Goal: Communication & Community: Answer question/provide support

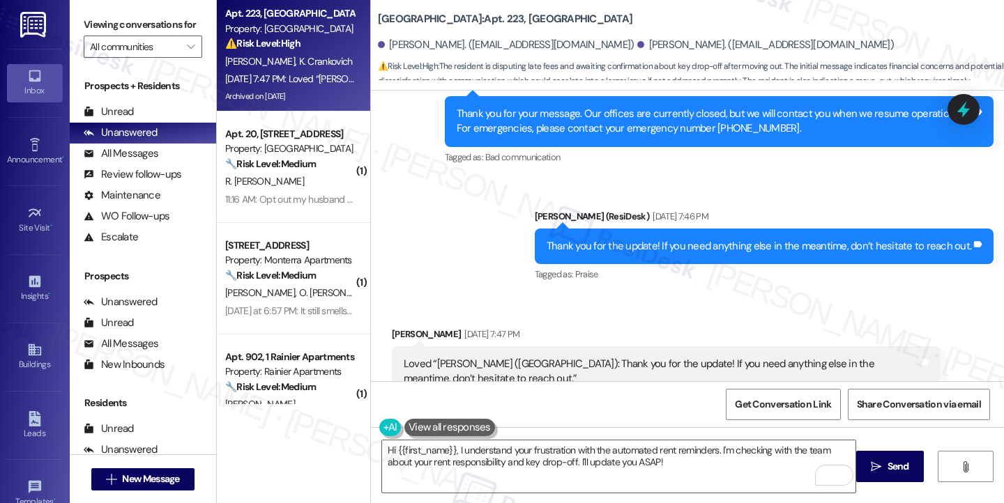
click at [316, 77] on div "[DATE] 7:47 PM: Loved “[PERSON_NAME] ([GEOGRAPHIC_DATA]): Thank you for the upd…" at bounding box center [552, 78] width 654 height 13
click at [604, 240] on div "Thank you for the update! If you need anything else in the meantime, don’t hesi…" at bounding box center [758, 246] width 424 height 15
click at [604, 239] on div "Thank you for the update! If you need anything else in the meantime, don’t hesi…" at bounding box center [758, 246] width 424 height 15
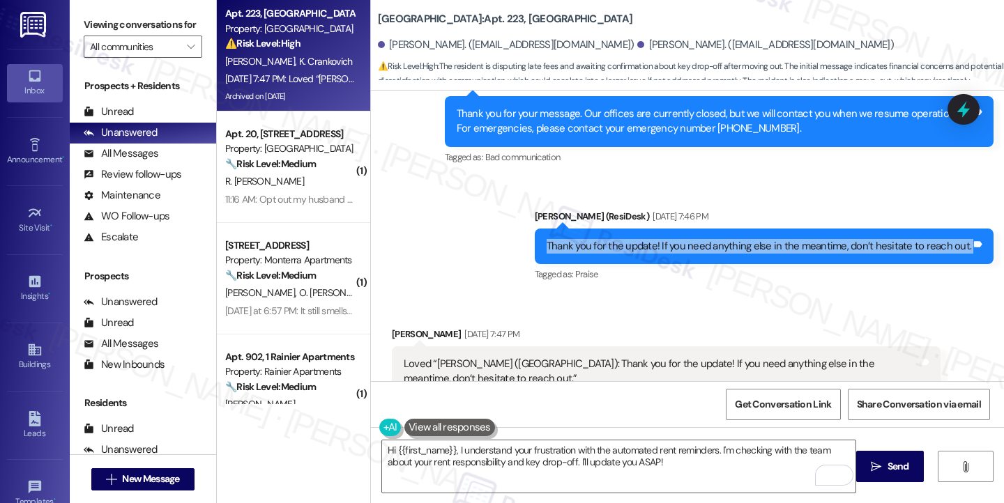
click at [604, 239] on div "Thank you for the update! If you need anything else in the meantime, don’t hesi…" at bounding box center [758, 246] width 424 height 15
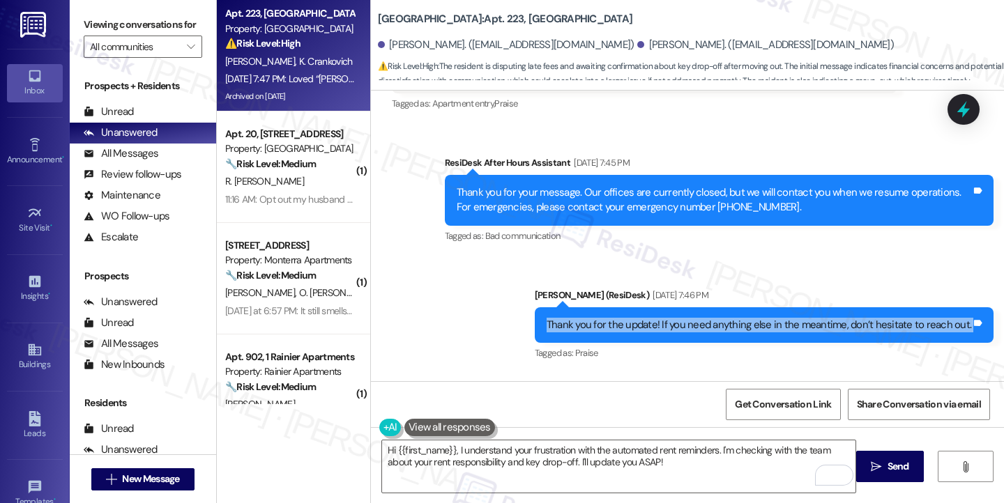
scroll to position [6166, 0]
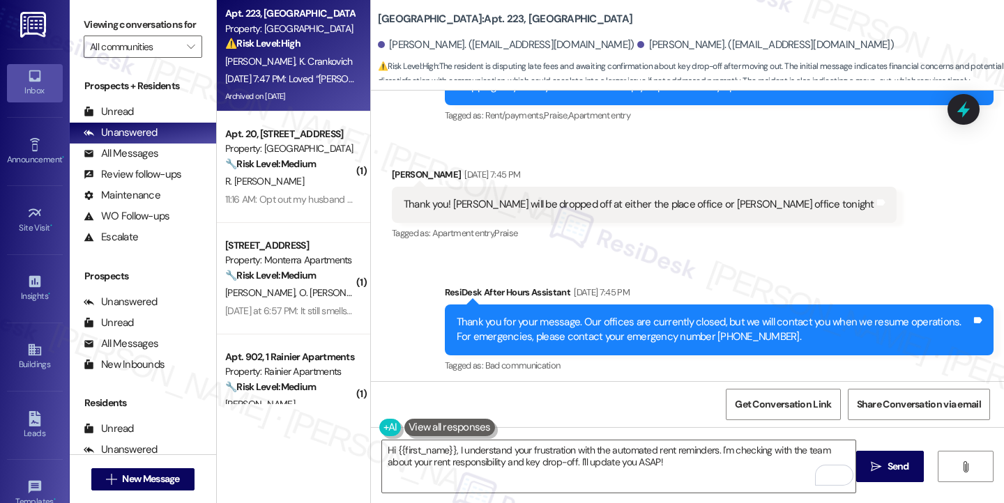
click at [532, 323] on div "Thank you for your message. Our offices are currently closed, but we will conta…" at bounding box center [714, 330] width 514 height 30
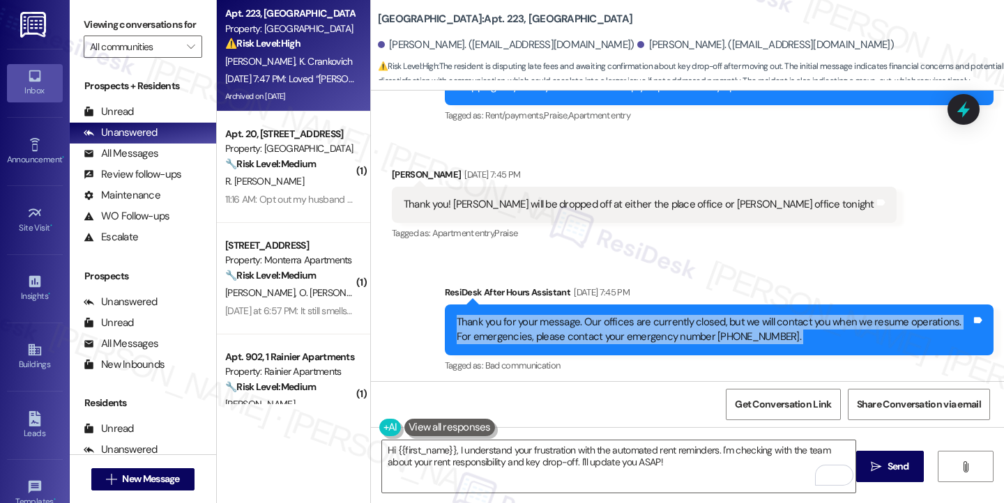
click at [532, 323] on div "Thank you for your message. Our offices are currently closed, but we will conta…" at bounding box center [714, 330] width 514 height 30
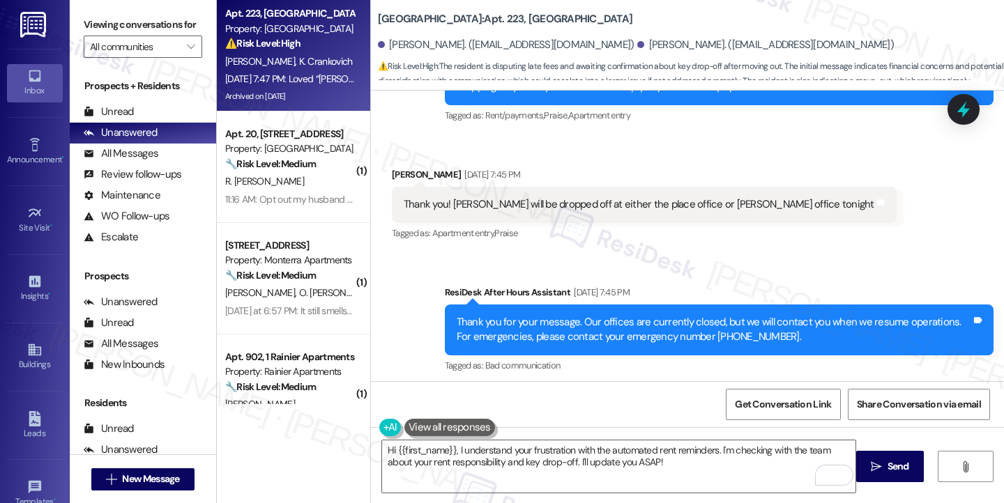
click at [557, 199] on div "Thank you! Keys will be dropped off at either the place office or baker office …" at bounding box center [639, 204] width 470 height 15
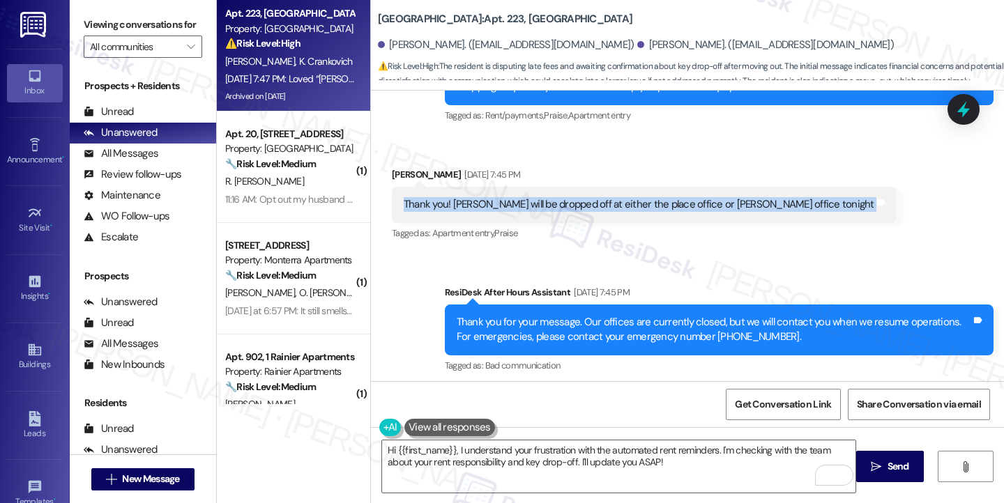
click at [557, 199] on div "Thank you! Keys will be dropped off at either the place office or baker office …" at bounding box center [639, 204] width 470 height 15
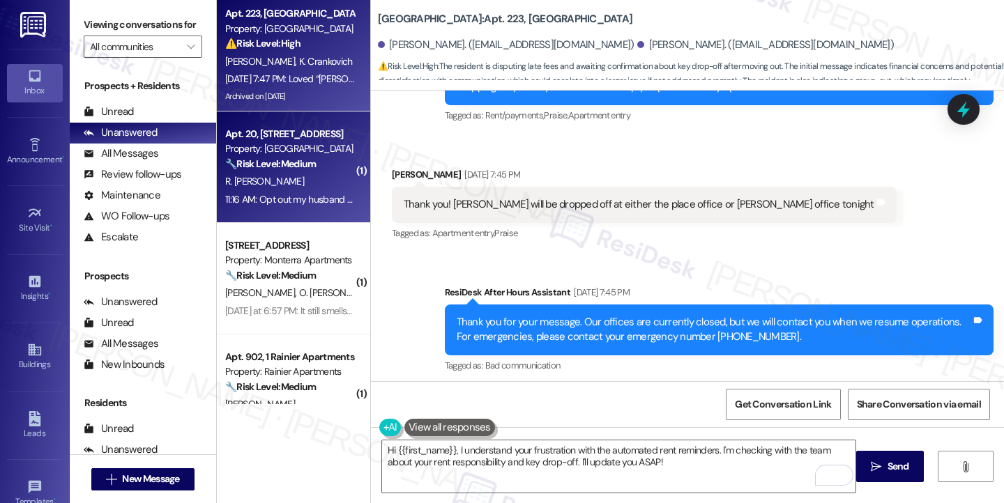
click at [295, 202] on div "11:16 AM: Opt out my husband number. Please 11:16 AM: Opt out my husband number…" at bounding box center [316, 199] width 183 height 13
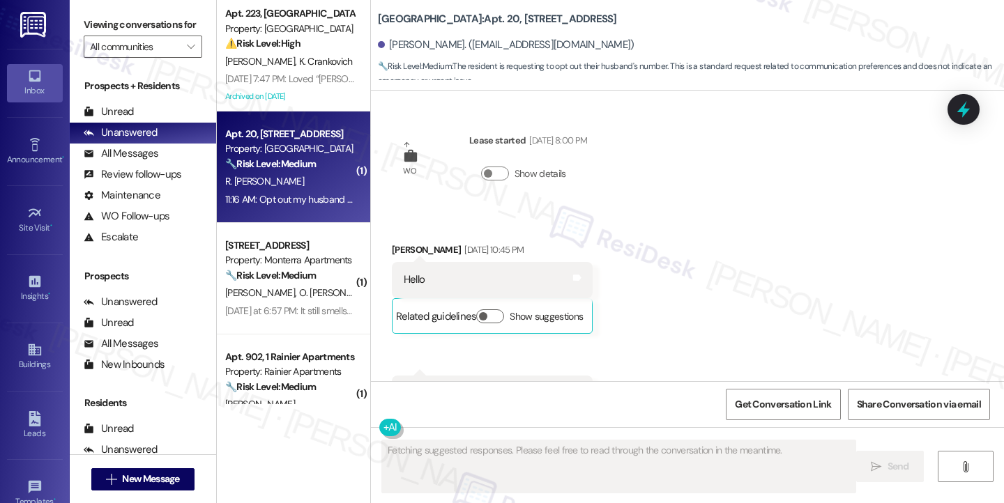
scroll to position [15687, 0]
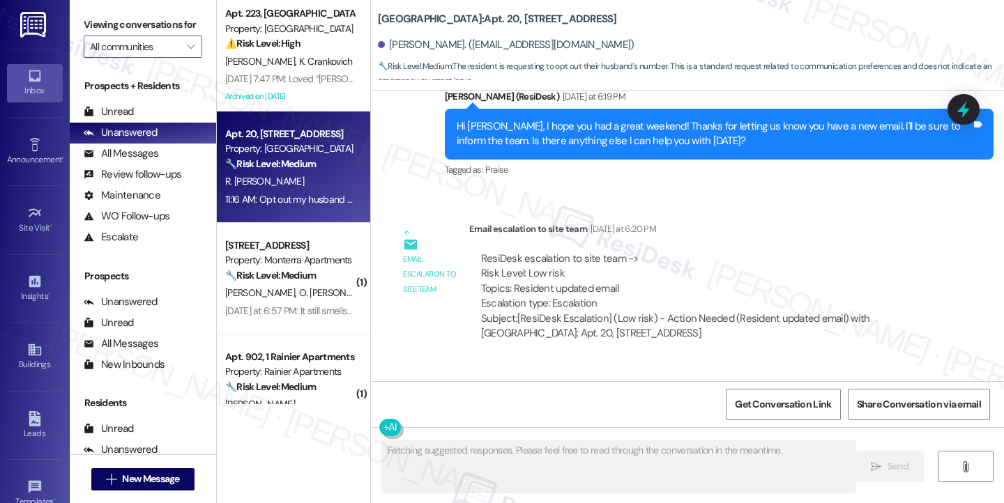
click at [502, 426] on div "Opt out my husband number. Please" at bounding box center [484, 433] width 161 height 15
drag, startPoint x: 548, startPoint y: 197, endPoint x: 588, endPoint y: 203, distance: 40.1
click at [588, 252] on div "ResiDesk escalation to site team -> Risk Level: Low risk Topics: Resident updat…" at bounding box center [704, 282] width 447 height 60
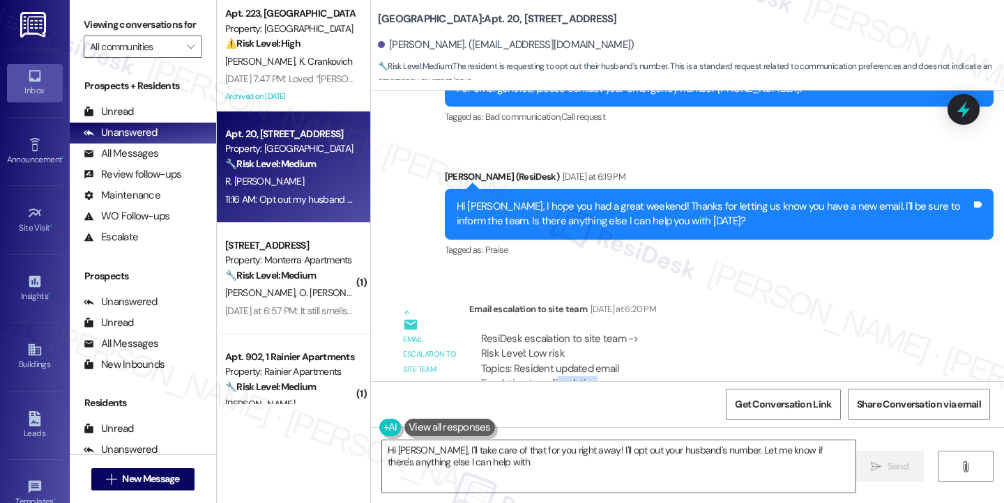
type textarea "Hi Rocel, I'll take care of that for you right away! I'll opt out your husband'…"
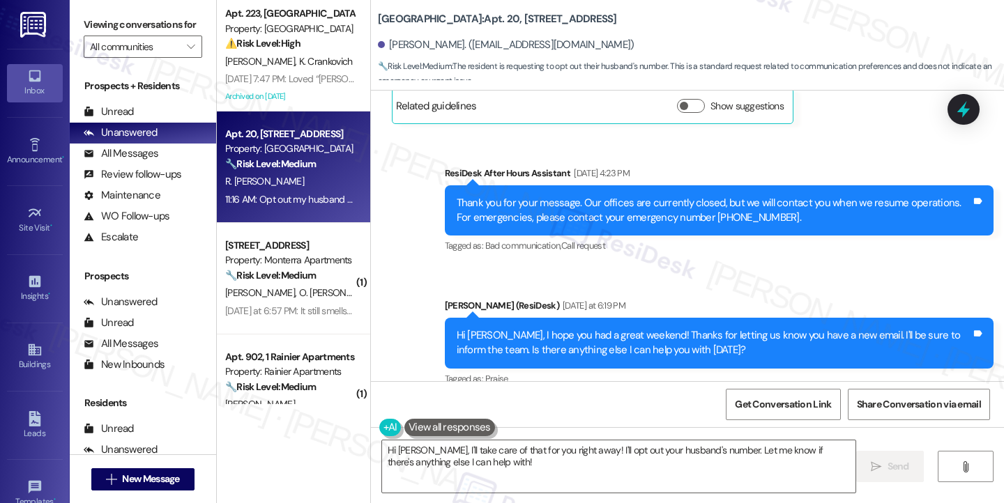
click at [572, 328] on div "Hi Rocel, I hope you had a great weekend! Thanks for letting us know you have a…" at bounding box center [714, 343] width 514 height 30
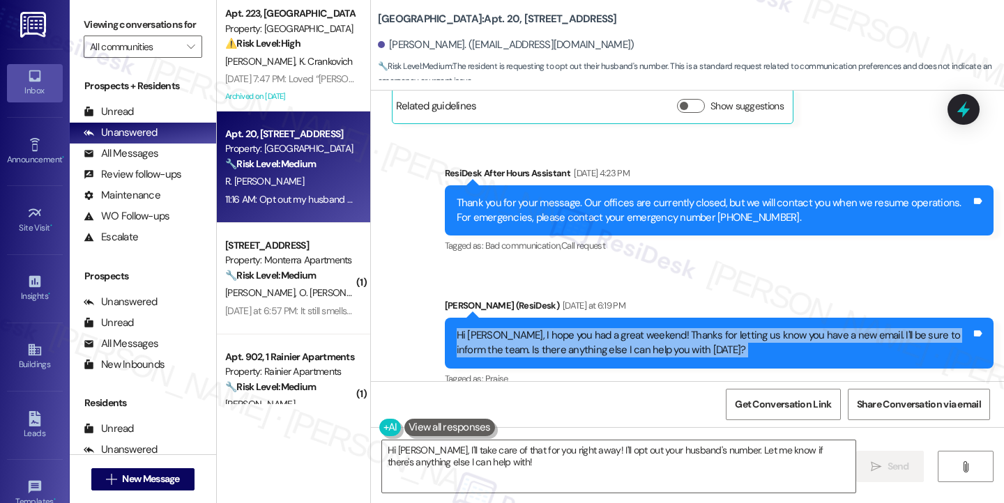
click at [572, 328] on div "Hi Rocel, I hope you had a great weekend! Thanks for letting us know you have a…" at bounding box center [714, 343] width 514 height 30
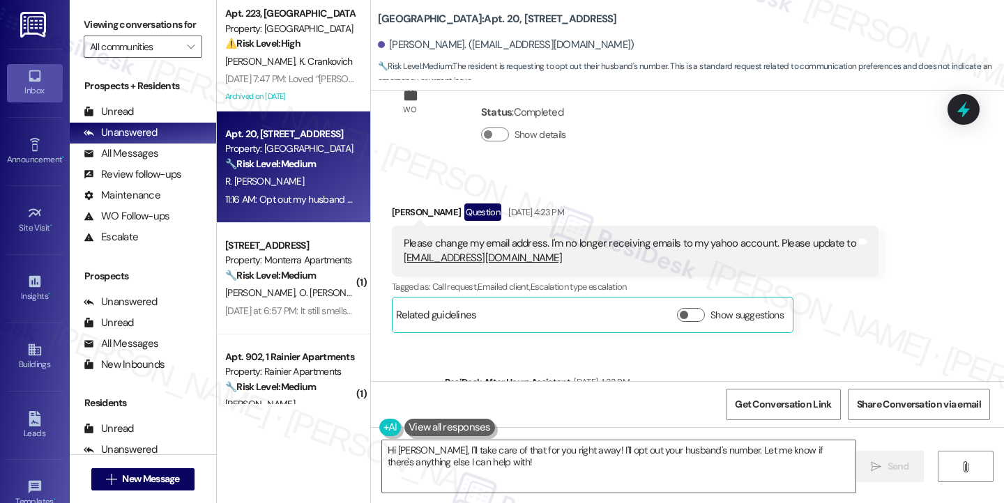
scroll to position [15199, 0]
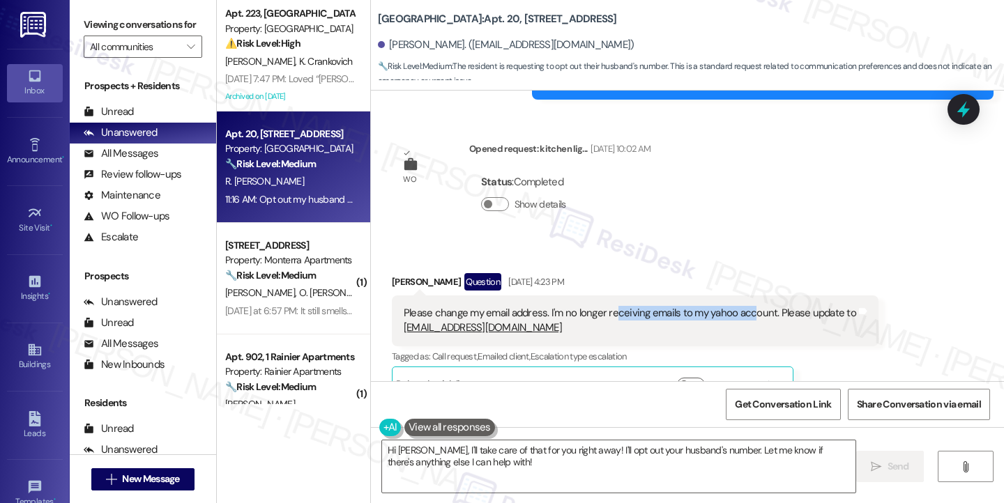
drag, startPoint x: 608, startPoint y: 206, endPoint x: 744, endPoint y: 213, distance: 136.8
click at [744, 306] on div "Please change my email address. I'm no longer receiving emails to my yahoo acco…" at bounding box center [630, 321] width 452 height 30
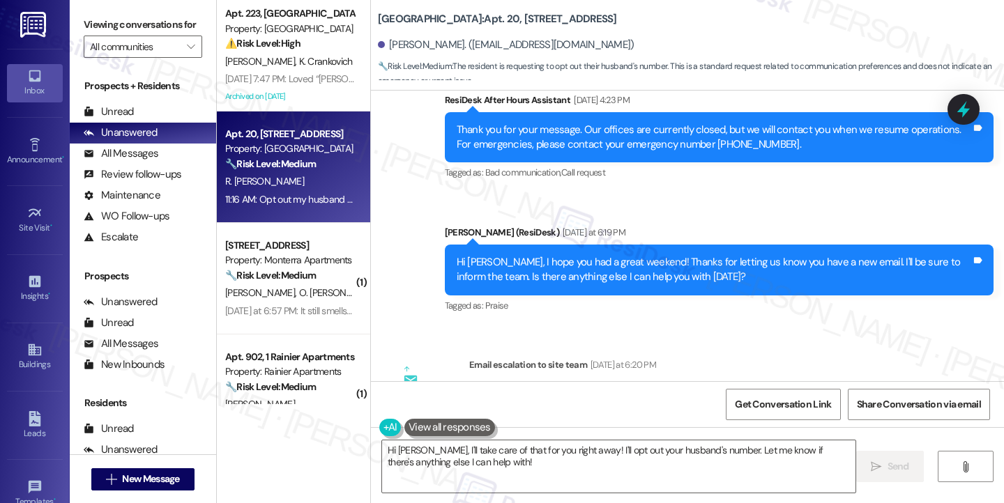
scroll to position [15687, 0]
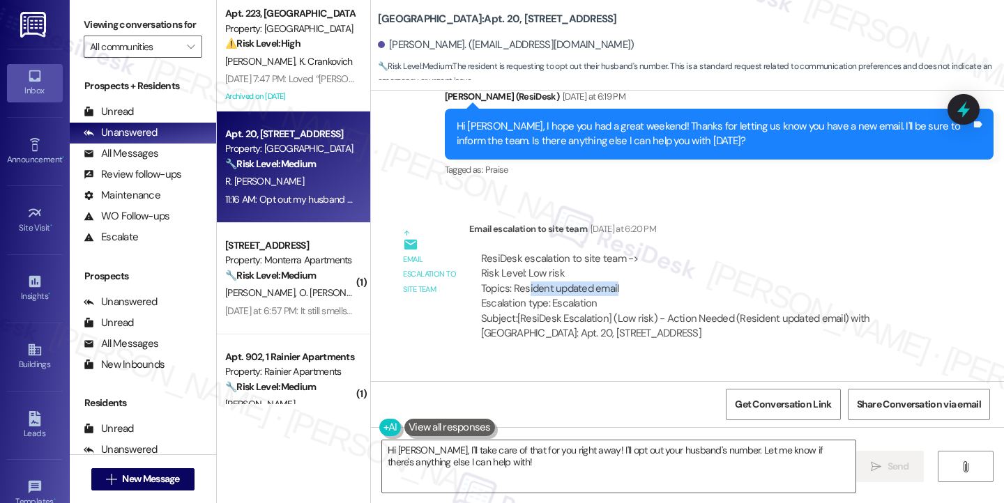
drag, startPoint x: 519, startPoint y: 183, endPoint x: 616, endPoint y: 191, distance: 97.2
click at [616, 252] on div "ResiDesk escalation to site team -> Risk Level: Low risk Topics: Resident updat…" at bounding box center [704, 282] width 447 height 60
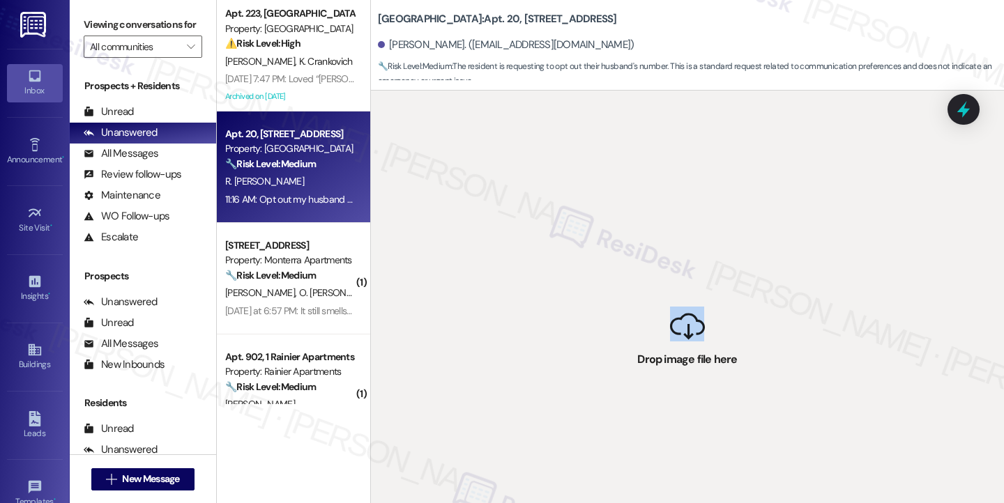
drag, startPoint x: 678, startPoint y: 334, endPoint x: 493, endPoint y: 94, distance: 303.1
click at [491, 94] on div " Drop image file here" at bounding box center [687, 342] width 633 height 503
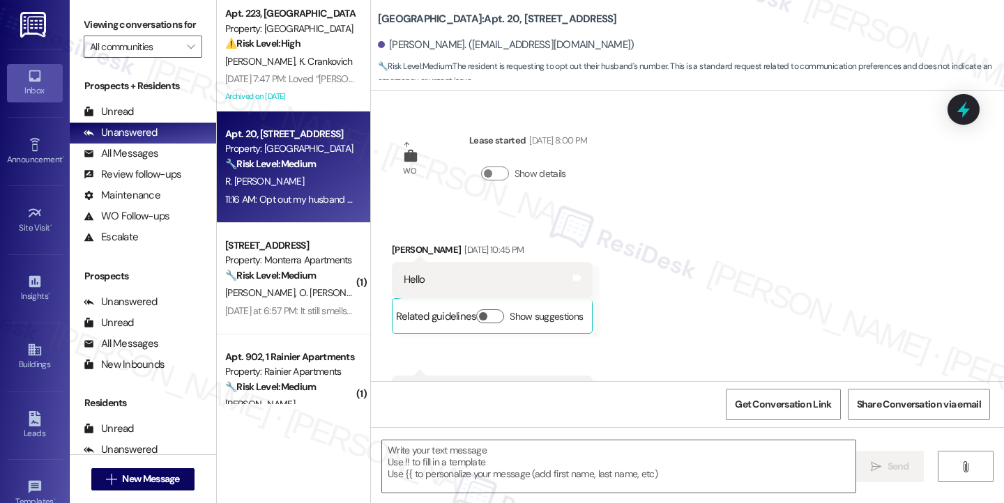
scroll to position [15686, 0]
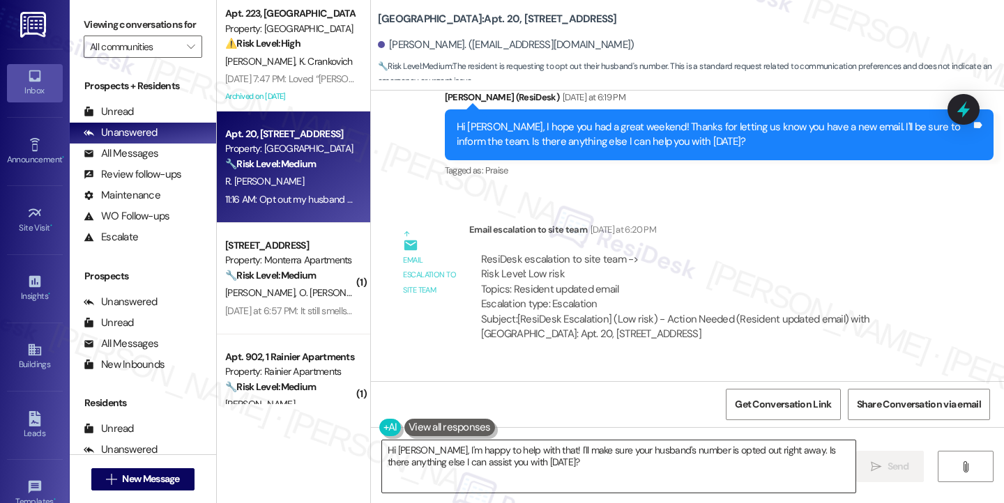
click at [475, 445] on textarea "Hi Rocel, I'm happy to help with that! I'll make sure your husband's number is …" at bounding box center [618, 466] width 473 height 52
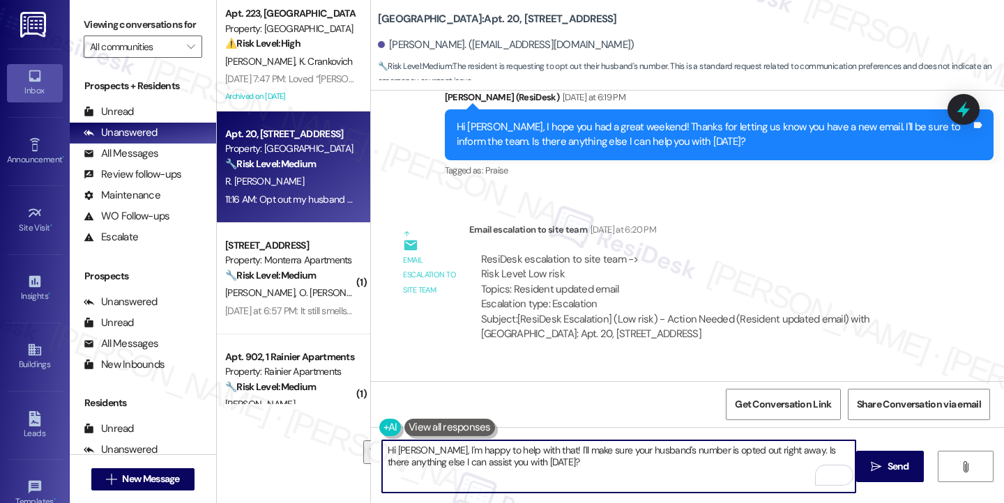
drag, startPoint x: 562, startPoint y: 463, endPoint x: 415, endPoint y: 446, distance: 148.1
click at [415, 446] on textarea "Hi Rocel, I'm happy to help with that! I'll make sure your husband's number is …" at bounding box center [618, 466] width 473 height 52
click at [477, 427] on div "Opt out my husband number. Please" at bounding box center [484, 434] width 161 height 15
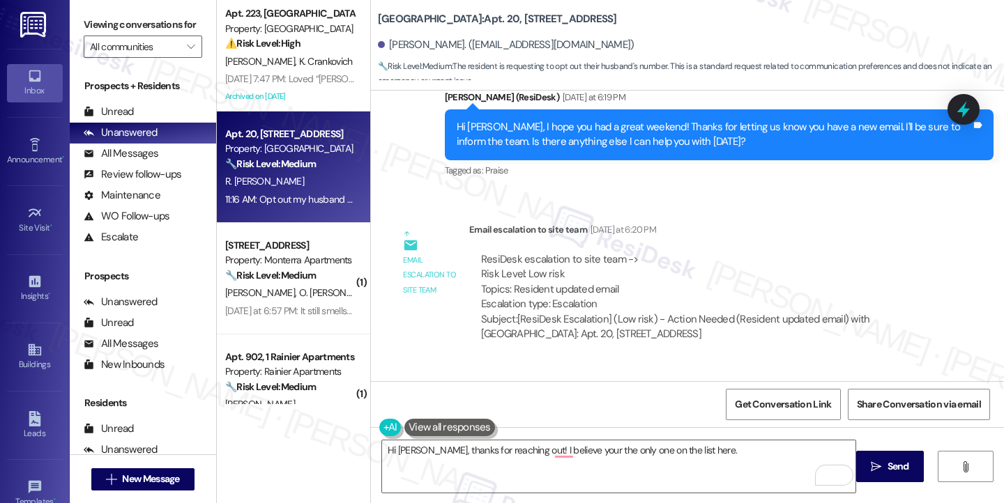
click at [477, 427] on div "Opt out my husband number. Please" at bounding box center [484, 434] width 161 height 15
copy div "Opt out my husband number. Please Tags and notes"
click at [91, 34] on label "Viewing conversations for" at bounding box center [143, 25] width 118 height 22
click at [468, 462] on textarea "Hi Rocel, thanks for reaching out! I believe your the only one on the list here." at bounding box center [618, 466] width 473 height 52
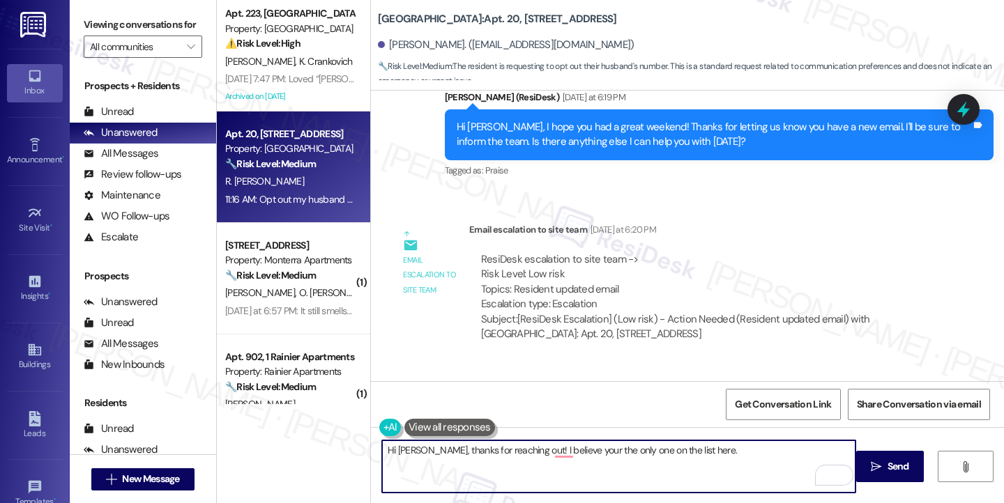
click at [468, 462] on textarea "Hi Rocel, thanks for reaching out! I believe your the only one on the list here." at bounding box center [618, 466] width 473 height 52
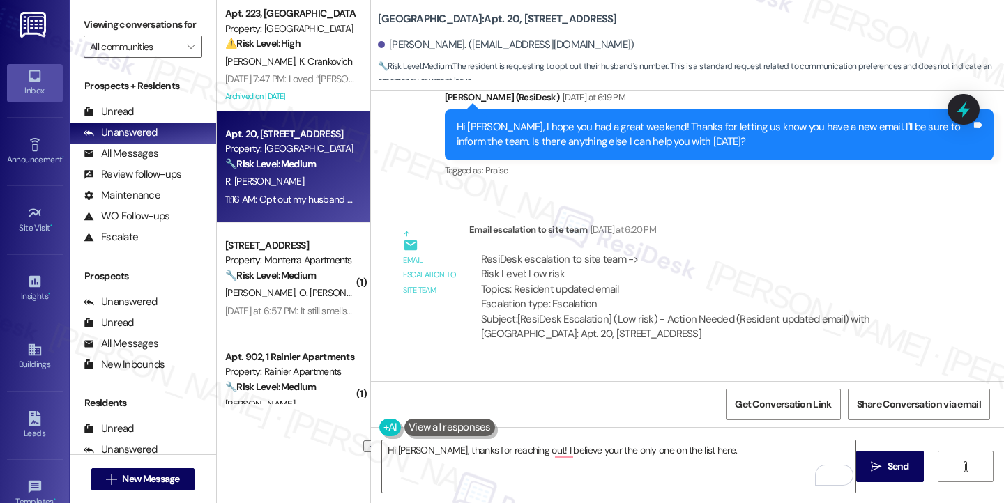
click at [127, 36] on label "Viewing conversations for" at bounding box center [143, 25] width 118 height 22
click at [85, 30] on label "Viewing conversations for" at bounding box center [143, 25] width 118 height 22
click at [125, 29] on label "Viewing conversations for" at bounding box center [143, 25] width 118 height 22
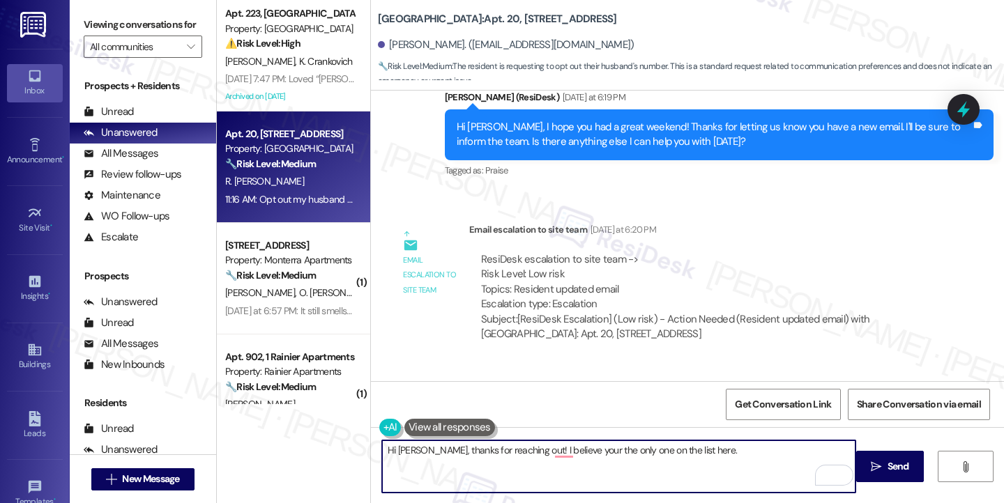
click at [568, 452] on textarea "Hi Rocel, thanks for reaching out! I believe your the only one on the list here." at bounding box center [618, 466] width 473 height 52
paste textarea "checked, and it looks like only your number is currently listed here."
click at [594, 450] on textarea "Hi Rocel, thanks for reaching out! I checked, and it looks like only your numbe…" at bounding box center [618, 466] width 473 height 52
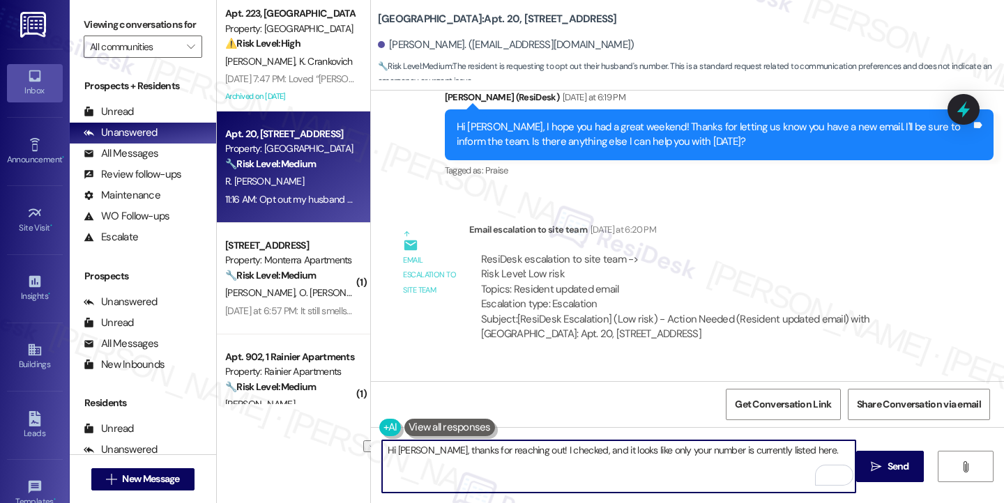
click at [590, 450] on textarea "Hi Rocel, thanks for reaching out! I checked, and it looks like only your numbe…" at bounding box center [618, 466] width 473 height 52
click at [572, 452] on textarea "Hi Rocel, thanks for reaching out! I checked, and it looks like only your numbe…" at bounding box center [618, 466] width 473 height 52
click at [792, 445] on textarea "Hi Rocel, thanks for reaching out! I checked, and it looks like only your numbe…" at bounding box center [618, 466] width 473 height 52
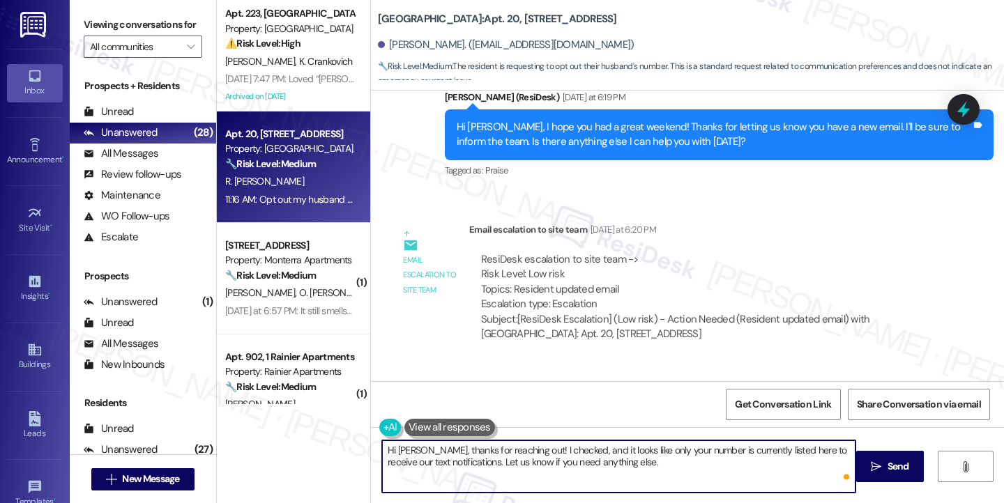
click at [626, 462] on textarea "Hi Rocel, thanks for reaching out! I checked, and it looks like only your numbe…" at bounding box center [618, 466] width 473 height 52
type textarea "Hi Rocel, thanks for reaching out! I checked, and it looks like only your numbe…"
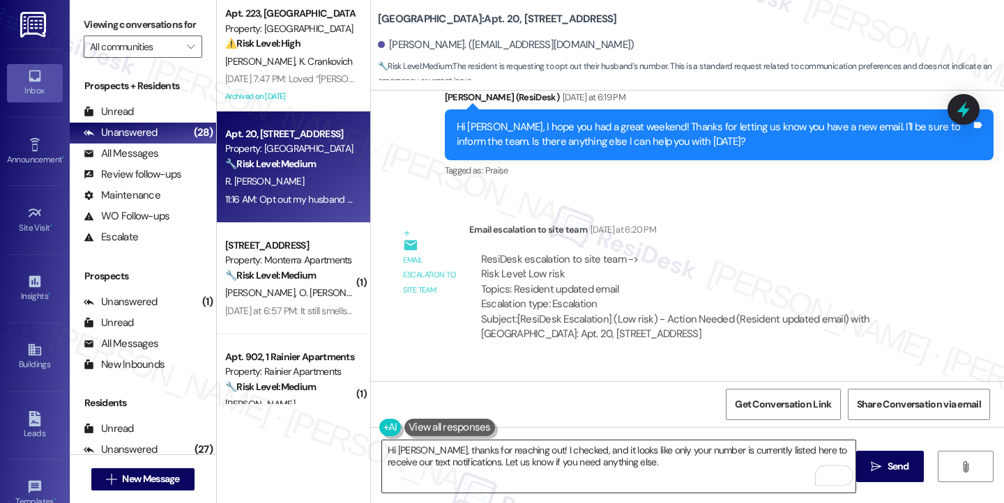
click at [693, 461] on textarea "Hi Rocel, thanks for reaching out! I checked, and it looks like only your numbe…" at bounding box center [618, 466] width 473 height 52
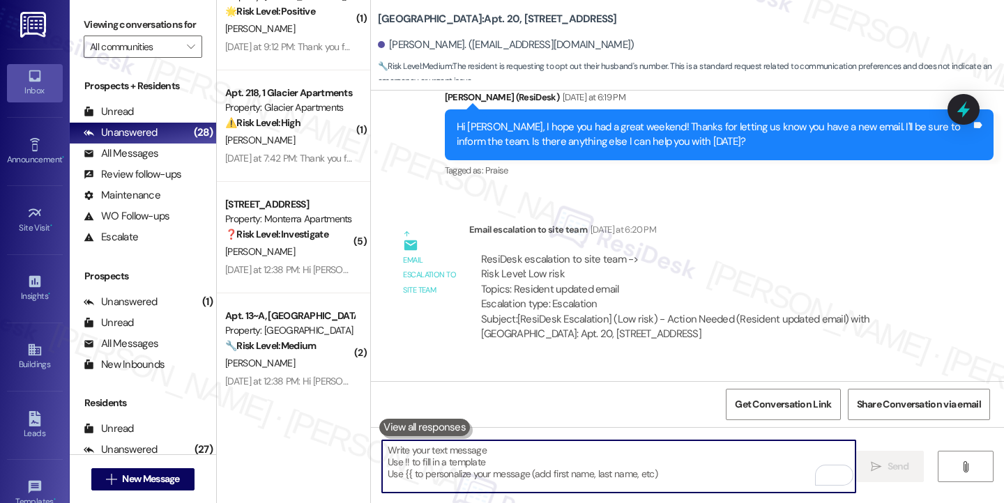
scroll to position [2607, 0]
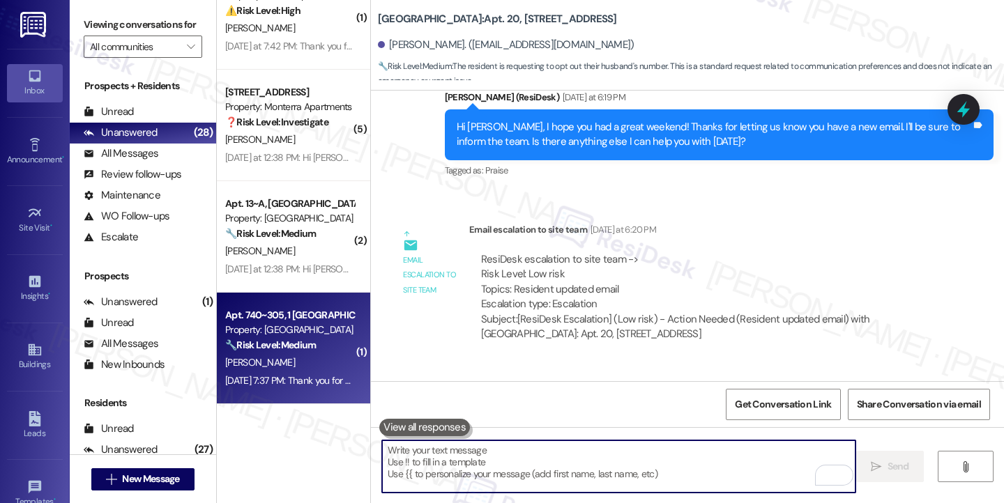
click at [268, 348] on strong "🔧 Risk Level: Medium" at bounding box center [270, 345] width 91 height 13
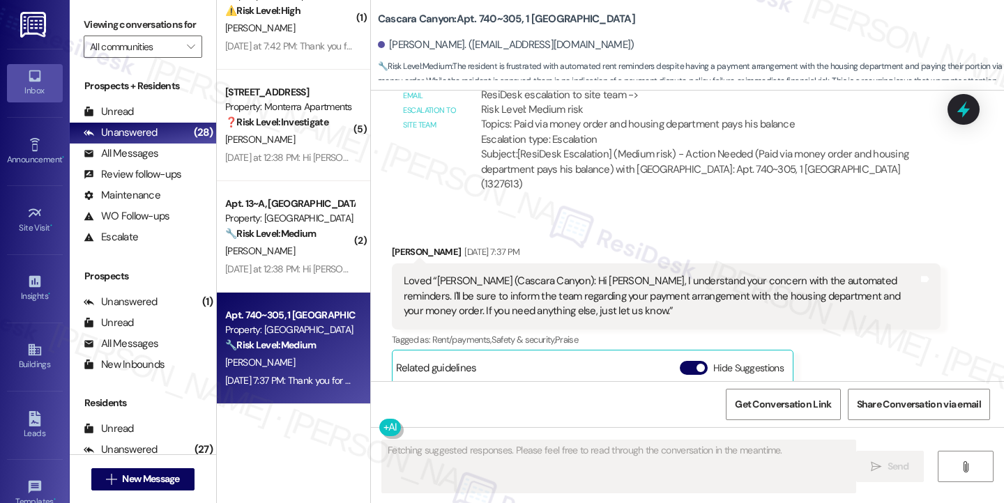
scroll to position [16884, 0]
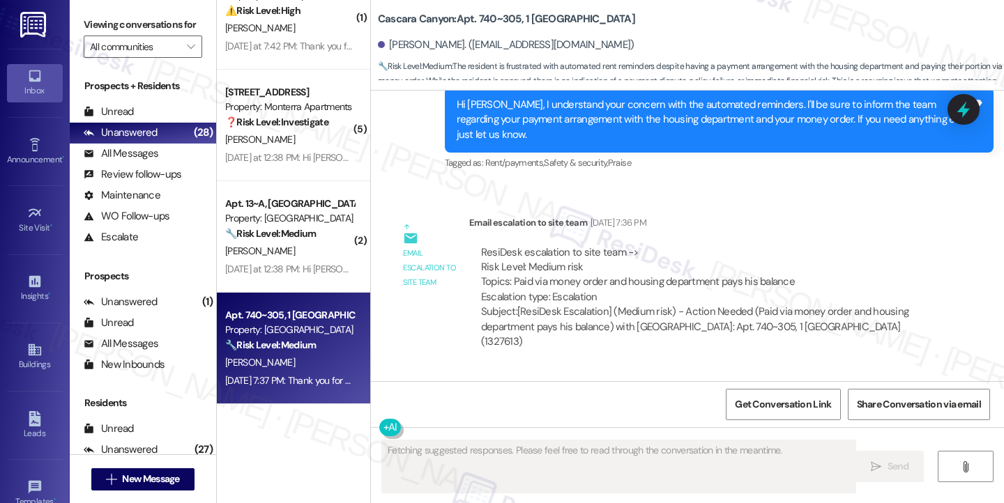
click at [491, 431] on div "Loved “Sarah (Cascara Canyon): Hi Benjamin, I understand your concern with the …" at bounding box center [661, 453] width 514 height 45
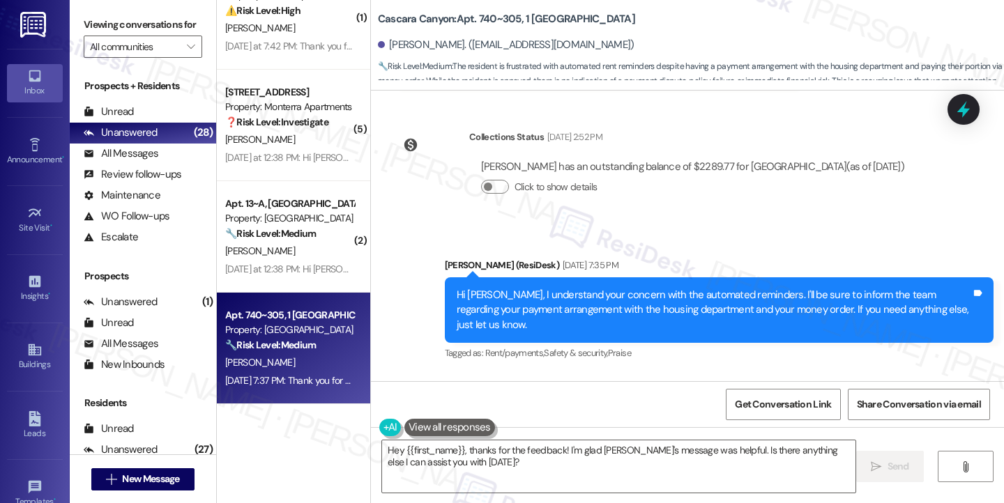
scroll to position [16675, 0]
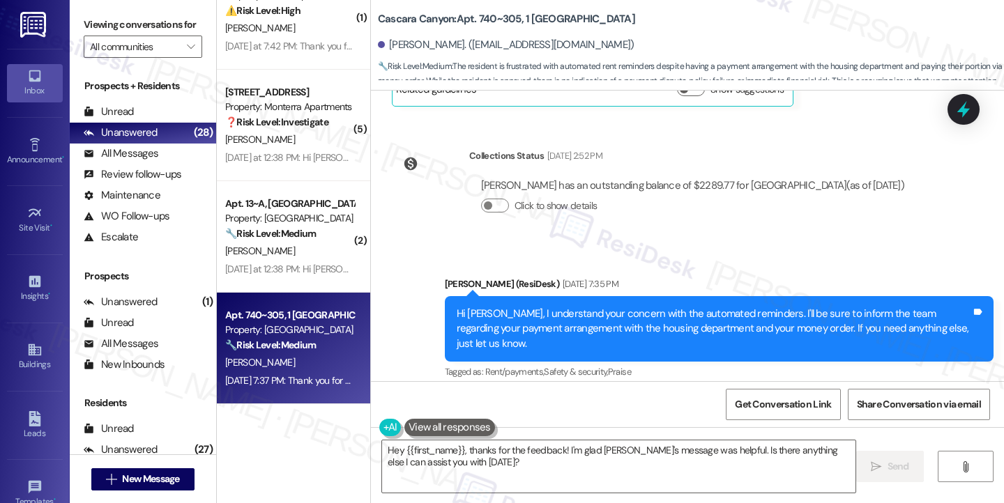
drag, startPoint x: 504, startPoint y: 272, endPoint x: 685, endPoint y: 275, distance: 181.2
click at [685, 454] on div "ResiDesk escalation to site team -> Risk Level: Medium risk Topics: Paid via mo…" at bounding box center [704, 484] width 447 height 60
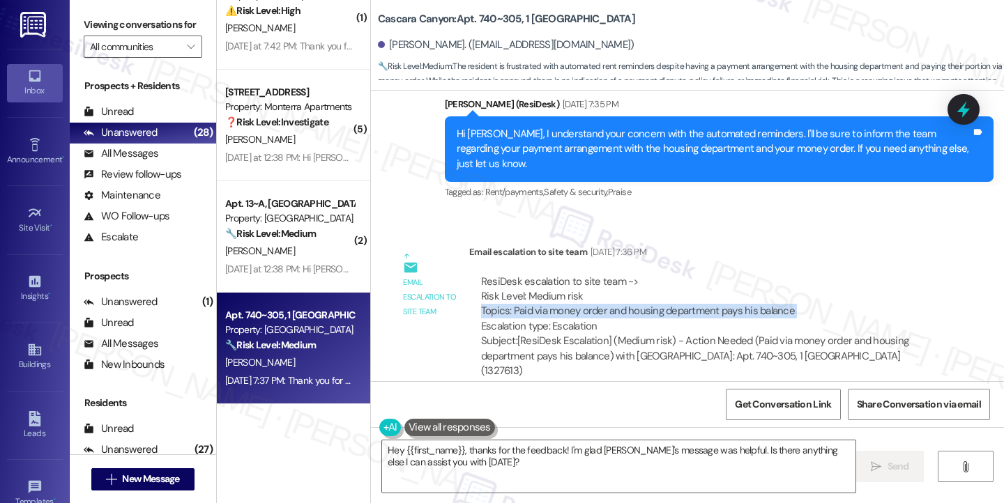
scroll to position [16954, 0]
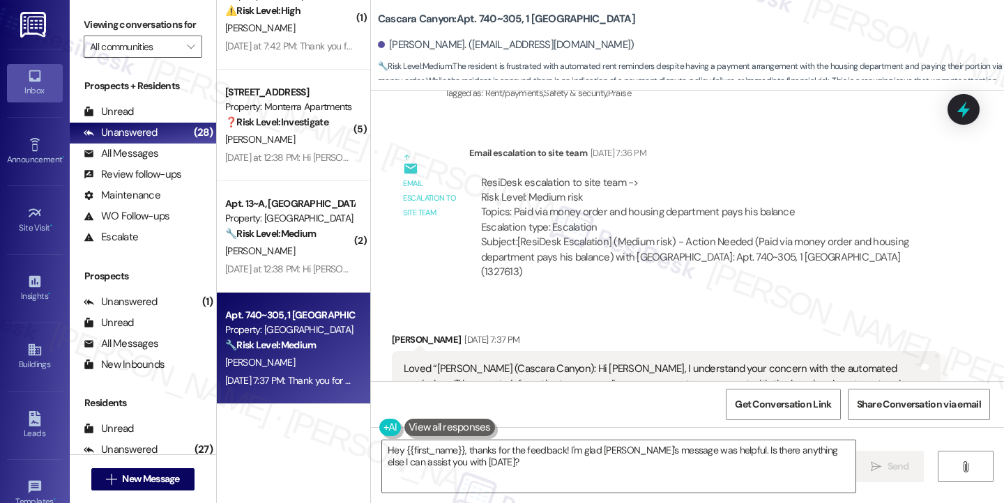
click at [472, 362] on div "Loved “Sarah (Cascara Canyon): Hi Benjamin, I understand your concern with the …" at bounding box center [661, 384] width 514 height 45
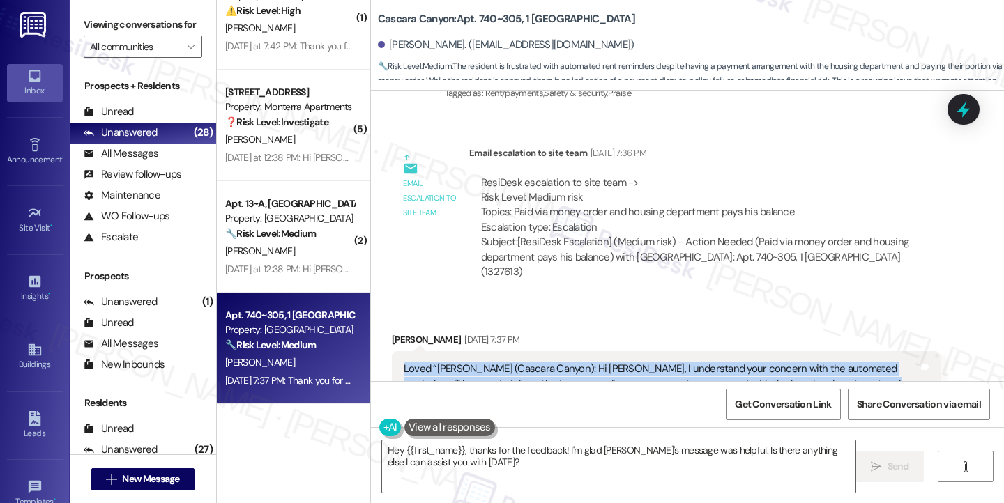
click at [472, 362] on div "Loved “Sarah (Cascara Canyon): Hi Benjamin, I understand your concern with the …" at bounding box center [661, 384] width 514 height 45
click at [468, 458] on textarea "Hey {{first_name}}, thanks for the feedback! I'm glad Sarah's message was helpf…" at bounding box center [618, 466] width 473 height 52
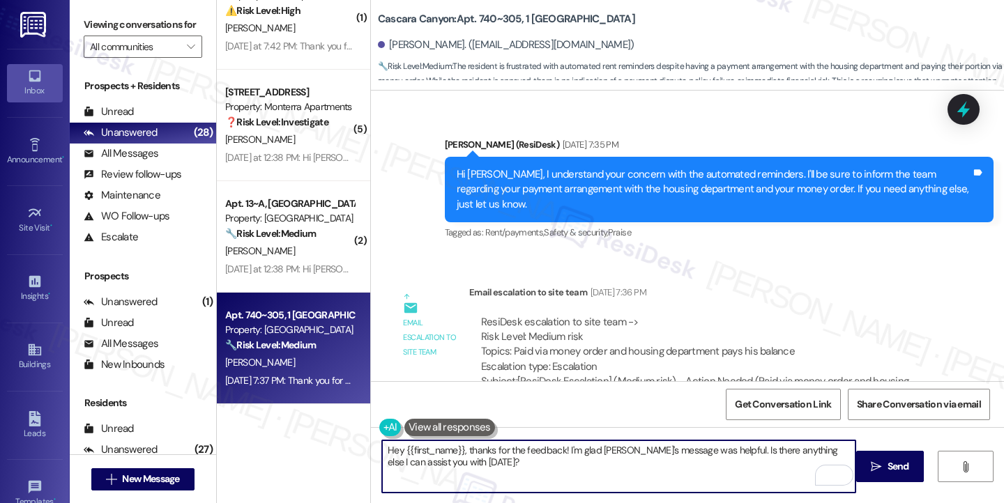
scroll to position [16745, 0]
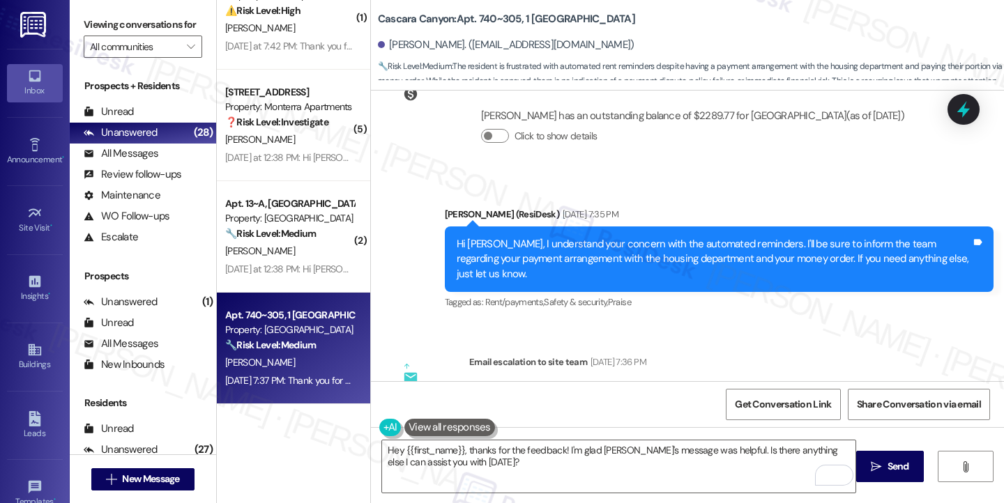
drag, startPoint x: 516, startPoint y: 200, endPoint x: 647, endPoint y: 202, distance: 131.0
click at [647, 385] on div "ResiDesk escalation to site team -> Risk Level: Medium risk Topics: Paid via mo…" at bounding box center [704, 415] width 447 height 60
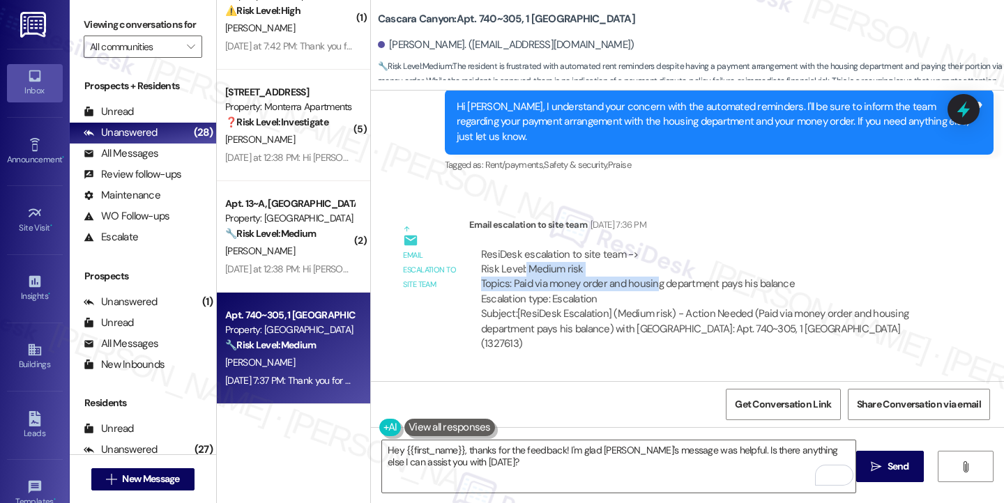
scroll to position [17024, 0]
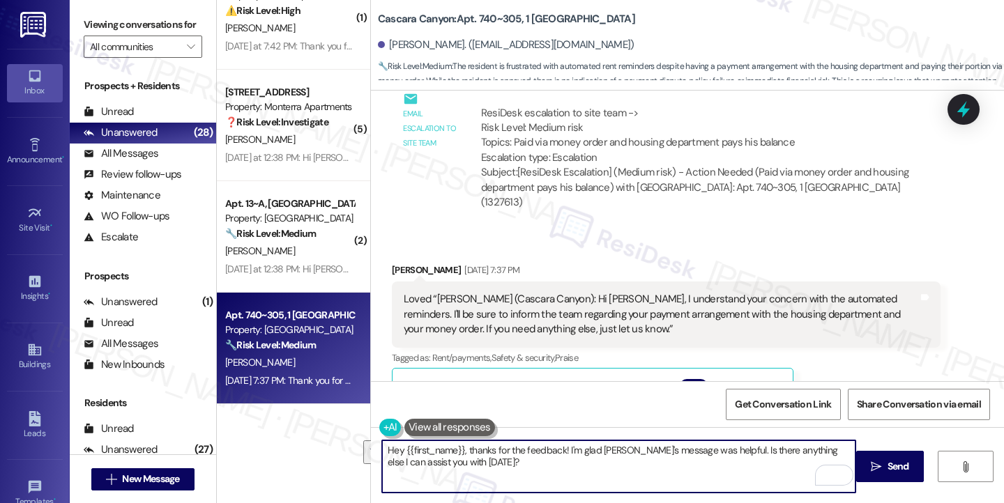
drag, startPoint x: 493, startPoint y: 467, endPoint x: 452, endPoint y: 446, distance: 46.1
click at [459, 446] on textarea "Hey {{first_name}}, thanks for the feedback! I'm glad Sarah's message was helpf…" at bounding box center [618, 466] width 473 height 52
click at [382, 453] on textarea "Hey {{first_name}}, thanks for the feedback! I'm glad Sarah's message was helpf…" at bounding box center [618, 466] width 473 height 52
drag, startPoint x: 563, startPoint y: 470, endPoint x: 456, endPoint y: 451, distance: 109.0
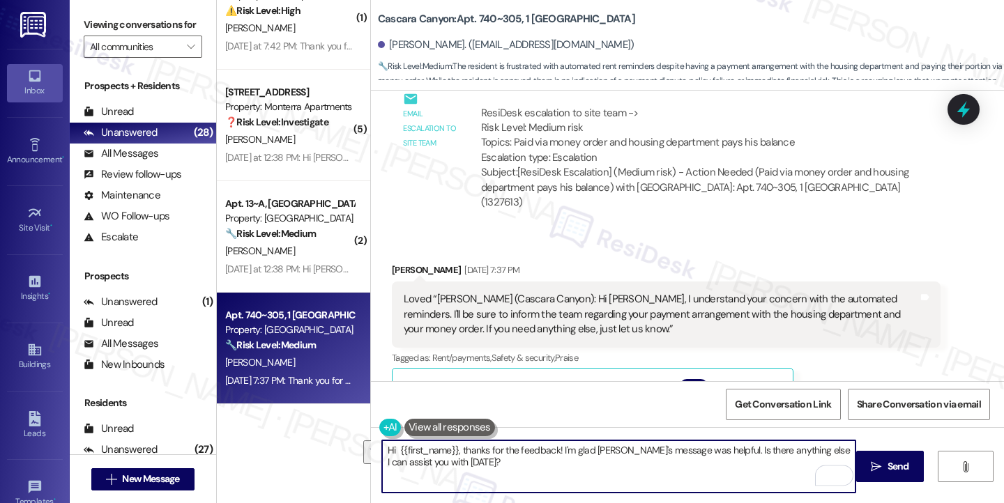
click at [456, 451] on textarea "Hi {{first_name}}, thanks for the feedback! I'm glad Sarah's message was helpfu…" at bounding box center [618, 466] width 473 height 52
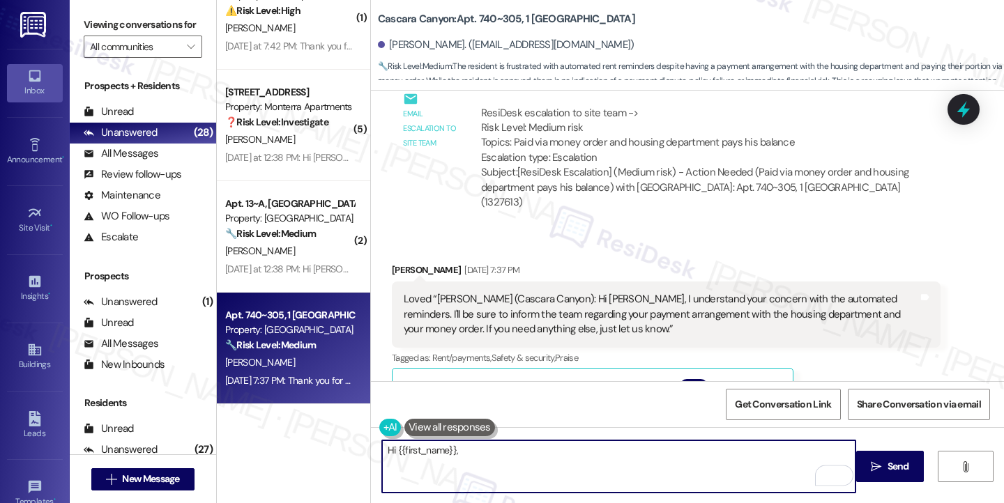
click at [456, 451] on textarea "Hi {{first_name}}," at bounding box center [618, 466] width 473 height 52
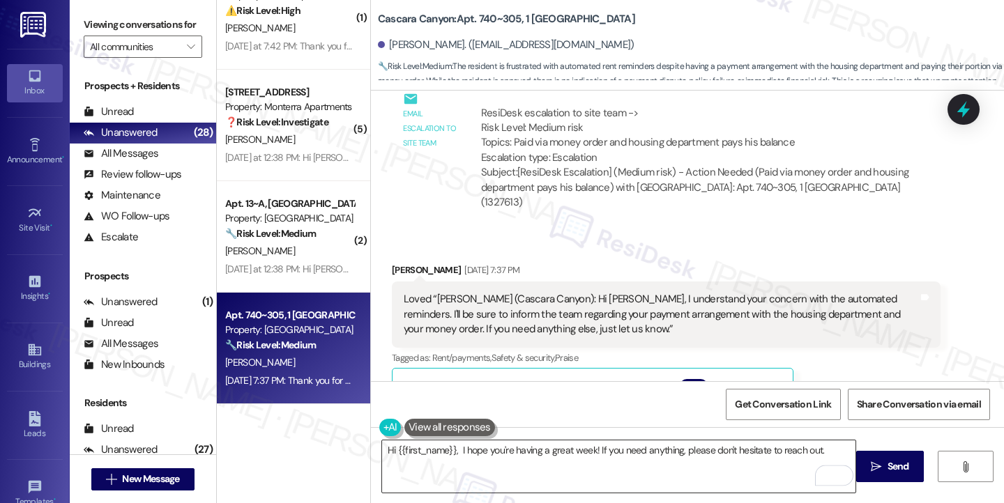
click at [820, 447] on textarea "Hi {{first_name}}, I hope you're having a great week! If you need anything, ple…" at bounding box center [618, 466] width 473 height 52
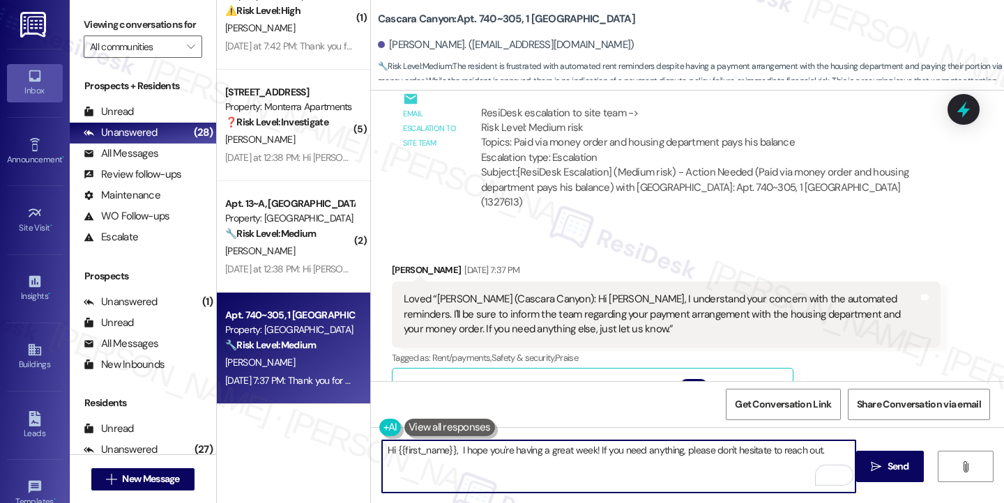
click at [819, 454] on textarea "Hi {{first_name}}, I hope you're having a great week! If you need anything, ple…" at bounding box center [618, 466] width 473 height 52
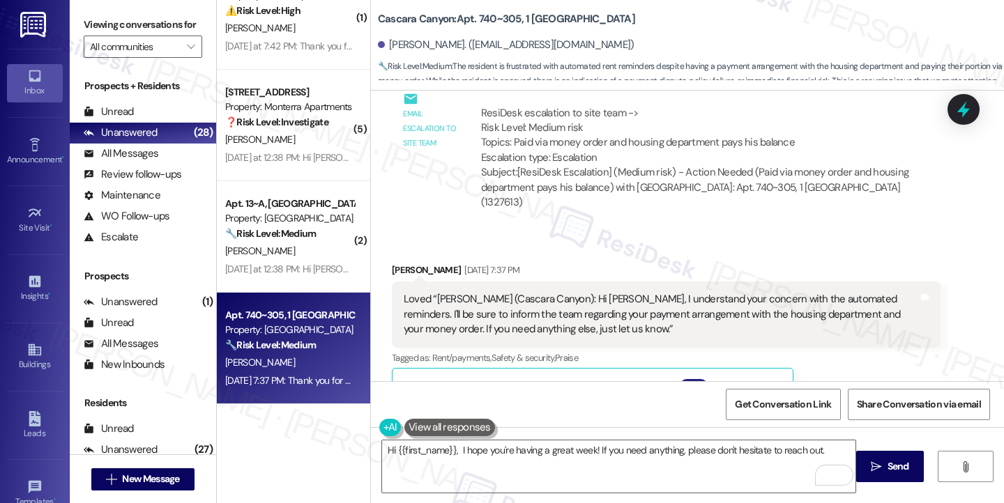
click at [691, 379] on button "Hide Suggestions" at bounding box center [694, 386] width 28 height 14
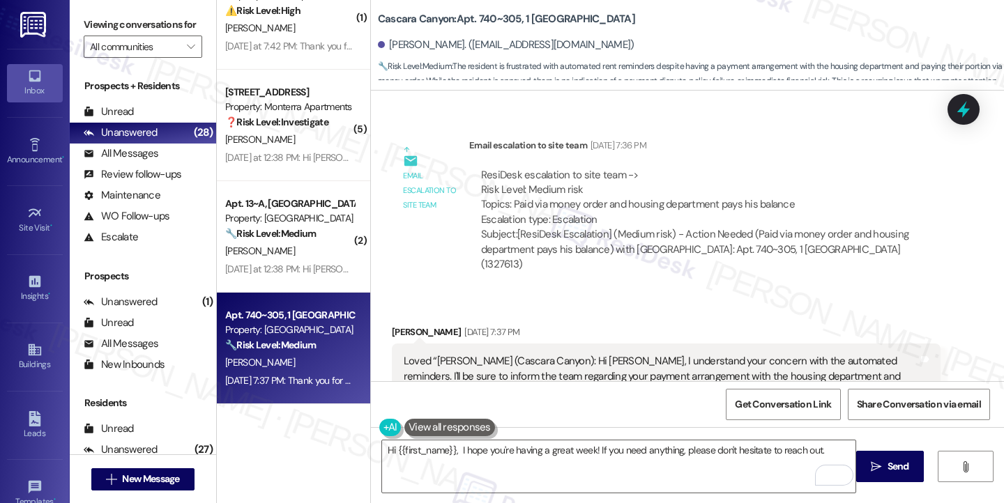
click at [697, 354] on div "Loved “Sarah (Cascara Canyon): Hi Benjamin, I understand your concern with the …" at bounding box center [661, 376] width 514 height 45
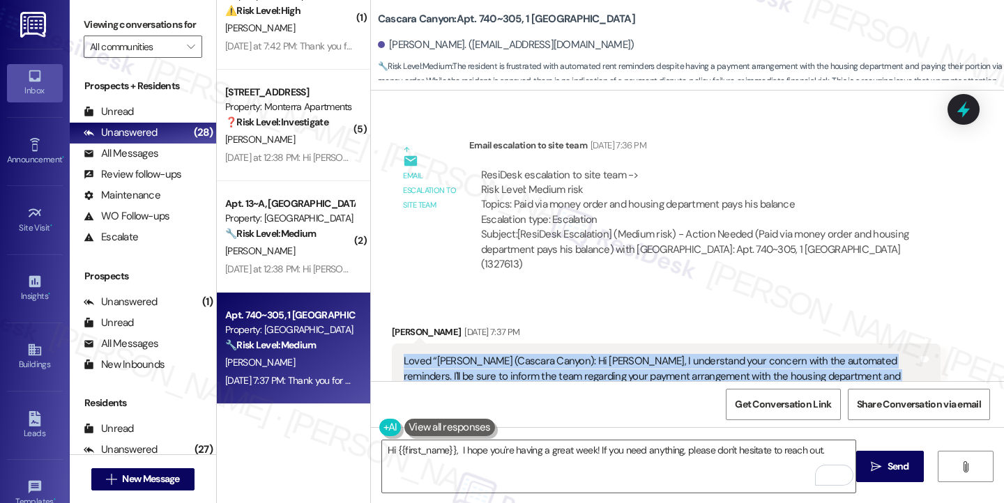
click at [697, 354] on div "Loved “Sarah (Cascara Canyon): Hi Benjamin, I understand your concern with the …" at bounding box center [661, 376] width 514 height 45
click at [634, 354] on div "Loved “Sarah (Cascara Canyon): Hi Benjamin, I understand your concern with the …" at bounding box center [661, 376] width 514 height 45
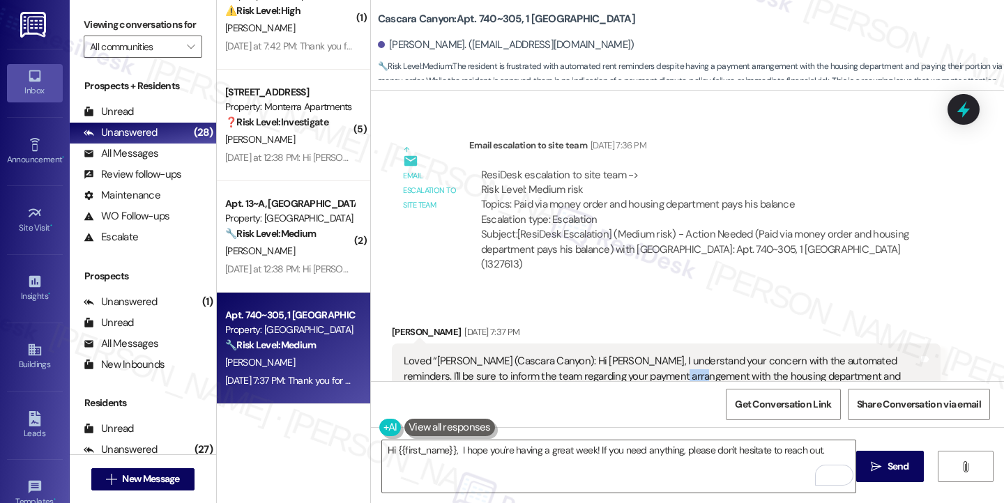
click at [634, 354] on div "Loved “Sarah (Cascara Canyon): Hi Benjamin, I understand your concern with the …" at bounding box center [661, 376] width 514 height 45
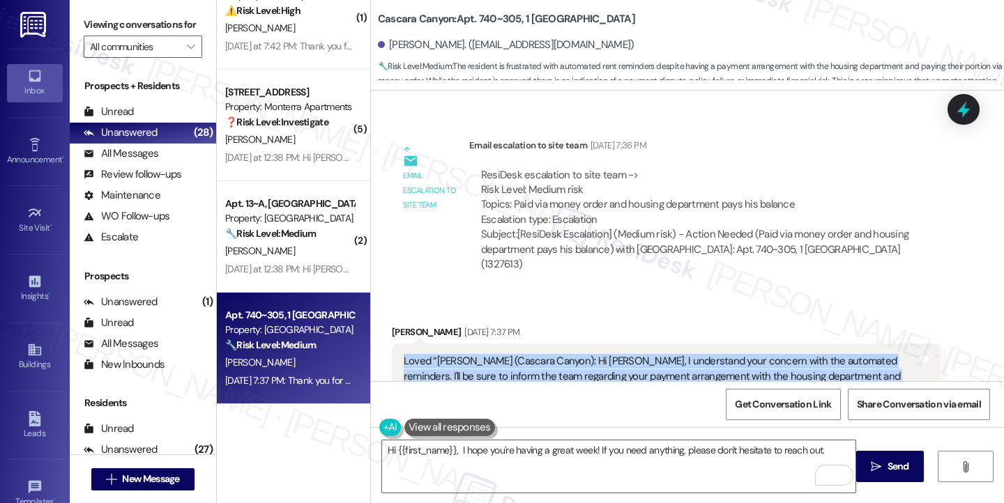
click at [634, 354] on div "Loved “Sarah (Cascara Canyon): Hi Benjamin, I understand your concern with the …" at bounding box center [661, 376] width 514 height 45
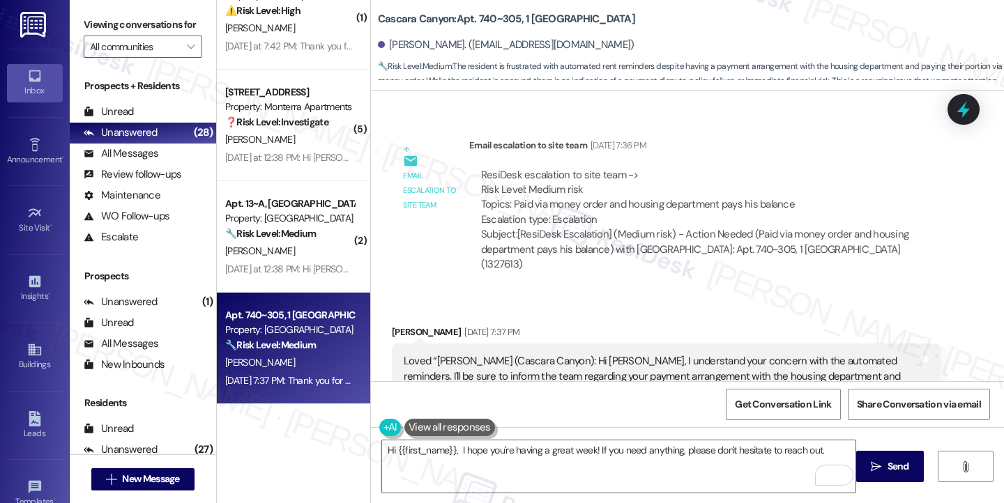
click at [526, 354] on div "Loved “Sarah (Cascara Canyon): Hi Benjamin, I understand your concern with the …" at bounding box center [661, 376] width 514 height 45
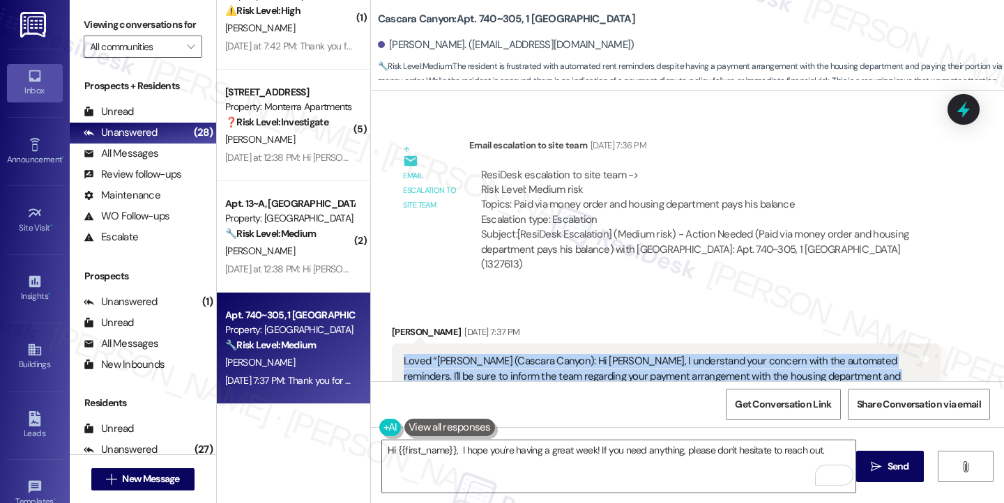
click at [526, 354] on div "Loved “Sarah (Cascara Canyon): Hi Benjamin, I understand your concern with the …" at bounding box center [661, 376] width 514 height 45
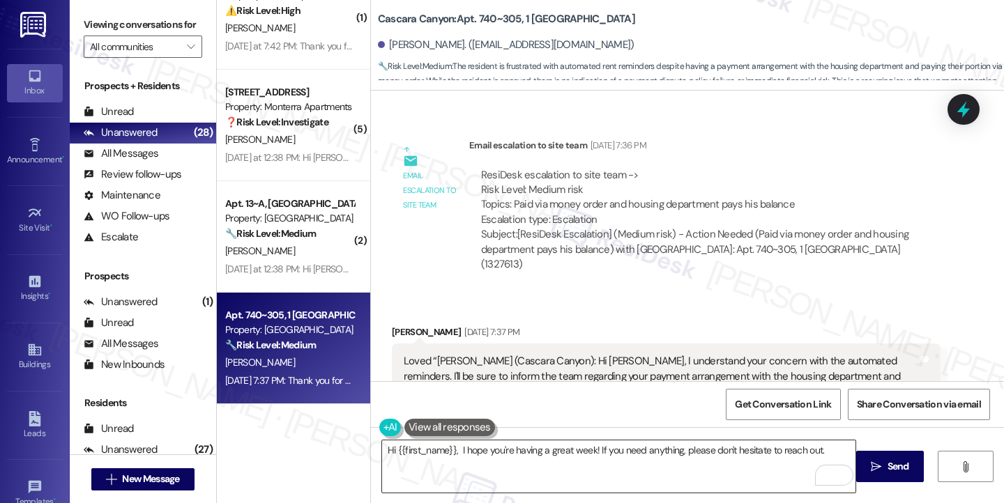
click at [488, 457] on textarea "Hi {{first_name}}, I hope you're having a great week! If you need anything, ple…" at bounding box center [618, 466] width 473 height 52
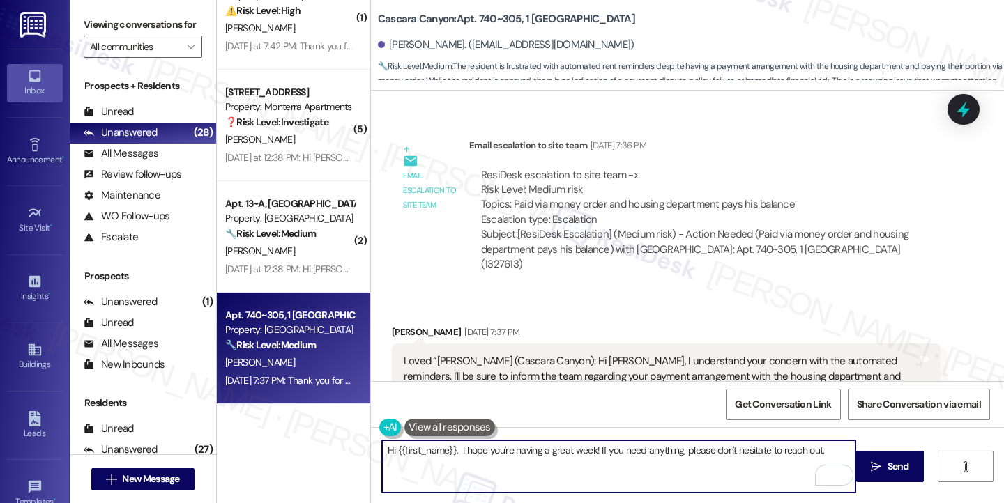
click at [488, 457] on textarea "Hi {{first_name}}, I hope you're having a great week! If you need anything, ple…" at bounding box center [618, 466] width 473 height 52
click at [454, 449] on textarea "Hi {{first_name}}, I hope you're having a great week! If you need anything, ple…" at bounding box center [618, 466] width 473 height 52
click at [621, 459] on textarea "Hi {{first_name}}, I hope you're having a great week! If you need anything, ple…" at bounding box center [618, 466] width 473 height 52
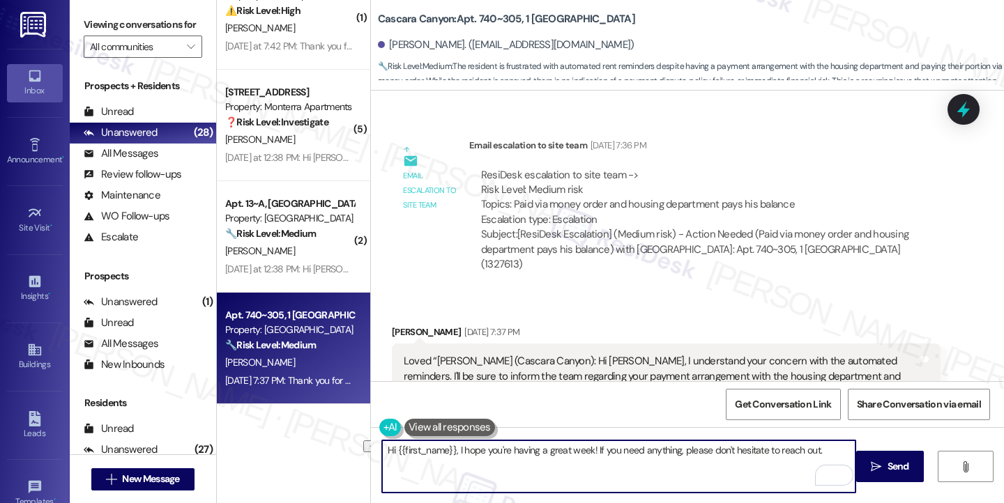
click at [774, 457] on textarea "Hi {{first_name}}, I hope you're having a great week! If you need anything, ple…" at bounding box center [618, 466] width 473 height 52
click at [646, 452] on textarea "Hi {{first_name}}, I hope you're having a great week! If you need anything, ple…" at bounding box center [618, 466] width 473 height 52
click at [813, 450] on textarea "Hi {{first_name}}, I hope you're having a great week! If you need anything, ple…" at bounding box center [618, 466] width 473 height 52
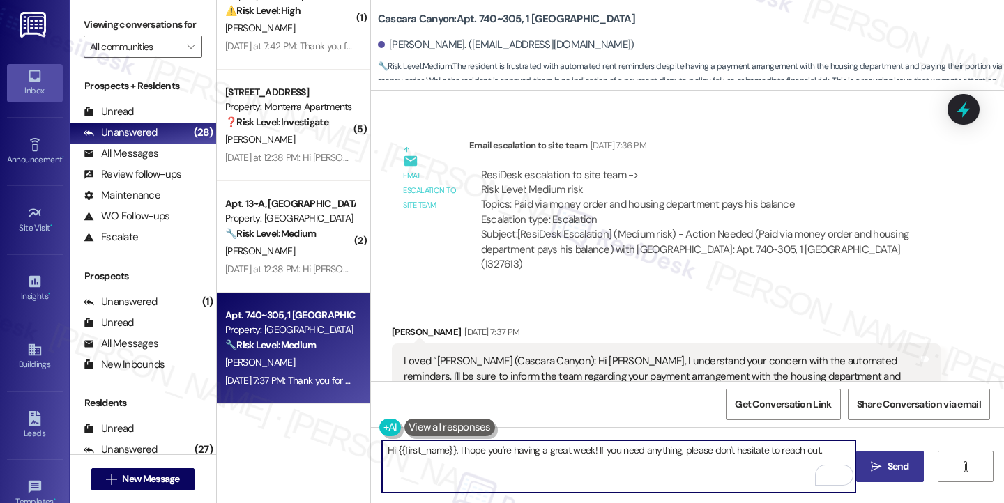
type textarea "Hi {{first_name}}, I hope you're having a great week! If you need anything, ple…"
click at [874, 461] on icon "" at bounding box center [876, 466] width 10 height 11
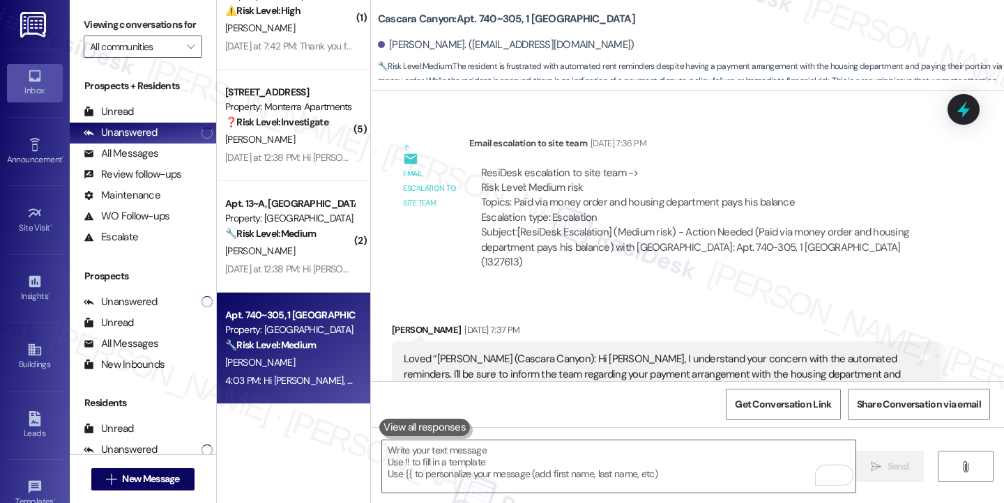
scroll to position [17059, 0]
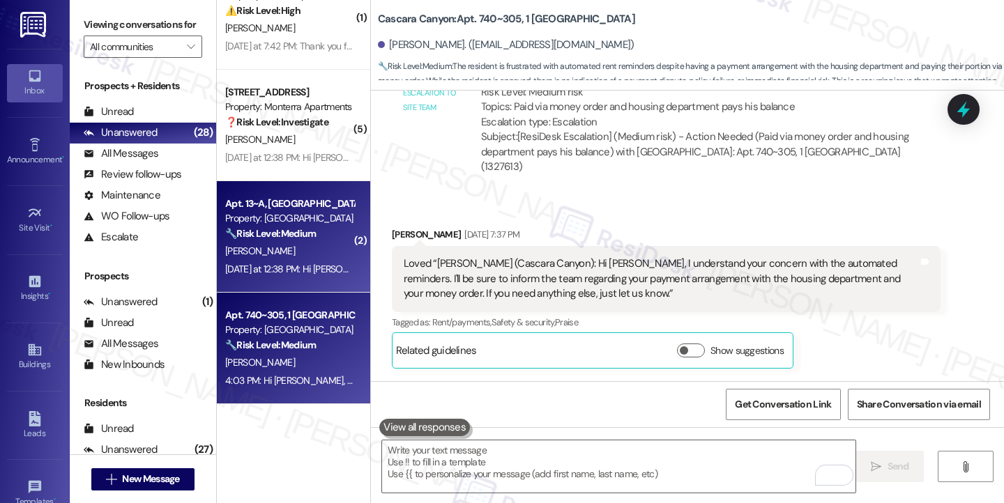
click at [307, 259] on div "A. Richards" at bounding box center [290, 251] width 132 height 17
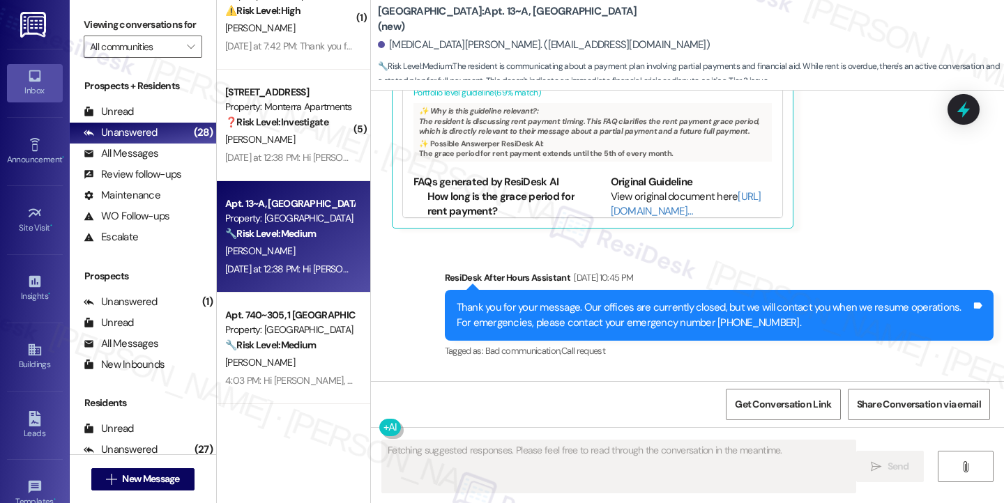
scroll to position [14938, 0]
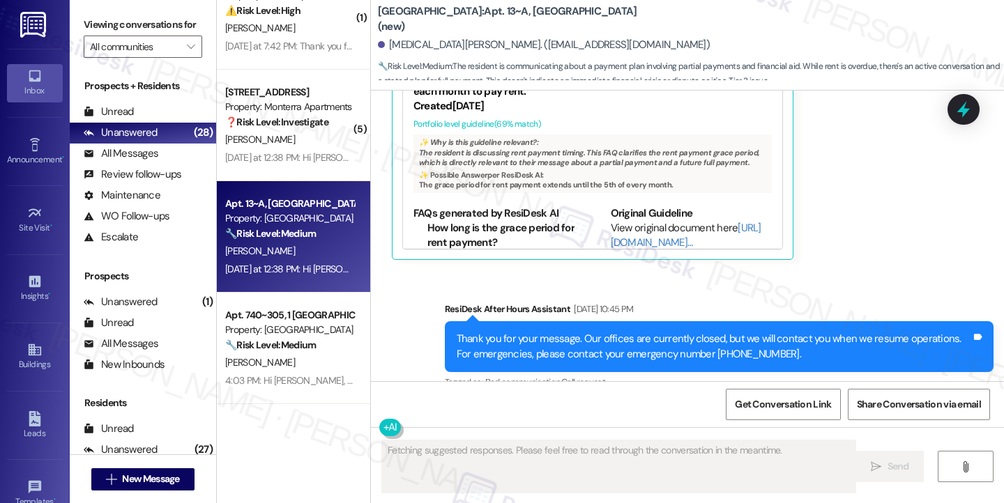
click at [551, 464] on div "Hi Alora, a gentle reminder that your rent is due and your current balance is $…" at bounding box center [714, 479] width 514 height 30
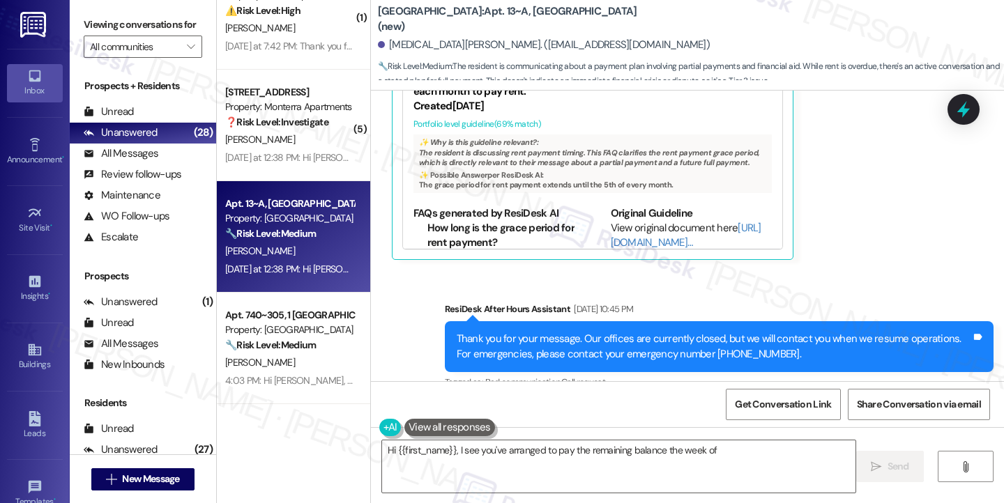
click at [551, 464] on div "Hi Alora, a gentle reminder that your rent is due and your current balance is $…" at bounding box center [714, 479] width 514 height 30
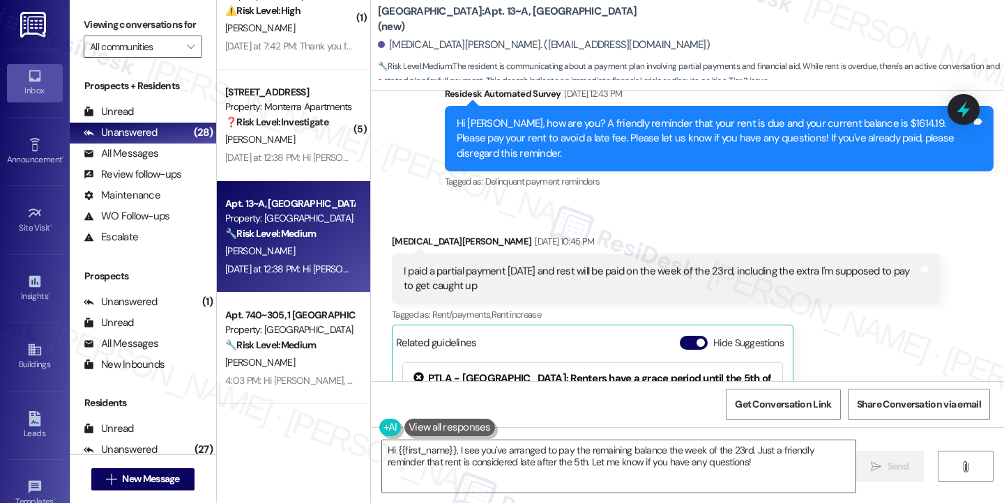
scroll to position [14520, 0]
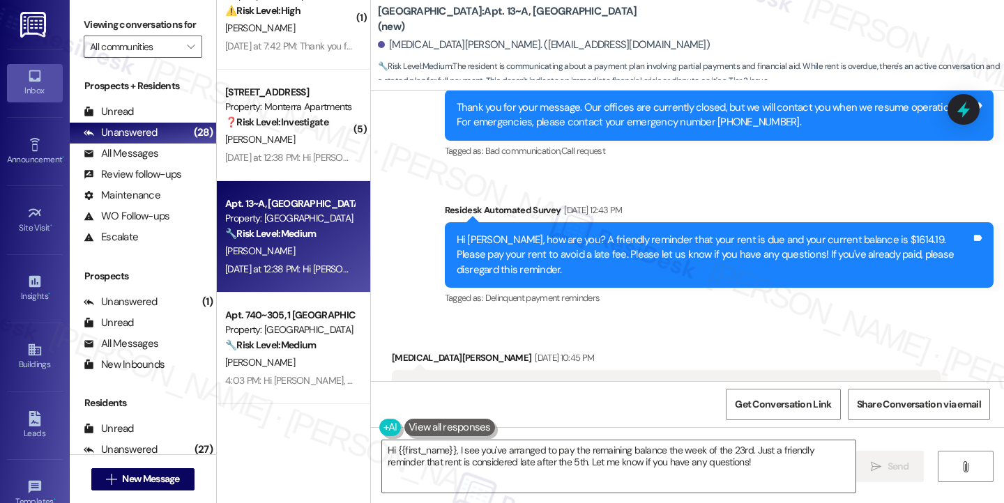
click at [470, 381] on div "I paid a partial payment today and rest will be paid on the week of the 23rd, i…" at bounding box center [661, 396] width 514 height 30
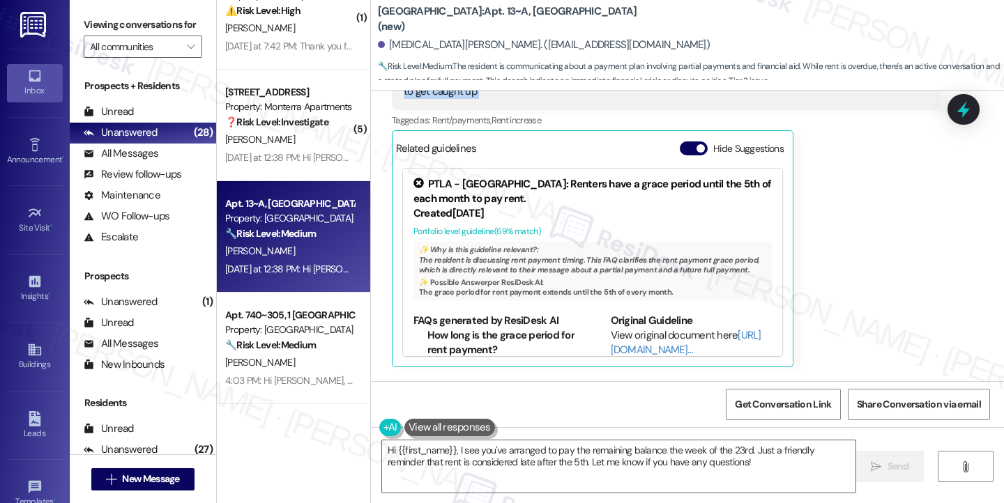
scroll to position [14729, 0]
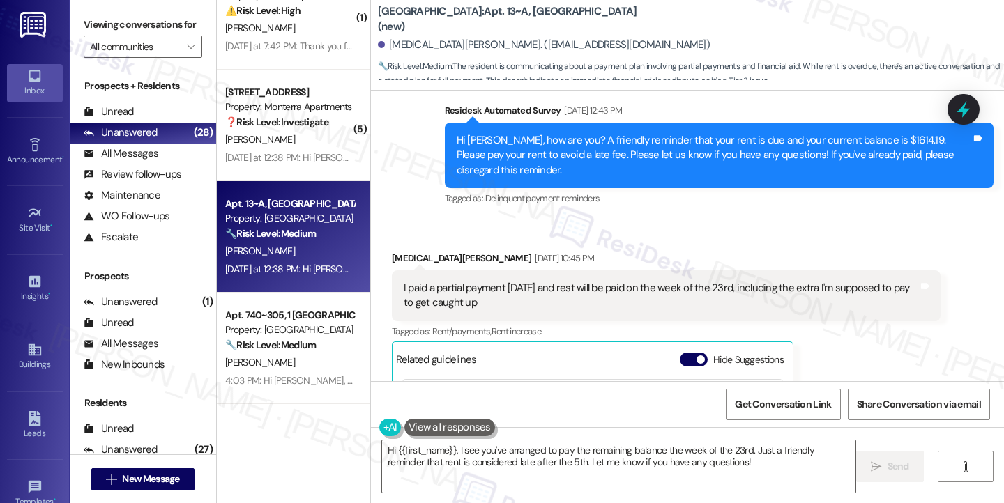
scroll to position [14520, 0]
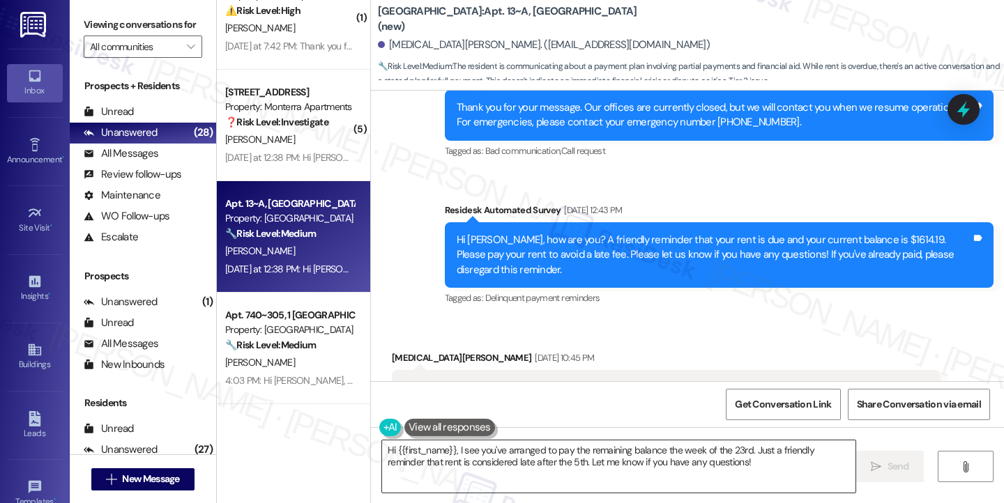
click at [523, 445] on textarea "Hi {{first_name}}, I see you've arranged to pay the remaining balance the week …" at bounding box center [618, 466] width 473 height 52
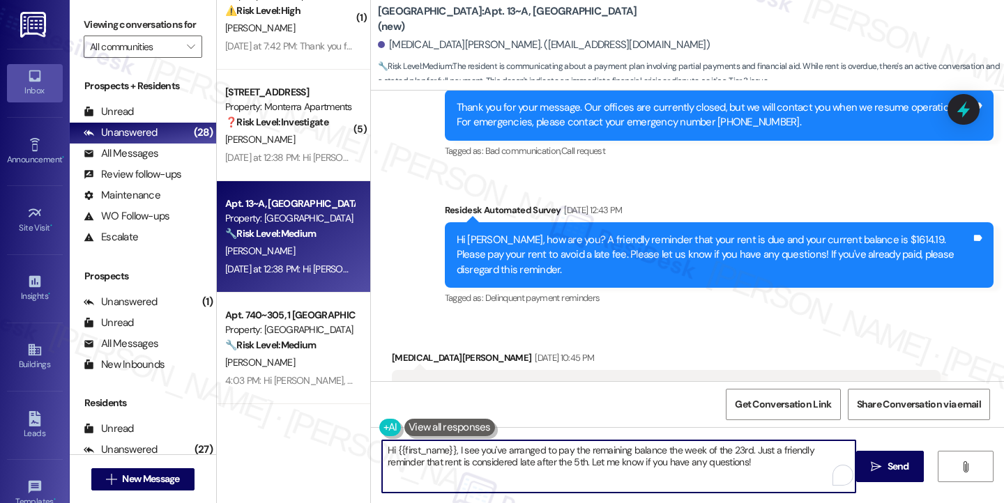
click at [523, 445] on textarea "Hi {{first_name}}, I see you've arranged to pay the remaining balance the week …" at bounding box center [618, 466] width 473 height 52
click at [700, 443] on textarea "Hi {{first_name}}, I see you've arranged to pay the remaining balance the week …" at bounding box center [618, 466] width 473 height 52
drag, startPoint x: 747, startPoint y: 459, endPoint x: 523, endPoint y: 459, distance: 224.4
click at [523, 459] on textarea "Hi {{first_name}}, I see you've arranged to pay the remaining balance the week …" at bounding box center [618, 466] width 473 height 52
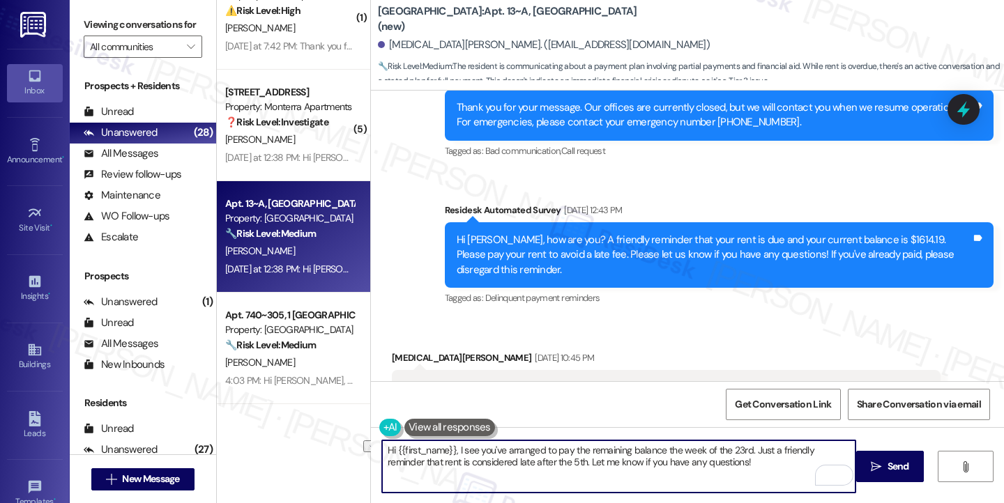
click at [608, 455] on textarea "Hi {{first_name}}, I see you've arranged to pay the remaining balance the week …" at bounding box center [618, 466] width 473 height 52
click at [736, 465] on textarea "Hi {{first_name}}, I see you've arranged to pay the remaining balance the week …" at bounding box center [618, 466] width 473 height 52
click at [747, 450] on textarea "Hi {{first_name}}, I see you've arranged to pay the remaining balance the week …" at bounding box center [618, 466] width 473 height 52
click at [392, 351] on div "Alora Richards Sep 05, 2025 at 10:45 PM" at bounding box center [666, 361] width 549 height 20
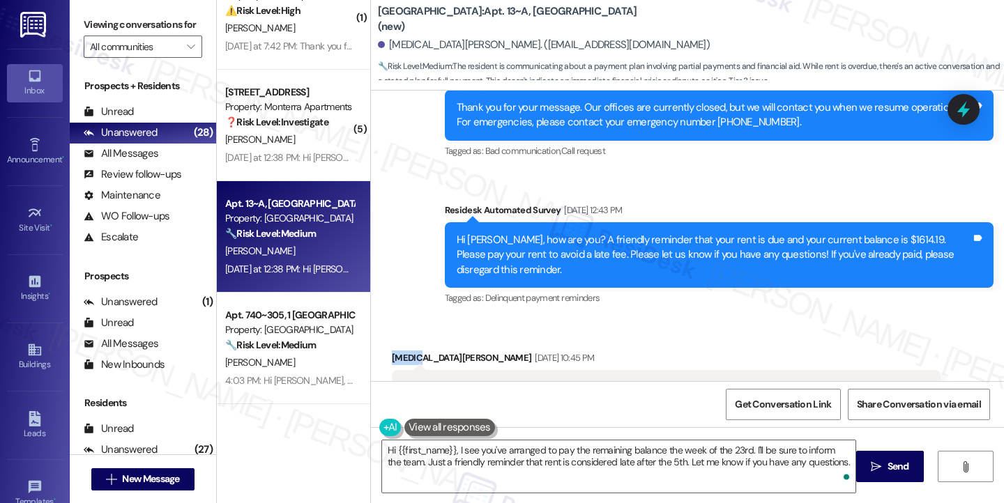
click at [392, 351] on div "Alora Richards Sep 05, 2025 at 10:45 PM" at bounding box center [666, 361] width 549 height 20
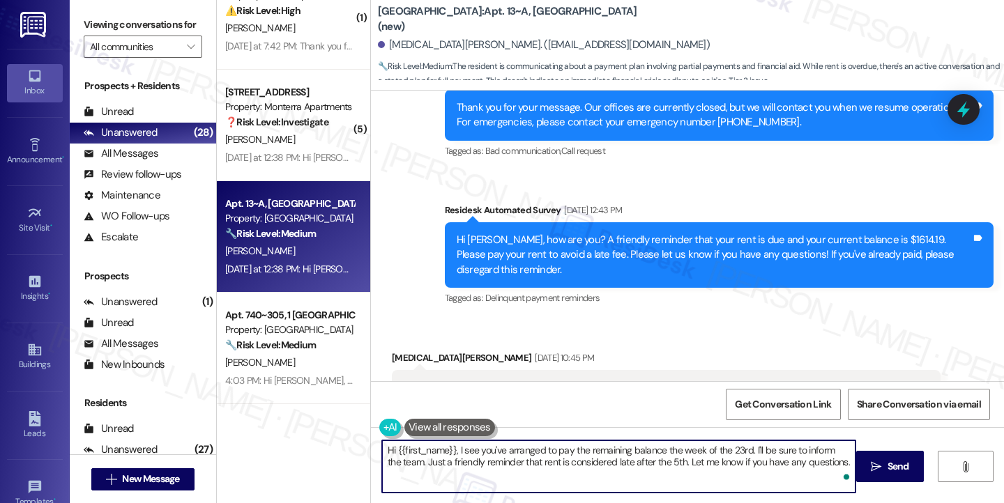
click at [476, 450] on textarea "Hi {{first_name}}, I see you've arranged to pay the remaining balance the week …" at bounding box center [618, 466] width 473 height 52
click at [601, 450] on textarea "Hi {{first_name}}, I see you've arranged to pay the remaining balance the week …" at bounding box center [618, 466] width 473 height 52
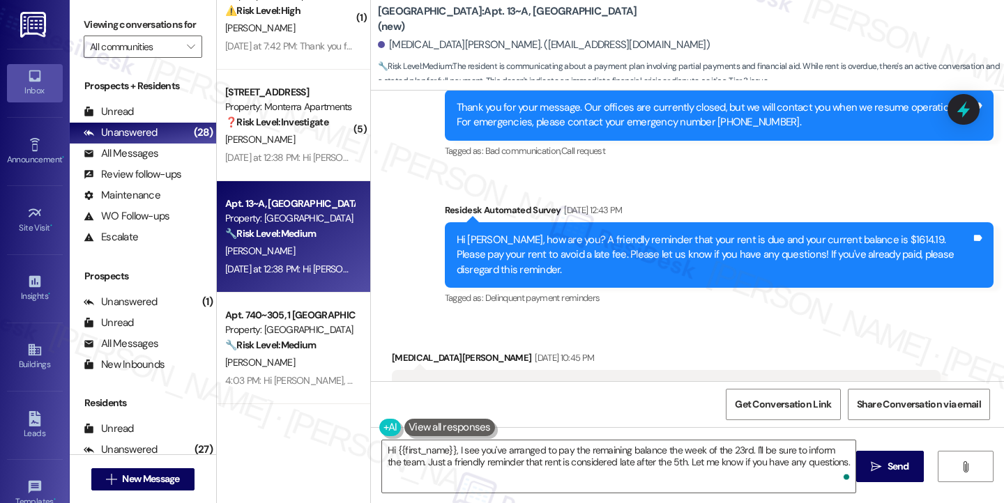
click at [461, 381] on div "I paid a partial payment today and rest will be paid on the week of the 23rd, i…" at bounding box center [661, 396] width 514 height 30
click at [487, 381] on div "I paid a partial payment today and rest will be paid on the week of the 23rd, i…" at bounding box center [661, 396] width 514 height 30
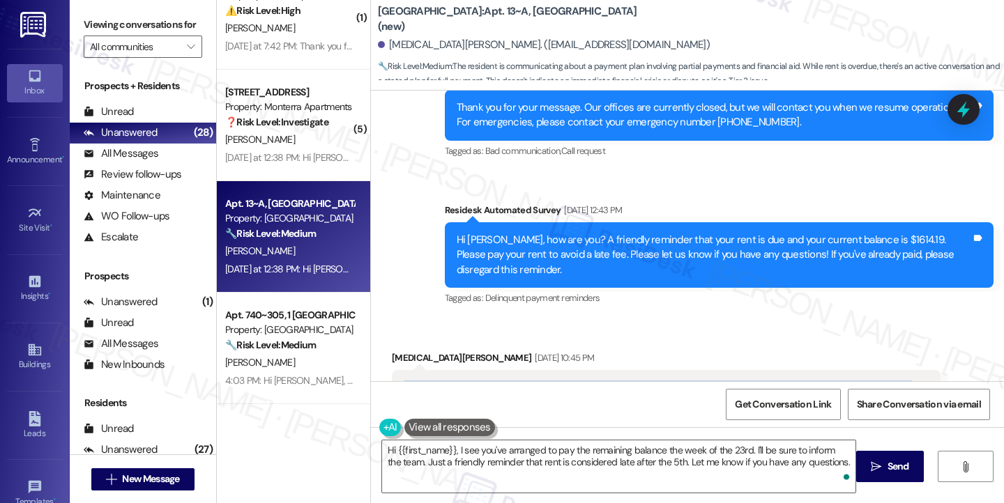
click at [487, 381] on div "I paid a partial payment today and rest will be paid on the week of the 23rd, i…" at bounding box center [661, 396] width 514 height 30
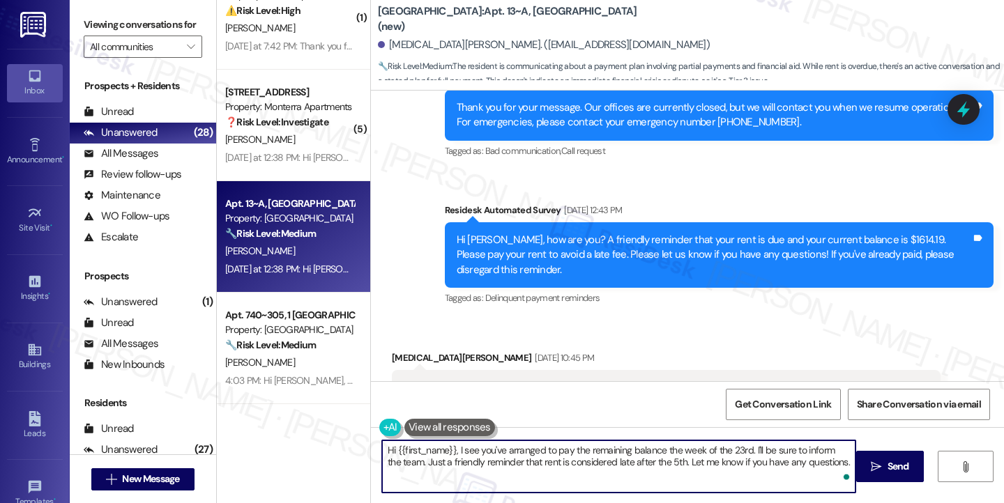
click at [521, 446] on textarea "Hi {{first_name}}, I see you've arranged to pay the remaining balance the week …" at bounding box center [618, 466] width 473 height 52
click at [640, 454] on textarea "Hi {{first_name}}, I see you've arranged to pay the remaining balance the week …" at bounding box center [618, 466] width 473 height 52
click at [453, 448] on textarea "Hi {{first_name}}, I see you've arranged to pay the remaining balance the week …" at bounding box center [618, 466] width 473 height 52
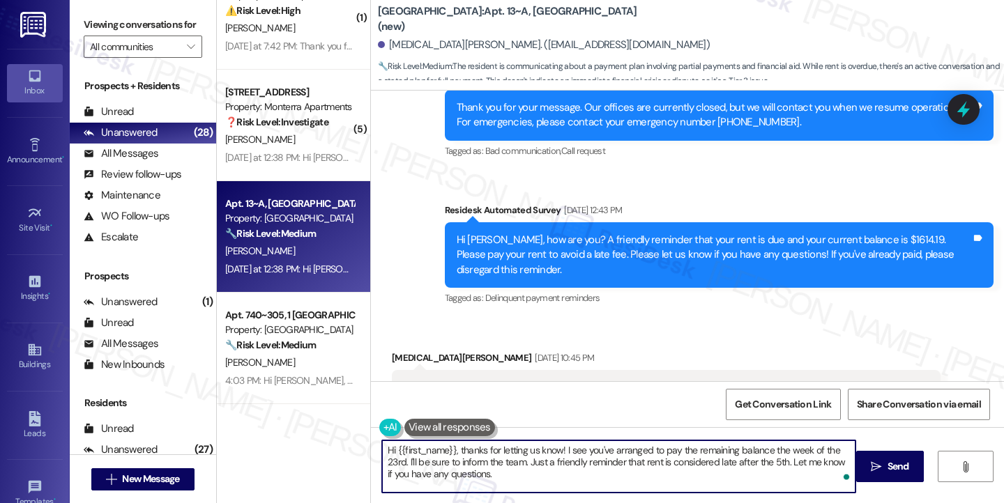
drag, startPoint x: 560, startPoint y: 450, endPoint x: 696, endPoint y: 450, distance: 135.2
click at [696, 450] on textarea "Hi {{first_name}}, thanks for letting us know! I see you've arranged to pay the…" at bounding box center [618, 466] width 473 height 52
click at [546, 462] on textarea "Hi {{first_name}}, thanks for letting us know! I see you've arranged to pay the…" at bounding box center [618, 466] width 473 height 52
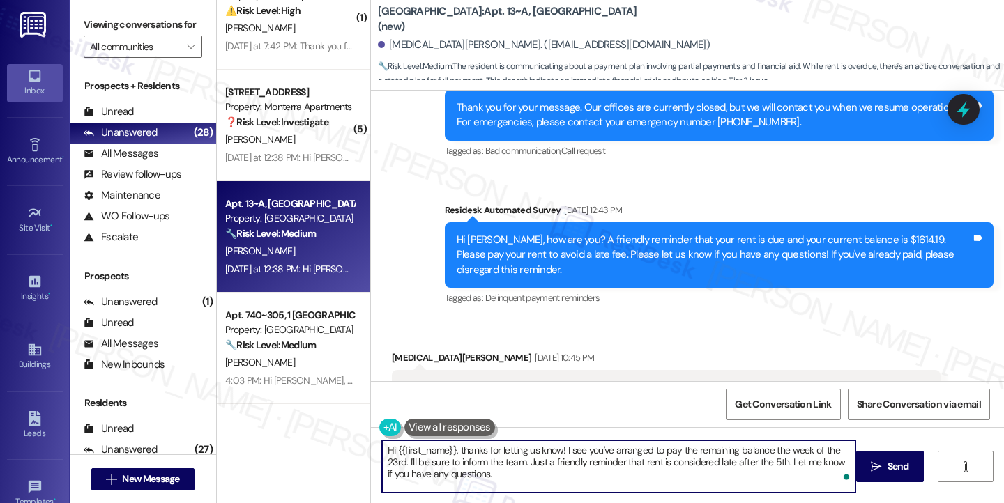
click at [546, 462] on textarea "Hi {{first_name}}, thanks for letting us know! I see you've arranged to pay the…" at bounding box center [618, 466] width 473 height 52
click at [636, 477] on textarea "Hi {{first_name}}, thanks for letting us know! I see you've arranged to pay the…" at bounding box center [618, 466] width 473 height 52
type textarea "Hi {{first_name}}, thanks for letting us know! I see you've arranged to pay the…"
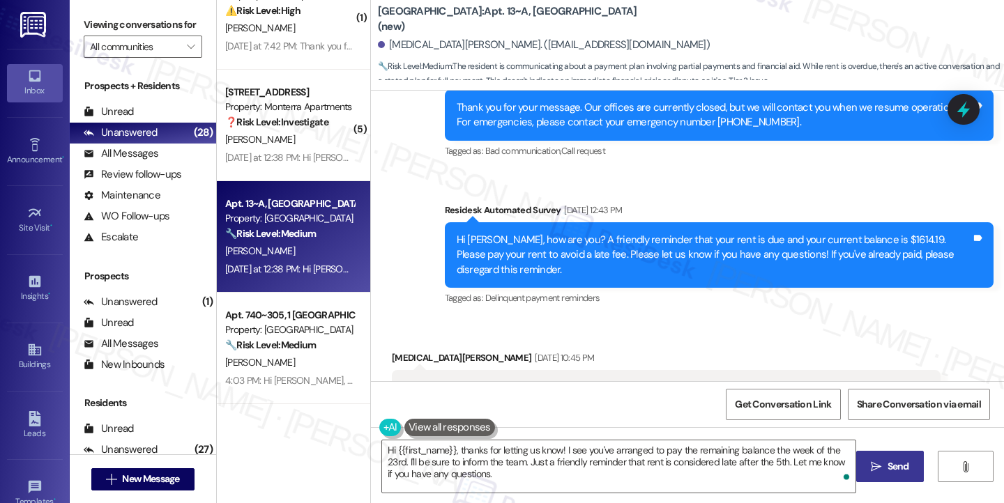
click at [873, 475] on button " Send" at bounding box center [890, 466] width 68 height 31
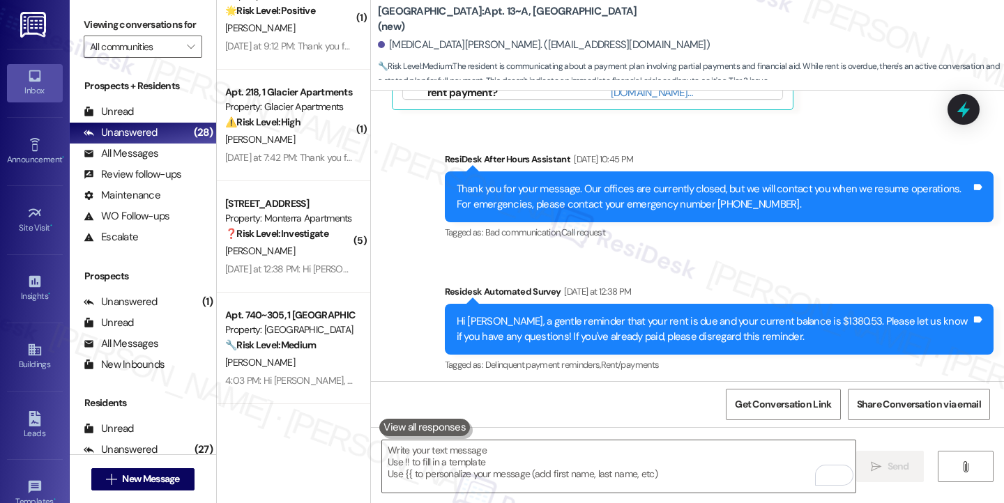
scroll to position [15135, 0]
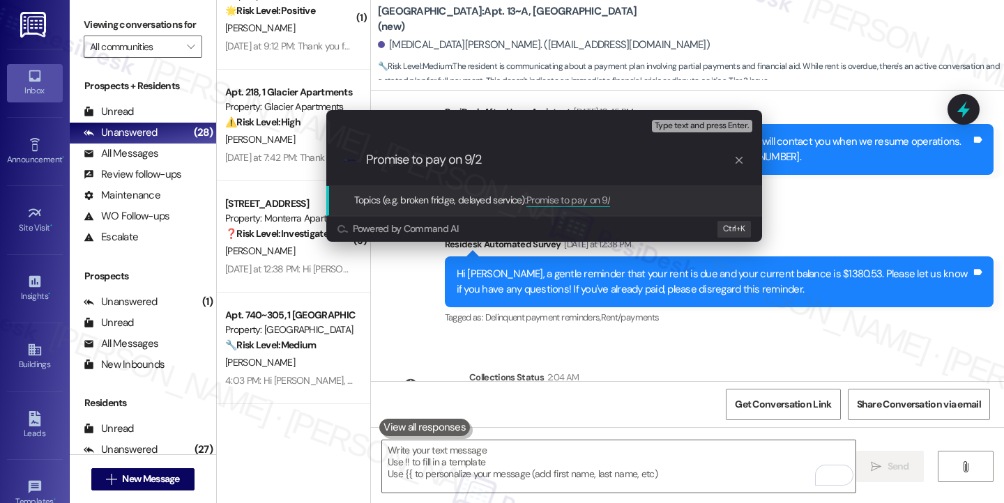
type input "Promise to pay on 9/23"
click at [463, 158] on input "Promise to pay on 9/23" at bounding box center [549, 160] width 367 height 15
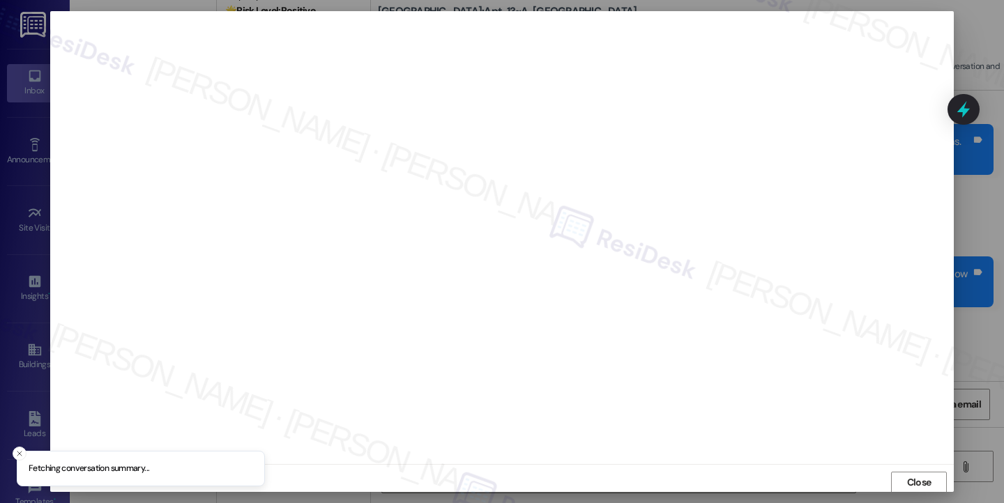
scroll to position [1, 0]
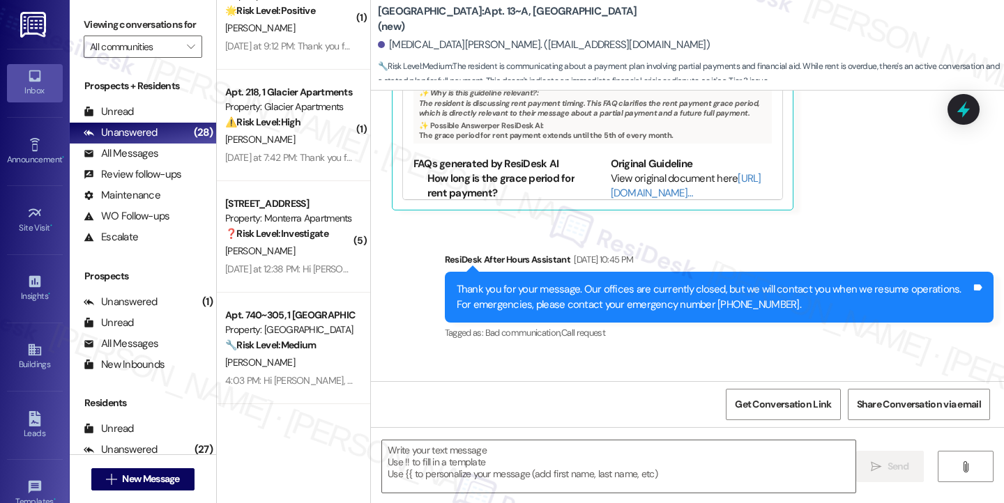
type textarea "Fetching suggested responses. Please feel free to read through the conversation…"
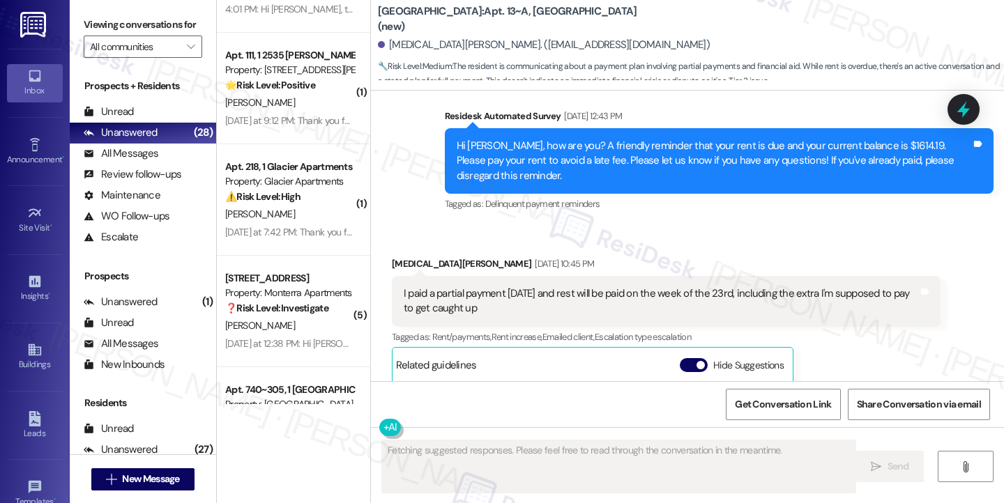
scroll to position [2467, 0]
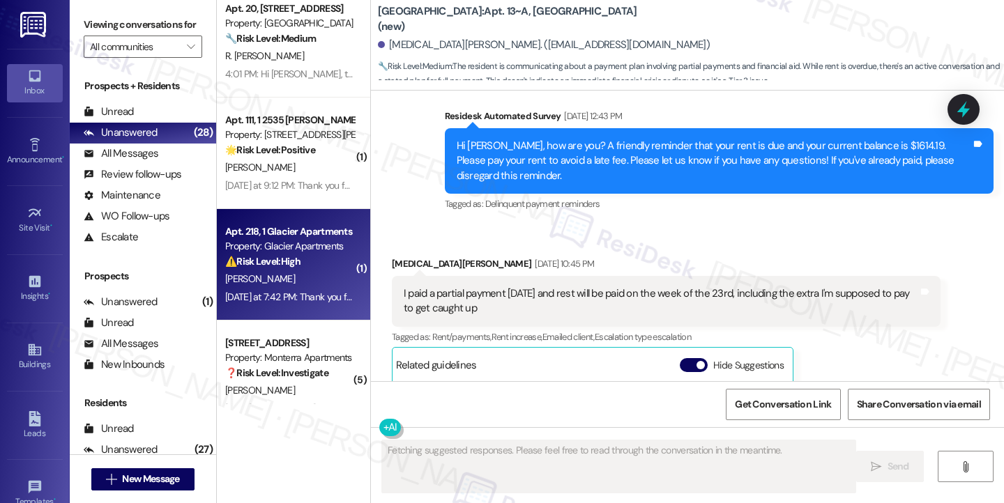
click at [304, 281] on div "A. Martinez" at bounding box center [290, 278] width 132 height 17
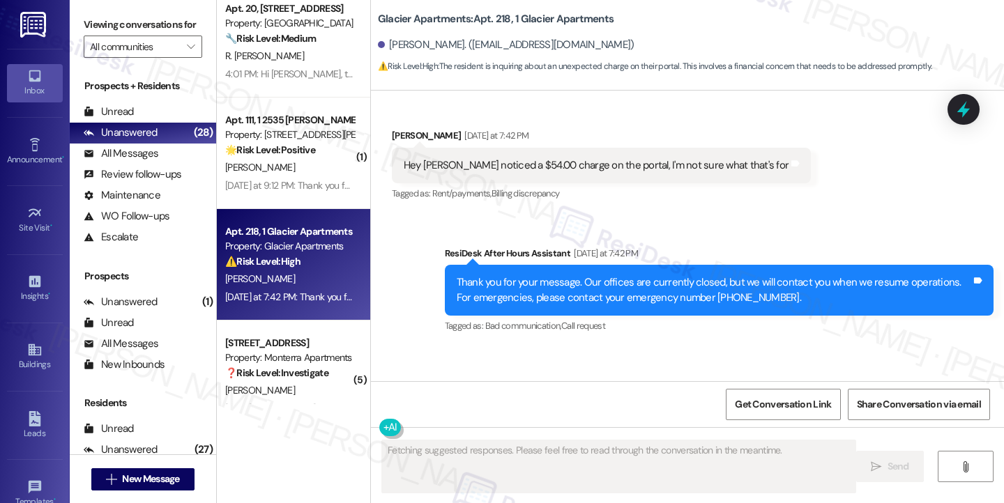
scroll to position [415, 0]
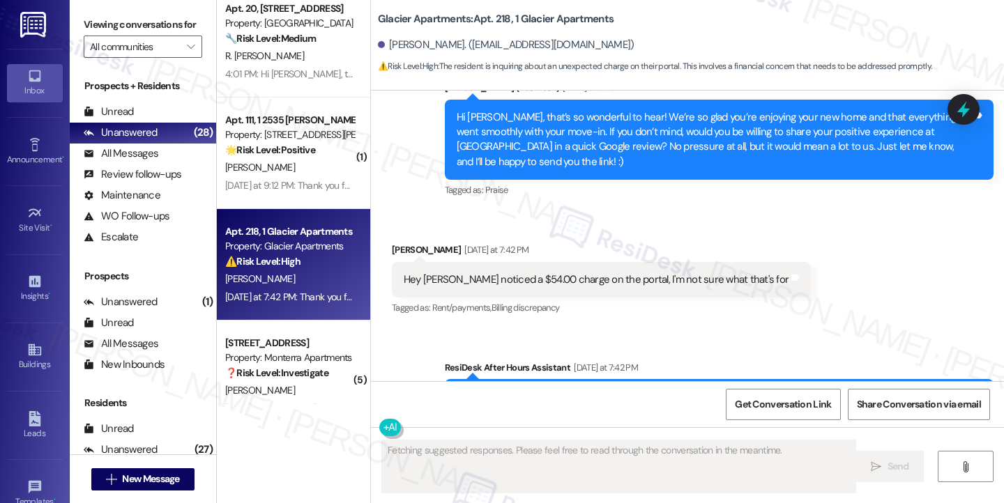
click at [438, 276] on div "Hey Sara I noticed a $54.00 charge on the portal, I'm not sure what that's for" at bounding box center [596, 280] width 385 height 15
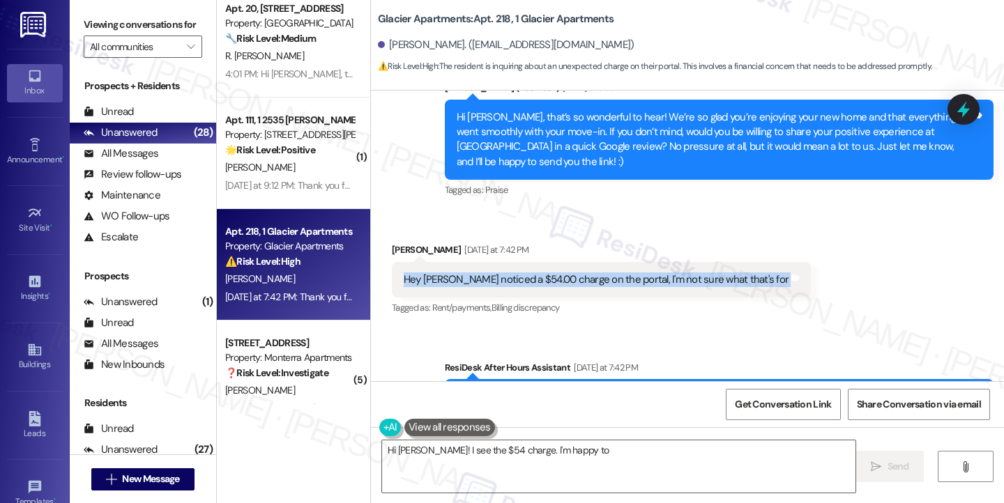
click at [438, 276] on div "Hey Sara I noticed a $54.00 charge on the portal, I'm not sure what that's for" at bounding box center [596, 280] width 385 height 15
click at [564, 282] on div "Hey Sara I noticed a $54.00 charge on the portal, I'm not sure what that's for" at bounding box center [596, 280] width 385 height 15
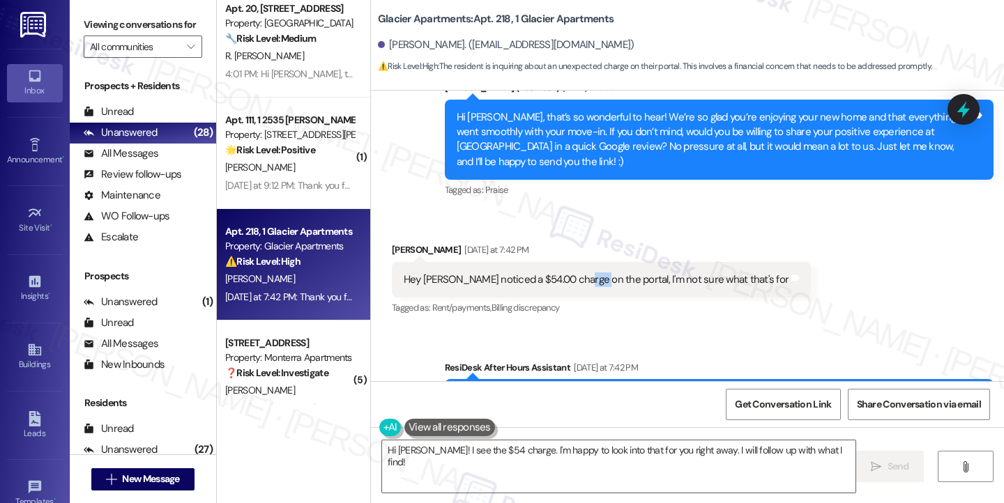
click at [564, 282] on div "Hey Sara I noticed a $54.00 charge on the portal, I'm not sure what that's for" at bounding box center [596, 280] width 385 height 15
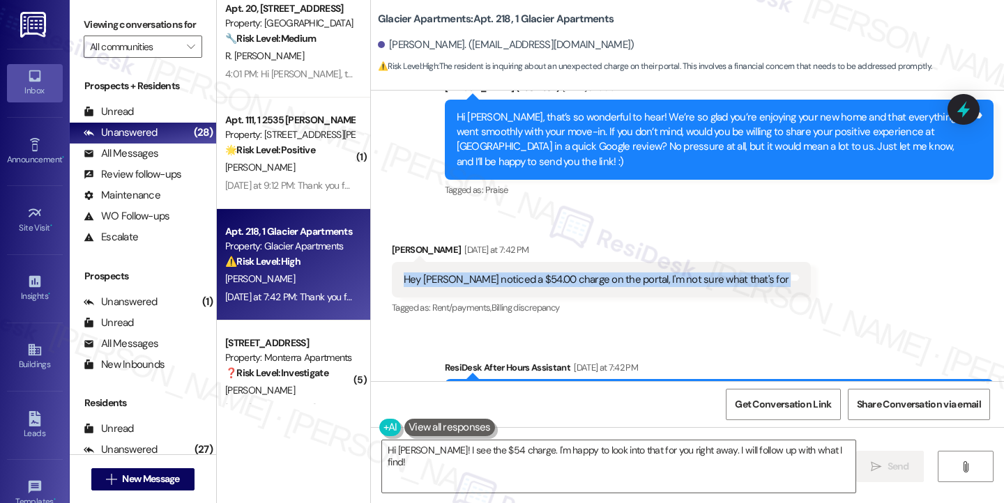
click at [564, 282] on div "Hey Sara I noticed a $54.00 charge on the portal, I'm not sure what that's for" at bounding box center [596, 280] width 385 height 15
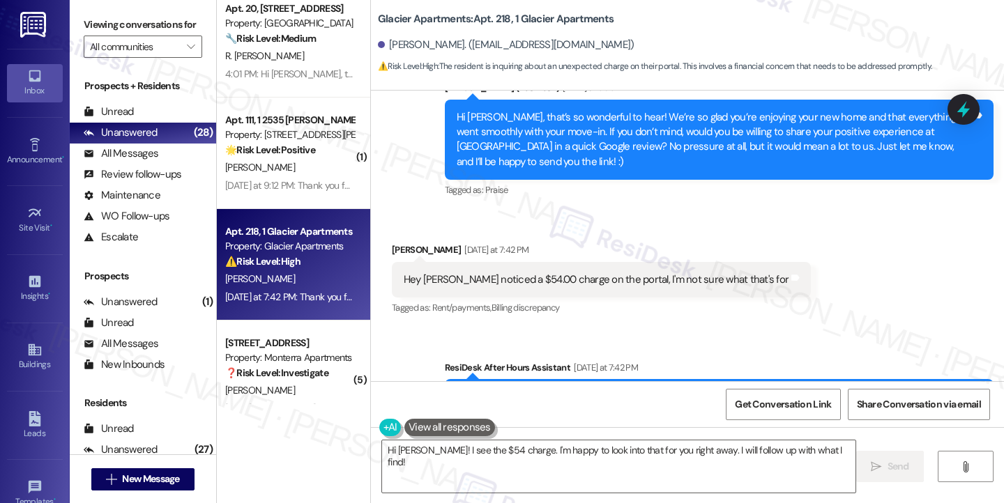
click at [664, 139] on div "Hi Amanda, that’s so wonderful to hear! We’re so glad you’re enjoying your new …" at bounding box center [714, 140] width 514 height 60
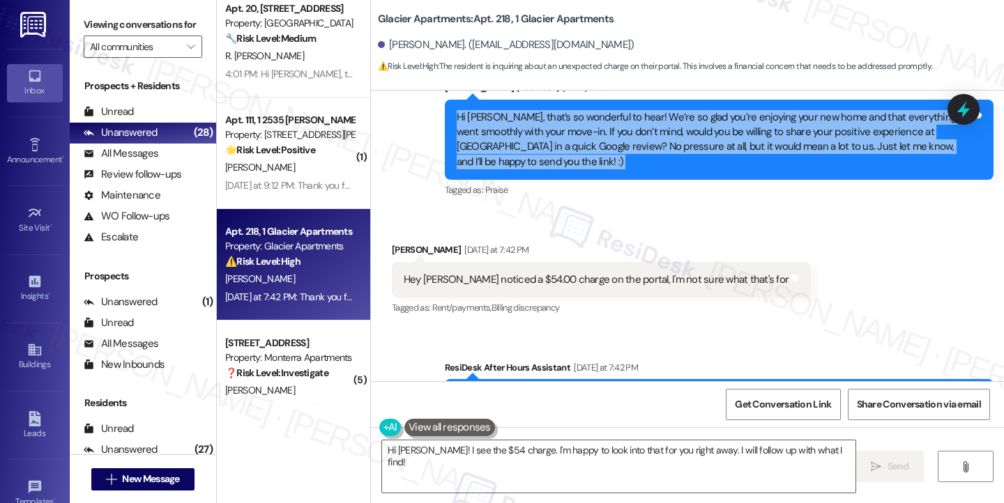
click at [664, 139] on div "Hi Amanda, that’s so wonderful to hear! We’re so glad you’re enjoying your new …" at bounding box center [714, 140] width 514 height 60
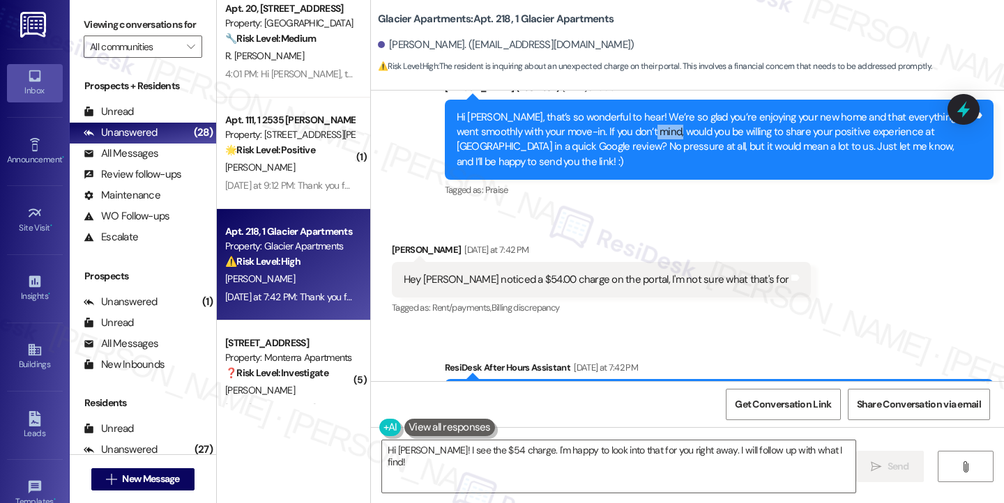
click at [664, 139] on div "Hi Amanda, that’s so wonderful to hear! We’re so glad you’re enjoying your new …" at bounding box center [714, 140] width 514 height 60
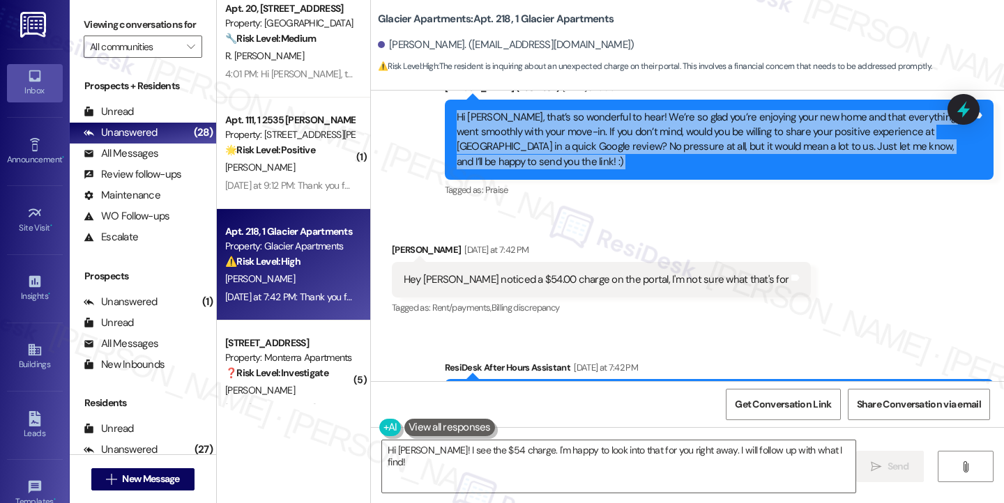
click at [664, 139] on div "Hi Amanda, that’s so wonderful to hear! We’re so glad you’re enjoying your new …" at bounding box center [714, 140] width 514 height 60
click at [533, 148] on div "Hi Amanda, that’s so wonderful to hear! We’re so glad you’re enjoying your new …" at bounding box center [714, 140] width 514 height 60
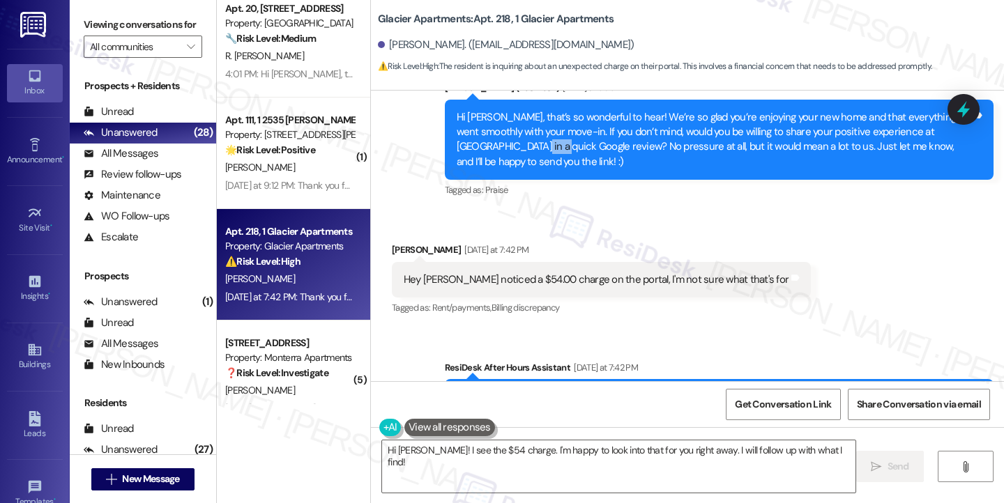
click at [533, 148] on div "Hi Amanda, that’s so wonderful to hear! We’re so glad you’re enjoying your new …" at bounding box center [714, 140] width 514 height 60
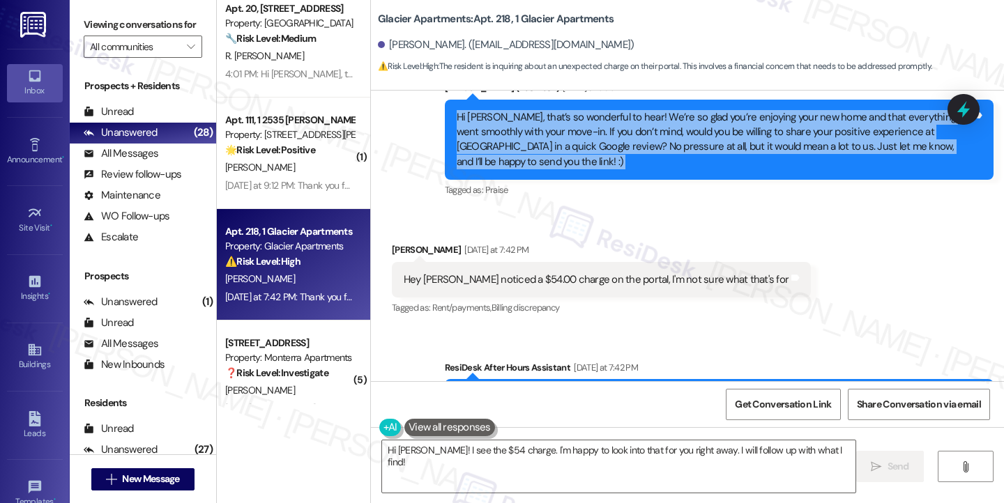
click at [533, 148] on div "Hi Amanda, that’s so wonderful to hear! We’re so glad you’re enjoying your new …" at bounding box center [714, 140] width 514 height 60
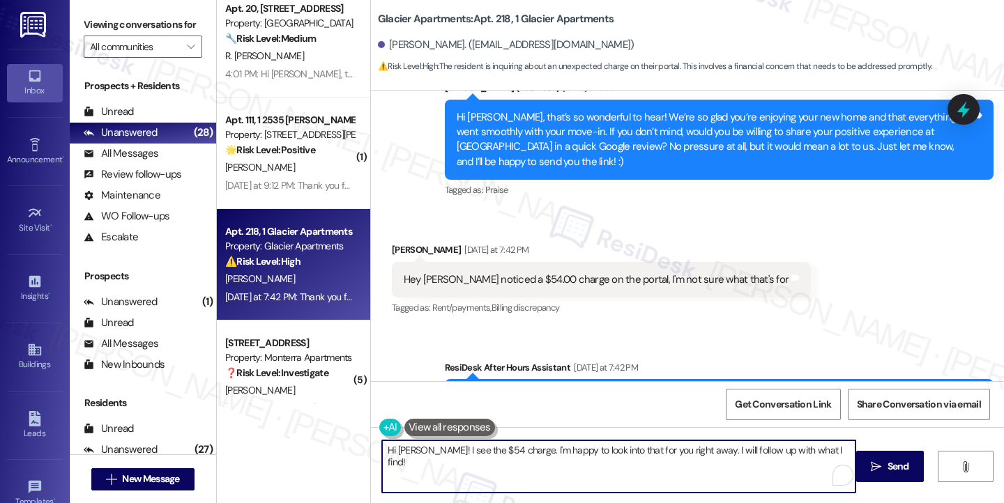
drag, startPoint x: 818, startPoint y: 447, endPoint x: 513, endPoint y: 438, distance: 305.4
click at [513, 438] on div "Hi Amanda! I see the $54 charge. I'm happy to look into that for you right away…" at bounding box center [687, 479] width 633 height 105
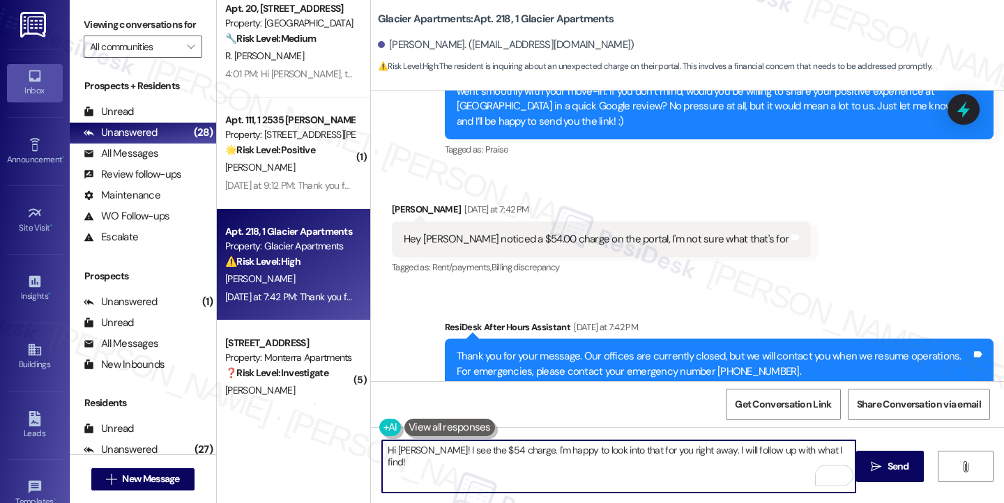
scroll to position [624, 0]
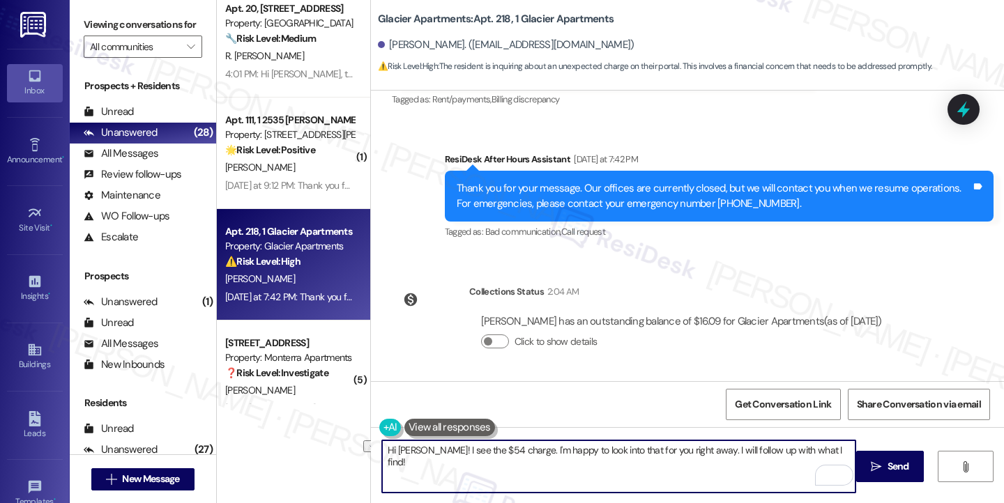
drag, startPoint x: 426, startPoint y: 448, endPoint x: 451, endPoint y: 445, distance: 25.2
click at [426, 448] on textarea "Hi Amanda! I see the $54 charge. I'm happy to look into that for you right away…" at bounding box center [618, 466] width 473 height 52
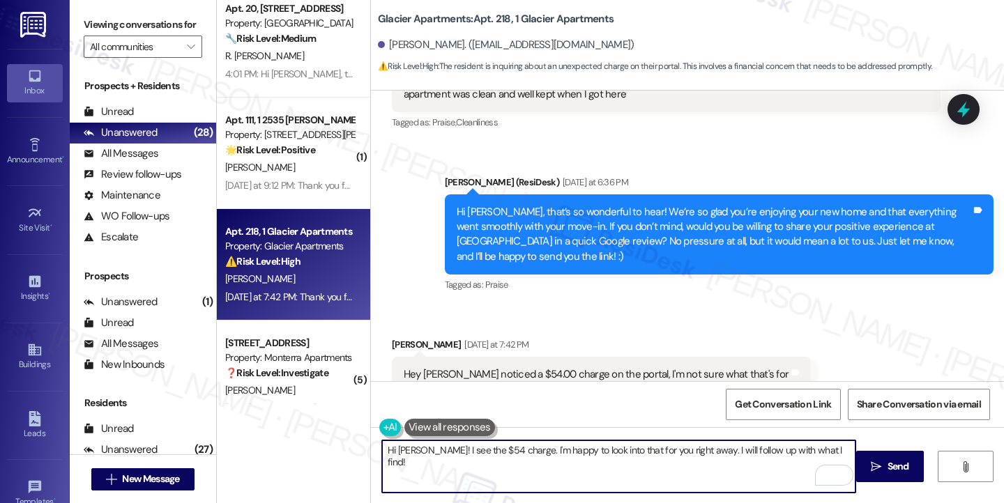
scroll to position [415, 0]
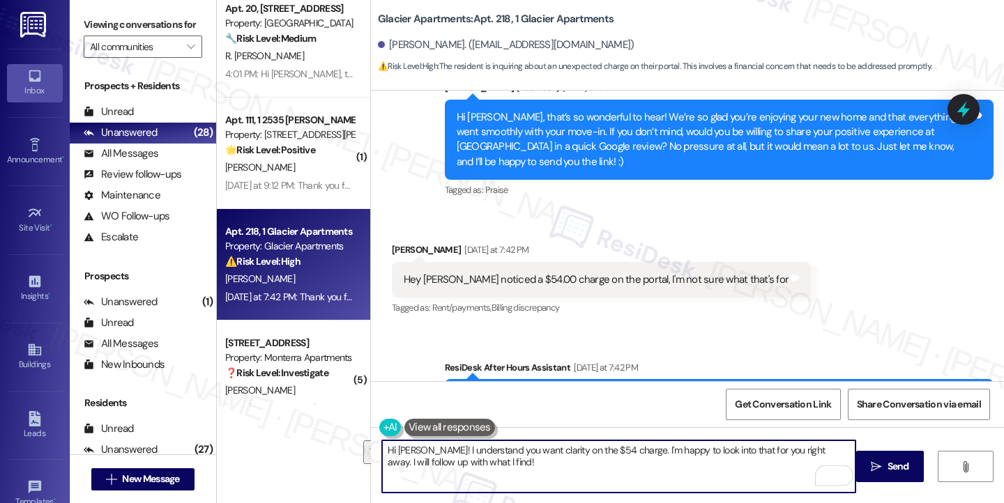
drag, startPoint x: 595, startPoint y: 459, endPoint x: 626, endPoint y: 446, distance: 34.0
click at [626, 446] on textarea "Hi Amanda! I understand you want clarity on the $54 charge. I'm happy to look i…" at bounding box center [618, 466] width 473 height 52
type textarea "Hi Amanda! I understand you want clarity on the $54 charge. Can you please send…"
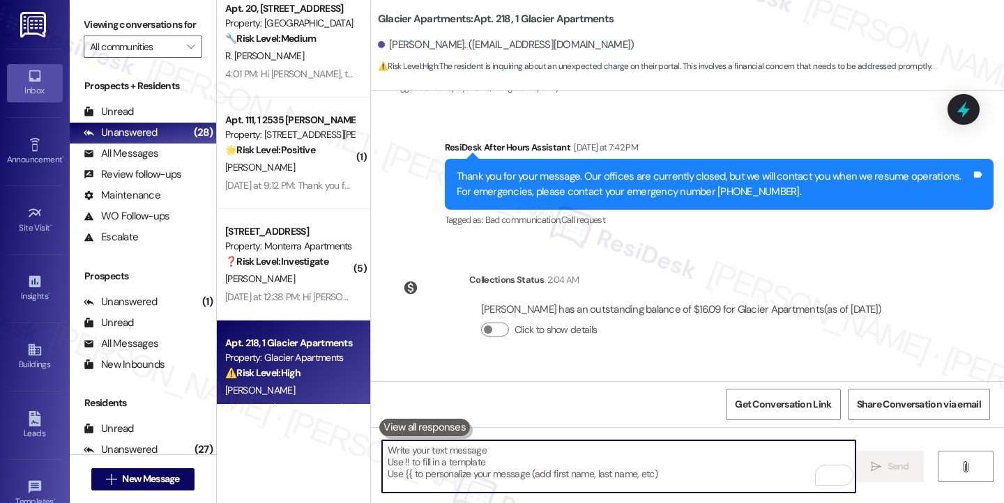
scroll to position [736, 0]
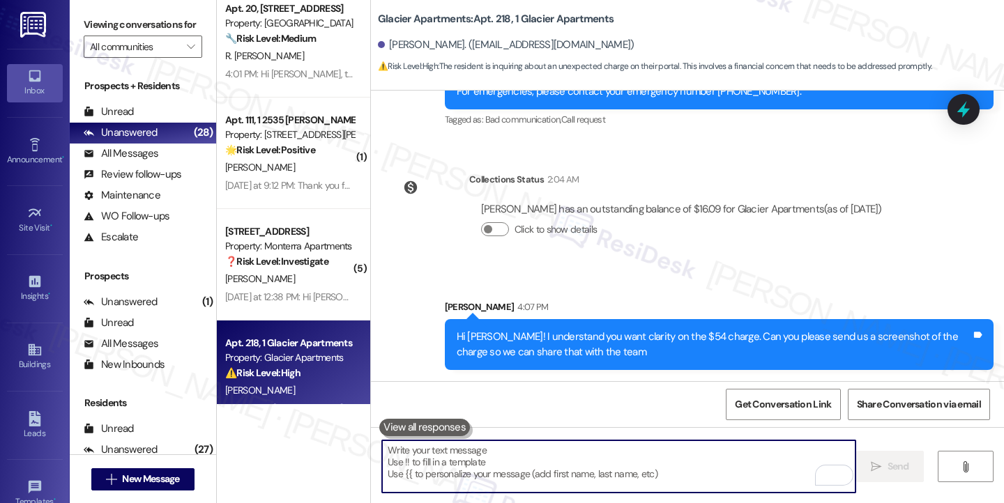
click at [570, 351] on div "Hi Amanda! I understand you want clarity on the $54 charge. Can you please send…" at bounding box center [714, 345] width 514 height 30
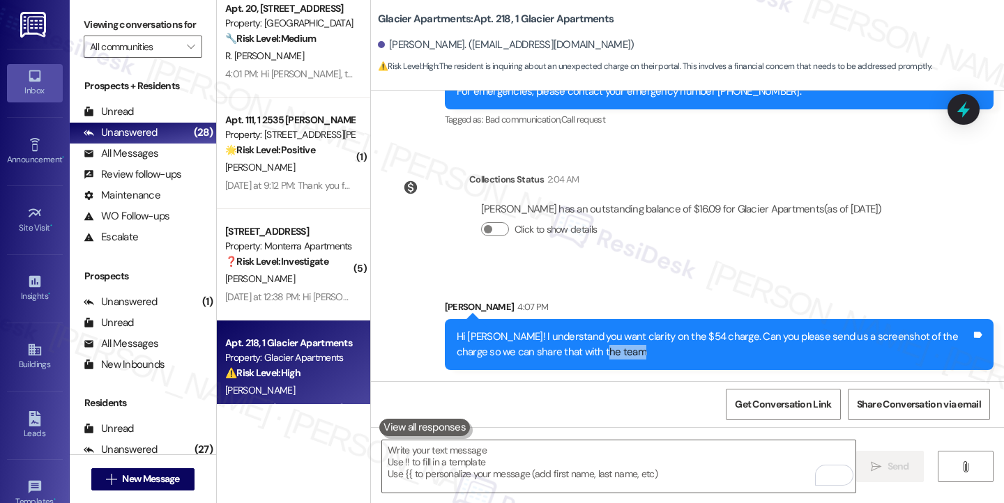
click at [570, 351] on div "Hi Amanda! I understand you want clarity on the $54 charge. Can you please send…" at bounding box center [714, 345] width 514 height 30
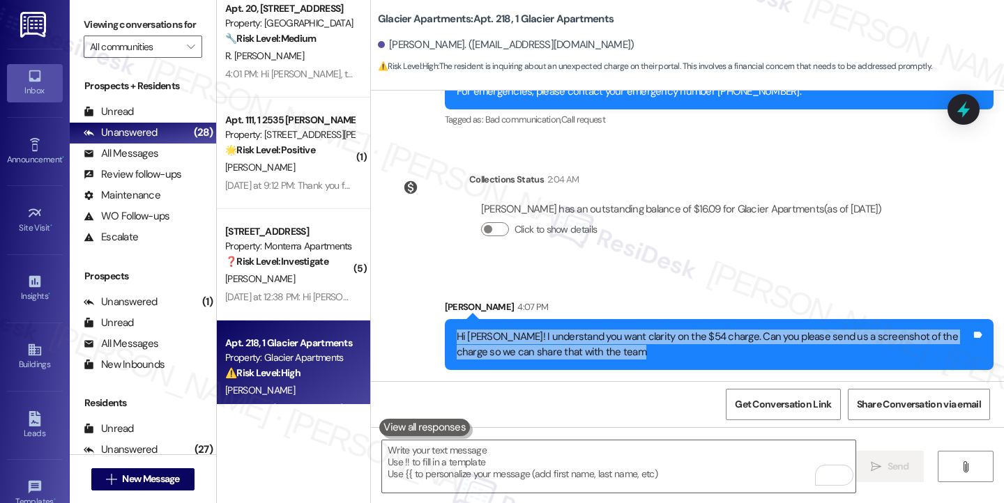
click at [570, 351] on div "Hi Amanda! I understand you want clarity on the $54 charge. Can you please send…" at bounding box center [714, 345] width 514 height 30
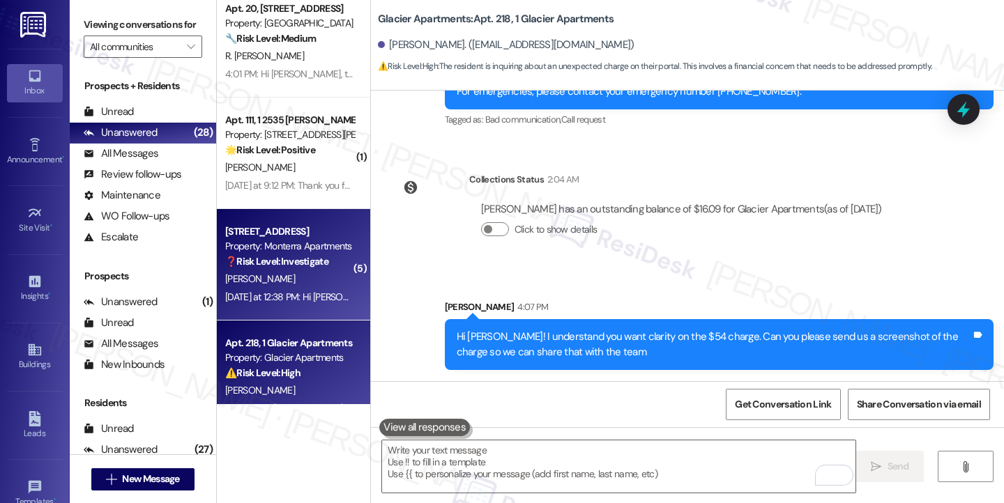
click at [270, 247] on div "Property: Monterra Apartments" at bounding box center [289, 246] width 129 height 15
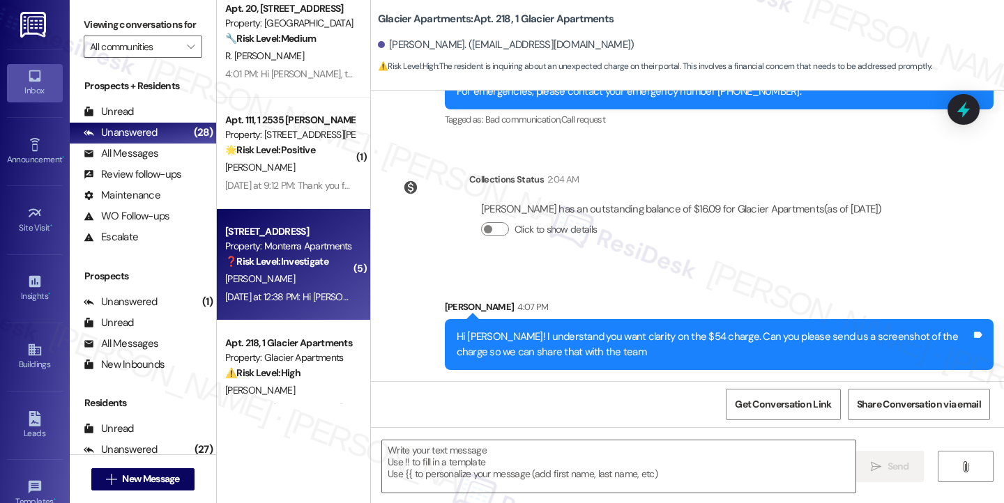
type textarea "Fetching suggested responses. Please feel free to read through the conversation…"
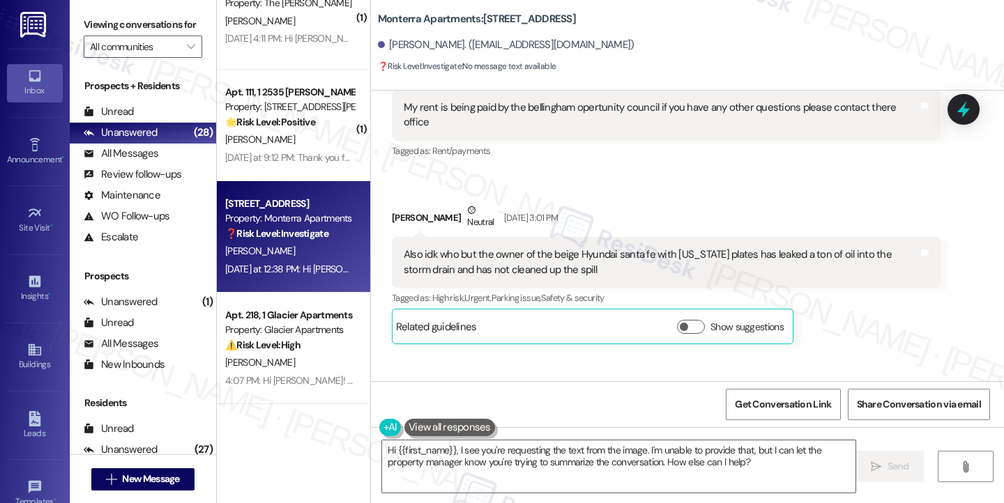
scroll to position [4571, 0]
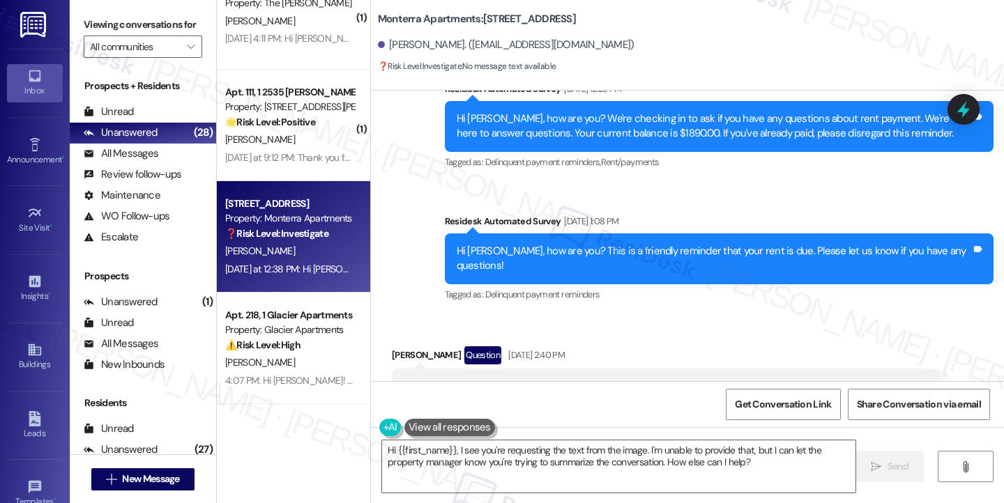
click at [483, 379] on div "My rent is being paid by the bellingham opertunity council if you have any othe…" at bounding box center [661, 394] width 514 height 30
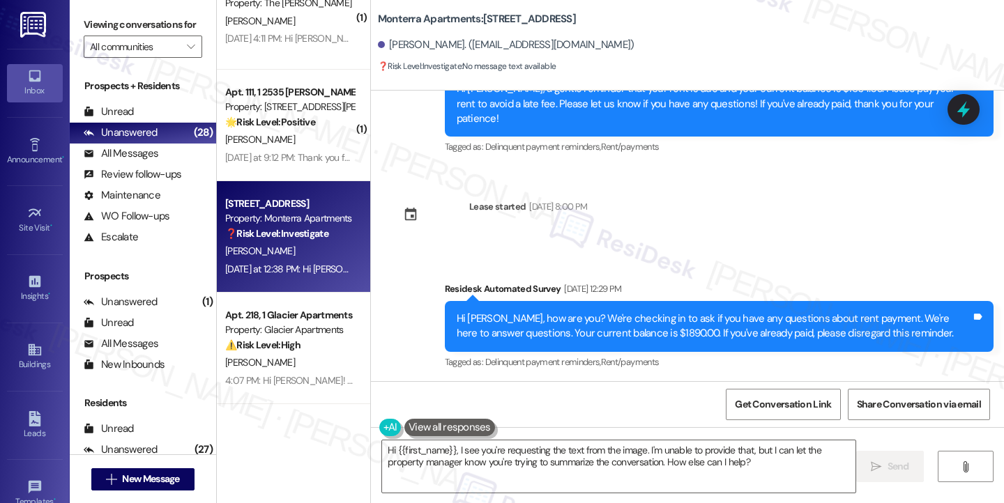
scroll to position [4362, 0]
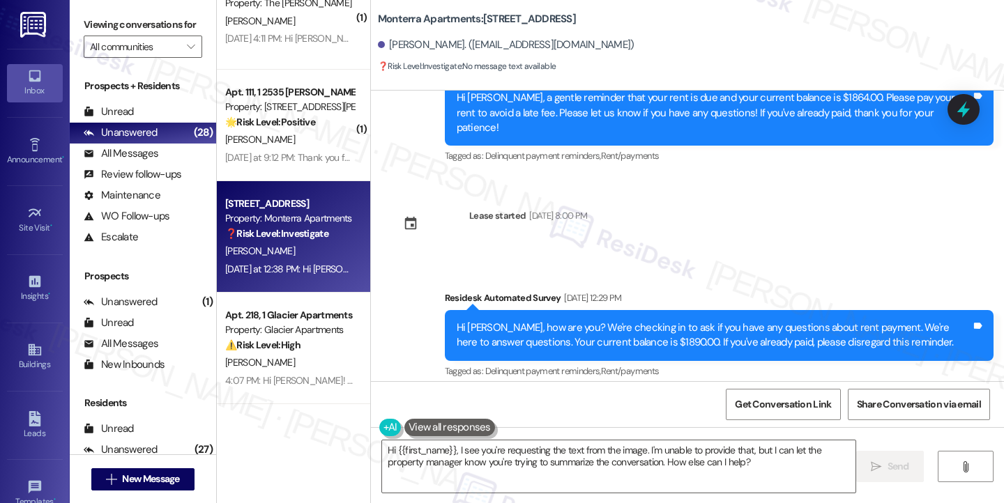
click at [558, 443] on div "Hi Isaiah, how are you? This is a friendly reminder that your rent is due. Plea…" at bounding box center [719, 468] width 549 height 51
click at [557, 443] on div "Hi Isaiah, how are you? This is a friendly reminder that your rent is due. Plea…" at bounding box center [719, 468] width 549 height 51
click at [555, 443] on div "Hi Isaiah, how are you? This is a friendly reminder that your rent is due. Plea…" at bounding box center [719, 468] width 549 height 51
click at [643, 321] on div "Hi Isaiah, how are you? We're checking in to ask if you have any questions abou…" at bounding box center [714, 336] width 514 height 30
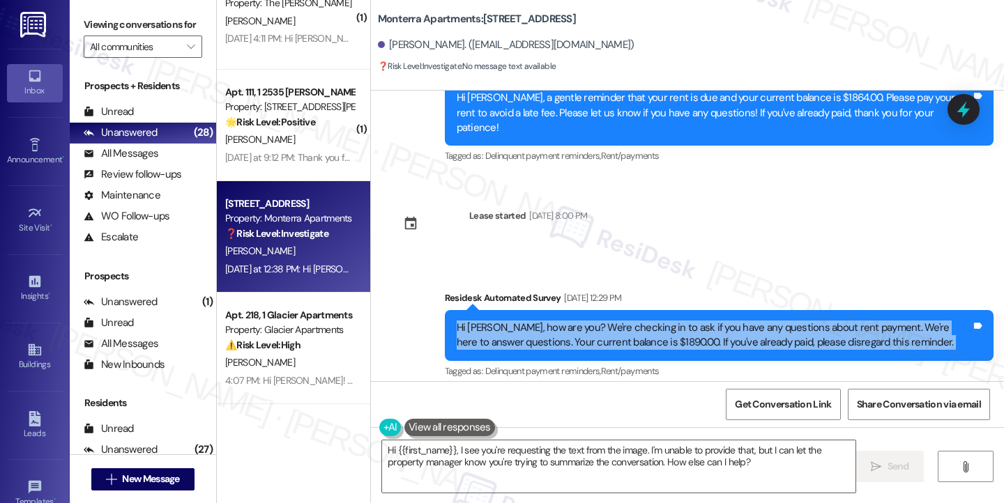
click at [643, 321] on div "Hi Isaiah, how are you? We're checking in to ask if you have any questions abou…" at bounding box center [714, 336] width 514 height 30
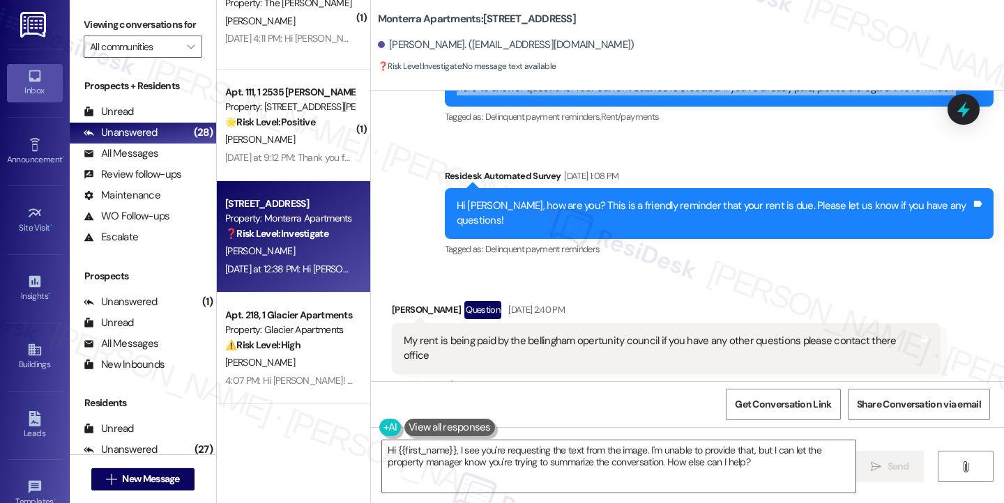
scroll to position [4641, 0]
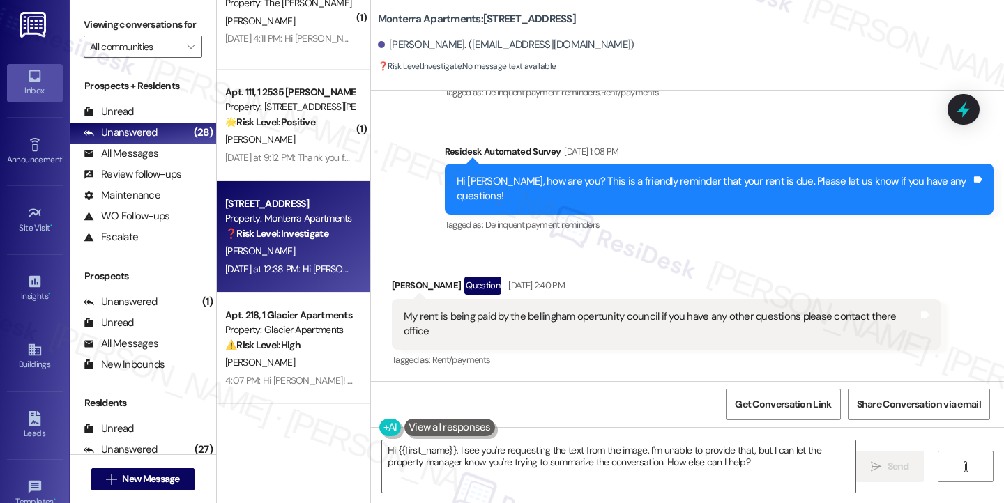
click at [492, 457] on div "Also idk who but the owner of the beige Hyundai santa fe with Idaho plates has …" at bounding box center [661, 472] width 514 height 30
click at [674, 457] on div "Also idk who but the owner of the beige Hyundai santa fe with Idaho plates has …" at bounding box center [661, 472] width 514 height 30
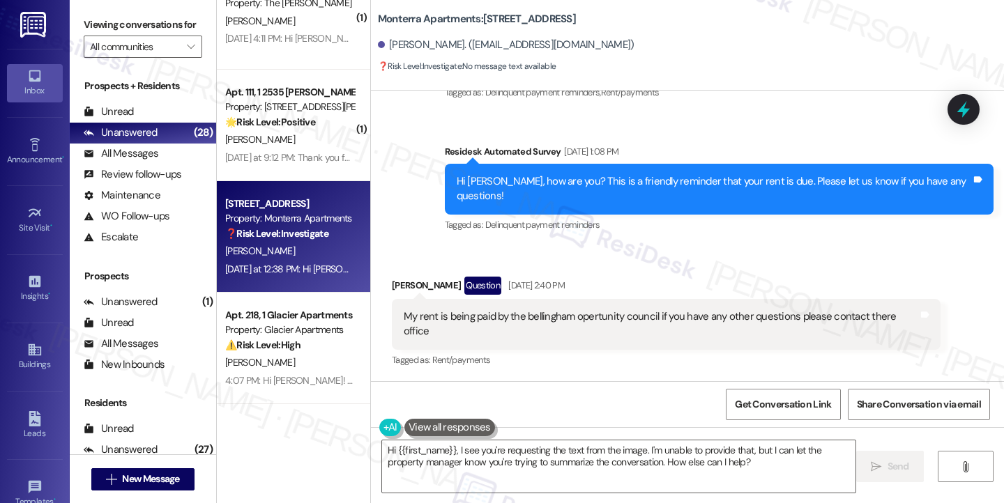
click at [674, 457] on div "Also idk who but the owner of the beige Hyundai santa fe with Idaho plates has …" at bounding box center [661, 472] width 514 height 30
click at [489, 457] on div "Also idk who but the owner of the beige Hyundai santa fe with Idaho plates has …" at bounding box center [661, 472] width 514 height 30
click at [488, 457] on div "Also idk who but the owner of the beige Hyundai santa fe with Idaho plates has …" at bounding box center [661, 472] width 514 height 30
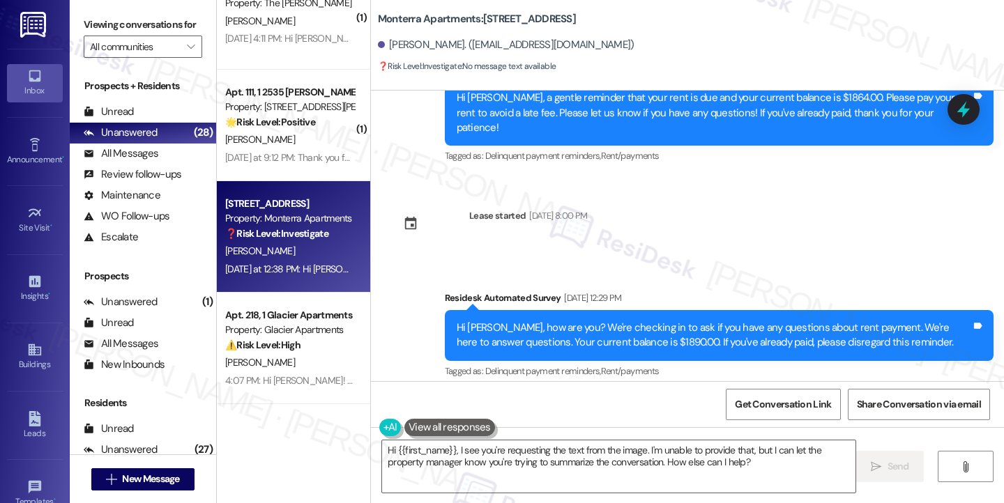
scroll to position [4571, 0]
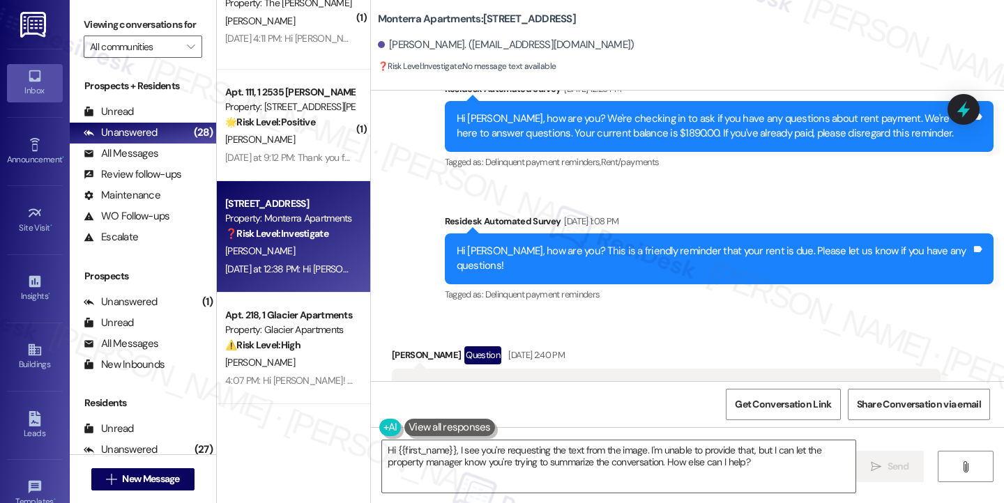
click at [458, 369] on div "My rent is being paid by the bellingham opertunity council if you have any othe…" at bounding box center [666, 394] width 549 height 51
copy div "My rent is being paid by the bellingham opertunity council if you have any othe…"
click at [105, 14] on label "Viewing conversations for" at bounding box center [143, 25] width 118 height 22
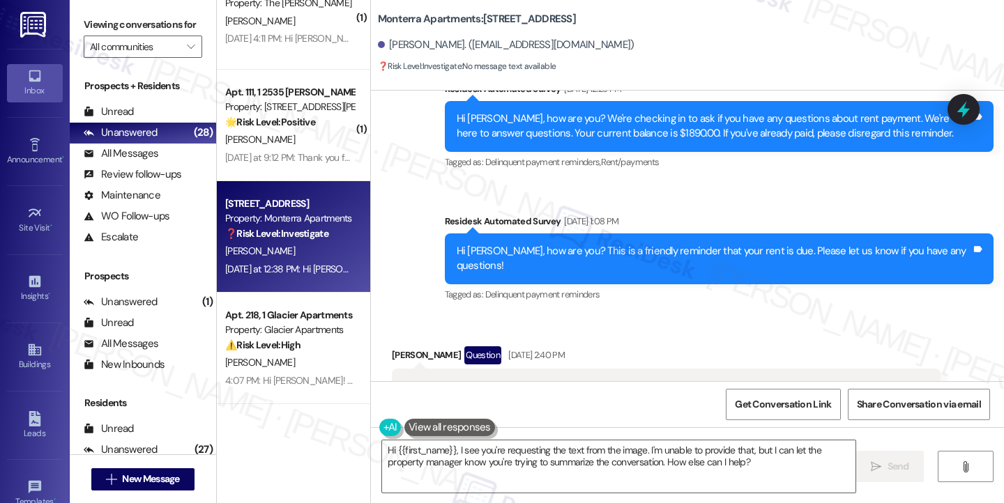
copy div "Also idk who but the owner of the beige Hyundai santa fe with Idaho plates has …"
click at [100, 27] on label "Viewing conversations for" at bounding box center [143, 25] width 118 height 22
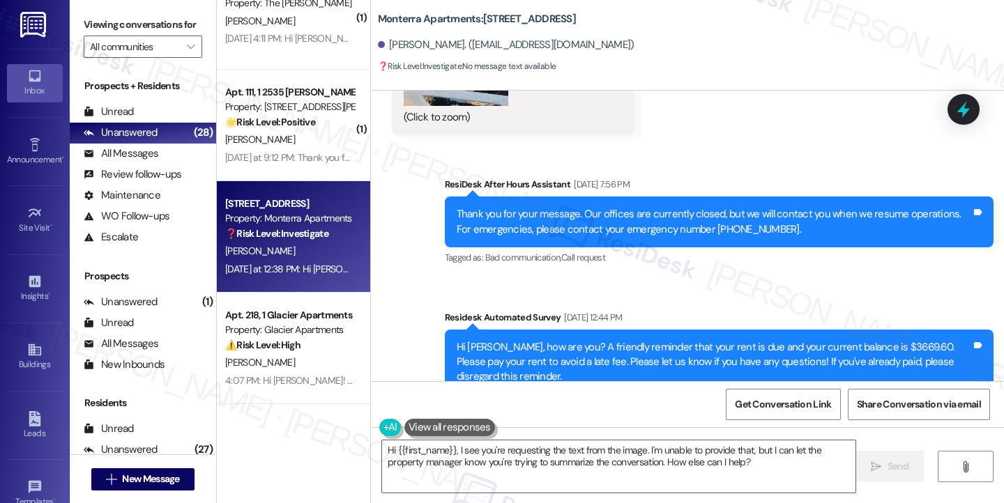
scroll to position [6522, 0]
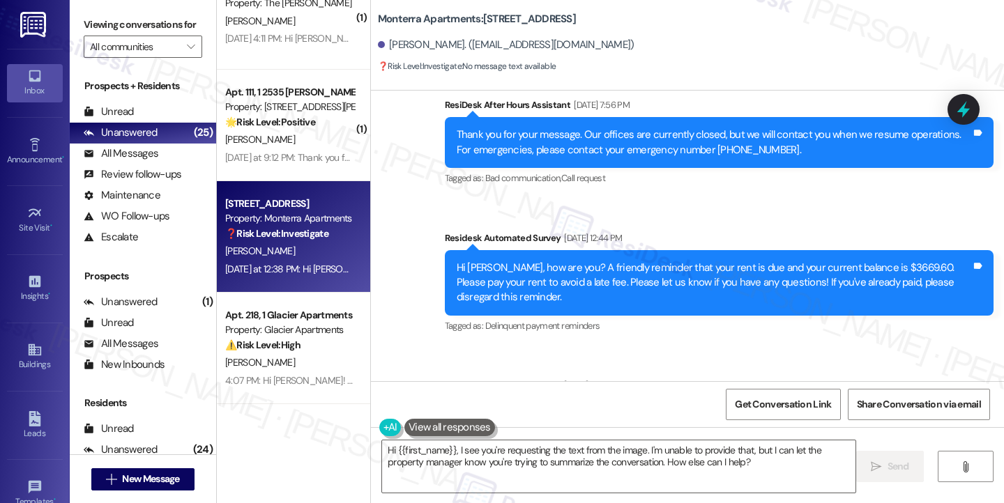
click at [99, 28] on label "Viewing conversations for" at bounding box center [143, 25] width 118 height 22
click at [567, 455] on textarea "Hi {{first_name}}, I see you're requesting the text from the image. I'm unable …" at bounding box center [618, 466] width 473 height 52
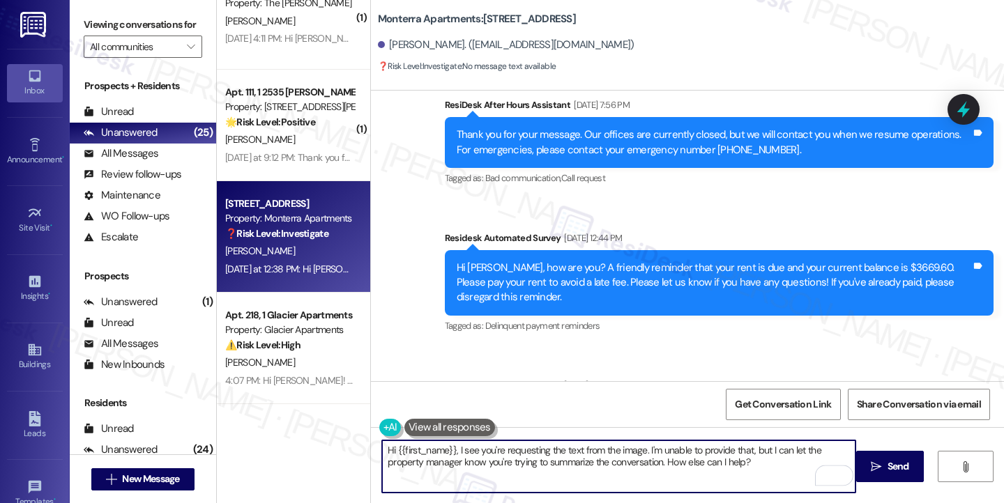
drag, startPoint x: 733, startPoint y: 467, endPoint x: 452, endPoint y: 447, distance: 281.6
click at [452, 447] on textarea "Hi {{first_name}}, I see you're requesting the text from the image. I'm unable …" at bounding box center [618, 466] width 473 height 52
paste textarea "Hi {{first_name}}, thank you for letting us know that your rent is being paid b…"
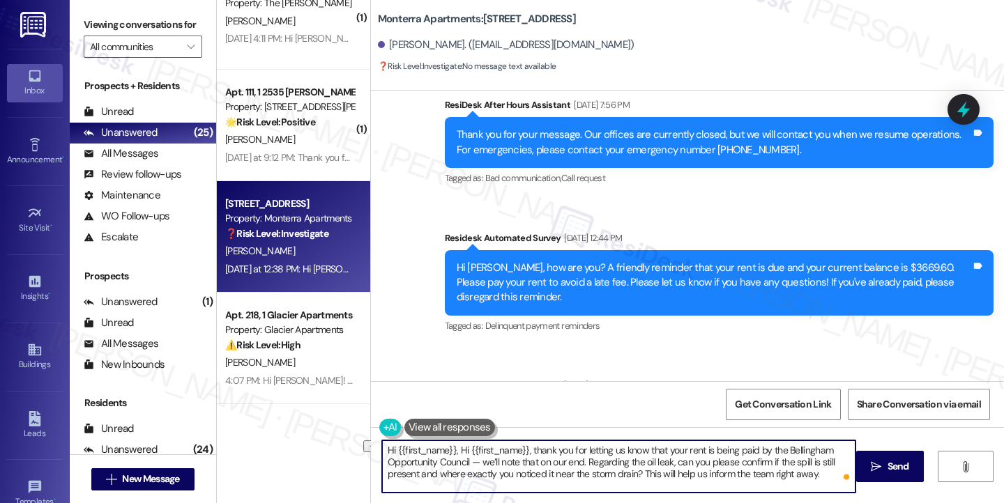
drag, startPoint x: 523, startPoint y: 445, endPoint x: 454, endPoint y: 449, distance: 68.4
click at [454, 449] on textarea "Hi {{first_name}}, Hi {{first_name}}, thank you for letting us know that your r…" at bounding box center [618, 466] width 473 height 52
drag, startPoint x: 390, startPoint y: 463, endPoint x: 381, endPoint y: 463, distance: 9.1
click at [382, 463] on textarea "Hi {{first_name}}, thank you for letting us know that your rent is being paid b…" at bounding box center [618, 466] width 473 height 52
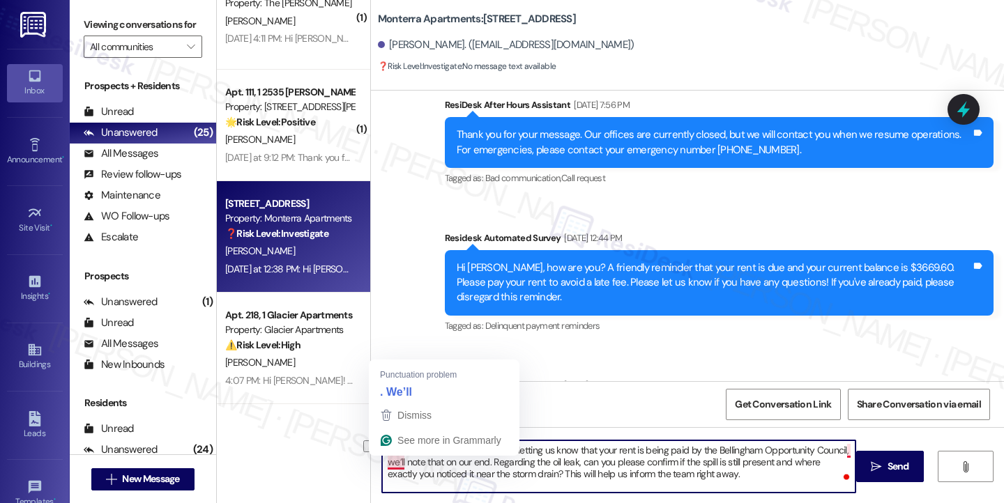
drag, startPoint x: 481, startPoint y: 461, endPoint x: 378, endPoint y: 464, distance: 102.5
click at [382, 464] on textarea "Hi {{first_name}}, thank you for letting us know that your rent is being paid b…" at bounding box center [618, 466] width 473 height 52
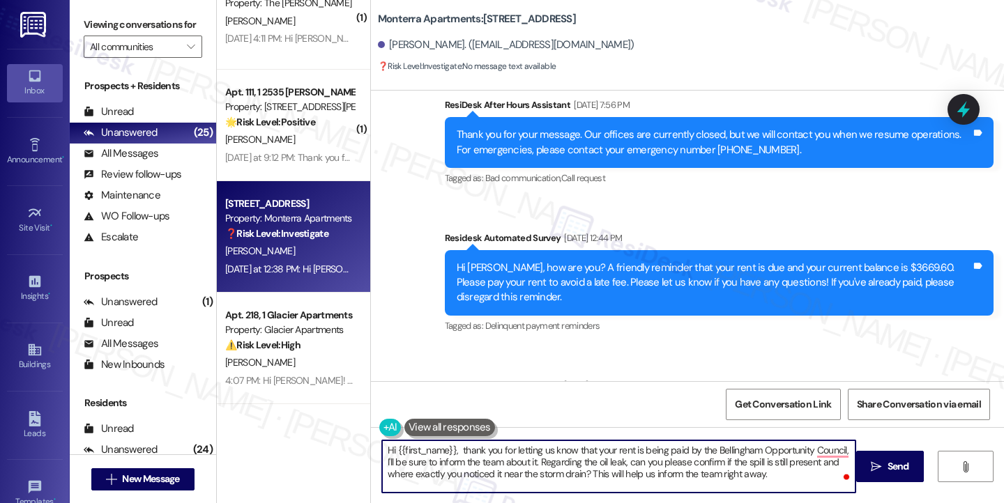
click at [521, 471] on textarea "Hi {{first_name}}, thank you for letting us know that your rent is being paid b…" at bounding box center [618, 466] width 473 height 52
click at [680, 470] on textarea "Hi {{first_name}}, thank you for letting us know that your rent is being paid b…" at bounding box center [618, 466] width 473 height 52
click at [656, 452] on textarea "Hi {{first_name}}, thank you for letting us know that your rent is being paid b…" at bounding box center [618, 466] width 473 height 52
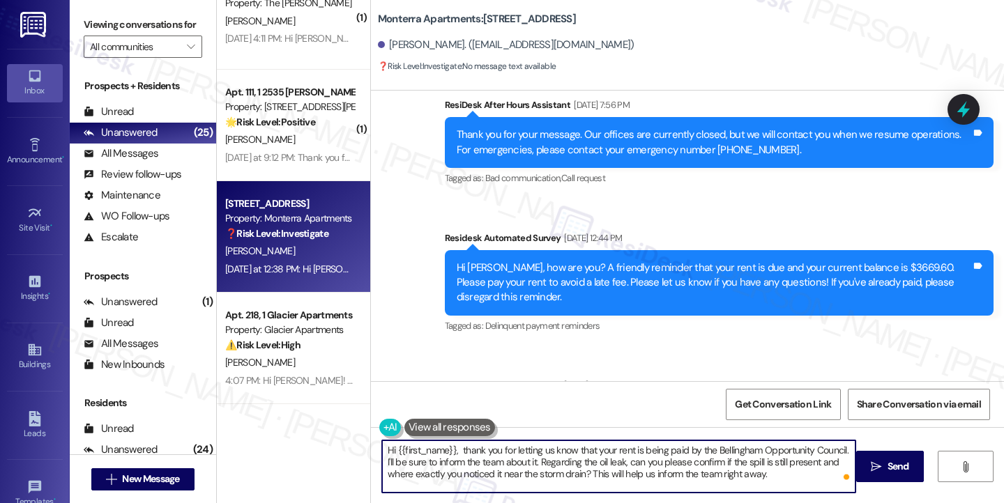
click at [656, 452] on textarea "Hi {{first_name}}, thank you for letting us know that your rent is being paid b…" at bounding box center [618, 466] width 473 height 52
click at [473, 472] on textarea "Hi {{first_name}}, thank you for letting us know that your rent is being paid b…" at bounding box center [618, 466] width 473 height 52
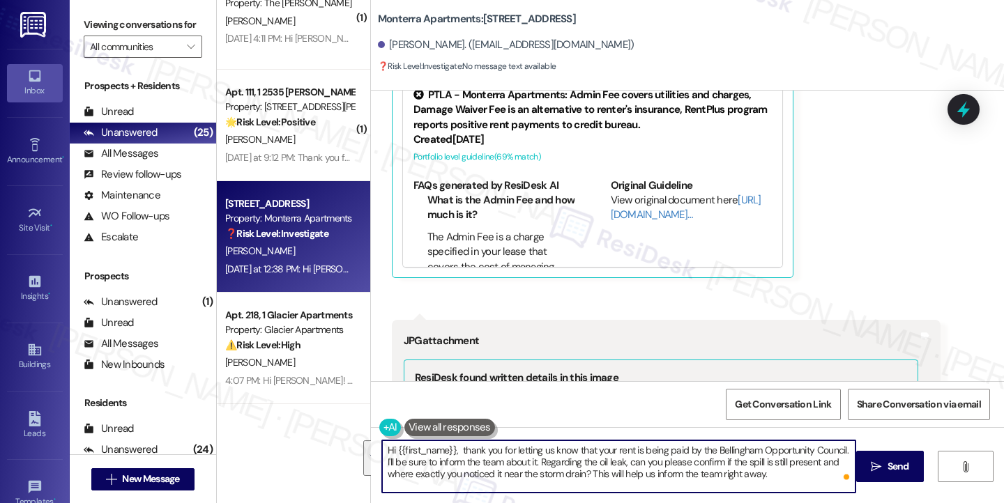
scroll to position [5268, 0]
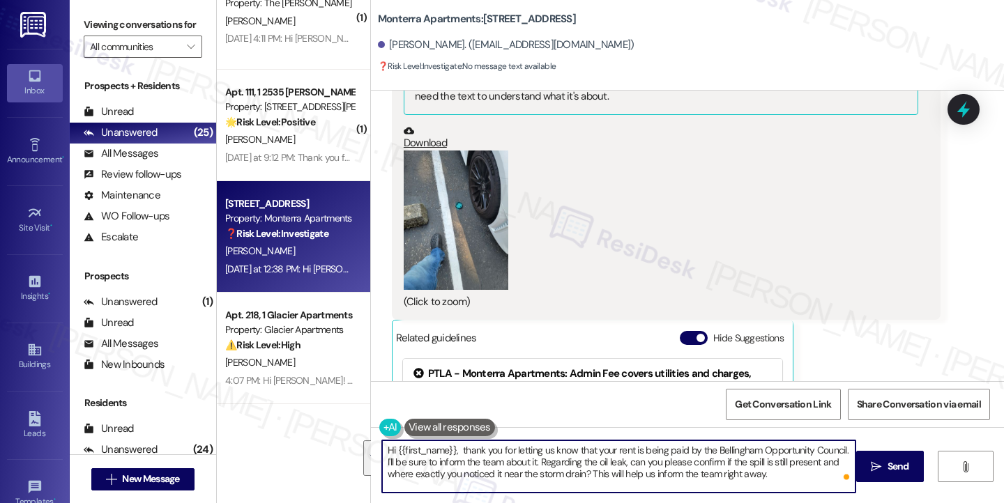
click at [673, 457] on textarea "Hi {{first_name}}, thank you for letting us know that your rent is being paid b…" at bounding box center [618, 466] width 473 height 52
click at [765, 475] on textarea "Hi {{first_name}}, thank you for letting us know that your rent is being paid b…" at bounding box center [618, 466] width 473 height 52
click at [799, 486] on textarea "Hi {{first_name}}, thank you for letting us know that your rent is being paid b…" at bounding box center [618, 466] width 473 height 52
type textarea "Hi {{first_name}}, thank you for letting us know that your rent is being paid b…"
click at [889, 463] on span "Send" at bounding box center [898, 466] width 22 height 15
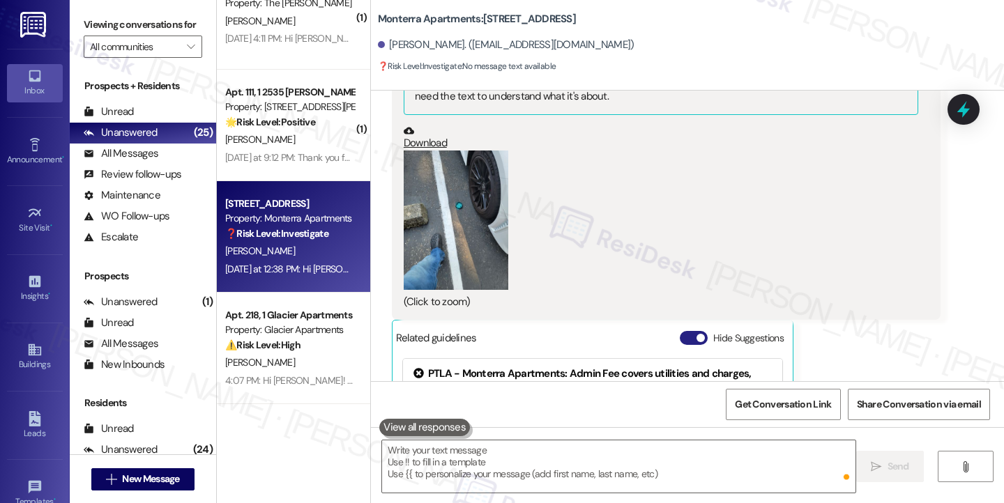
click at [687, 331] on button "Hide Suggestions" at bounding box center [694, 338] width 28 height 14
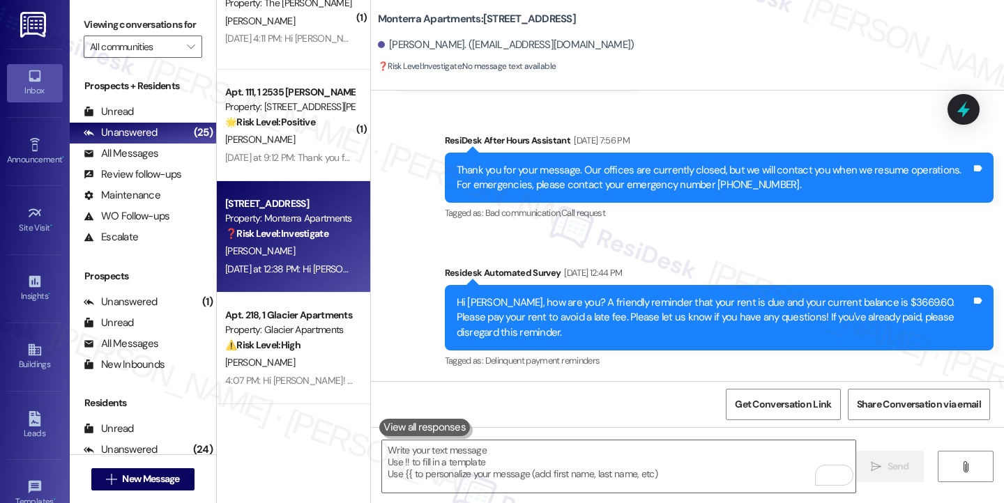
scroll to position [6322, 0]
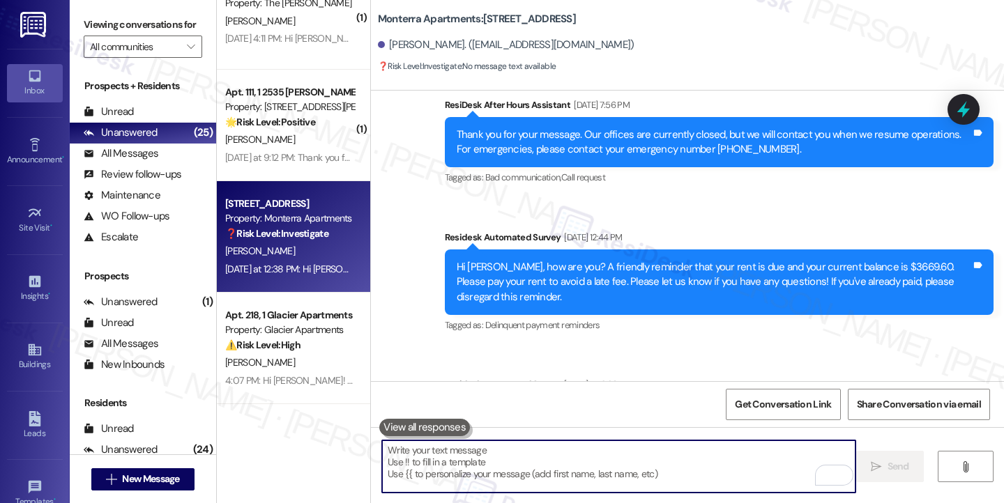
click at [580, 452] on textarea "To enrich screen reader interactions, please activate Accessibility in Grammarl…" at bounding box center [618, 466] width 473 height 52
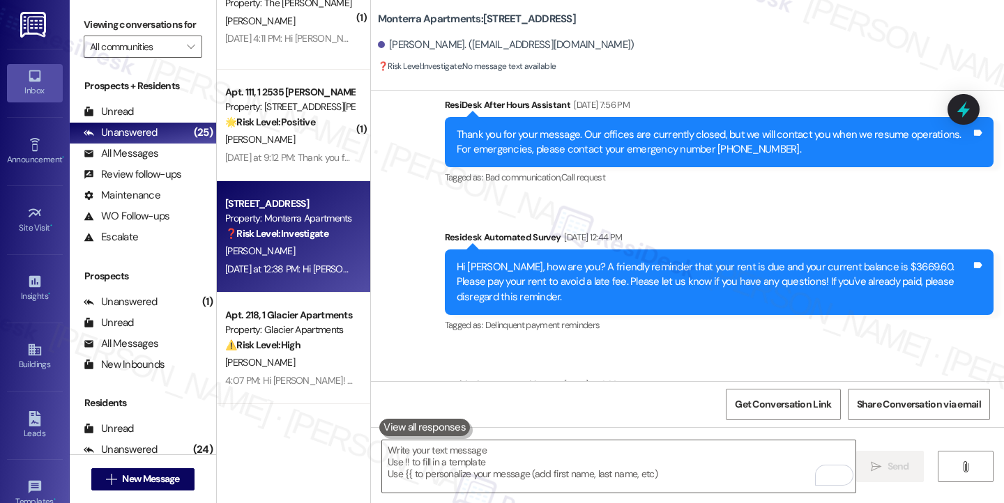
click at [116, 22] on label "Viewing conversations for" at bounding box center [143, 25] width 118 height 22
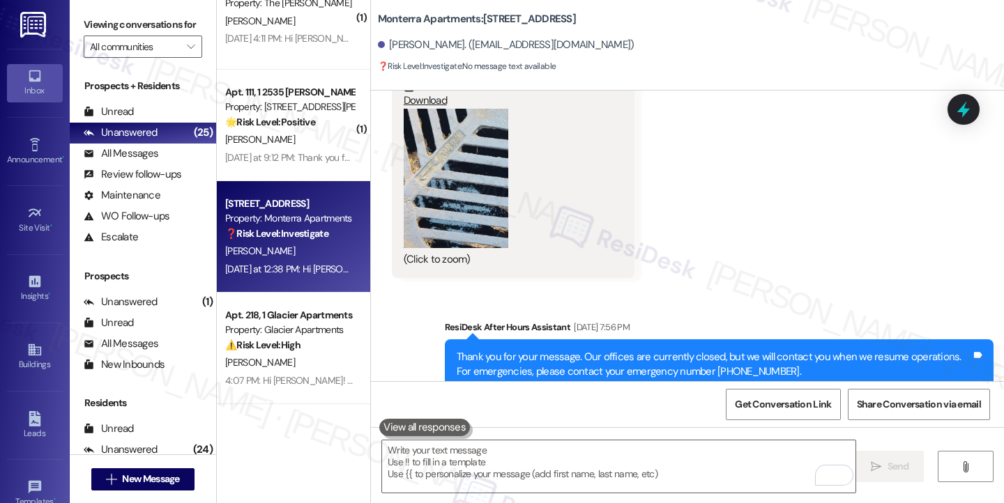
scroll to position [5903, 0]
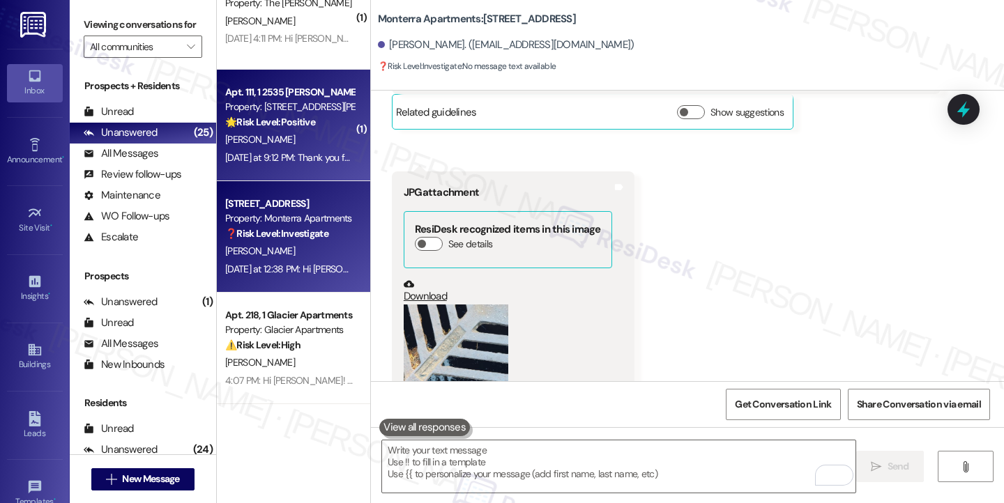
click at [298, 153] on div "Yesterday at 9:12 PM: Thank you for your message. Our offices are currently clo…" at bounding box center [651, 157] width 852 height 13
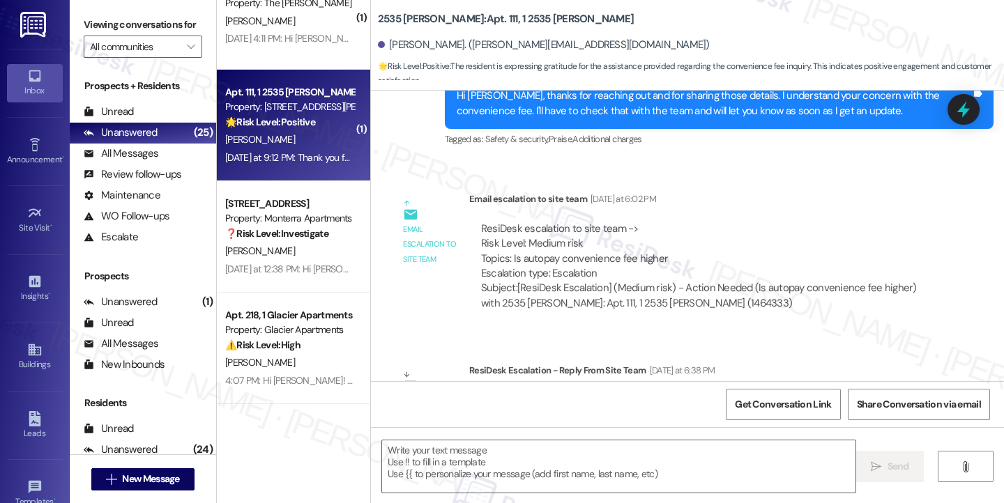
type textarea "Fetching suggested responses. Please feel free to read through the conversation…"
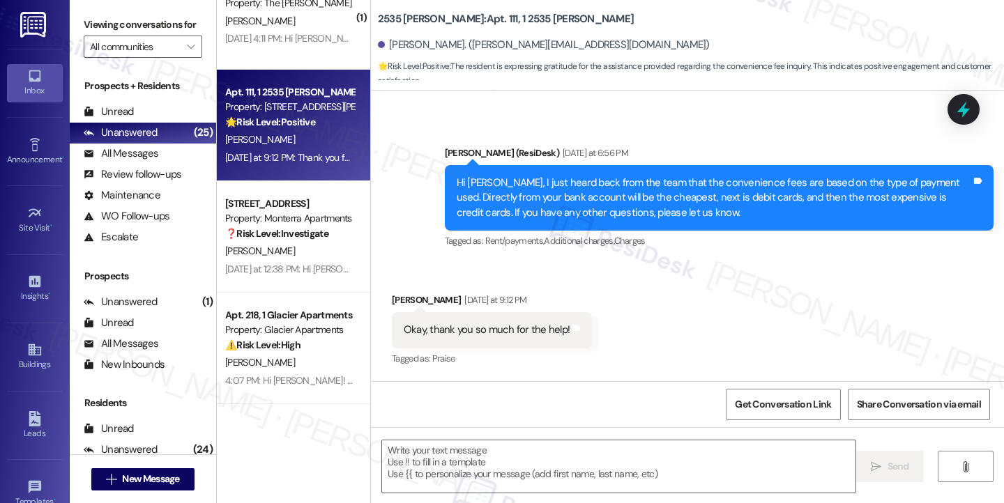
scroll to position [813, 0]
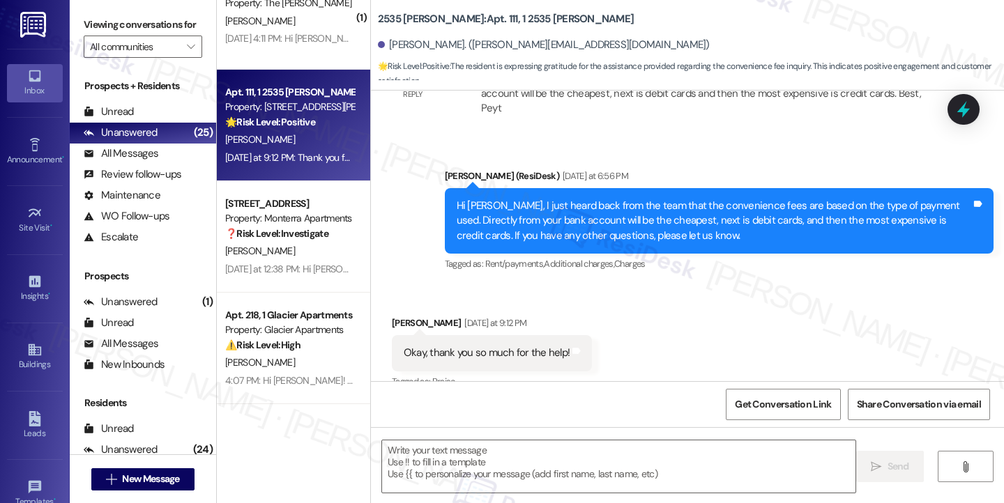
click at [566, 199] on div "Hi Kendall, I just heard back from the team that the convenience fees are based…" at bounding box center [714, 221] width 514 height 45
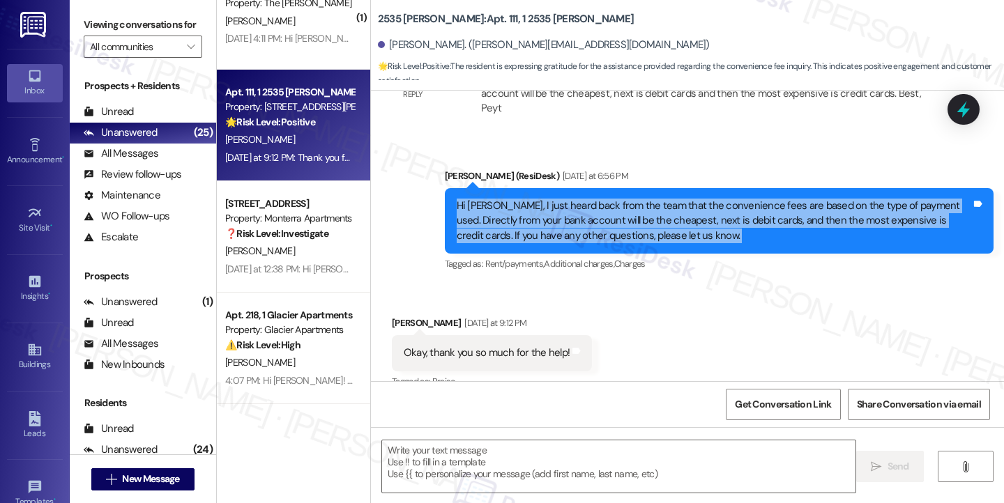
click at [566, 199] on div "Hi Kendall, I just heard back from the team that the convenience fees are based…" at bounding box center [714, 221] width 514 height 45
click at [541, 445] on textarea at bounding box center [618, 466] width 473 height 52
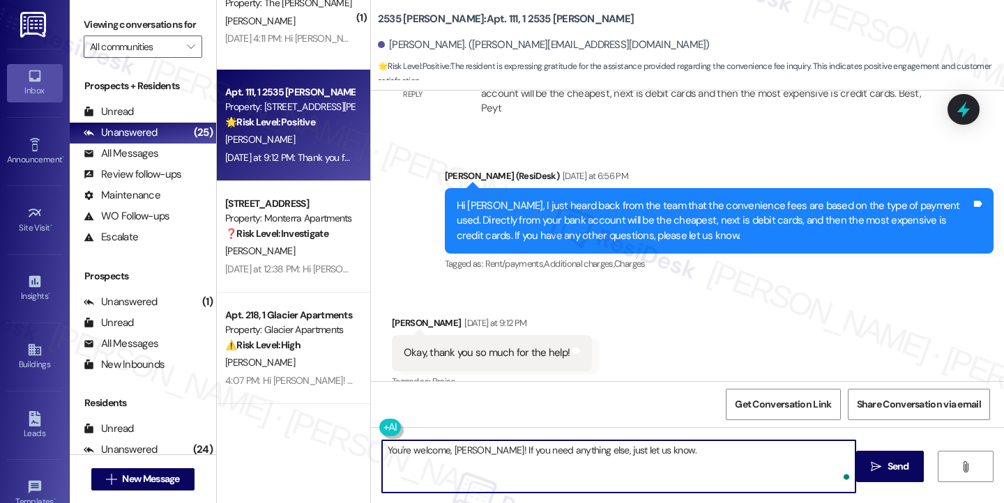
type textarea "You're welcome, Kendall! If you need anything else, just let us know."
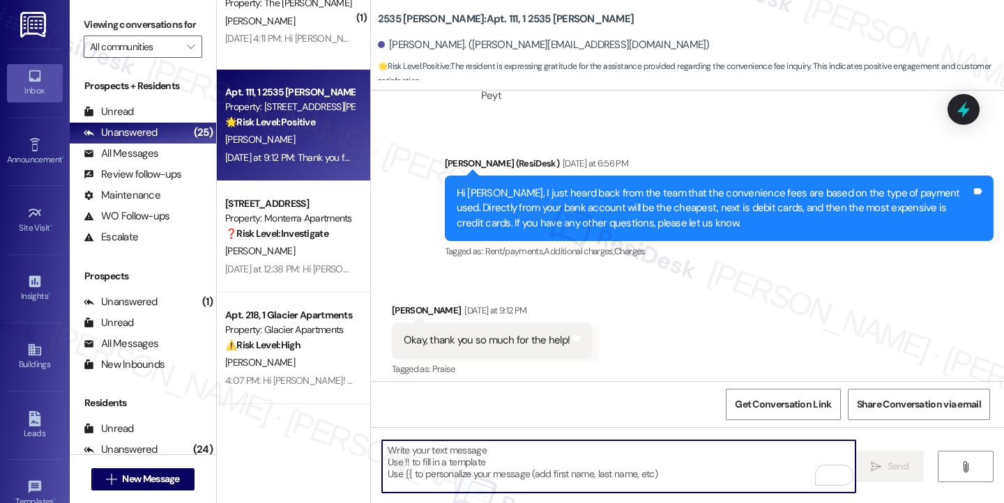
scroll to position [1050, 0]
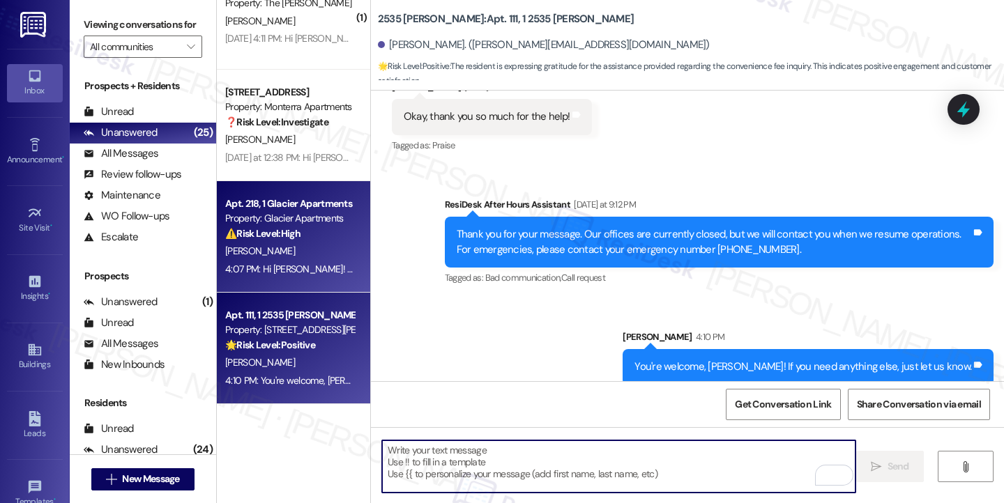
click at [298, 256] on div "A. Martinez" at bounding box center [290, 251] width 132 height 17
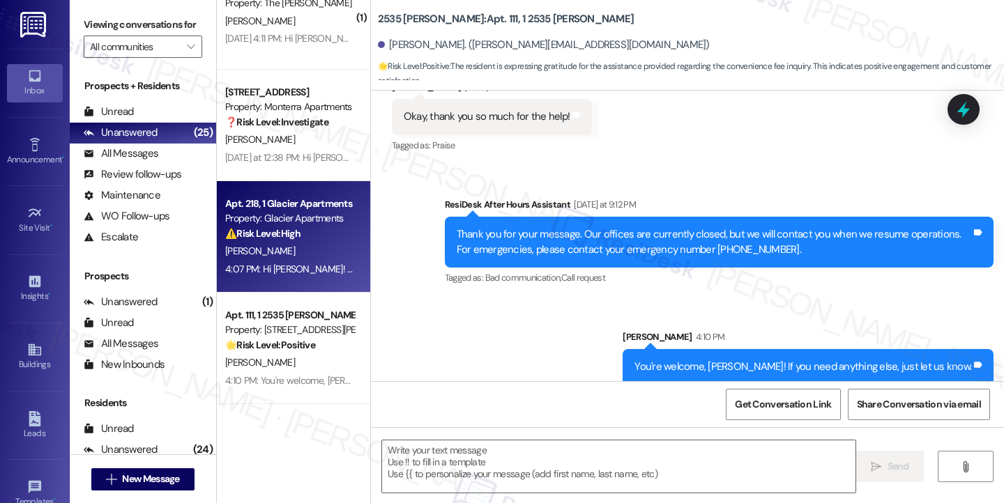
type textarea "Fetching suggested responses. Please feel free to read through the conversation…"
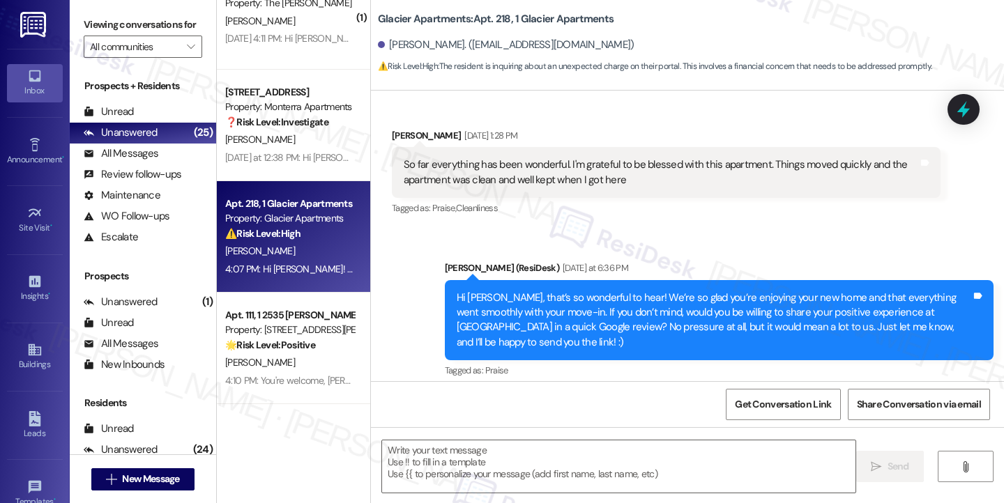
type textarea "Fetching suggested responses. Please feel free to read through the conversation…"
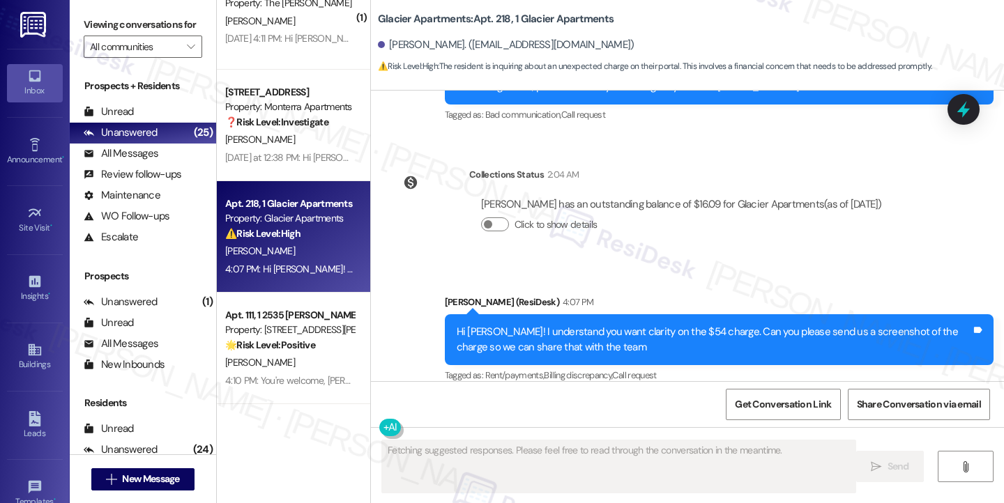
scroll to position [756, 0]
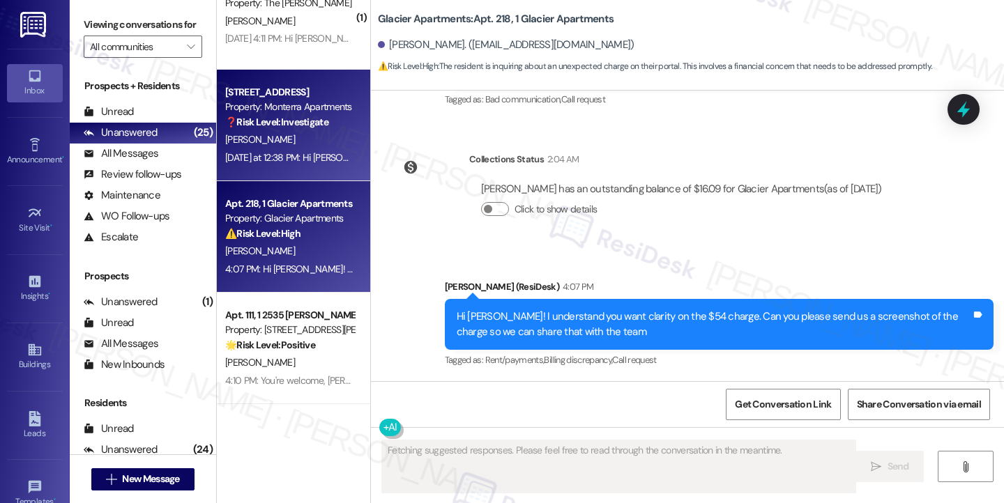
click at [285, 151] on div "Yesterday at 12:38 PM: Hi Isaiah, a gentle reminder that your rent is due and y…" at bounding box center [660, 157] width 871 height 13
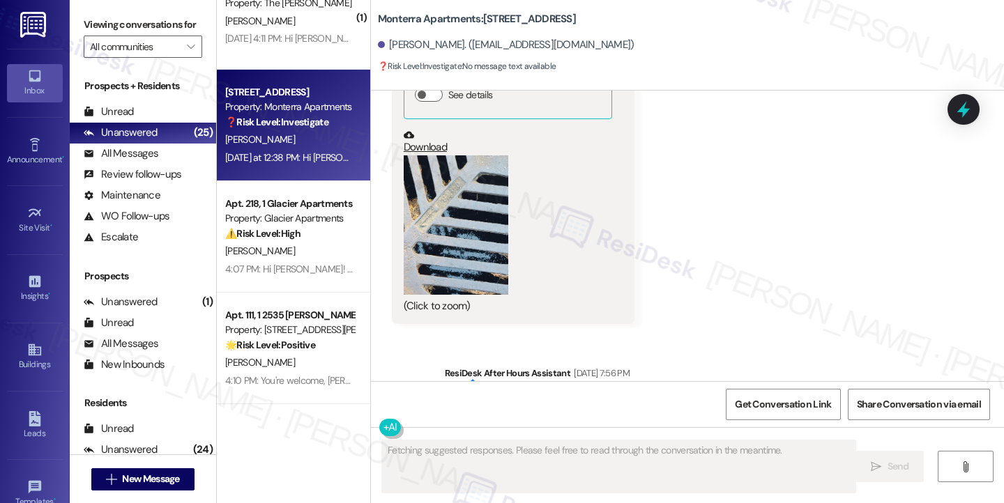
scroll to position [6522, 0]
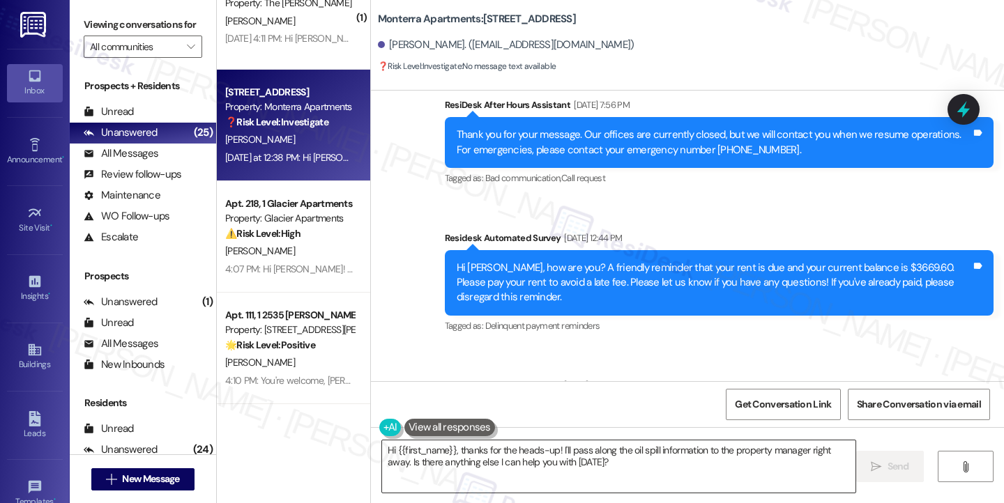
click at [540, 455] on textarea "Hi {{first_name}}, thanks for the heads-up! I'll pass along the oil spill infor…" at bounding box center [618, 466] width 473 height 52
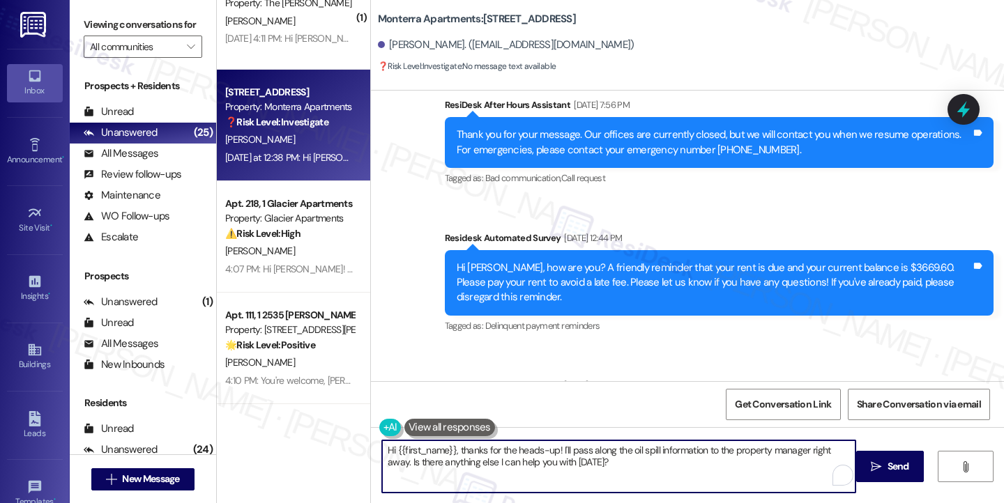
paste textarea "you for letting us know that your rent is being paid by the Bellingham Opportun…"
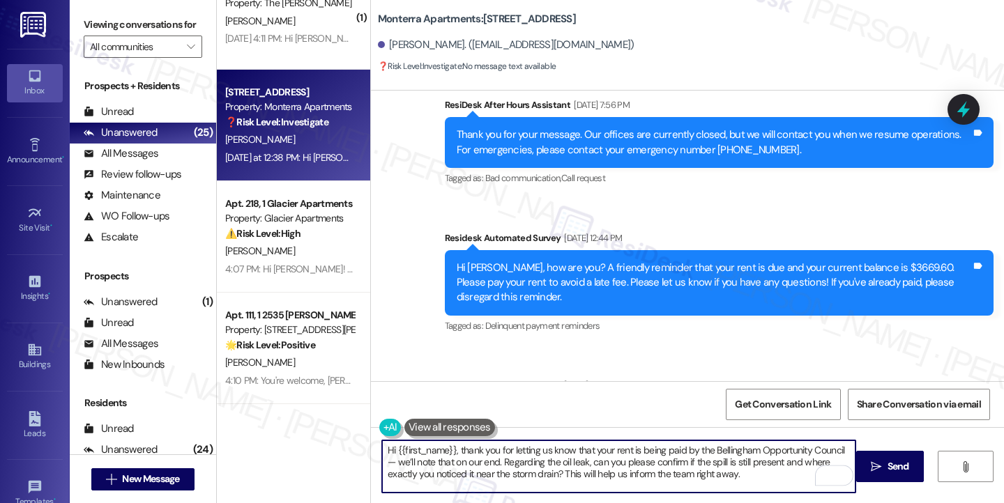
click at [483, 455] on textarea "Hi {{first_name}}, thank you for letting us know that your rent is being paid b…" at bounding box center [618, 466] width 473 height 52
click at [841, 447] on textarea "Hi {{first_name}}, thank you for letting us know that your rent is being paid b…" at bounding box center [618, 466] width 473 height 52
drag, startPoint x: 482, startPoint y: 459, endPoint x: 382, endPoint y: 459, distance: 99.7
click at [382, 459] on textarea "Hi {{first_name}}, thank you for letting us know that your rent is being paid b…" at bounding box center [618, 466] width 473 height 52
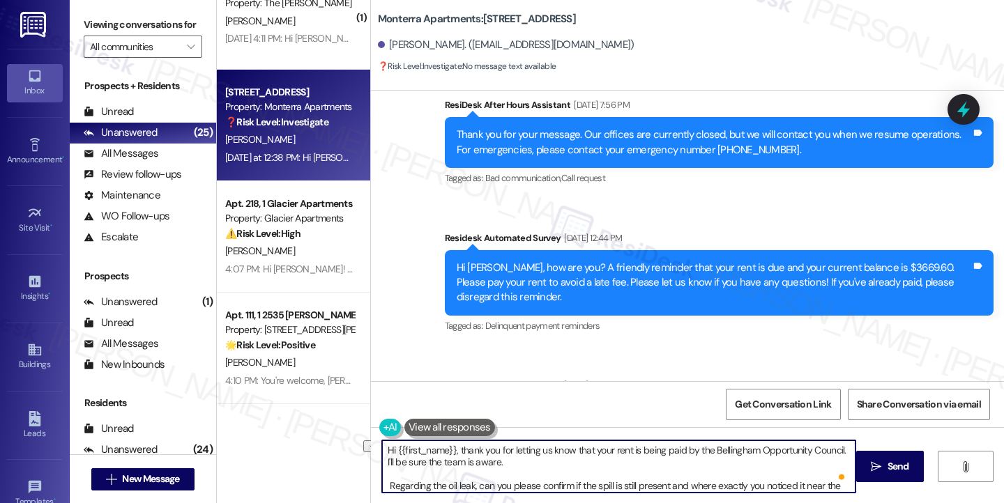
drag, startPoint x: 538, startPoint y: 468, endPoint x: 418, endPoint y: 462, distance: 120.0
click at [418, 462] on textarea "Hi {{first_name}}, thank you for letting us know that your rent is being paid b…" at bounding box center [618, 466] width 473 height 52
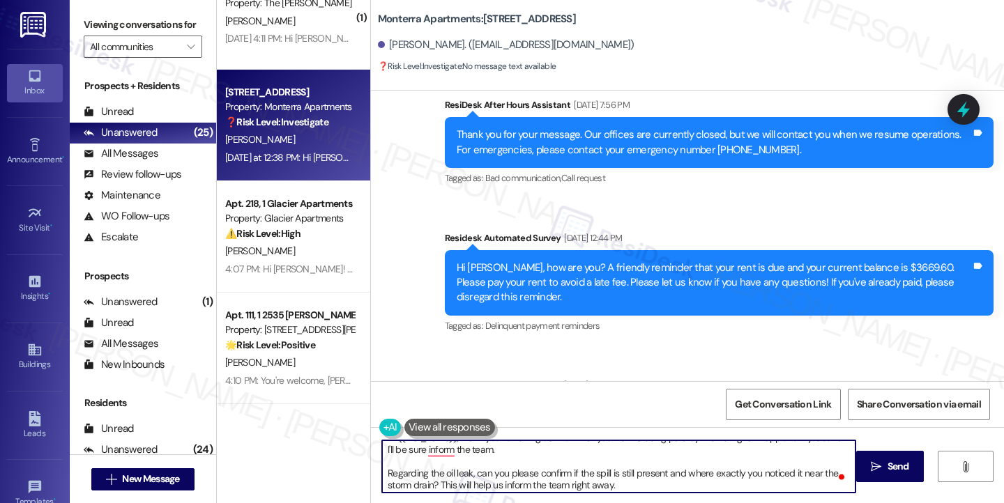
scroll to position [15, 0]
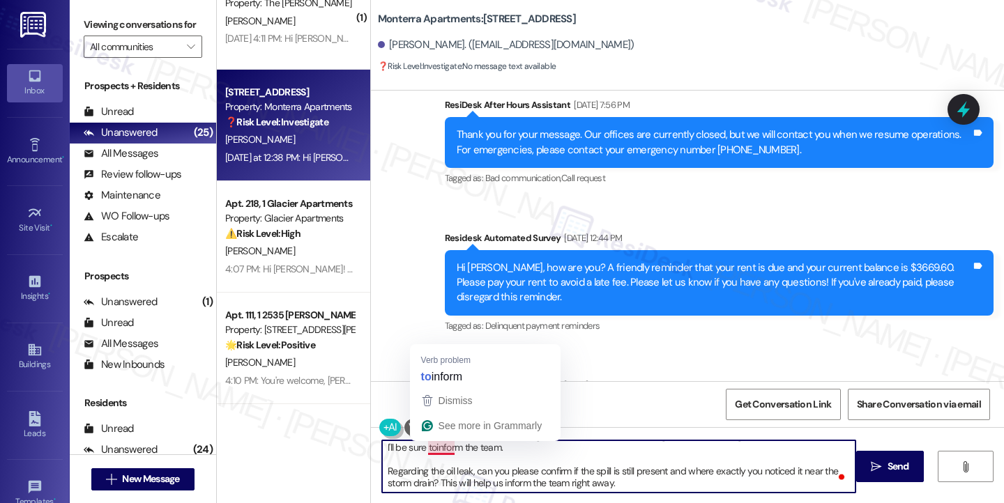
type textarea "Hi {{first_name}}, thank you for letting us know that your rent is being paid b…"
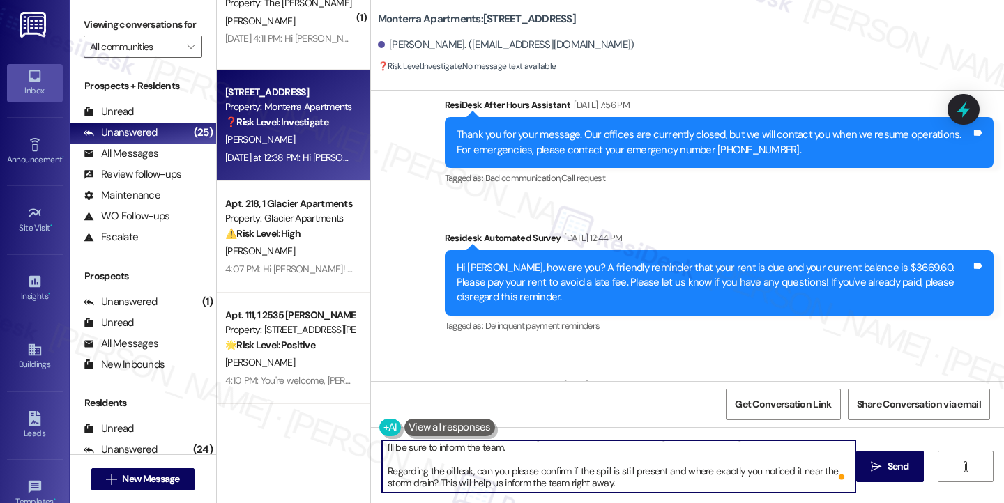
click at [682, 473] on textarea "Hi {{first_name}}, thank you for letting us know that your rent is being paid b…" at bounding box center [618, 466] width 473 height 52
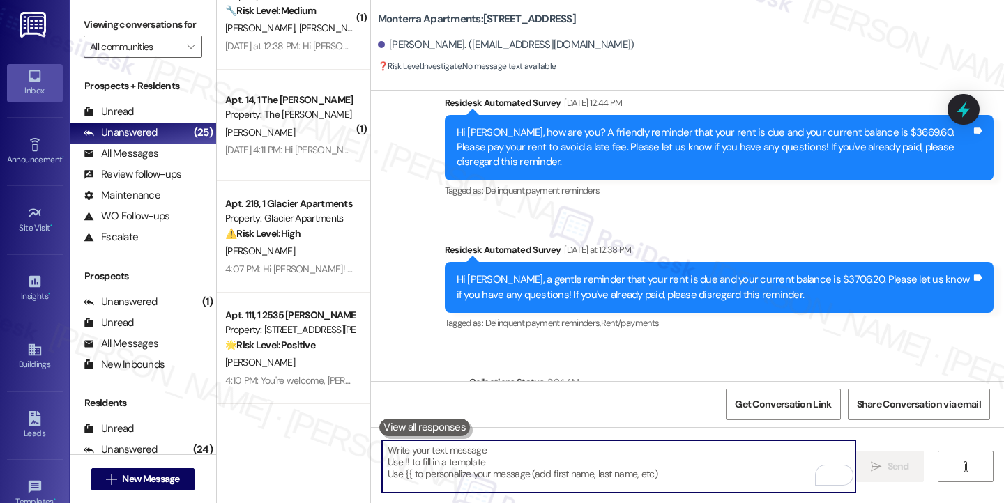
scroll to position [6680, 0]
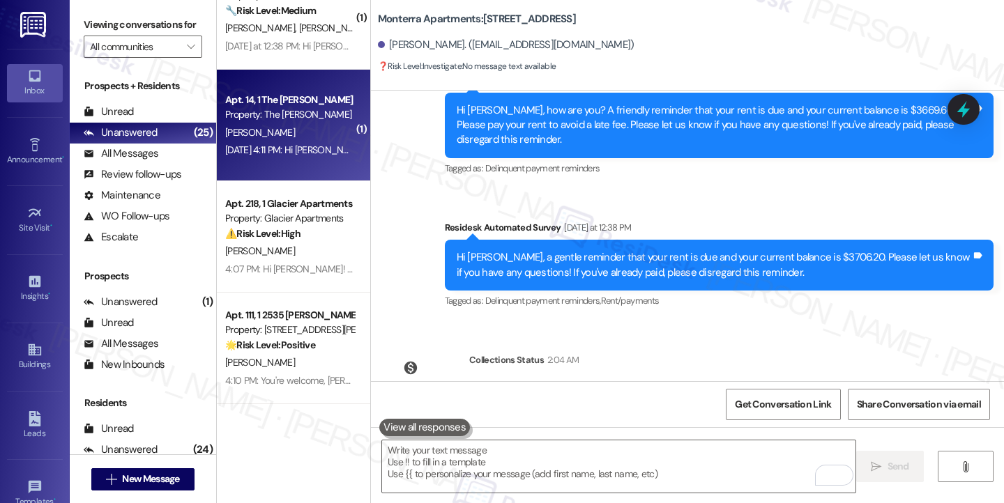
click at [284, 154] on div "Sep 05, 2025 at 4:11 PM: Hi Sarah! This is Kaitlin Hodge from the Emery. The ne…" at bounding box center [697, 150] width 944 height 13
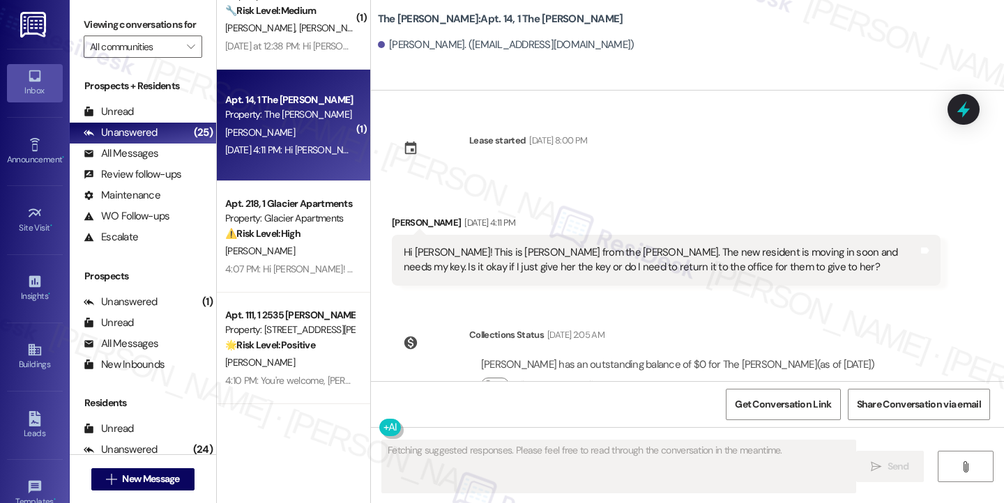
click at [501, 263] on div "Hi [PERSON_NAME]! This is [PERSON_NAME] from the [PERSON_NAME]. The new residen…" at bounding box center [661, 260] width 514 height 30
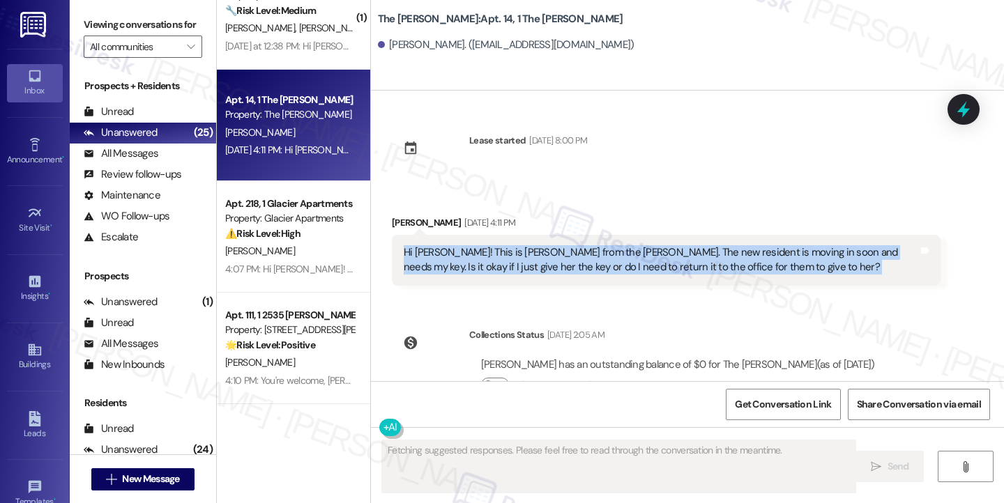
click at [501, 263] on div "Hi [PERSON_NAME]! This is [PERSON_NAME] from the [PERSON_NAME]. The new residen…" at bounding box center [661, 260] width 514 height 30
click at [671, 251] on div "Hi [PERSON_NAME]! This is [PERSON_NAME] from the [PERSON_NAME]. The new residen…" at bounding box center [661, 260] width 514 height 30
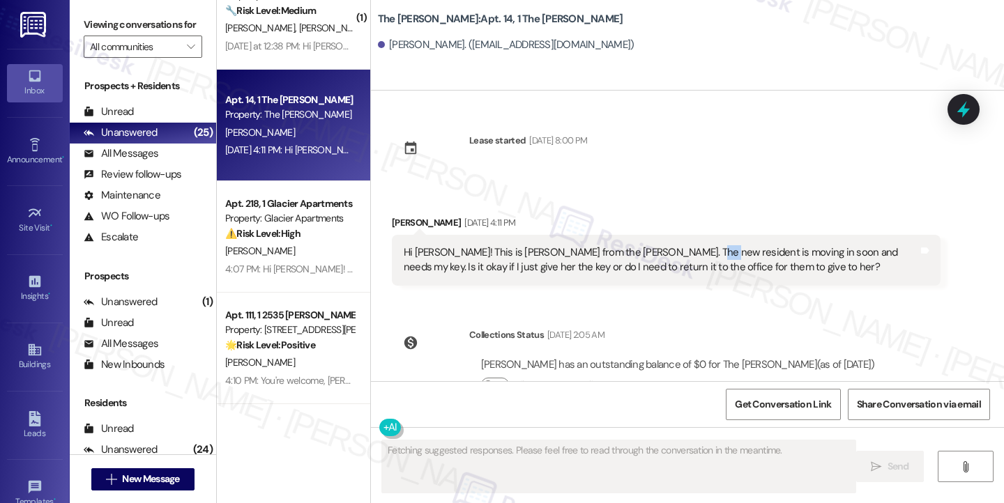
click at [671, 251] on div "Hi [PERSON_NAME]! This is [PERSON_NAME] from the [PERSON_NAME]. The new residen…" at bounding box center [661, 260] width 514 height 30
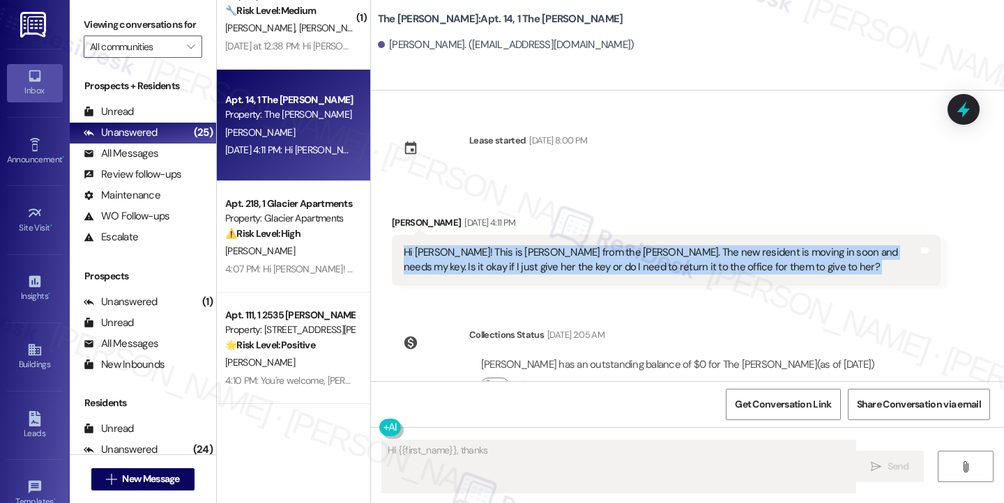
click at [671, 251] on div "Hi [PERSON_NAME]! This is [PERSON_NAME] from the [PERSON_NAME]. The new residen…" at bounding box center [661, 260] width 514 height 30
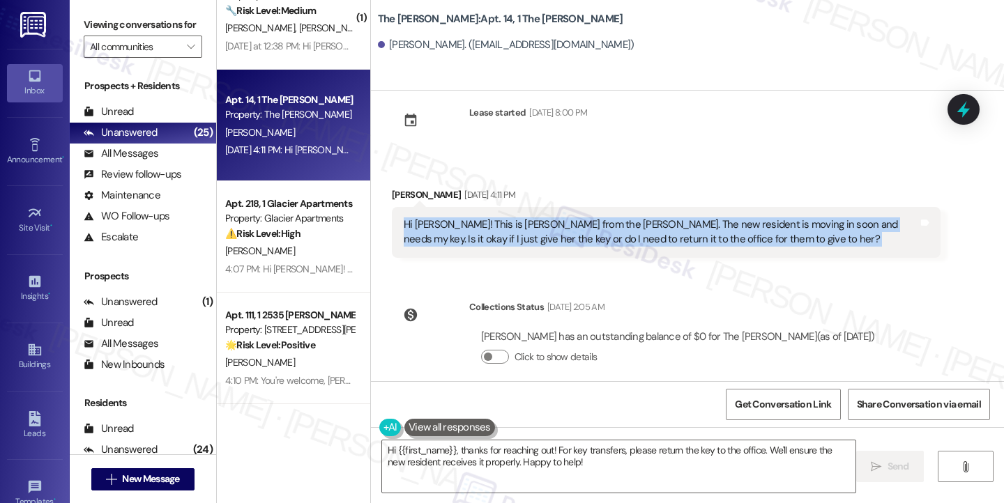
scroll to position [43, 0]
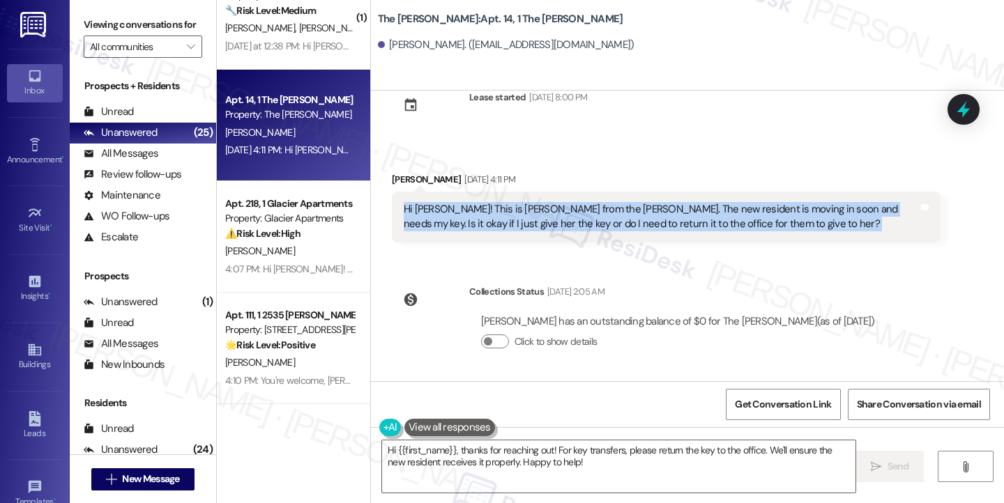
click at [634, 215] on div "Hi [PERSON_NAME]! This is [PERSON_NAME] from the [PERSON_NAME]. The new residen…" at bounding box center [661, 217] width 514 height 30
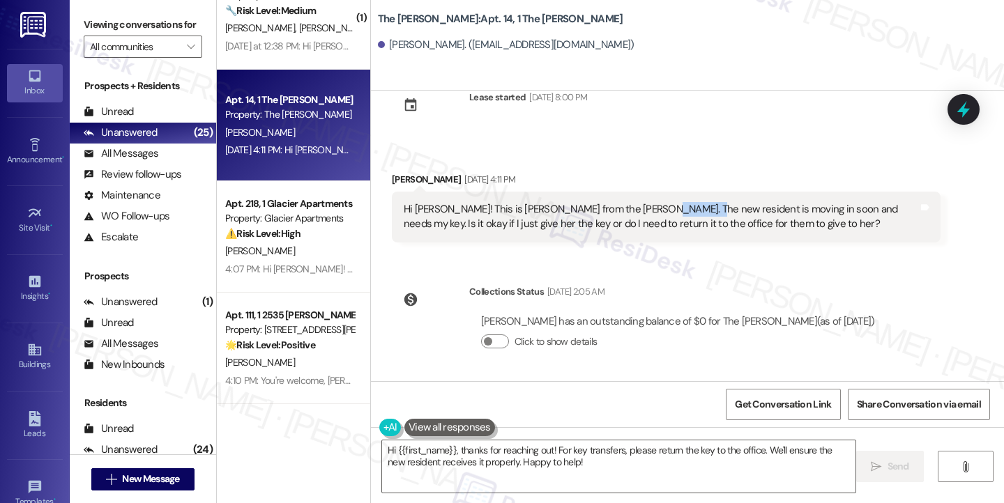
click at [634, 215] on div "Hi [PERSON_NAME]! This is [PERSON_NAME] from the [PERSON_NAME]. The new residen…" at bounding box center [661, 217] width 514 height 30
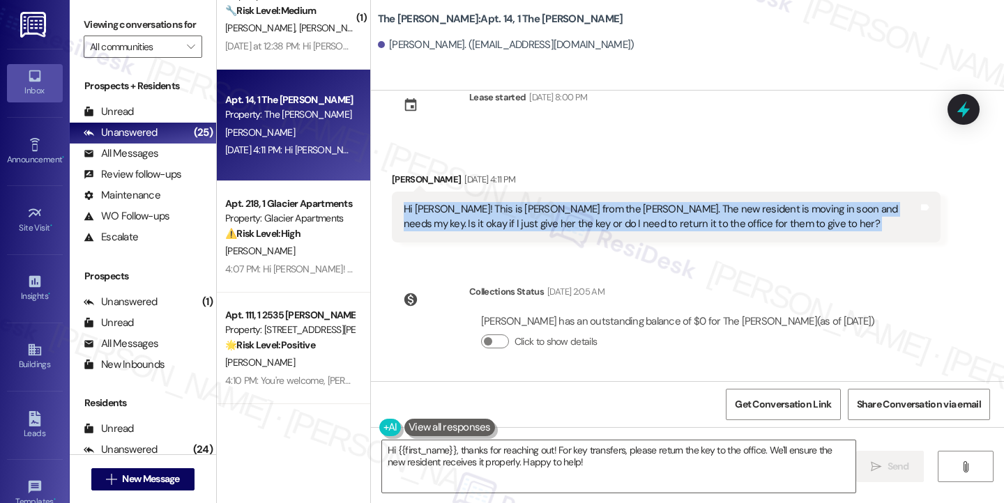
click at [634, 215] on div "Hi [PERSON_NAME]! This is [PERSON_NAME] from the [PERSON_NAME]. The new residen…" at bounding box center [661, 217] width 514 height 30
click at [120, 20] on label "Viewing conversations for" at bounding box center [143, 25] width 118 height 22
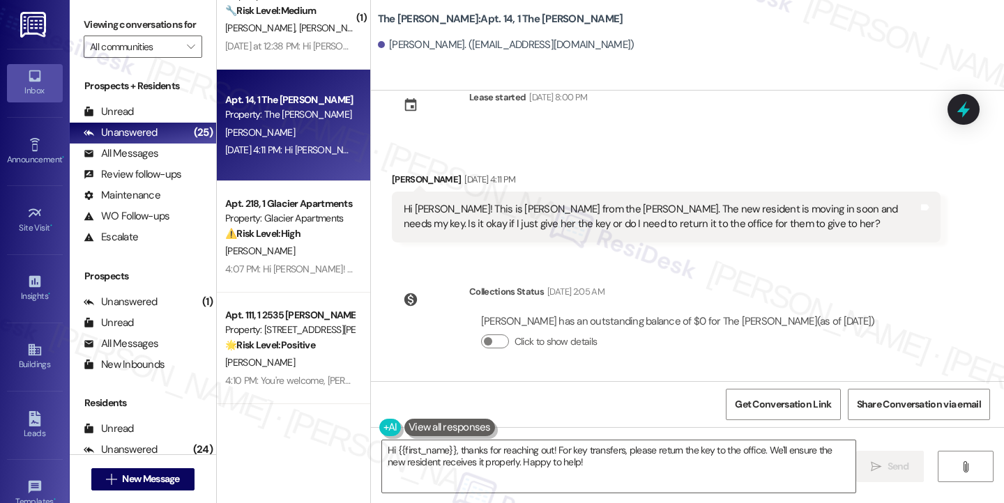
click at [504, 220] on div "Hi [PERSON_NAME]! This is [PERSON_NAME] from the [PERSON_NAME]. The new residen…" at bounding box center [661, 217] width 514 height 30
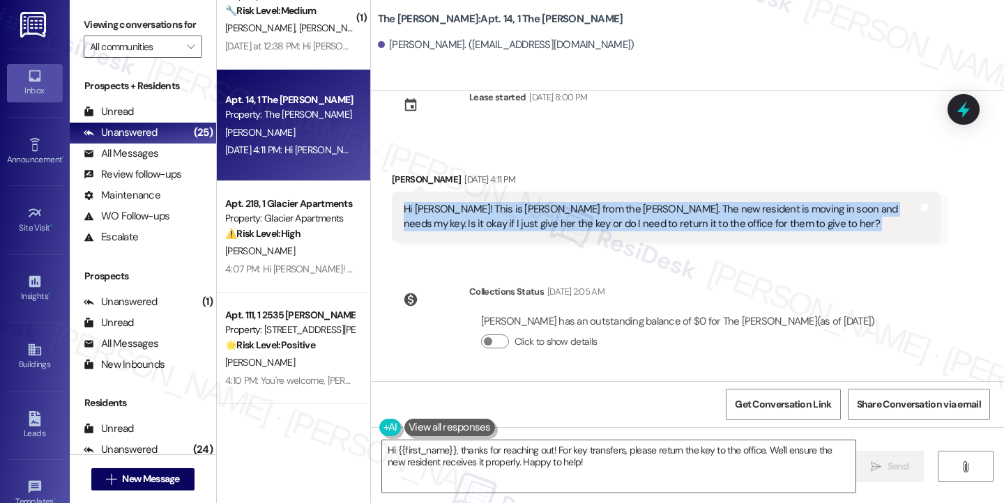
click at [504, 220] on div "Hi [PERSON_NAME]! This is [PERSON_NAME] from the [PERSON_NAME]. The new residen…" at bounding box center [661, 217] width 514 height 30
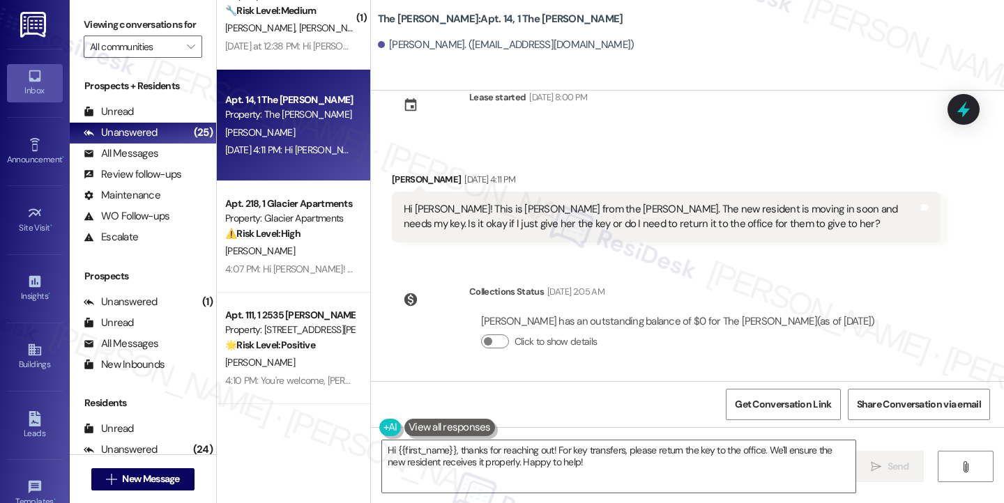
click at [125, 27] on label "Viewing conversations for" at bounding box center [143, 25] width 118 height 22
click at [724, 215] on div "Hi [PERSON_NAME]! This is [PERSON_NAME] from the [PERSON_NAME]. The new residen…" at bounding box center [661, 217] width 514 height 30
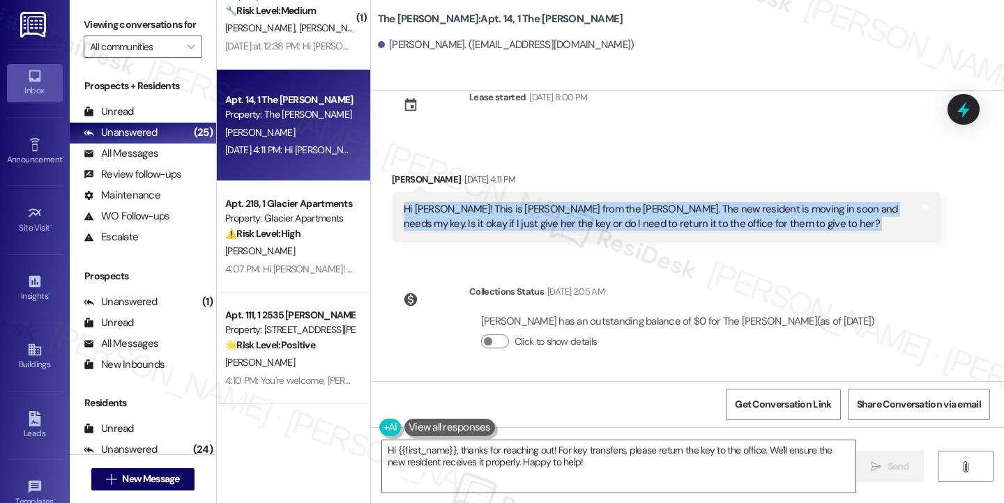
click at [724, 215] on div "Hi [PERSON_NAME]! This is [PERSON_NAME] from the [PERSON_NAME]. The new residen…" at bounding box center [661, 217] width 514 height 30
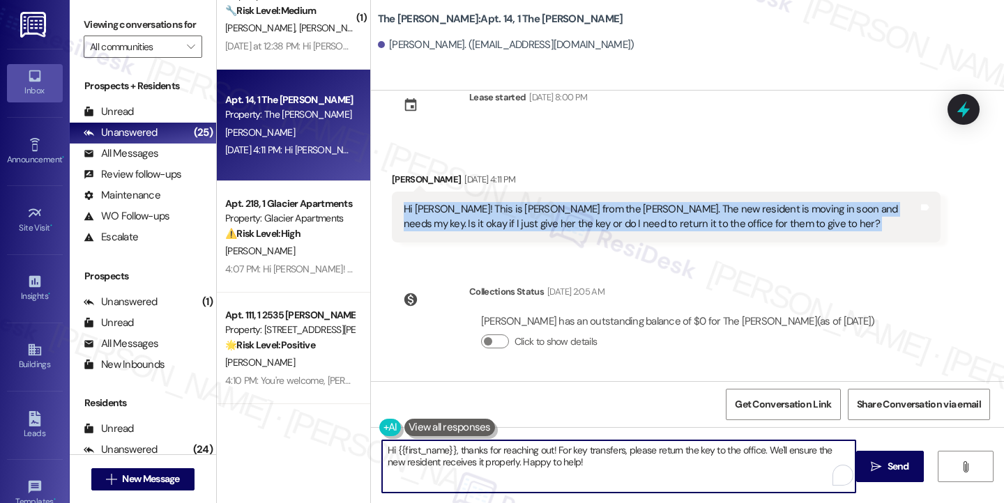
click at [590, 465] on textarea "Hi {{first_name}}, thanks for reaching out! For key transfers, please return th…" at bounding box center [618, 466] width 473 height 52
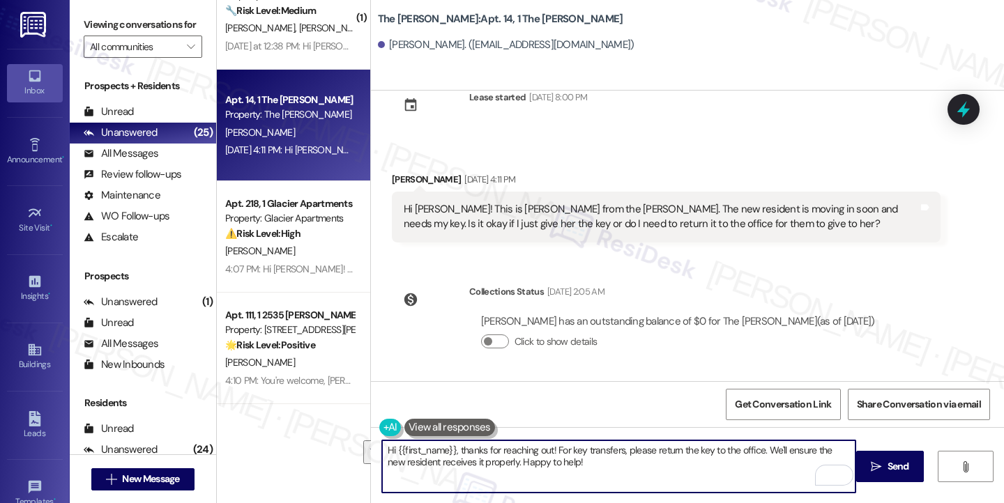
drag, startPoint x: 578, startPoint y: 468, endPoint x: 452, endPoint y: 447, distance: 128.4
click at [452, 447] on textarea "Hi {{first_name}}, thanks for reaching out! For key transfers, please return th…" at bounding box center [618, 466] width 473 height 52
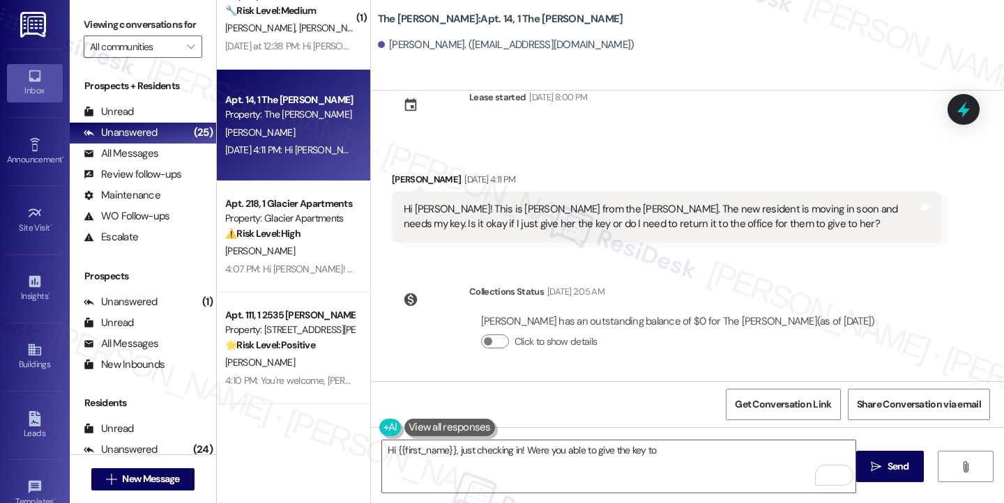
click at [128, 31] on label "Viewing conversations for" at bounding box center [143, 25] width 118 height 22
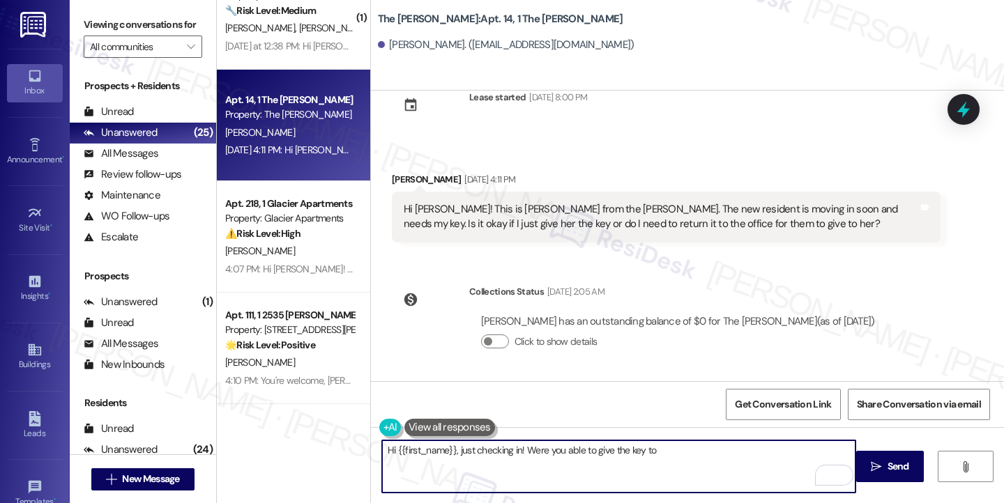
click at [689, 453] on textarea "Hi {{first_name}}, just checking in! Were you able to give the key to" at bounding box center [618, 466] width 473 height 52
drag, startPoint x: 689, startPoint y: 453, endPoint x: 668, endPoint y: 459, distance: 21.8
click at [668, 459] on textarea "Hi {{first_name}}, just checking in! Were you able to give the key to" at bounding box center [618, 466] width 473 height 52
type textarea "Hi {{first_name}}, just checking in! Were you able to give the key to the offic…"
click at [410, 178] on div "Kaitlin Hodge Sep 05, 2025 at 4:11 PM" at bounding box center [666, 182] width 549 height 20
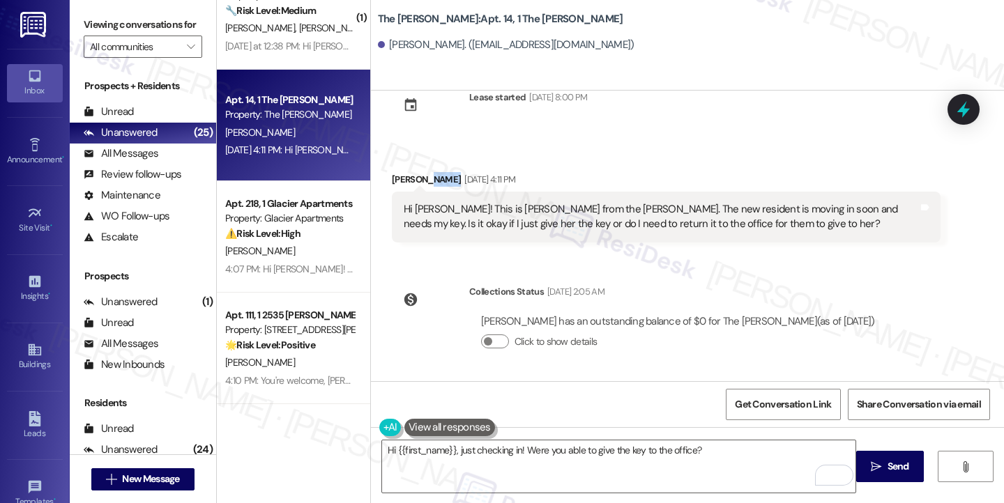
click at [410, 178] on div "Kaitlin Hodge Sep 05, 2025 at 4:11 PM" at bounding box center [666, 182] width 549 height 20
click at [394, 177] on div "Kaitlin Hodge Sep 05, 2025 at 4:11 PM" at bounding box center [666, 182] width 549 height 20
click at [460, 445] on textarea "Hi {{first_name}}, just checking in! Were you able to give the key to the offic…" at bounding box center [618, 466] width 473 height 52
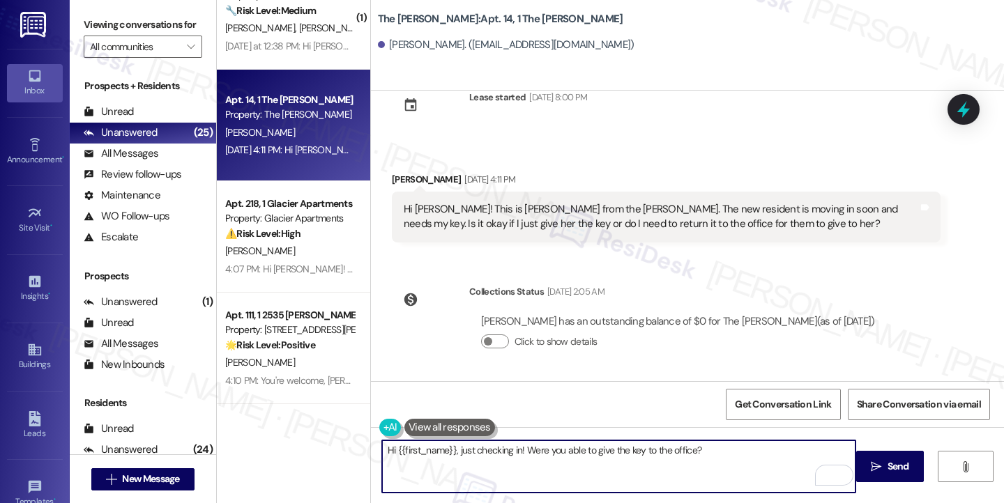
click at [460, 445] on textarea "Hi {{first_name}}, just checking in! Were you able to give the key to the offic…" at bounding box center [618, 466] width 473 height 52
click at [590, 460] on textarea "Hi {{first_name}}, just checking in! Were you able to give the key to the offic…" at bounding box center [618, 466] width 473 height 52
click at [697, 460] on textarea "Hi {{first_name}}, just checking in! Were you able to give the key to the offic…" at bounding box center [618, 466] width 473 height 52
drag, startPoint x: 709, startPoint y: 452, endPoint x: 725, endPoint y: 458, distance: 17.2
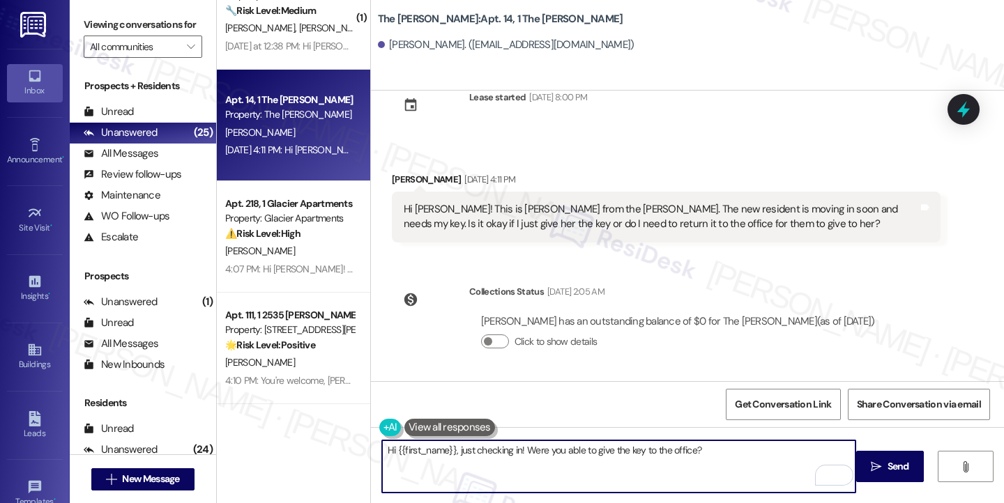
click at [725, 458] on textarea "Hi {{first_name}}, just checking in! Were you able to give the key to the offic…" at bounding box center [618, 466] width 473 height 52
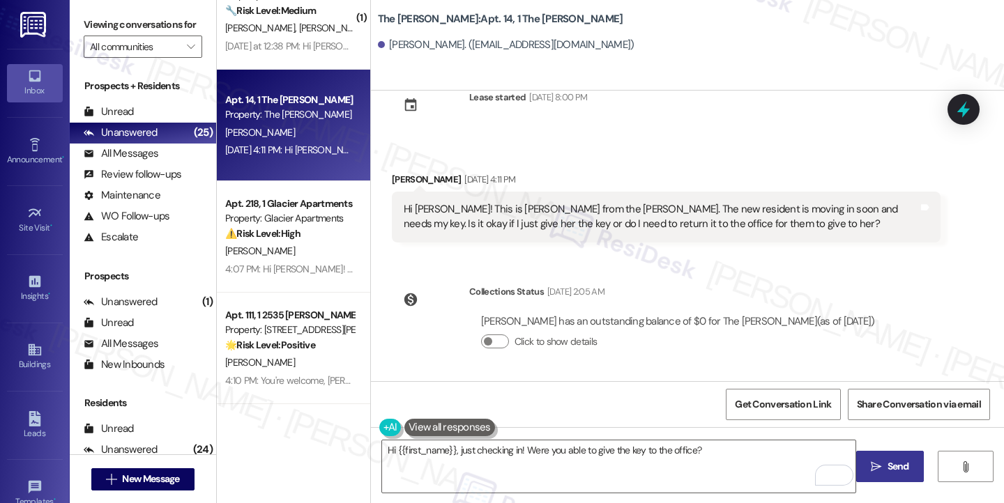
click at [877, 459] on span " Send" at bounding box center [890, 466] width 44 height 15
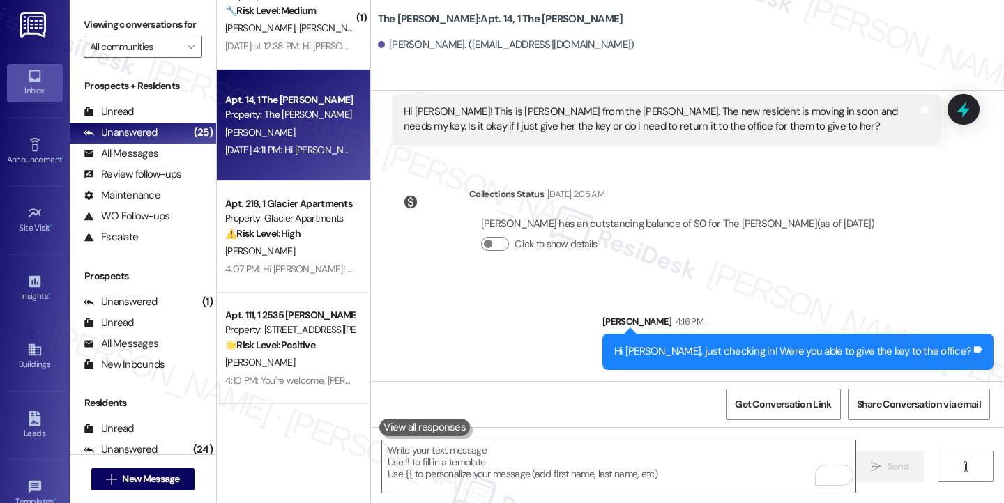
scroll to position [2049, 0]
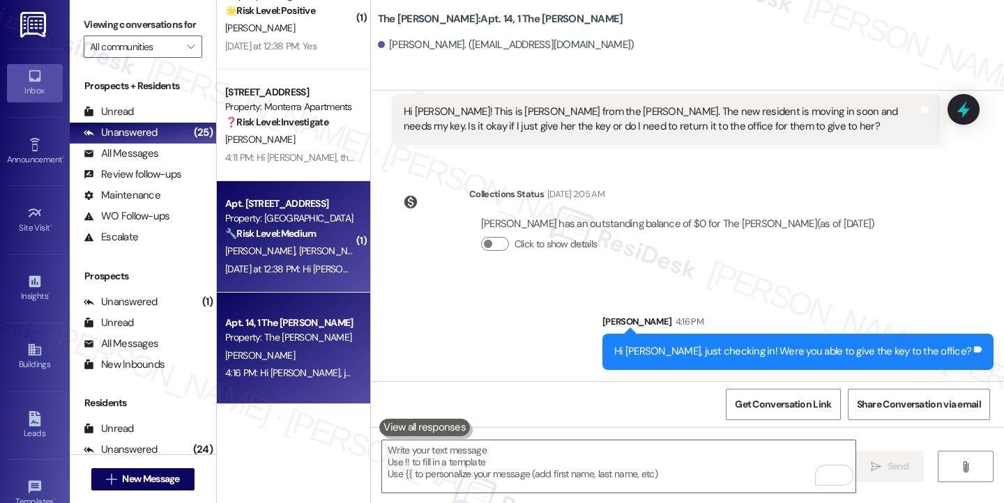
click at [287, 233] on strong "🔧 Risk Level: Medium" at bounding box center [270, 233] width 91 height 13
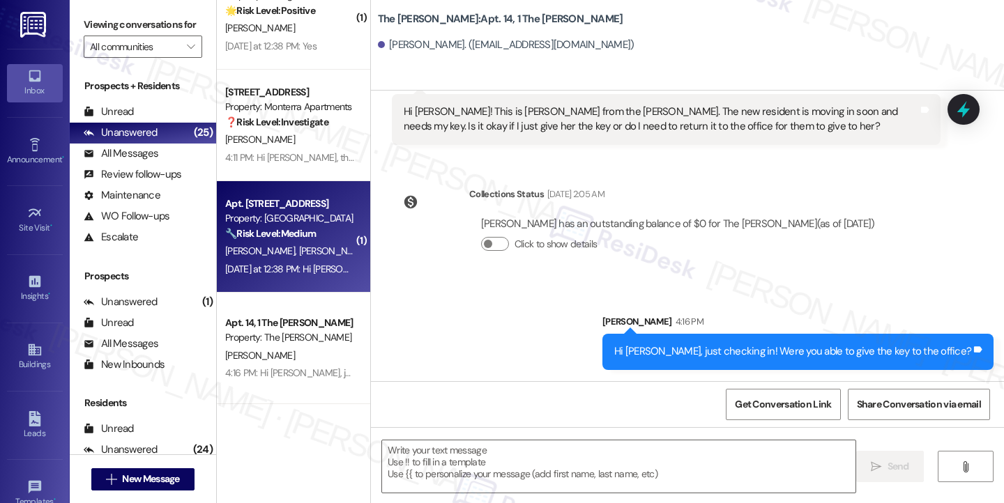
type textarea "Fetching suggested responses. Please feel free to read through the conversation…"
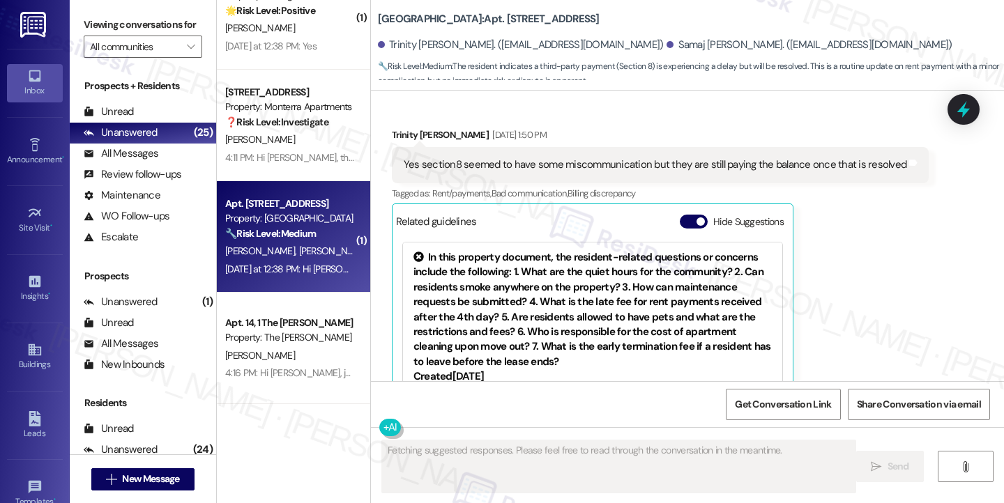
scroll to position [429, 0]
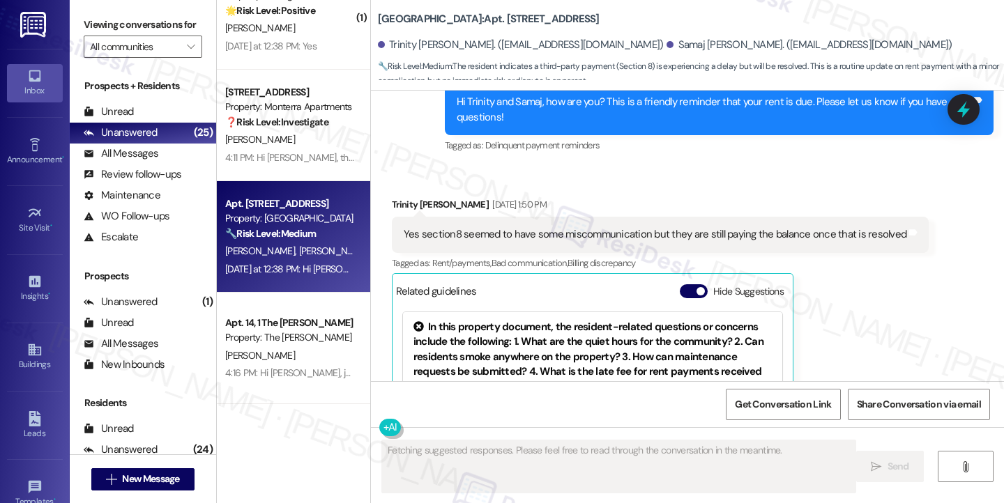
click at [509, 243] on div "Yes section8 seemed to have some miscommunication but they are still paying the…" at bounding box center [660, 235] width 537 height 36
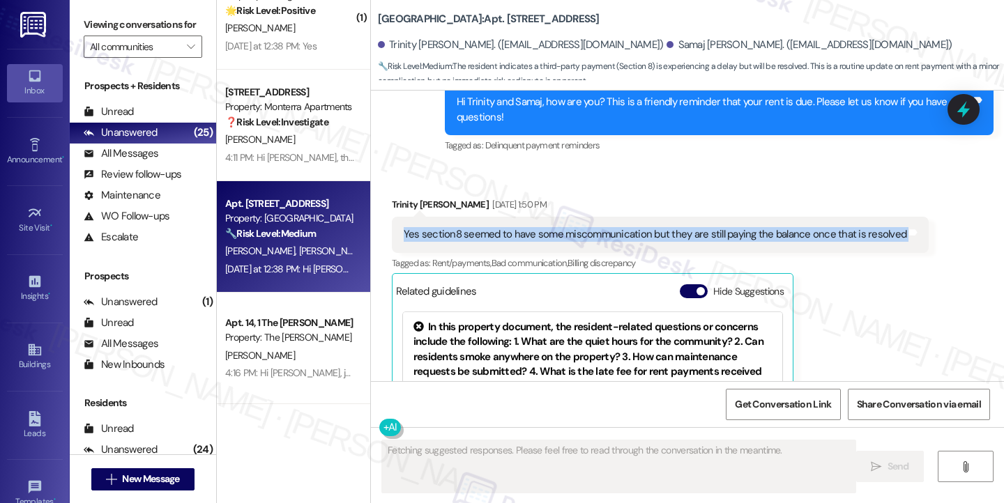
click at [509, 243] on div "Yes section8 seemed to have some miscommunication but they are still paying the…" at bounding box center [660, 235] width 537 height 36
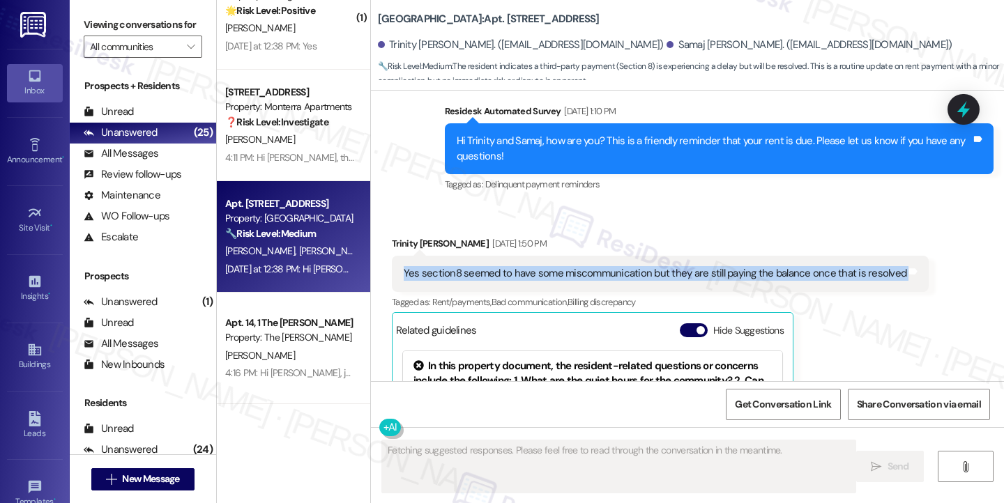
scroll to position [360, 0]
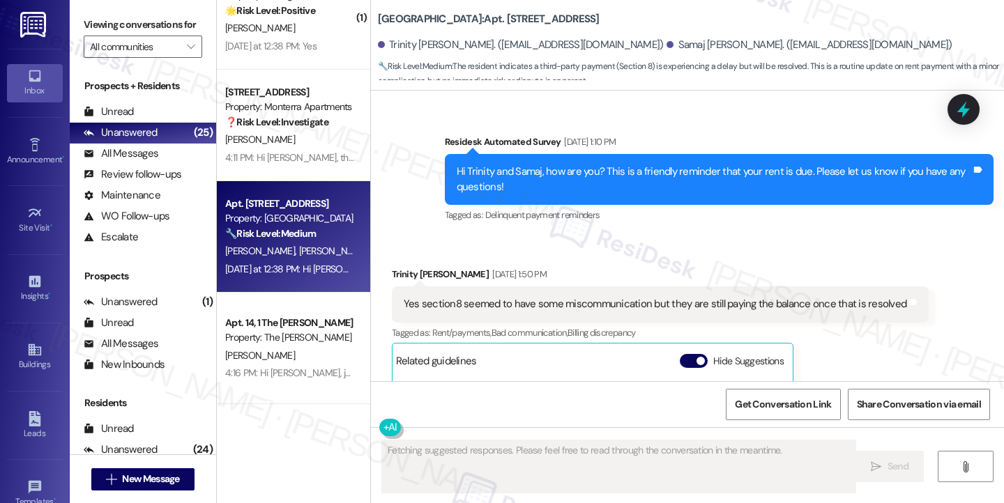
click at [692, 171] on div "Hi Trinity and Samaj, how are you? This is a friendly reminder that your rent i…" at bounding box center [714, 179] width 514 height 30
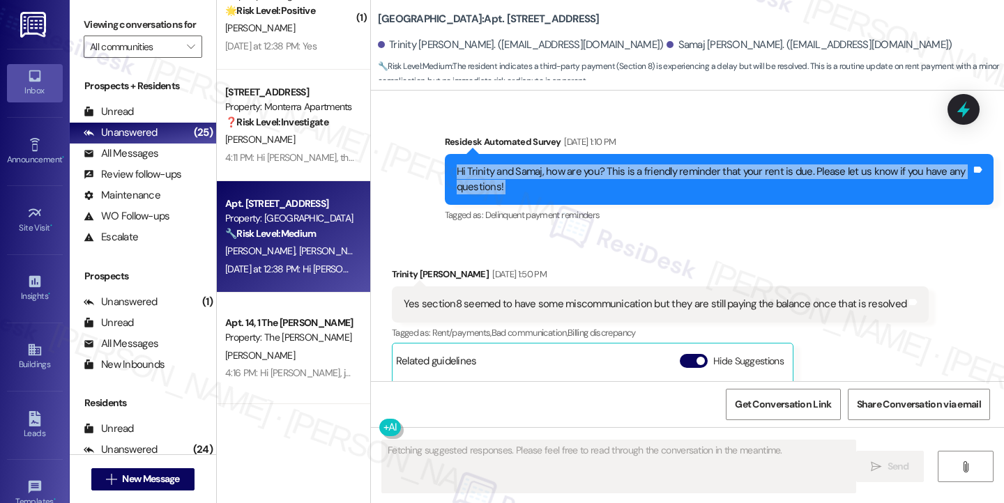
click at [692, 171] on div "Hi Trinity and Samaj, how are you? This is a friendly reminder that your rent i…" at bounding box center [714, 179] width 514 height 30
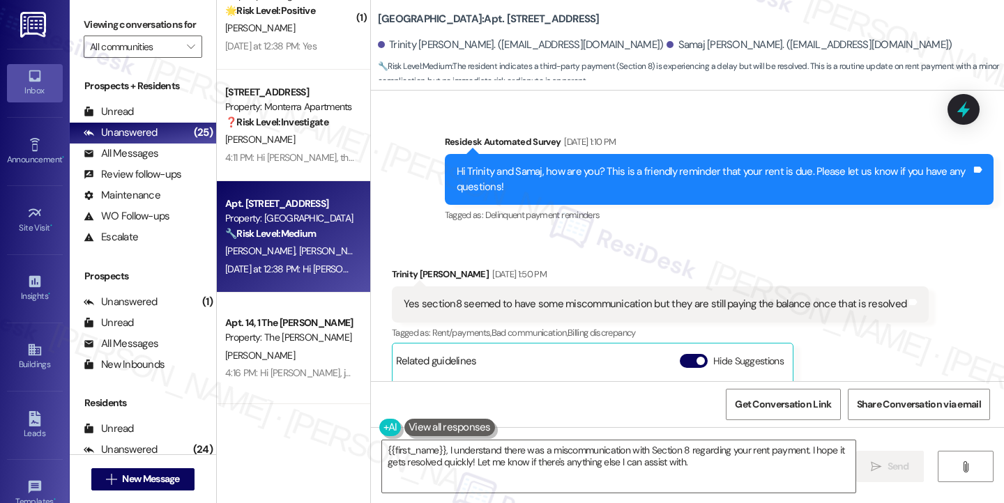
click at [495, 300] on div "Yes section8 seemed to have some miscommunication but they are still paying the…" at bounding box center [655, 304] width 503 height 15
click at [494, 300] on div "Yes section8 seemed to have some miscommunication but they are still paying the…" at bounding box center [655, 304] width 503 height 15
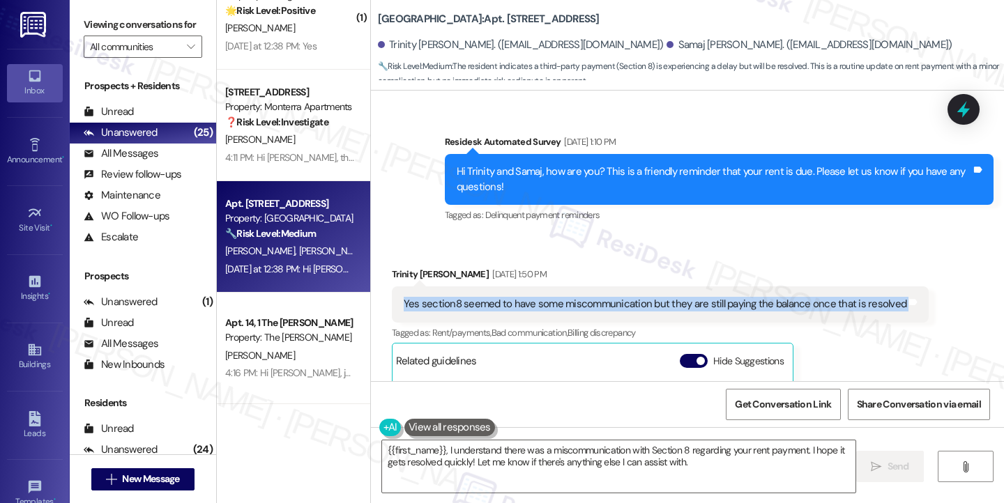
click at [494, 300] on div "Yes section8 seemed to have some miscommunication but they are still paying the…" at bounding box center [655, 304] width 503 height 15
click at [712, 303] on div "Yes section8 seemed to have some miscommunication but they are still paying the…" at bounding box center [655, 304] width 503 height 15
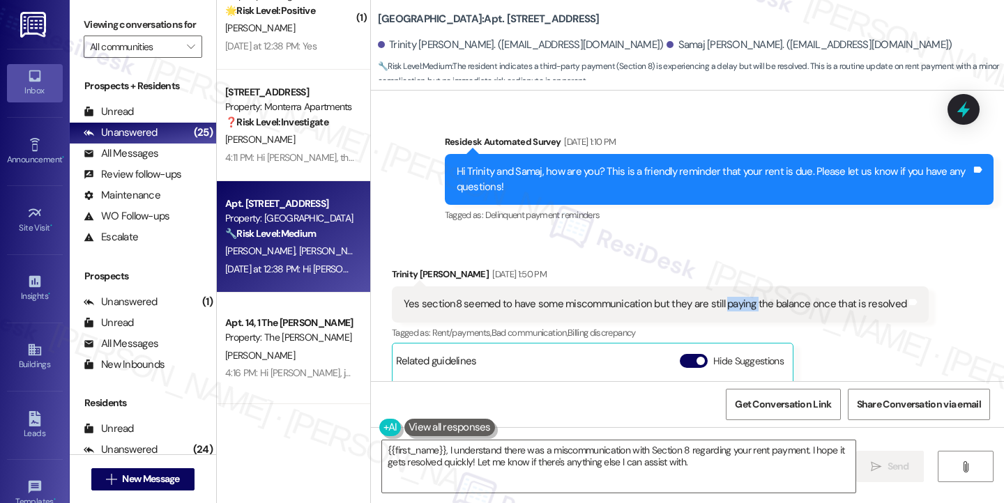
click at [712, 303] on div "Yes section8 seemed to have some miscommunication but they are still paying the…" at bounding box center [655, 304] width 503 height 15
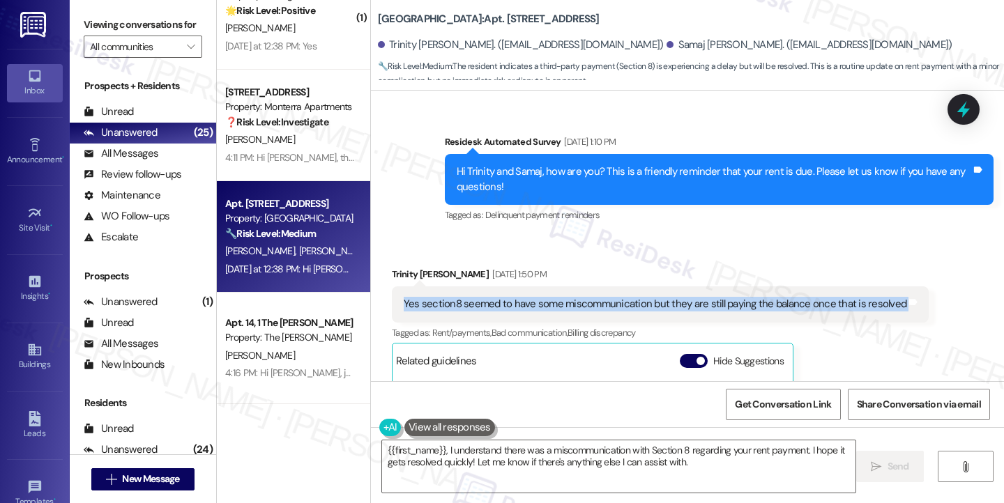
click at [713, 303] on div "Yes section8 seemed to have some miscommunication but they are still paying the…" at bounding box center [655, 304] width 503 height 15
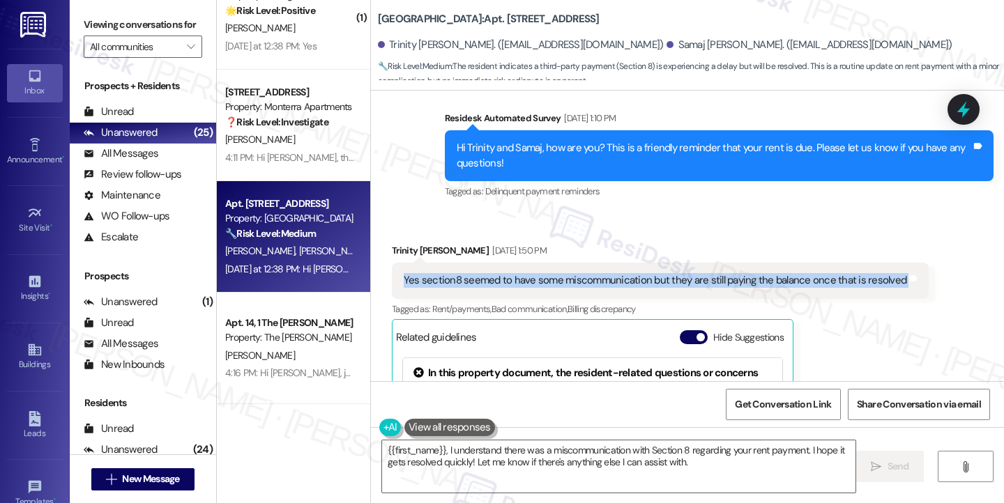
scroll to position [499, 0]
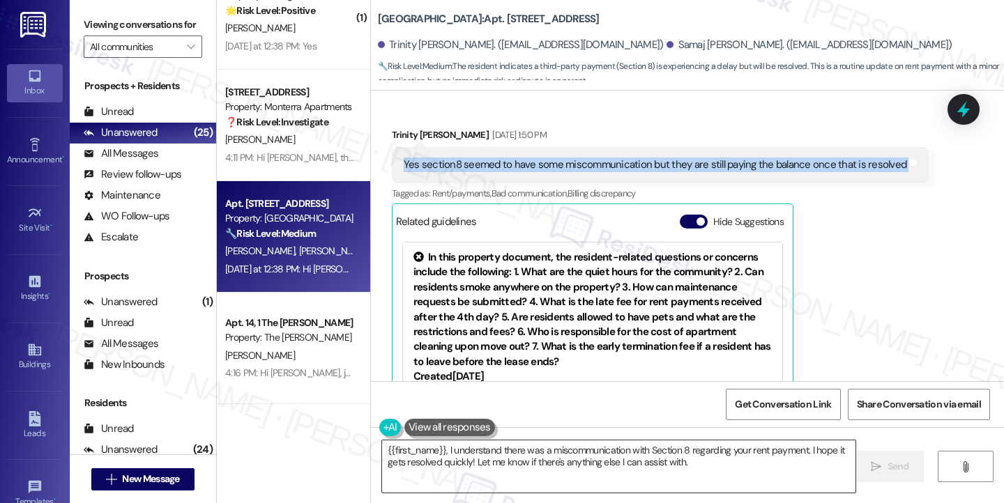
click at [382, 448] on textarea "{{first_name}}, I understand there was a miscommunication with Section 8 regard…" at bounding box center [618, 466] width 473 height 52
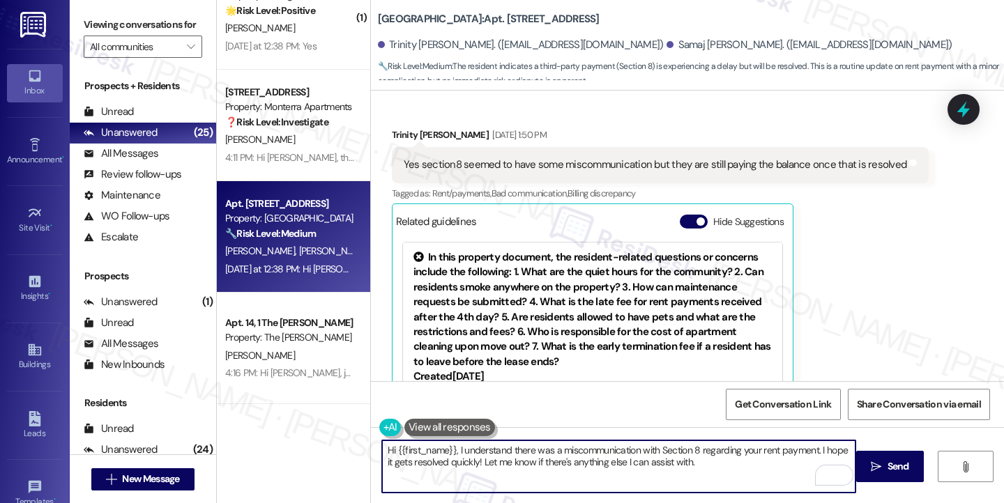
click at [401, 137] on div "Trinity George-Mitchell Sep 03, 2025 at 1:50 PM" at bounding box center [660, 138] width 537 height 20
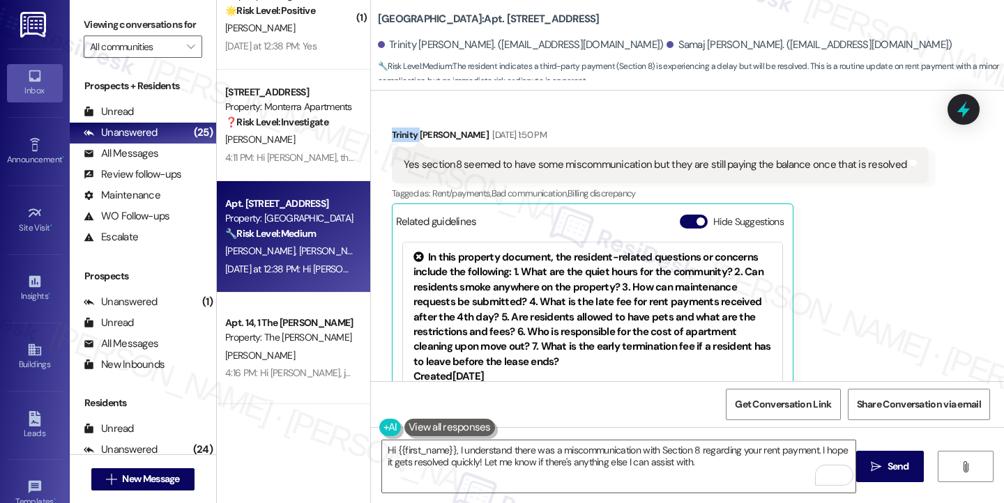
click at [401, 137] on div "Trinity George-Mitchell Sep 03, 2025 at 1:50 PM" at bounding box center [660, 138] width 537 height 20
copy div "Trinity"
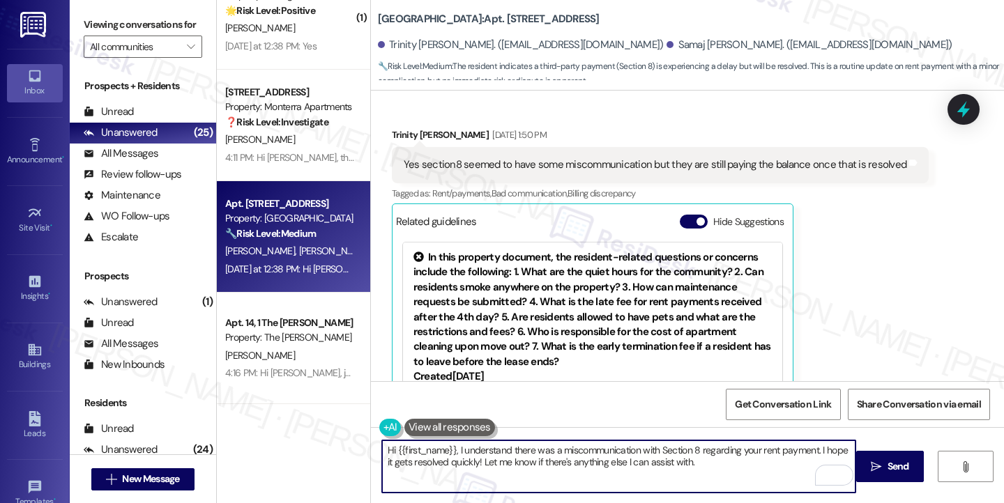
drag, startPoint x: 388, startPoint y: 450, endPoint x: 449, endPoint y: 450, distance: 60.6
click at [449, 450] on textarea "Hi {{first_name}}, I understand there was a miscommunication with Section 8 reg…" at bounding box center [618, 466] width 473 height 52
paste textarea "Trinity"
click at [721, 473] on textarea "Hi Trinity, I understand there was a miscommunication with Section 8 regarding …" at bounding box center [618, 466] width 473 height 52
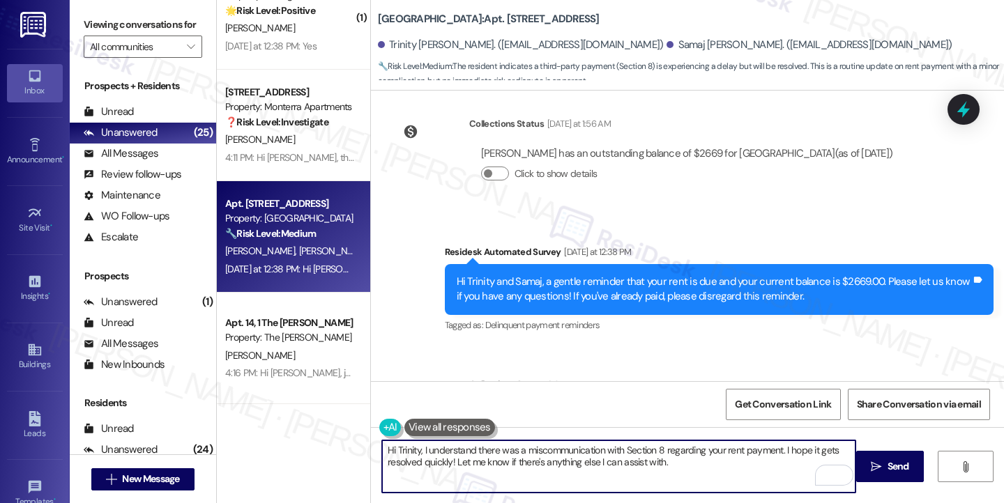
scroll to position [1105, 0]
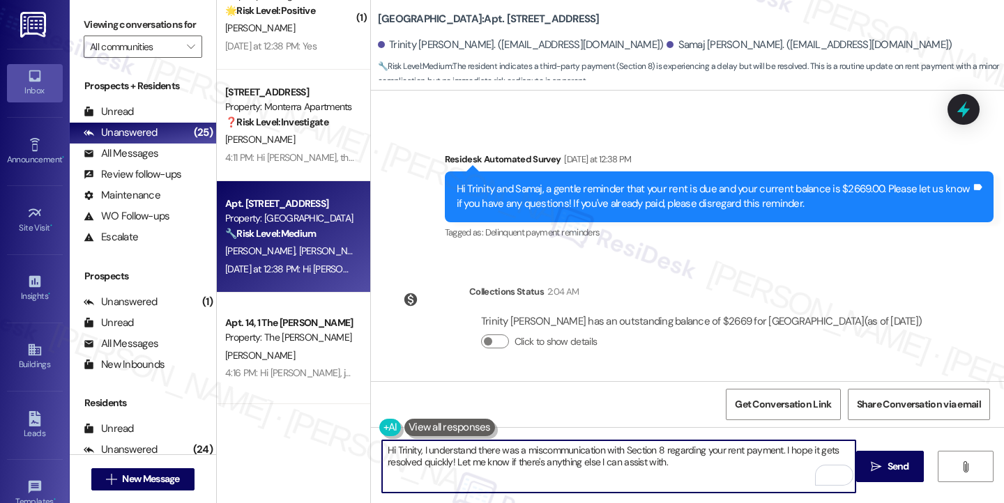
click at [747, 477] on textarea "Hi Trinity, I understand there was a miscommunication with Section 8 regarding …" at bounding box center [618, 466] width 473 height 52
type textarea "Hi Trinity, I understand there was a miscommunication with Section 8 regarding …"
click at [866, 462] on button " Send" at bounding box center [890, 466] width 68 height 31
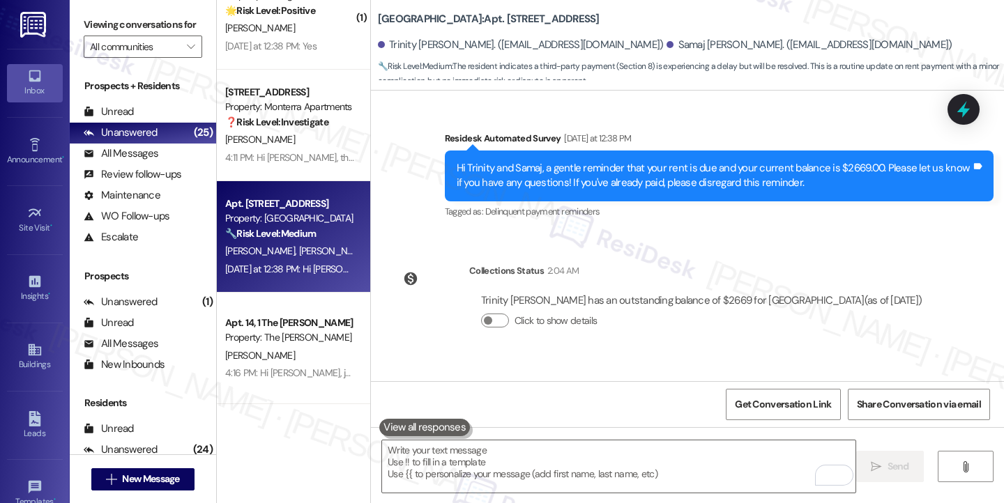
scroll to position [1218, 0]
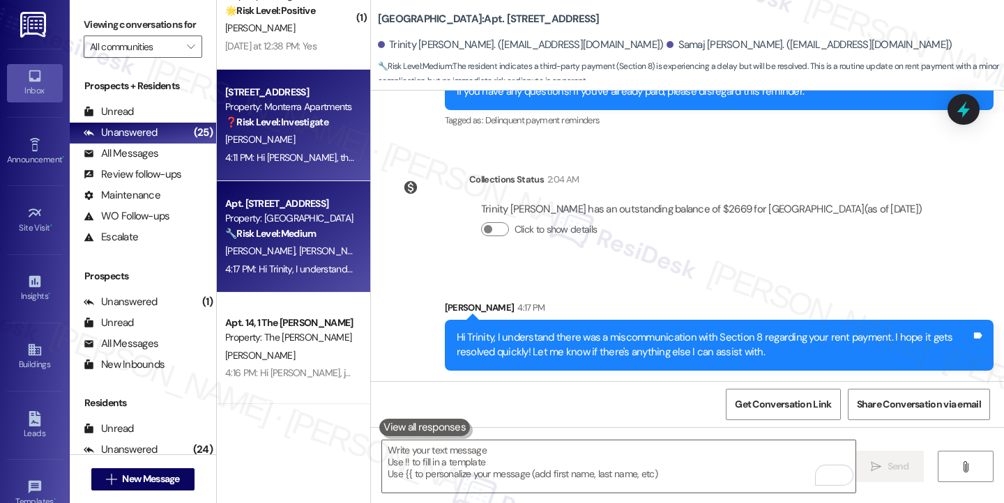
click at [305, 147] on div "I. Colter" at bounding box center [290, 139] width 132 height 17
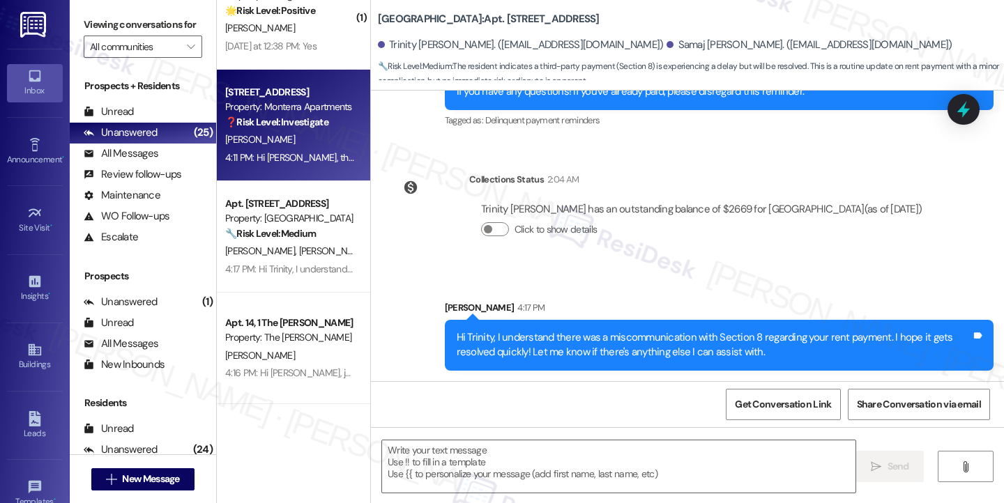
type textarea "Fetching suggested responses. Please feel free to read through the conversation…"
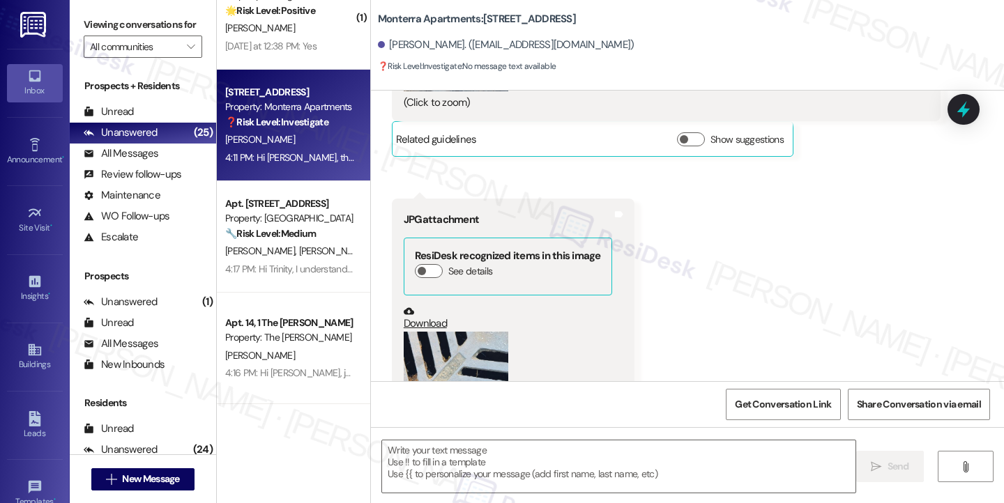
type textarea "Fetching suggested responses. Please feel free to read through the conversation…"
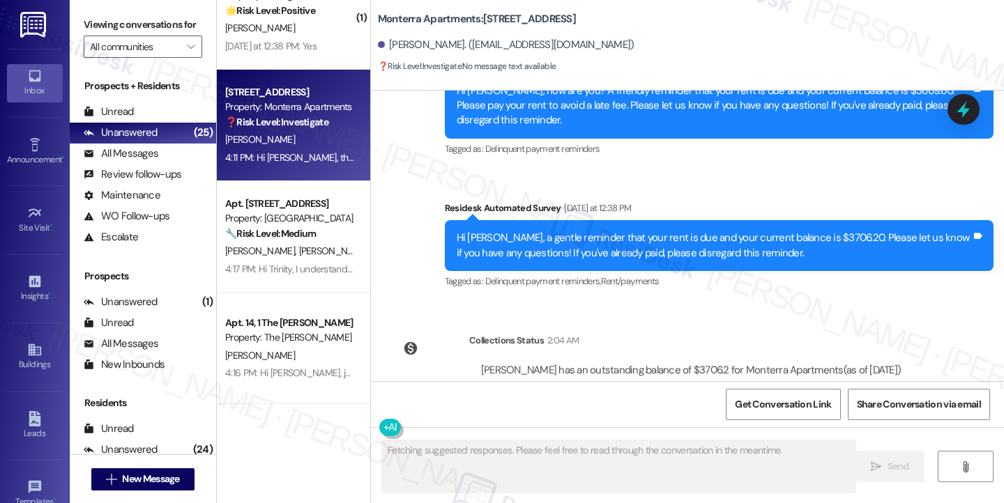
scroll to position [1910, 0]
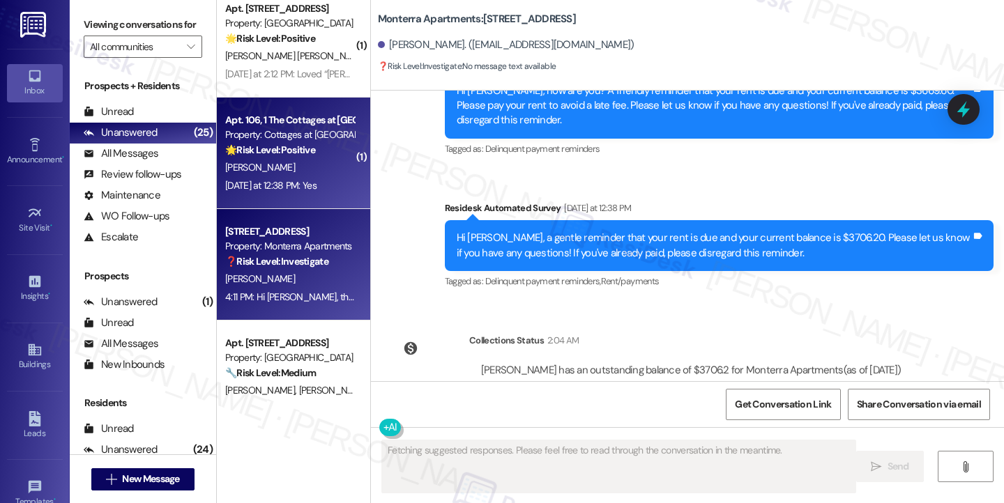
click at [314, 185] on div "Yesterday at 12:38 PM: Yes Yesterday at 12:38 PM: Yes" at bounding box center [270, 185] width 91 height 13
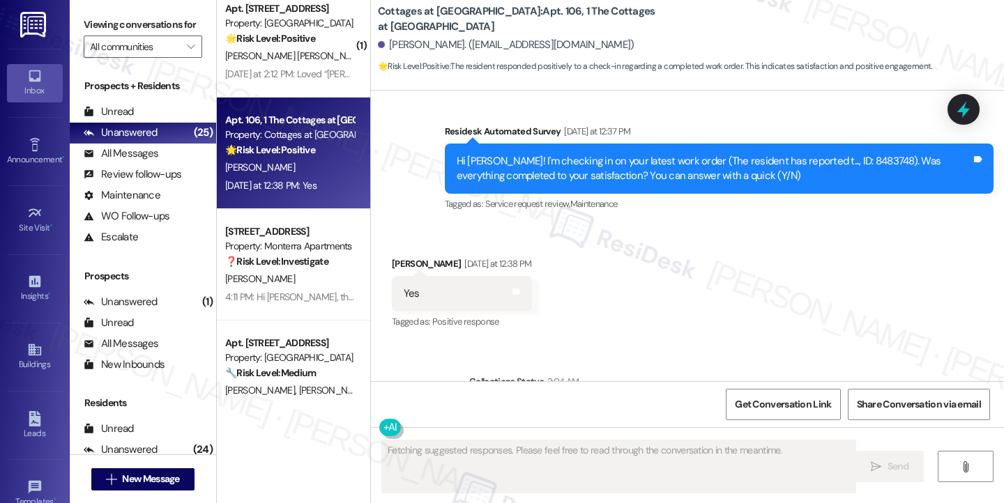
scroll to position [17231, 0]
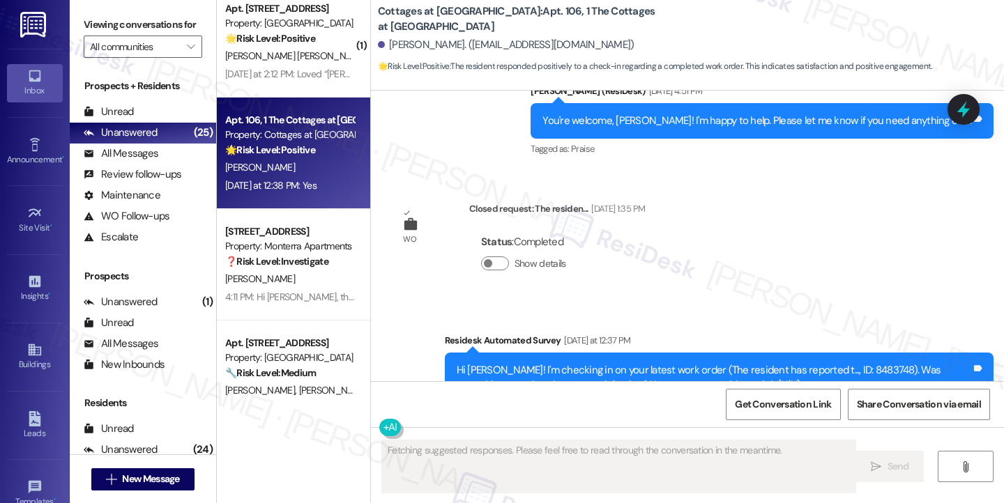
click at [630, 363] on div "Hi Laniesha! I'm checking in on your latest work order (The resident has report…" at bounding box center [714, 378] width 514 height 30
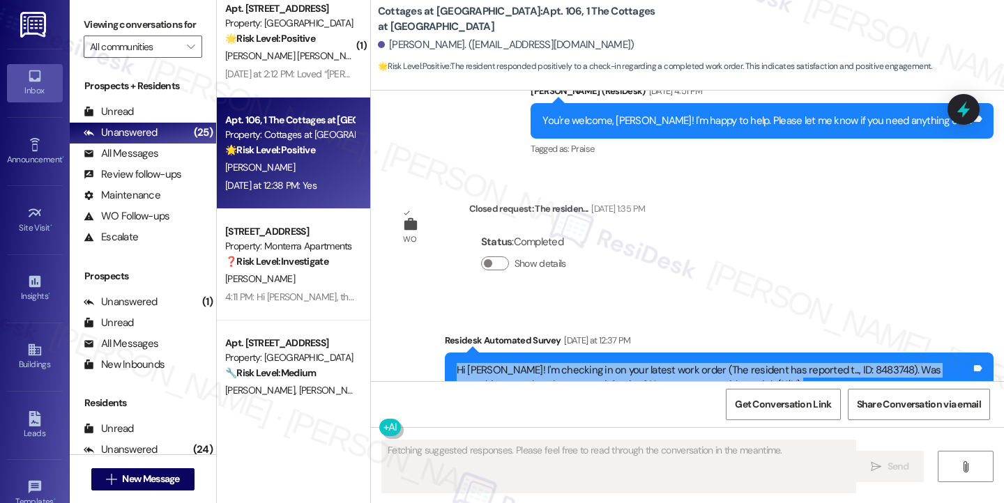
click at [630, 363] on div "Hi Laniesha! I'm checking in on your latest work order (The resident has report…" at bounding box center [714, 378] width 514 height 30
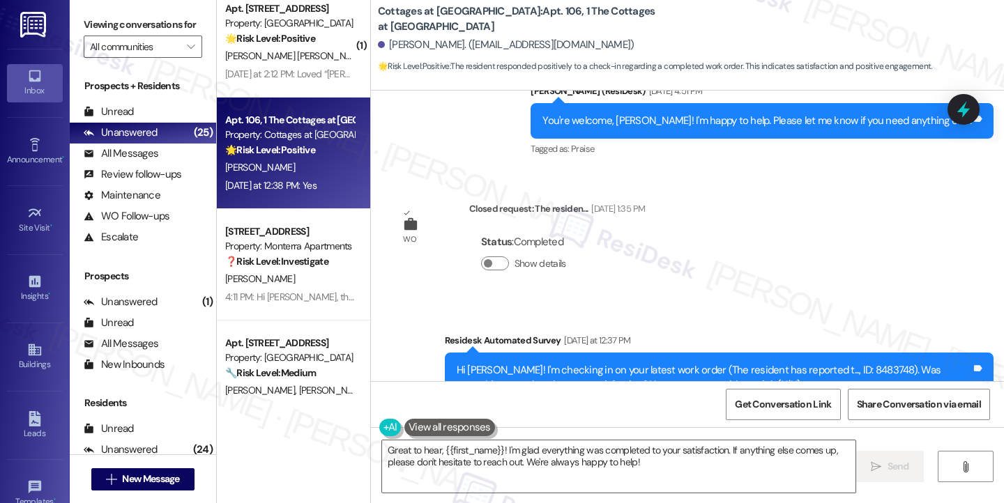
click at [105, 36] on label "Viewing conversations for" at bounding box center [143, 25] width 118 height 22
click at [475, 457] on textarea "Great to hear, {{first_name}}! I'm glad everything was completed to your satisf…" at bounding box center [618, 466] width 473 height 52
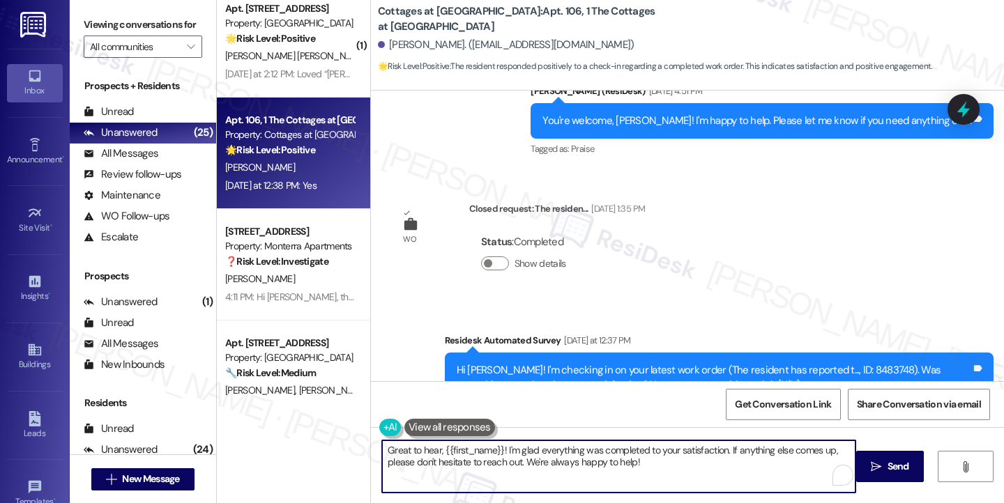
paste textarea "Hi {{first_name}}! I'm glad to hear that the latest work order was completed to…"
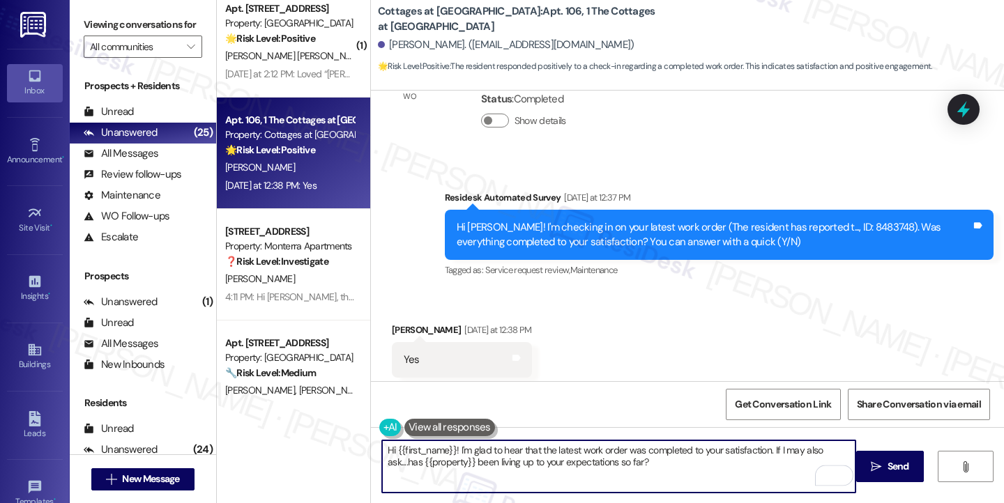
scroll to position [17440, 0]
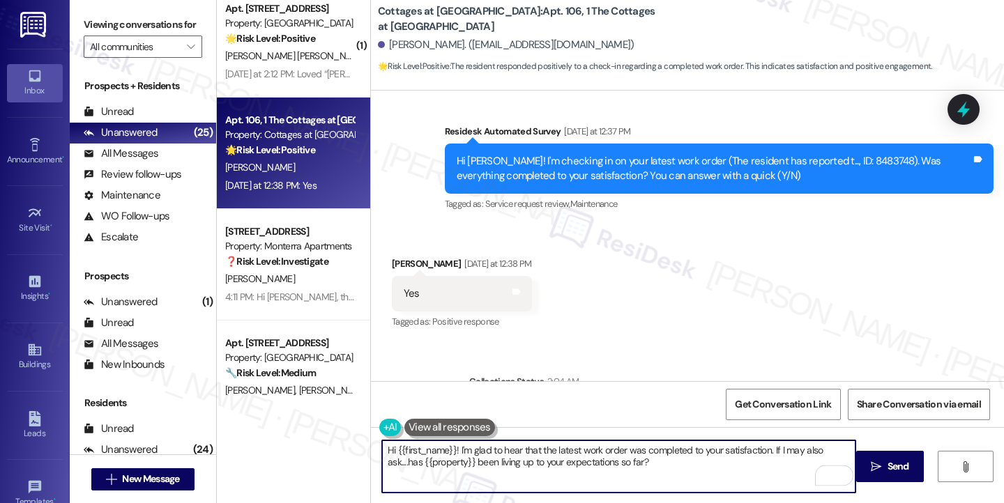
click at [665, 462] on textarea "Hi {{first_name}}! I'm glad to hear that the latest work order was completed to…" at bounding box center [618, 466] width 473 height 52
type textarea "Hi {{first_name}}! I'm glad to hear that the latest work order was completed to…"
click at [873, 458] on button " Send" at bounding box center [890, 466] width 68 height 31
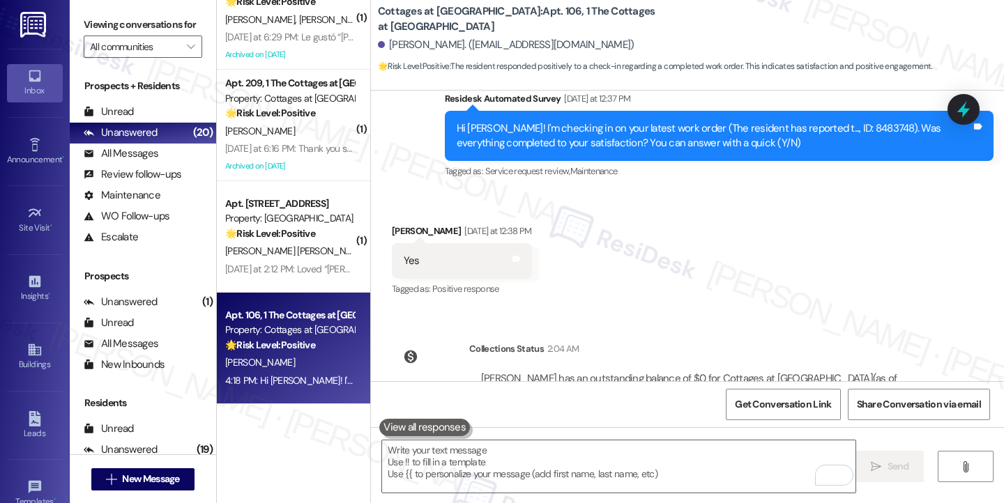
scroll to position [17552, 0]
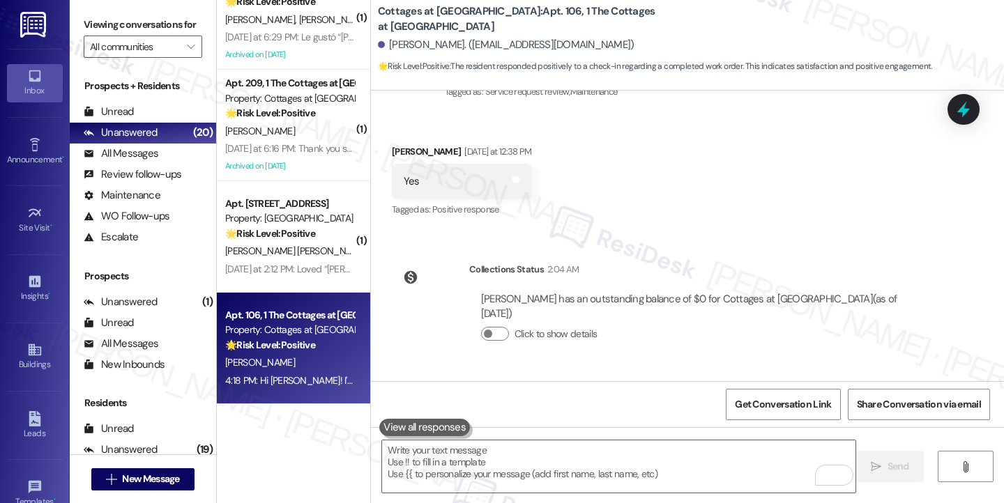
click at [540, 435] on div "Hi Laniesha! I'm glad to hear that the latest work order was completed to your …" at bounding box center [714, 450] width 514 height 30
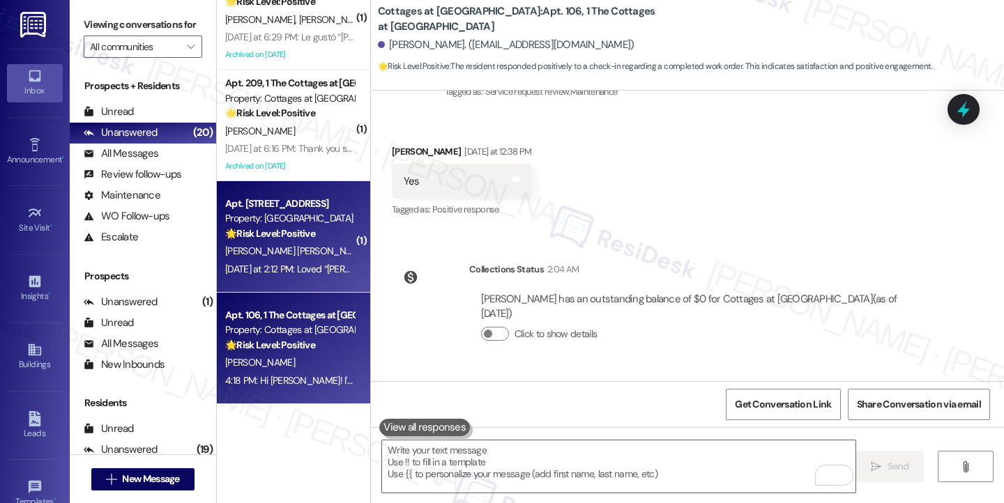
click at [301, 238] on strong "🌟 Risk Level: Positive" at bounding box center [270, 233] width 90 height 13
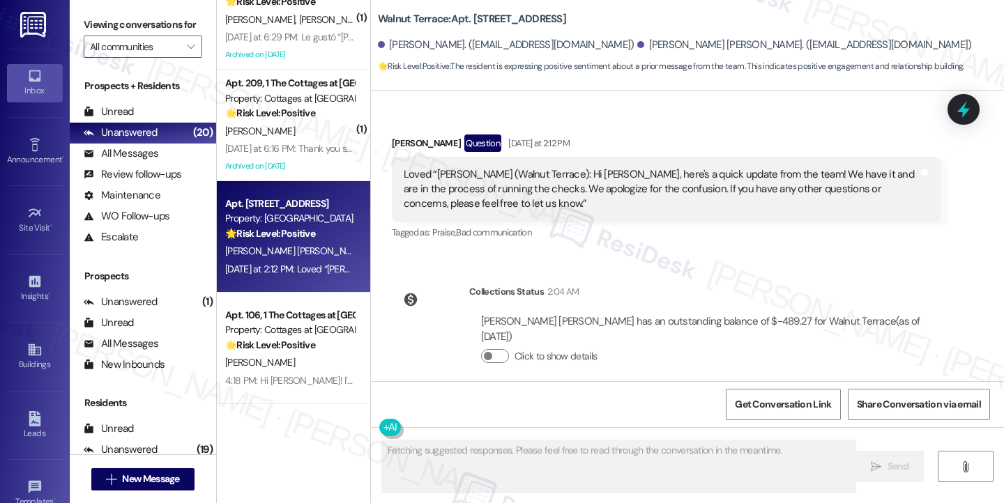
scroll to position [769, 0]
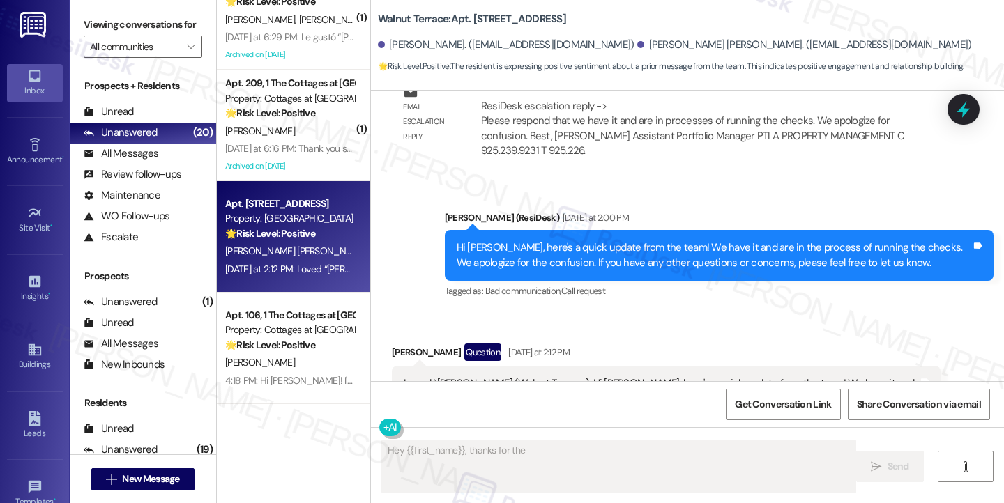
click at [623, 247] on div "Hi [PERSON_NAME], here's a quick update from the team! We have it and are in th…" at bounding box center [714, 255] width 514 height 30
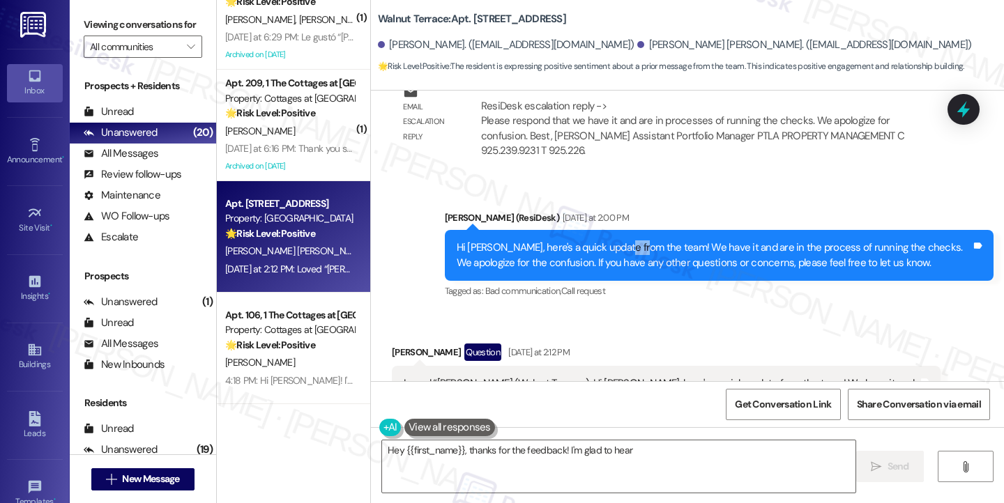
click at [623, 247] on div "Hi [PERSON_NAME], here's a quick update from the team! We have it and are in th…" at bounding box center [714, 255] width 514 height 30
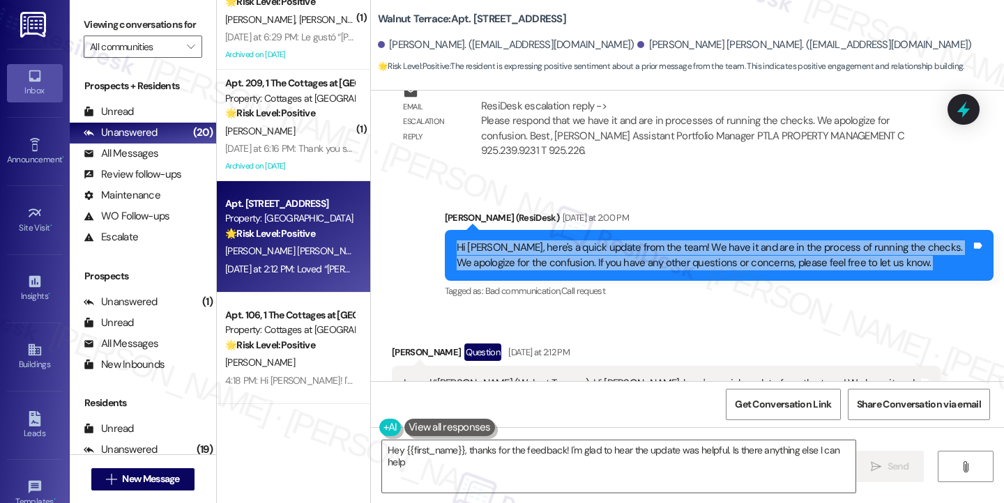
click at [623, 247] on div "Hi [PERSON_NAME], here's a quick update from the team! We have it and are in th…" at bounding box center [714, 255] width 514 height 30
click at [769, 259] on div "Hi [PERSON_NAME], here's a quick update from the team! We have it and are in th…" at bounding box center [714, 255] width 514 height 30
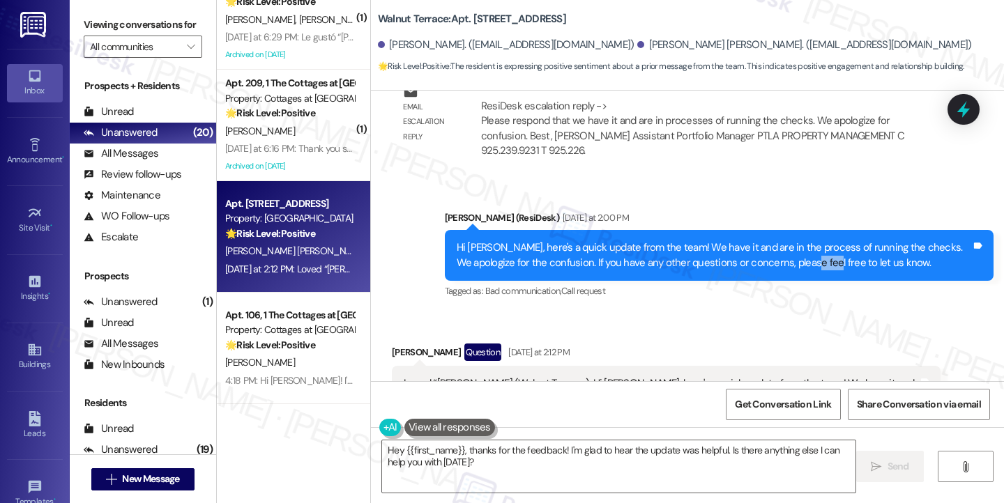
click at [769, 259] on div "Hi [PERSON_NAME], here's a quick update from the team! We have it and are in th…" at bounding box center [714, 255] width 514 height 30
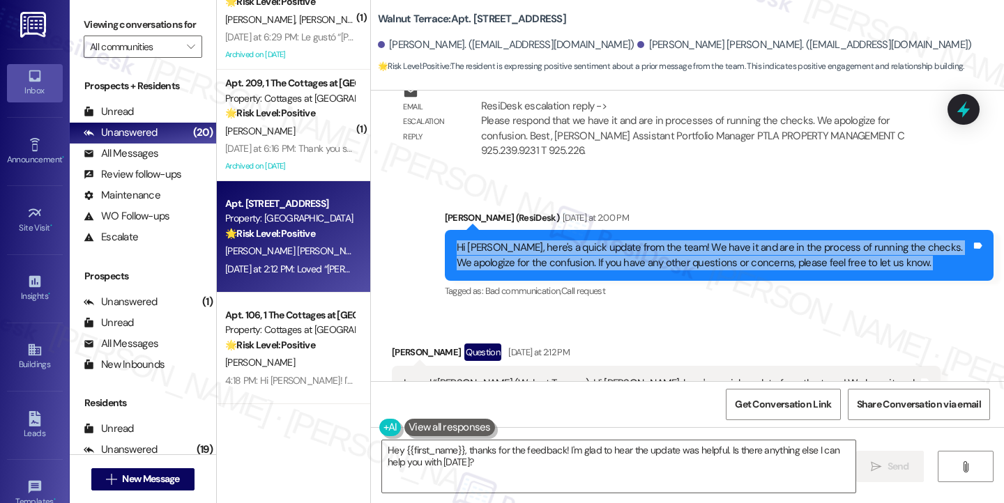
click at [769, 259] on div "Hi [PERSON_NAME], here's a quick update from the team! We have it and are in th…" at bounding box center [714, 255] width 514 height 30
click at [644, 268] on div "Hi [PERSON_NAME], here's a quick update from the team! We have it and are in th…" at bounding box center [714, 255] width 514 height 30
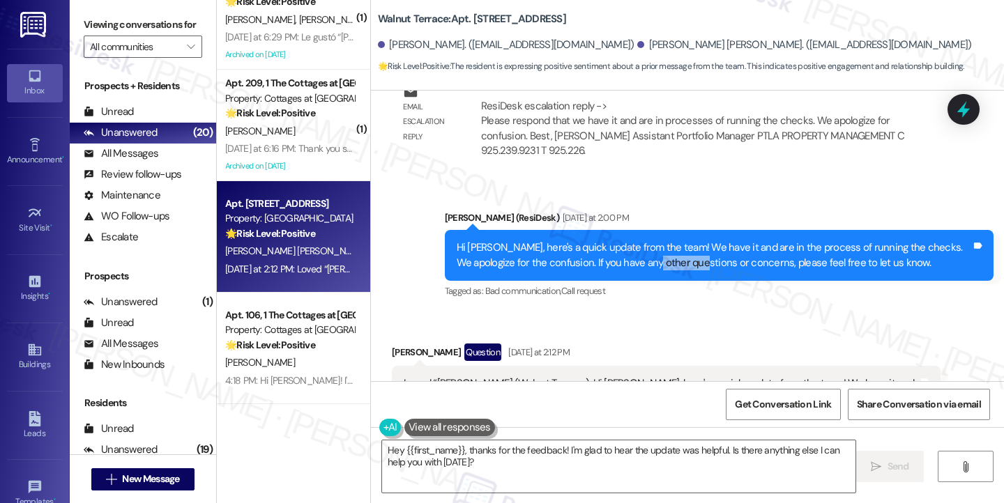
click at [644, 268] on div "Hi [PERSON_NAME], here's a quick update from the team! We have it and are in th…" at bounding box center [714, 255] width 514 height 30
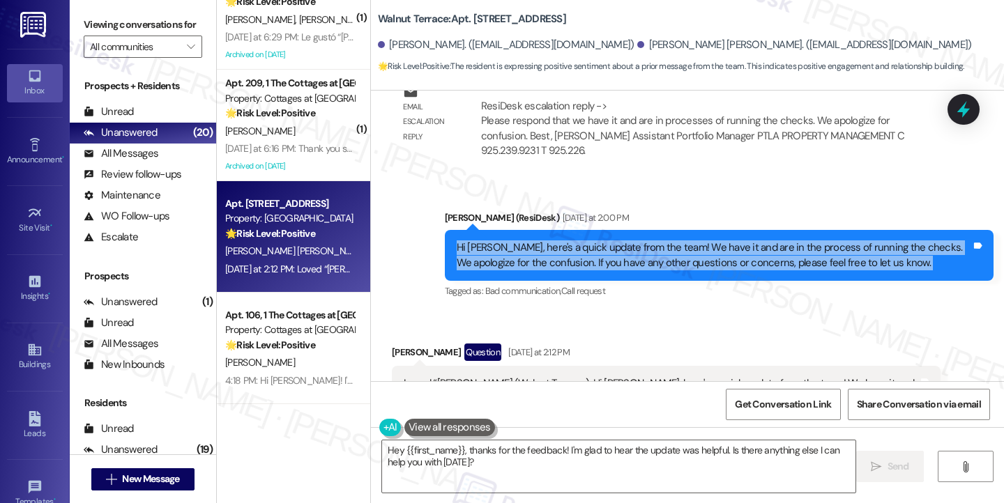
click at [644, 268] on div "Hi [PERSON_NAME], here's a quick update from the team! We have it and are in th…" at bounding box center [714, 255] width 514 height 30
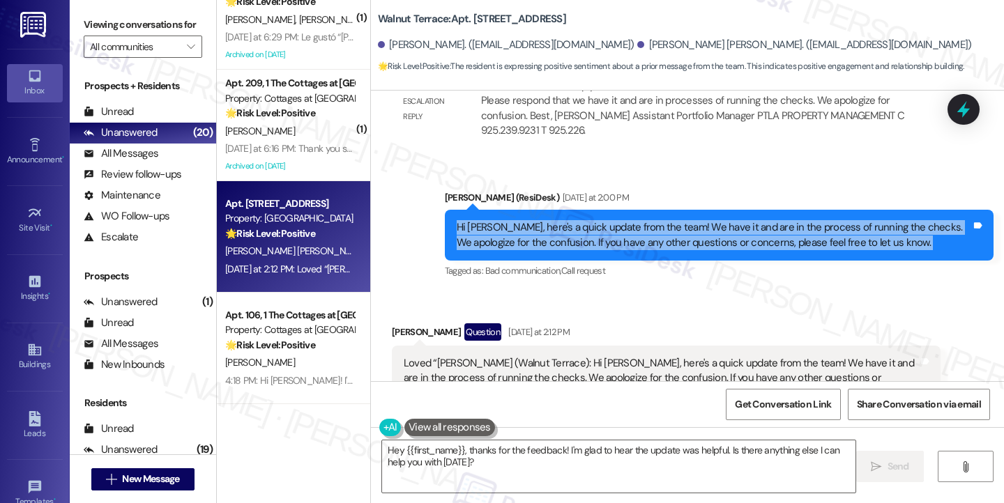
scroll to position [700, 0]
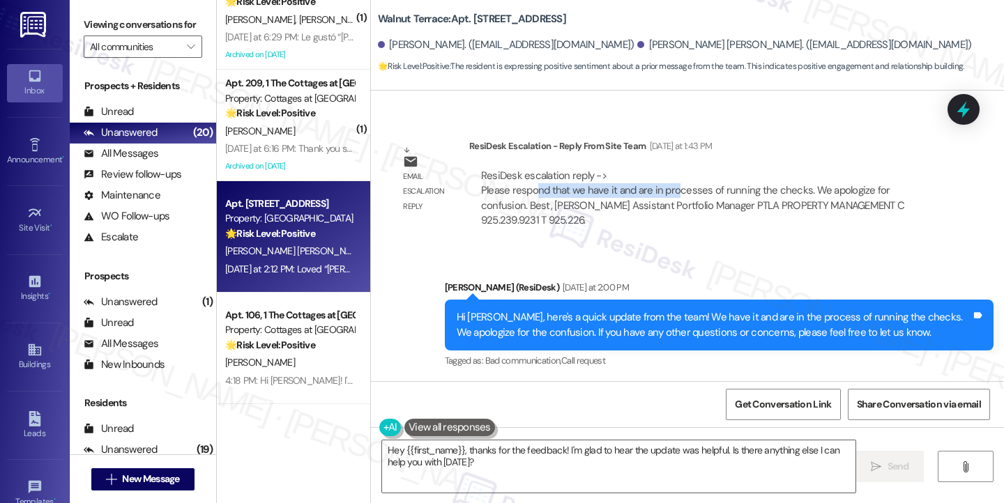
drag, startPoint x: 538, startPoint y: 182, endPoint x: 684, endPoint y: 190, distance: 145.9
click at [677, 189] on div "ResiDesk escalation reply -> Please respond that we have it and are in processe…" at bounding box center [692, 198] width 423 height 59
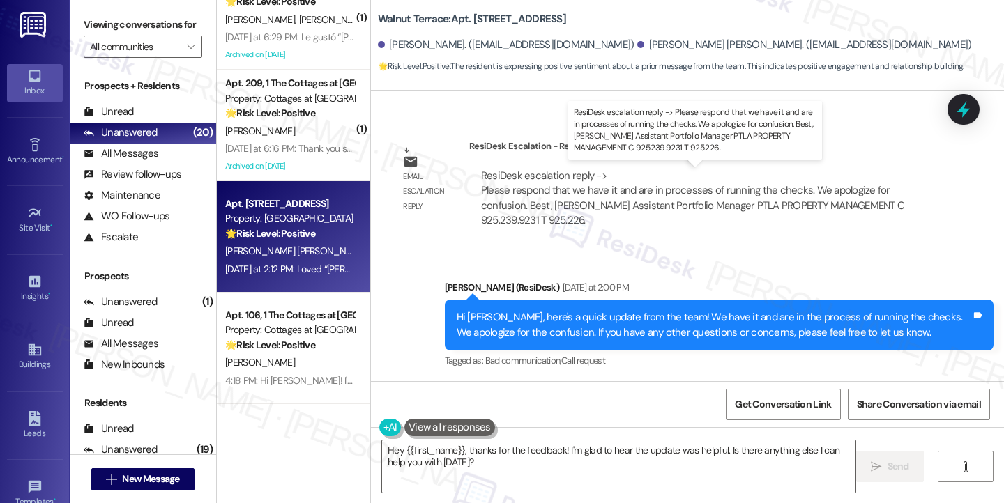
click at [684, 190] on div "ResiDesk escalation reply -> Please respond that we have it and are in processe…" at bounding box center [692, 198] width 423 height 59
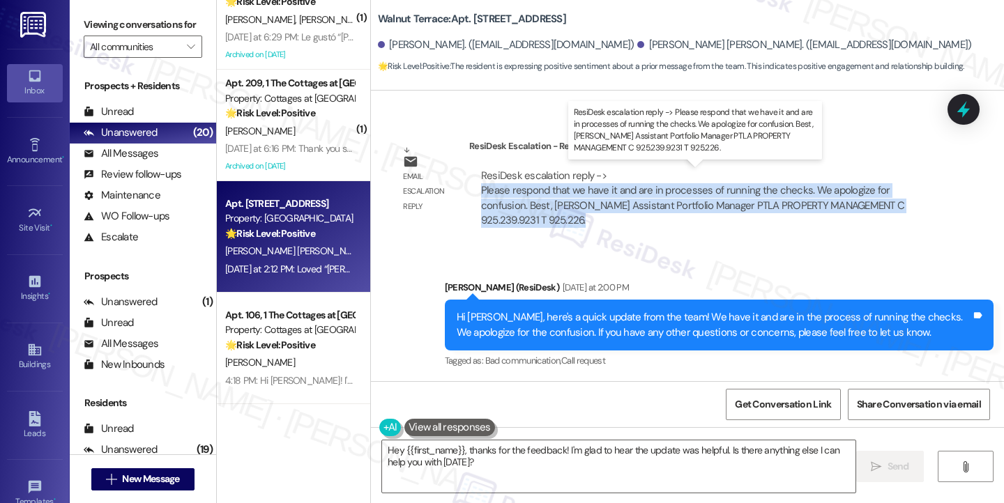
click at [684, 190] on div "ResiDesk escalation reply -> Please respond that we have it and are in processe…" at bounding box center [692, 198] width 423 height 59
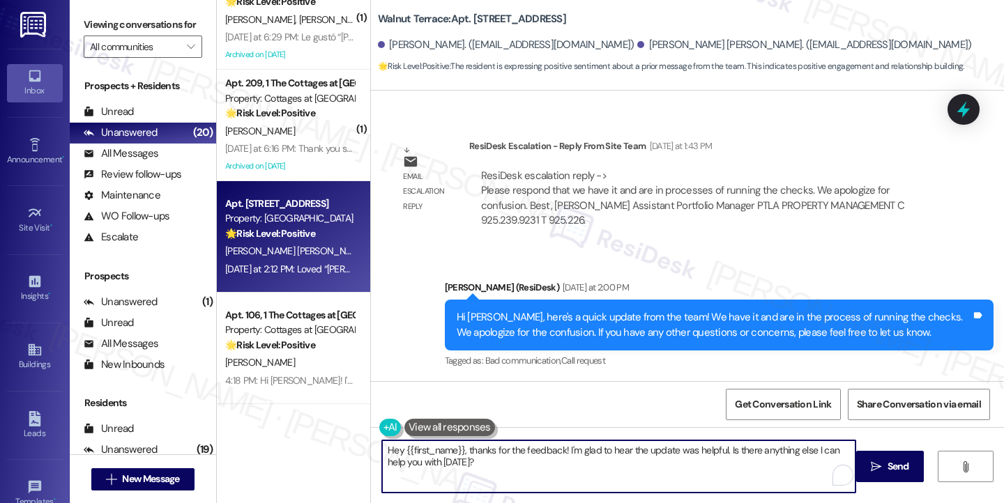
drag, startPoint x: 471, startPoint y: 473, endPoint x: 382, endPoint y: 454, distance: 91.3
click at [382, 454] on textarea "Hey {{first_name}}, thanks for the feedback! I'm glad to hear the update was he…" at bounding box center [618, 466] width 473 height 52
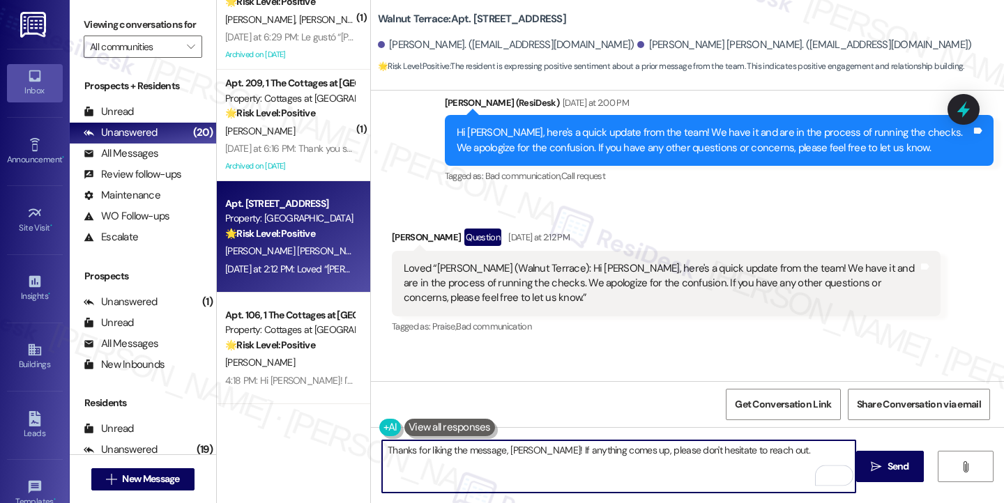
scroll to position [979, 0]
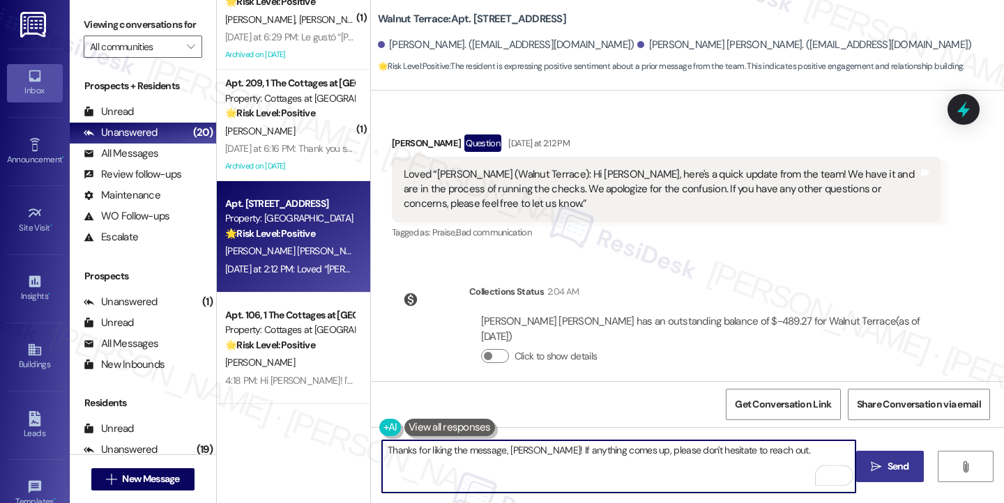
type textarea "Thanks for liking the message, [PERSON_NAME]! If anything comes up, please don'…"
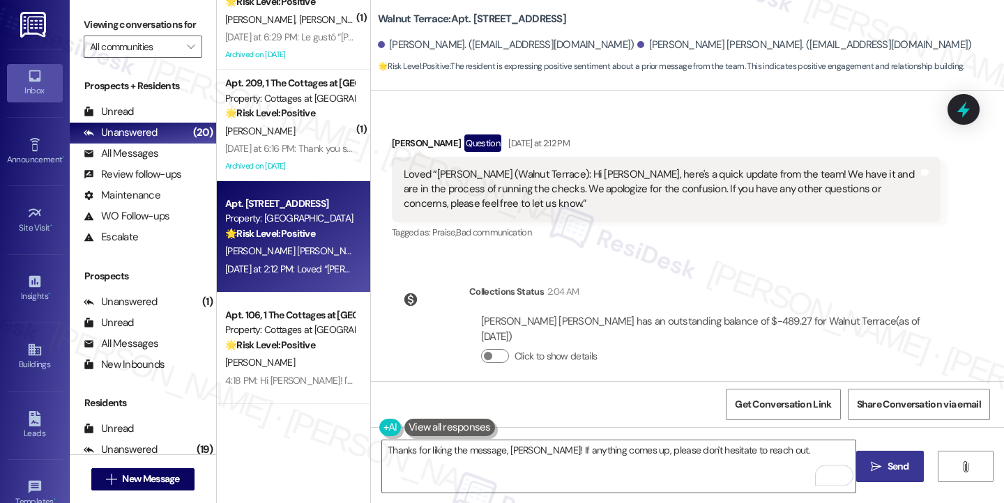
click at [887, 461] on span "Send" at bounding box center [898, 466] width 22 height 15
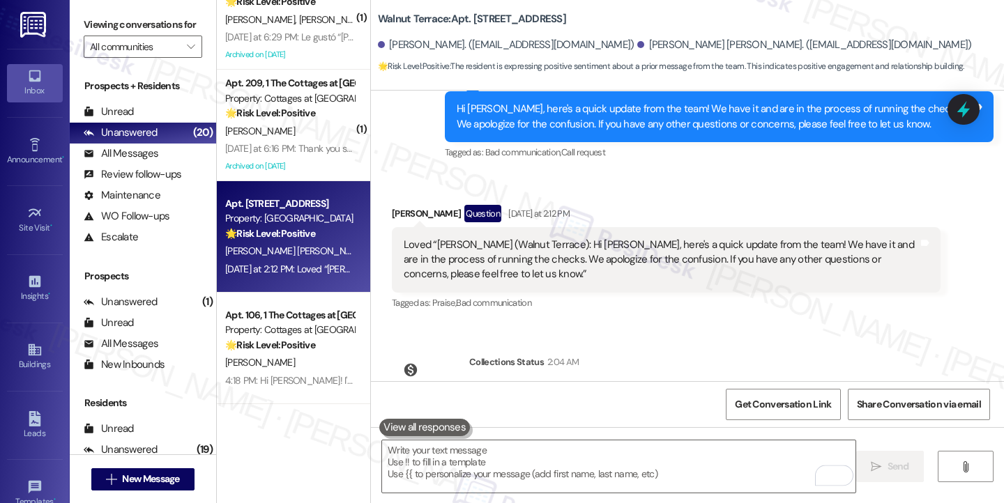
scroll to position [850, 0]
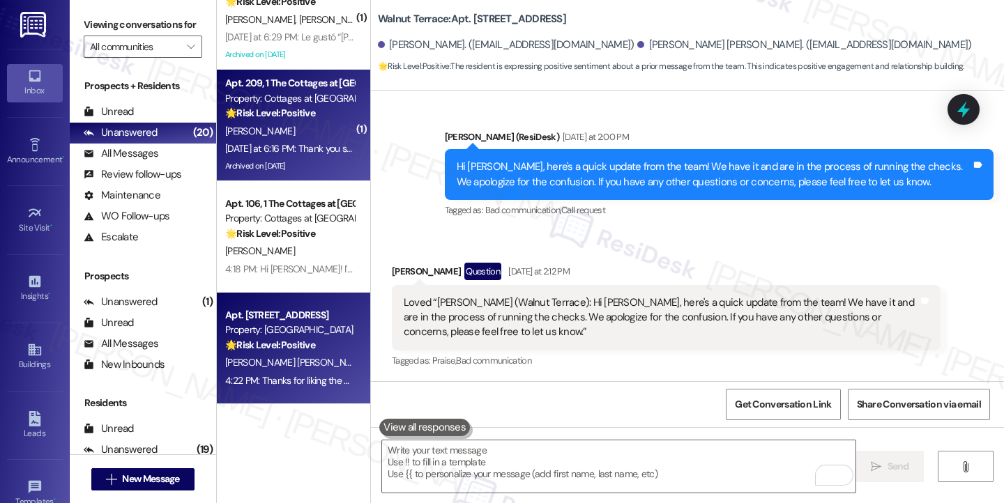
click at [303, 158] on div "Archived on [DATE]" at bounding box center [290, 166] width 132 height 17
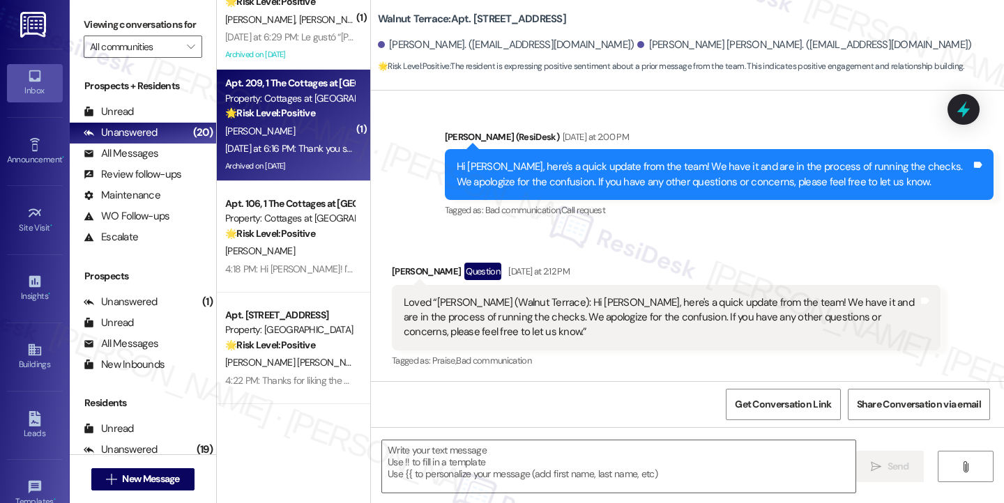
type textarea "Fetching suggested responses. Please feel free to read through the conversation…"
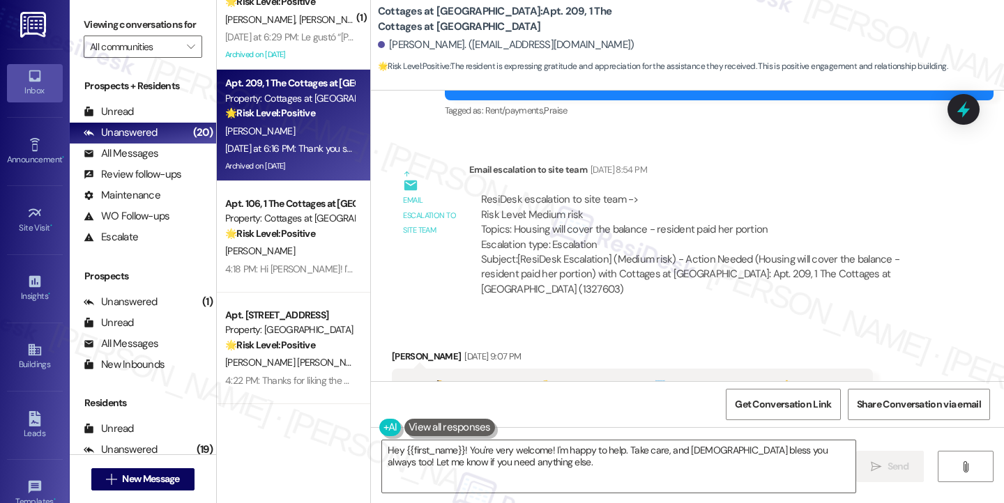
scroll to position [22087, 0]
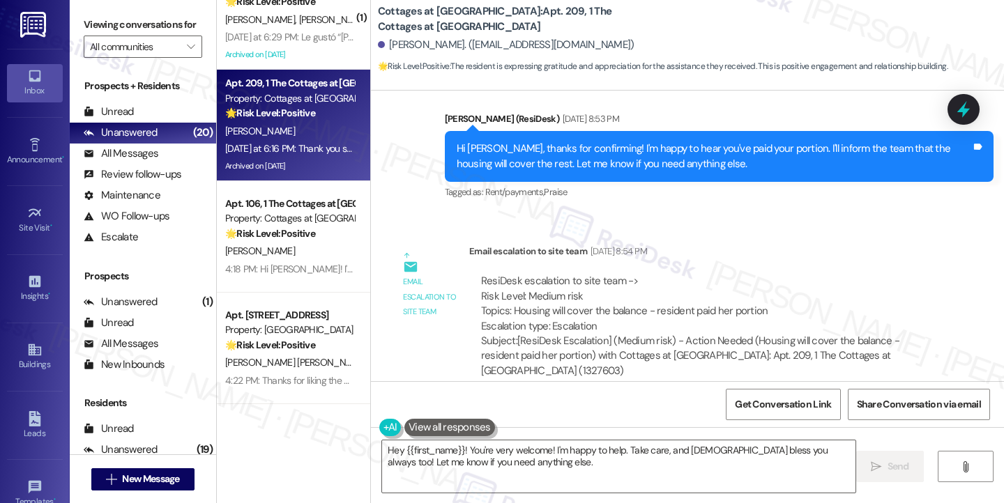
click at [490, 461] on div "I think 🤔 the housing did pay 💰 the rest I got a receipt 🧾 saying it was paid t…" at bounding box center [627, 468] width 447 height 15
click at [600, 461] on div "I think 🤔 the housing did pay 💰 the rest I got a receipt 🧾 saying it was paid t…" at bounding box center [627, 468] width 447 height 15
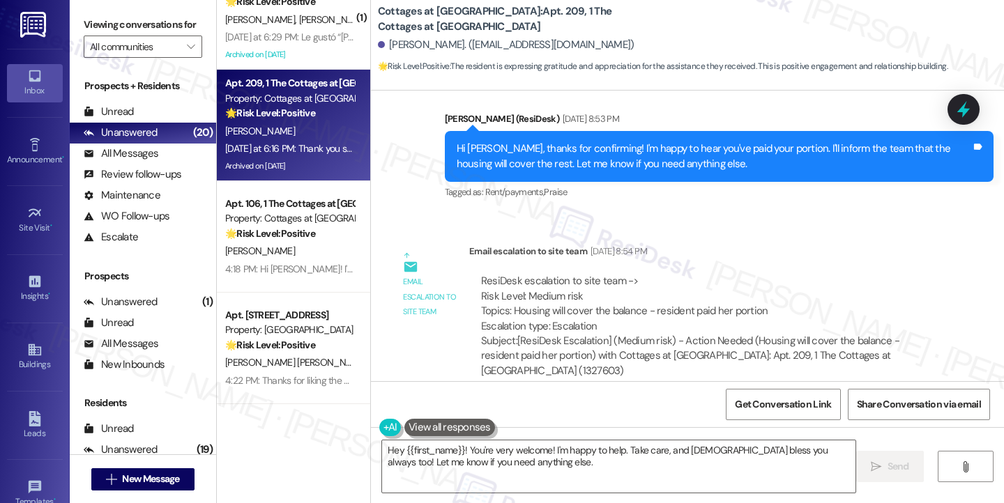
click at [600, 461] on div "I think 🤔 the housing did pay 💰 the rest I got a receipt 🧾 saying it was paid t…" at bounding box center [627, 468] width 447 height 15
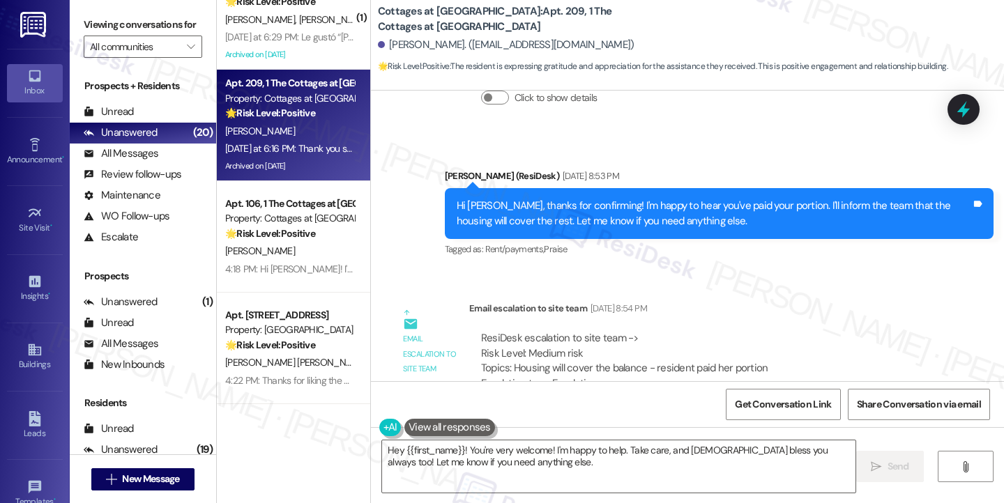
scroll to position [21948, 0]
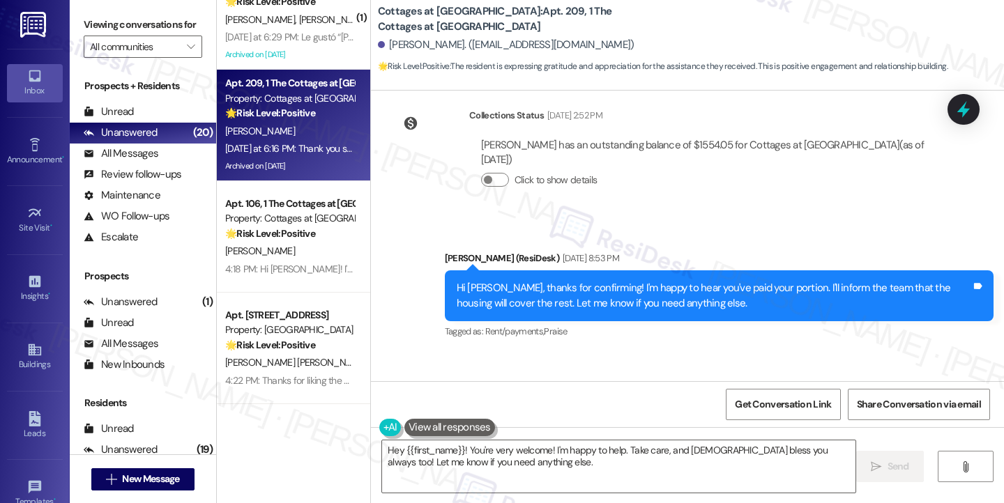
drag, startPoint x: 539, startPoint y: 214, endPoint x: 603, endPoint y: 227, distance: 65.5
click at [603, 413] on div "ResiDesk escalation to site team -> Risk Level: Medium risk Topics: Housing wil…" at bounding box center [704, 443] width 447 height 60
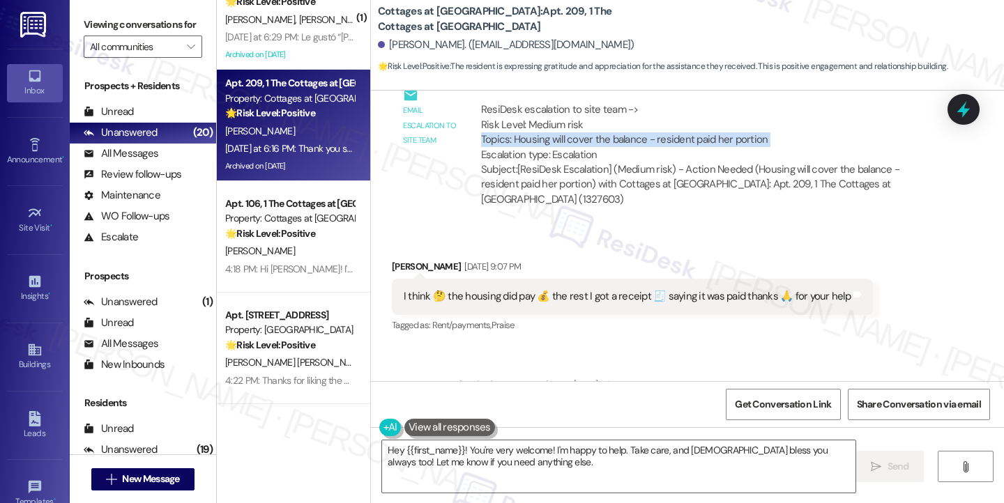
scroll to position [22366, 0]
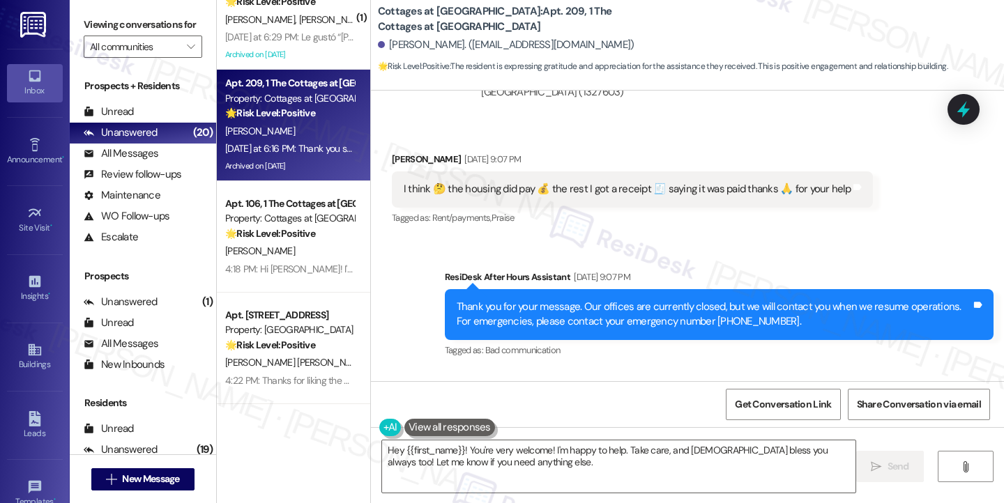
click at [541, 432] on div "Hi [PERSON_NAME]! That's great news! I'm glad to hear Housing paid the rest, an…" at bounding box center [714, 447] width 514 height 30
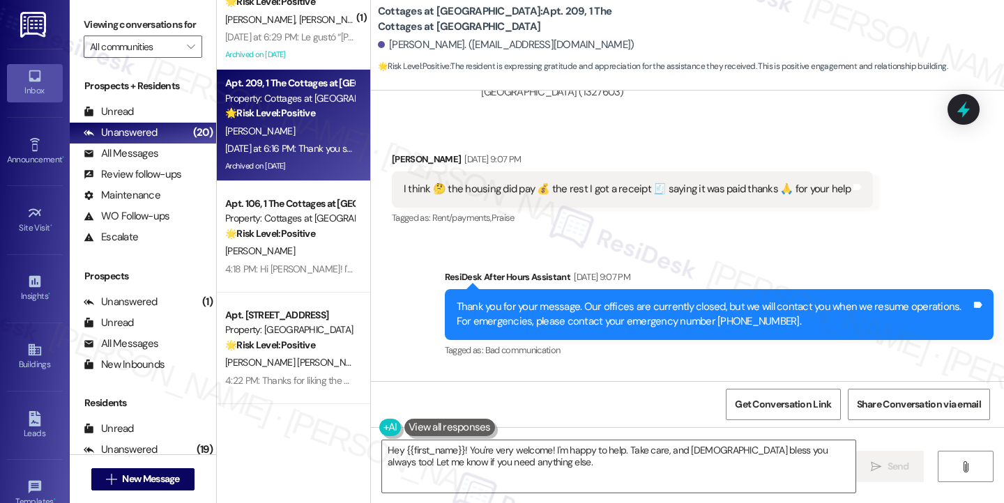
click at [541, 432] on div "Hi [PERSON_NAME]! That's great news! I'm glad to hear Housing paid the rest, an…" at bounding box center [714, 447] width 514 height 30
click at [513, 452] on textarea "Hey {{first_name}}! You're very welcome! I'm happy to help. Take care, and God …" at bounding box center [618, 466] width 473 height 52
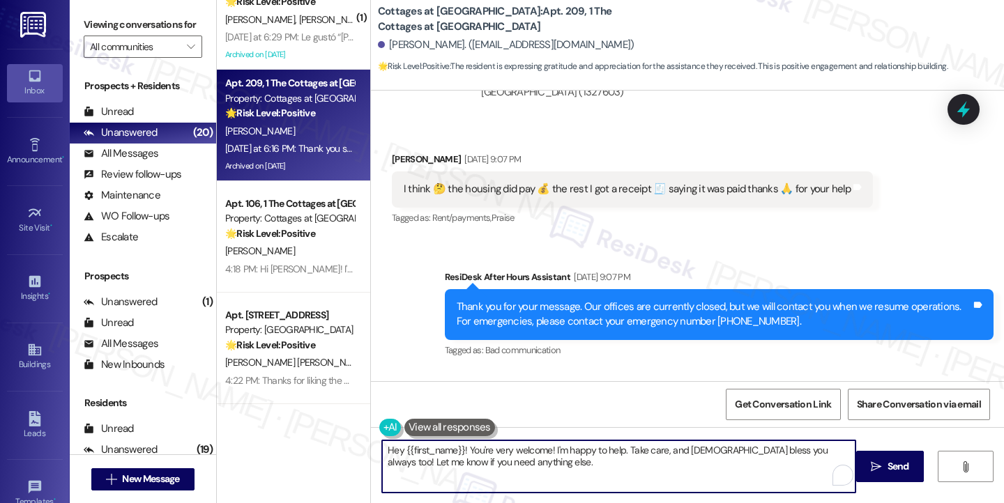
click at [513, 452] on textarea "Hey {{first_name}}! You're very welcome! I'm happy to help. Take care, and God …" at bounding box center [618, 466] width 473 height 52
click at [512, 470] on textarea "Hey {{first_name}}! You're very welcome! I'm happy to help. Take care, and God …" at bounding box center [618, 466] width 473 height 52
click at [385, 448] on textarea "Hey {{first_name}}! You're very welcome! I'm happy to help. Take care, and God …" at bounding box center [618, 466] width 473 height 52
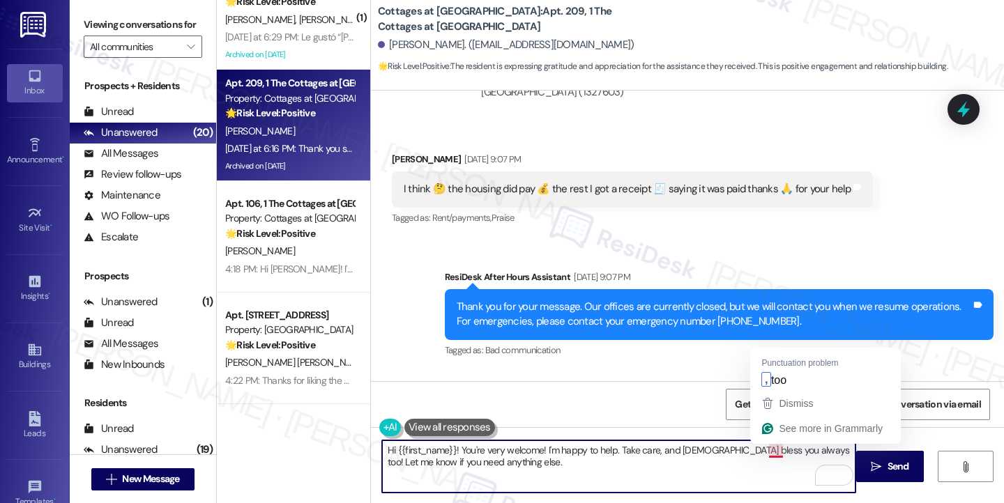
type textarea "Hi {{first_name}}! You're very welcome! I'm happy to help. Take care, and [DEMO…"
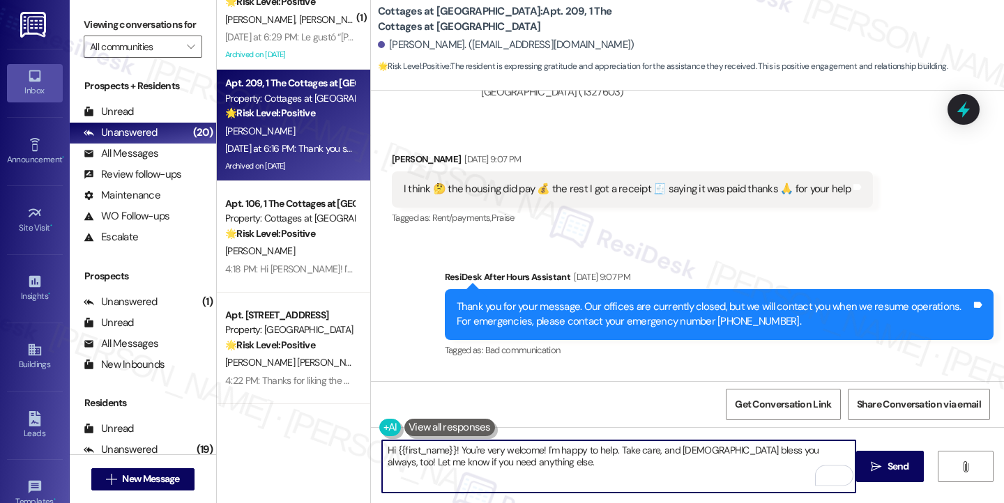
click at [526, 463] on textarea "Hi {{first_name}}! You're very welcome! I'm happy to help. Take care, and [DEMO…" at bounding box center [618, 466] width 473 height 52
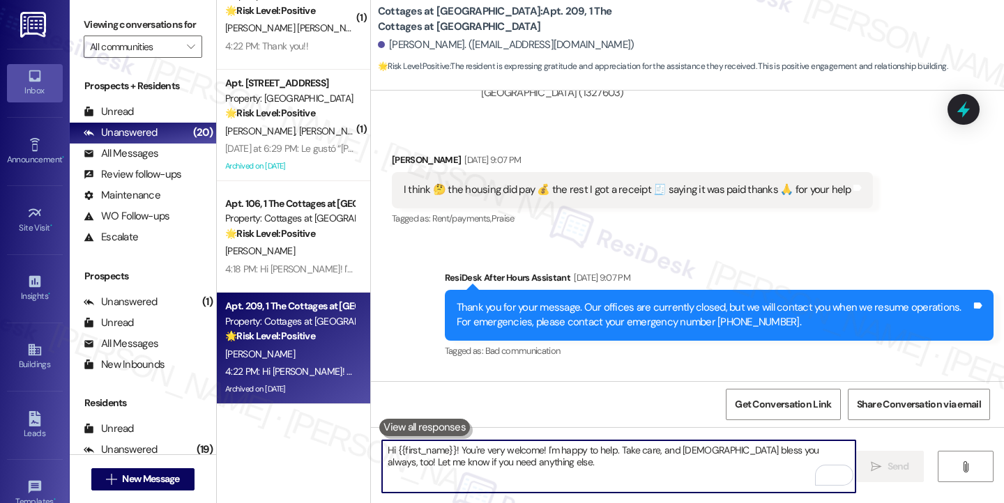
scroll to position [22478, 0]
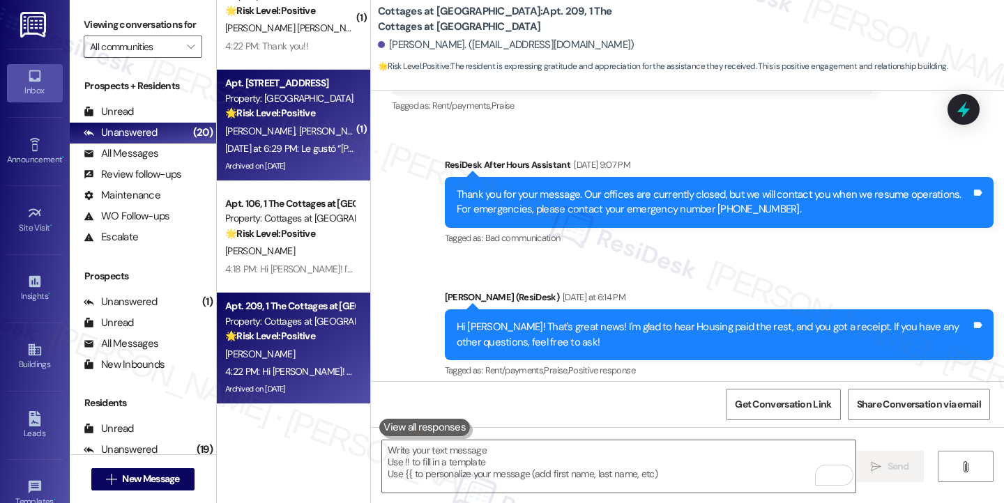
click at [298, 128] on span "[PERSON_NAME]" at bounding box center [333, 131] width 70 height 13
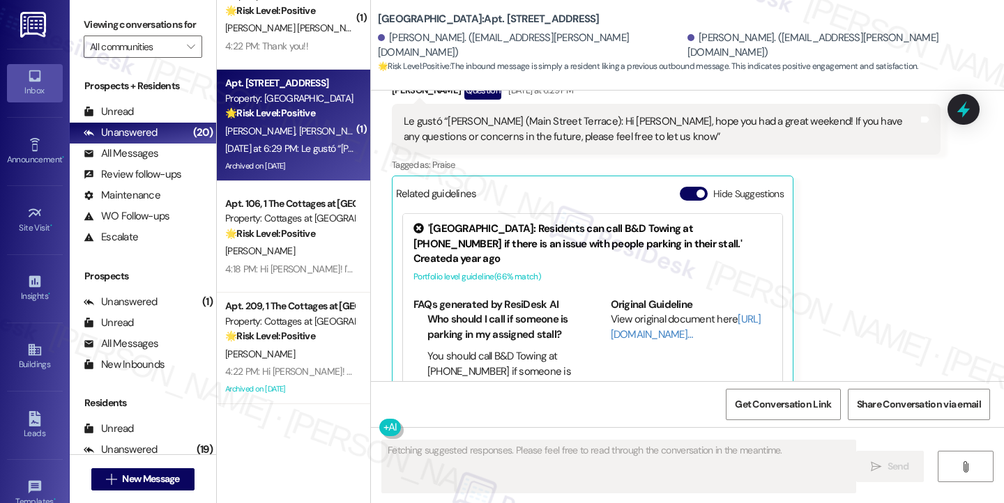
scroll to position [16055, 0]
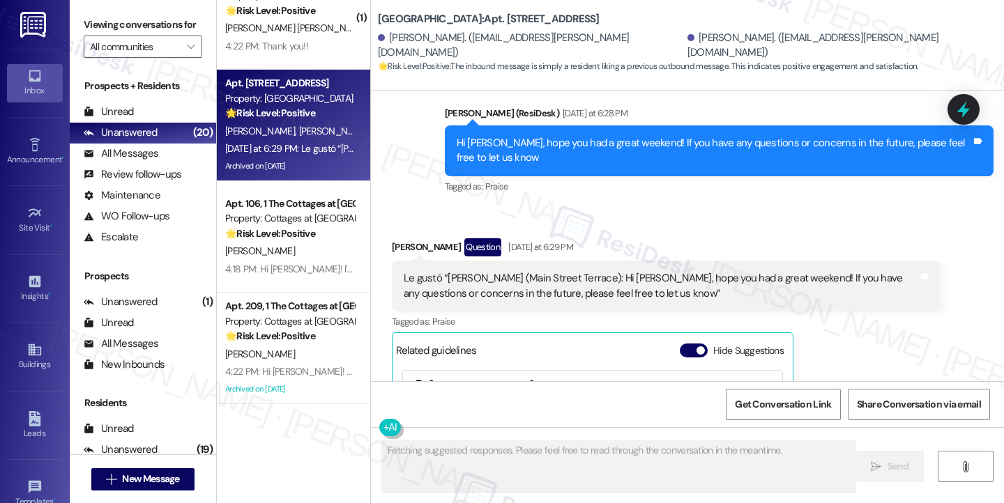
click at [477, 271] on div "Le gustó “[PERSON_NAME] (Main Street Terrace): Hi [PERSON_NAME], hope you had a…" at bounding box center [661, 286] width 514 height 30
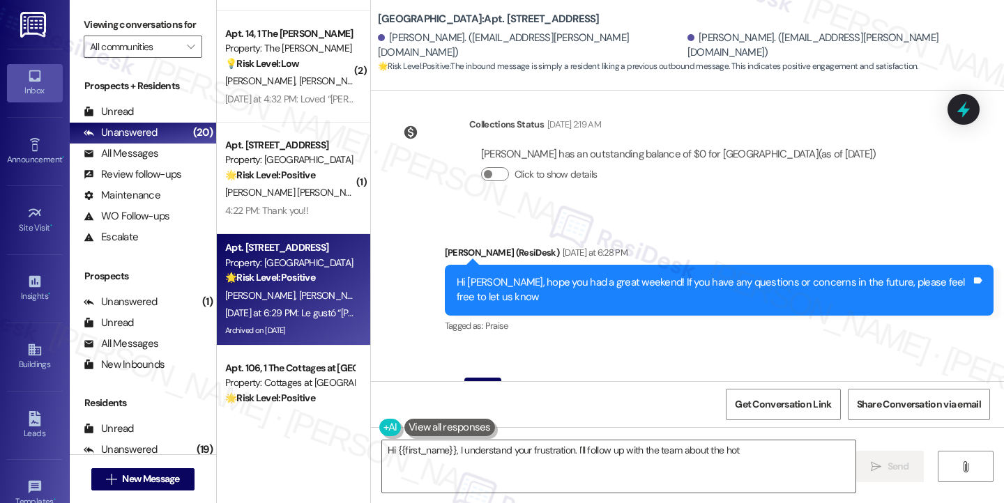
scroll to position [1505, 0]
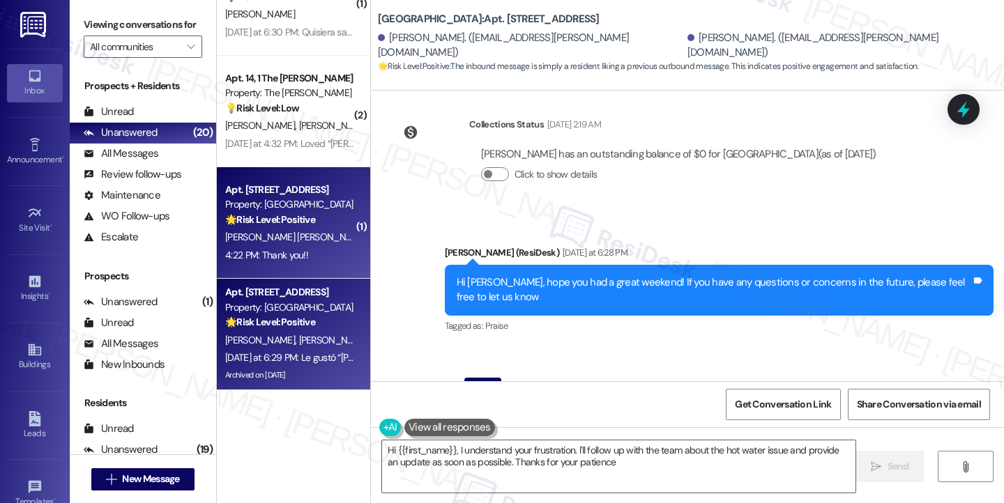
type textarea "Hi {{first_name}}, I understand your frustration. I'll follow up with the team …"
click at [290, 225] on strong "🌟 Risk Level: Positive" at bounding box center [270, 219] width 90 height 13
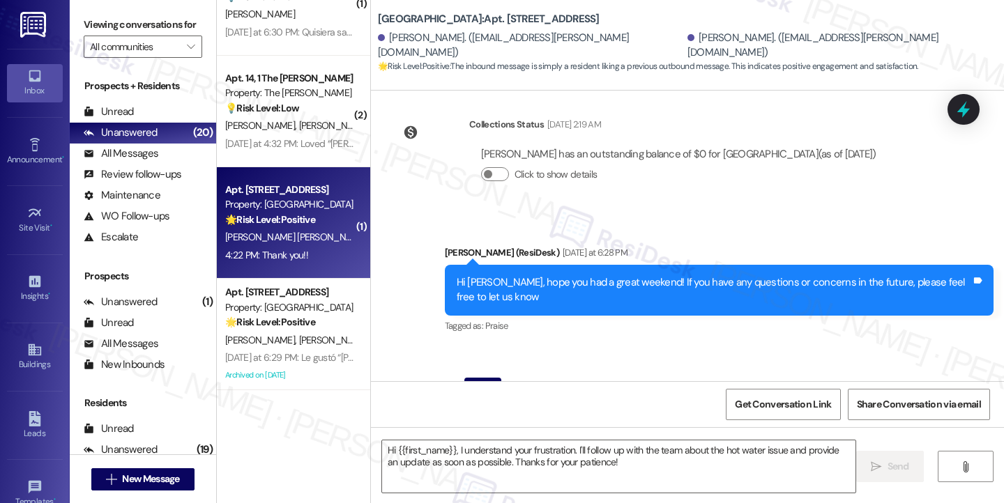
type textarea "Fetching suggested responses. Please feel free to read through the conversation…"
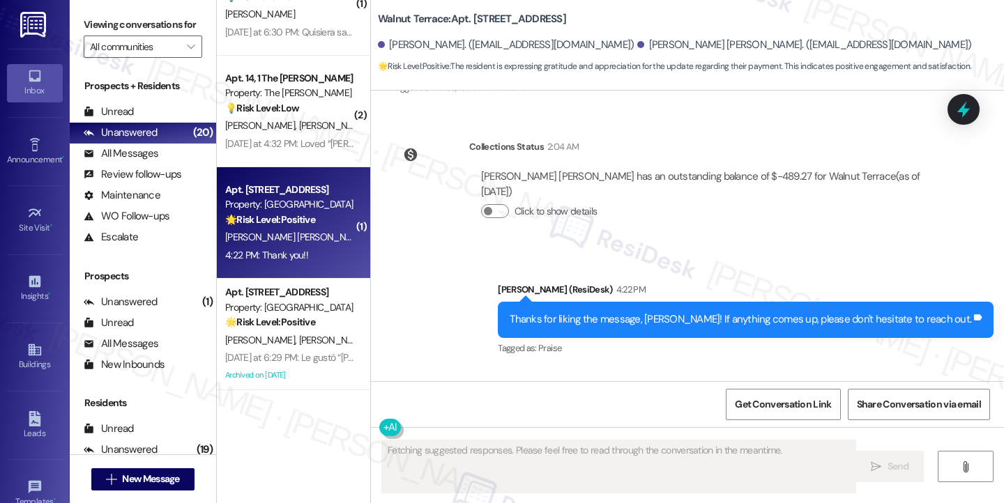
scroll to position [1213, 0]
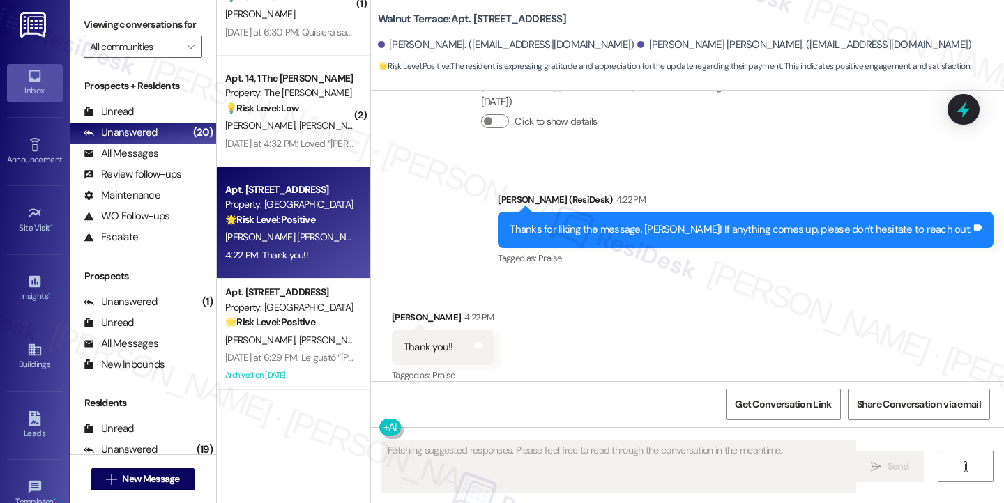
click at [621, 222] on div "Thanks for liking the message, [PERSON_NAME]! If anything comes up, please don'…" at bounding box center [746, 230] width 496 height 36
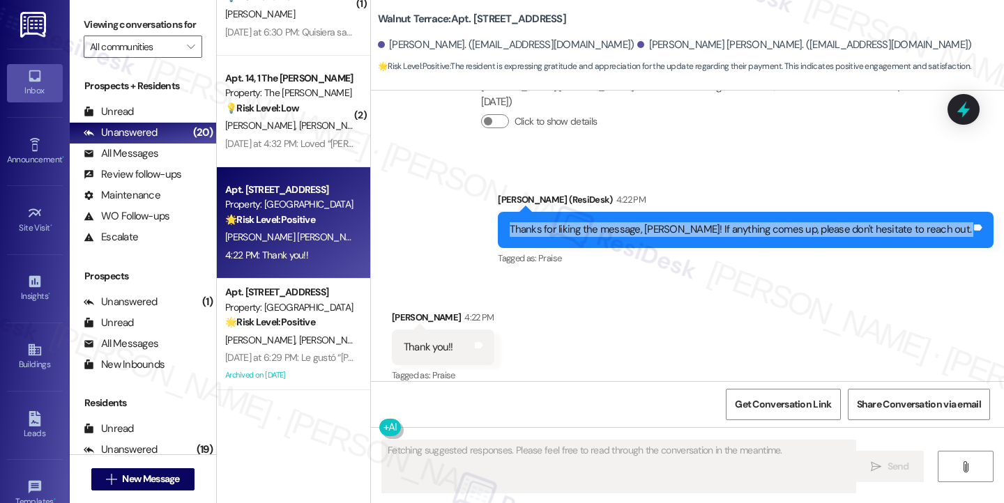
click at [621, 222] on div "Thanks for liking the message, [PERSON_NAME]! If anything comes up, please don'…" at bounding box center [746, 230] width 496 height 36
click at [732, 222] on div "Thanks for liking the message, [PERSON_NAME]! If anything comes up, please don'…" at bounding box center [739, 229] width 461 height 15
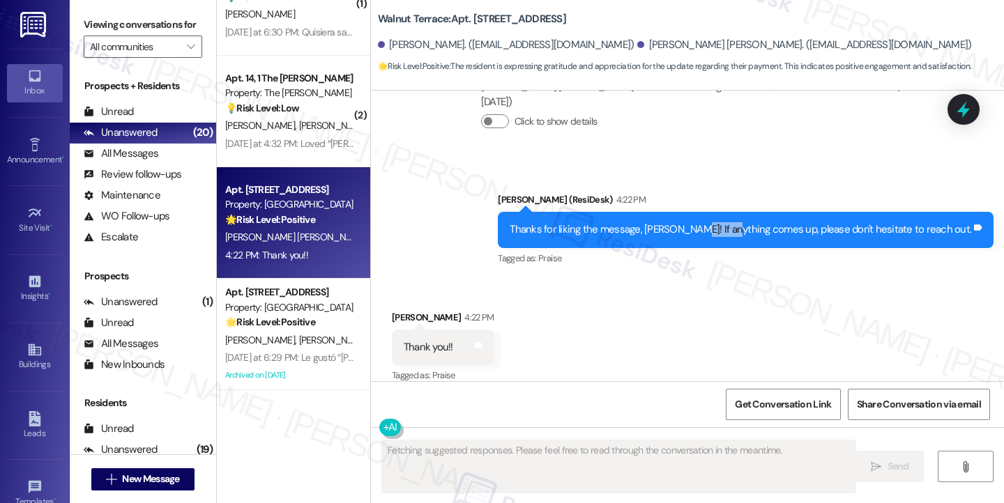
click at [732, 222] on div "Thanks for liking the message, [PERSON_NAME]! If anything comes up, please don'…" at bounding box center [739, 229] width 461 height 15
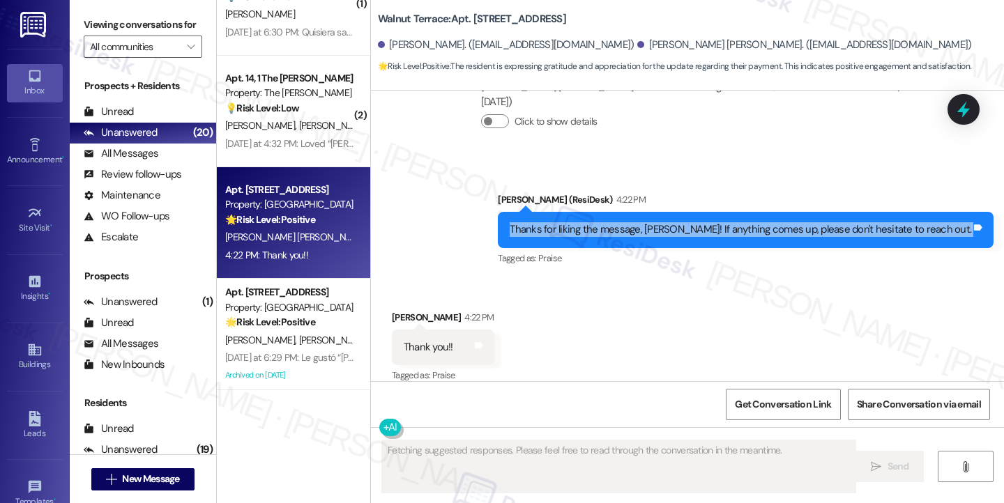
click at [732, 222] on div "Thanks for liking the message, [PERSON_NAME]! If anything comes up, please don'…" at bounding box center [739, 229] width 461 height 15
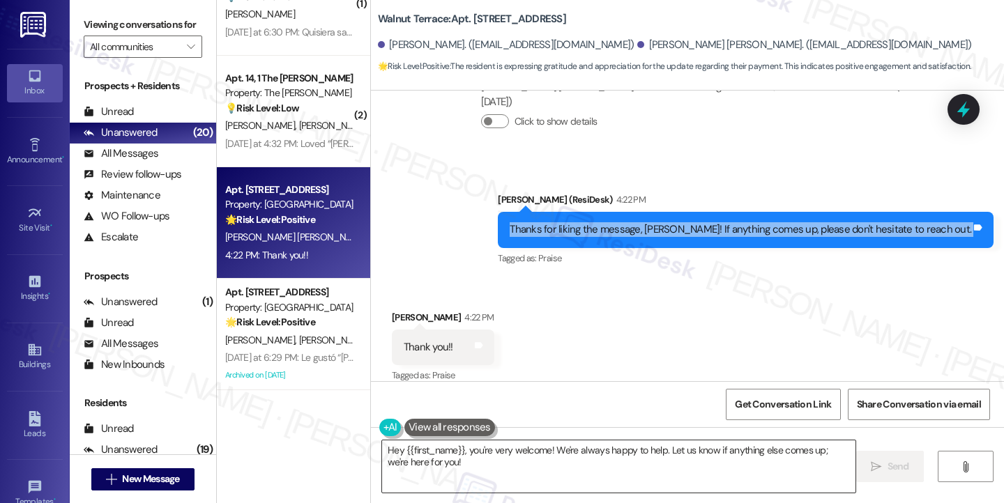
click at [468, 481] on textarea "Hey {{first_name}}, you're very welcome! We're always happy to help. Let us kno…" at bounding box center [618, 466] width 473 height 52
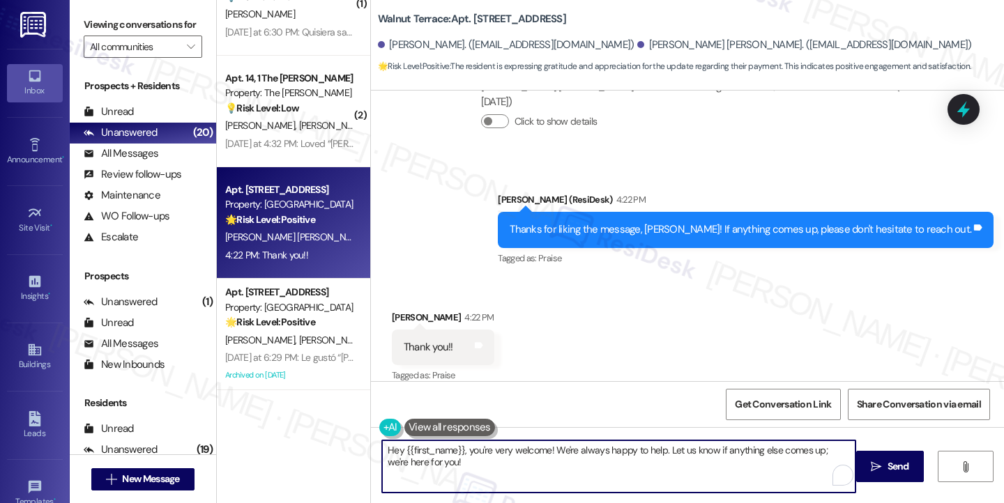
click at [468, 481] on textarea "Hey {{first_name}}, you're very welcome! We're always happy to help. Let us kno…" at bounding box center [618, 466] width 473 height 52
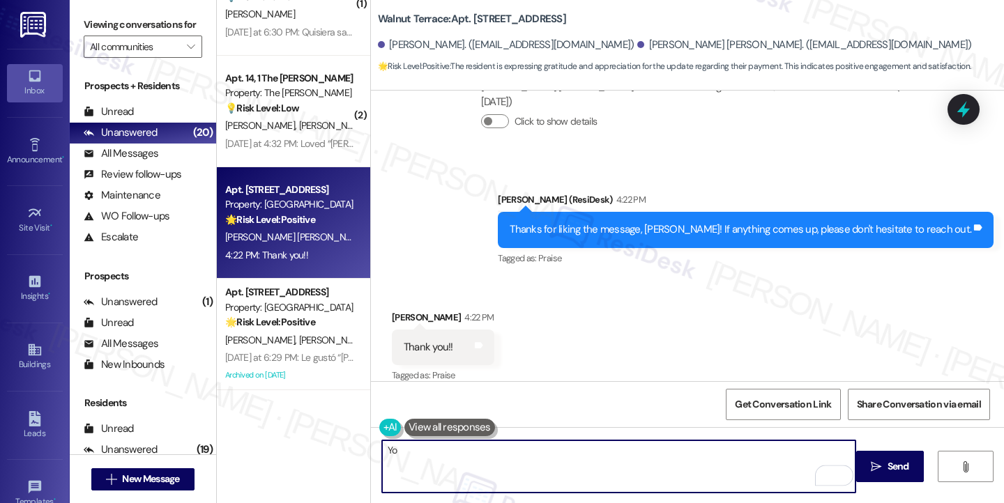
type textarea "Y"
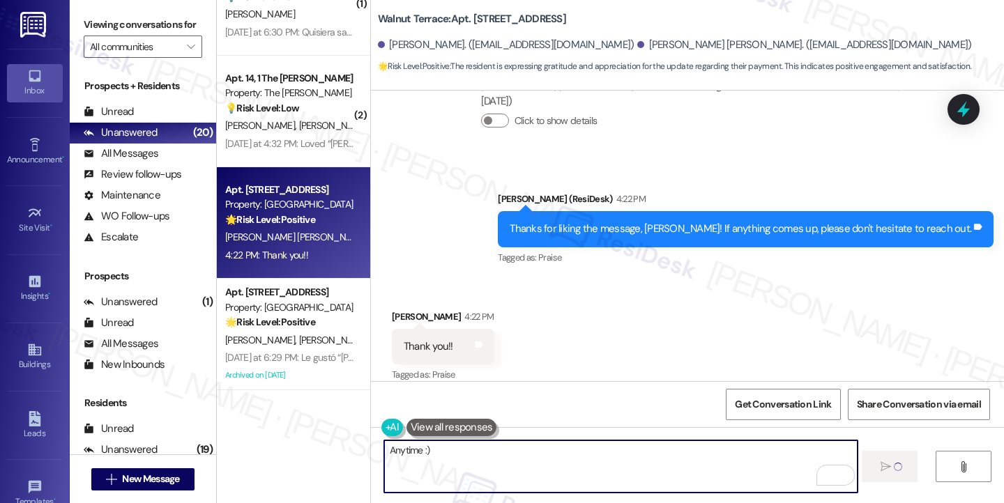
type textarea "Anytime :)"
click at [666, 222] on div "Thanks for liking the message, [PERSON_NAME]! If anything comes up, please don'…" at bounding box center [739, 229] width 461 height 15
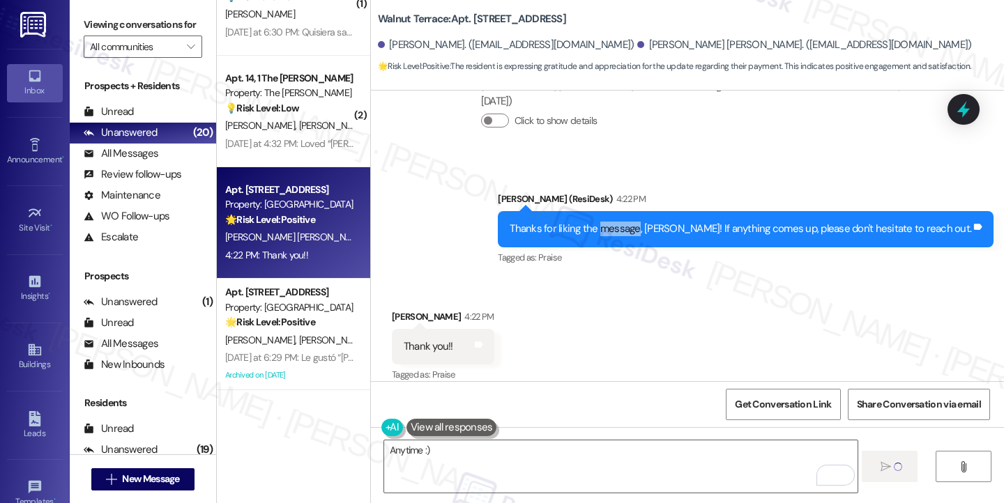
click at [666, 222] on div "Thanks for liking the message, [PERSON_NAME]! If anything comes up, please don'…" at bounding box center [739, 229] width 461 height 15
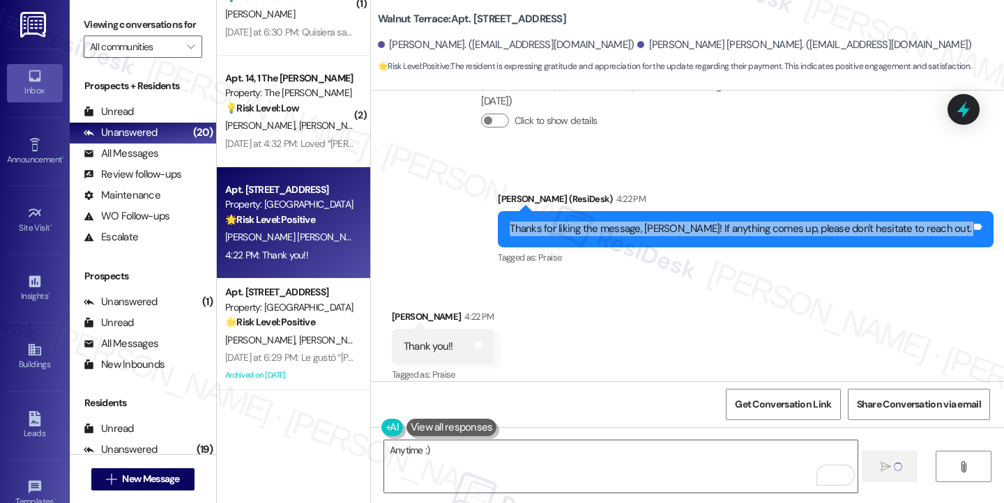
click at [666, 222] on div "Thanks for liking the message, [PERSON_NAME]! If anything comes up, please don'…" at bounding box center [739, 229] width 461 height 15
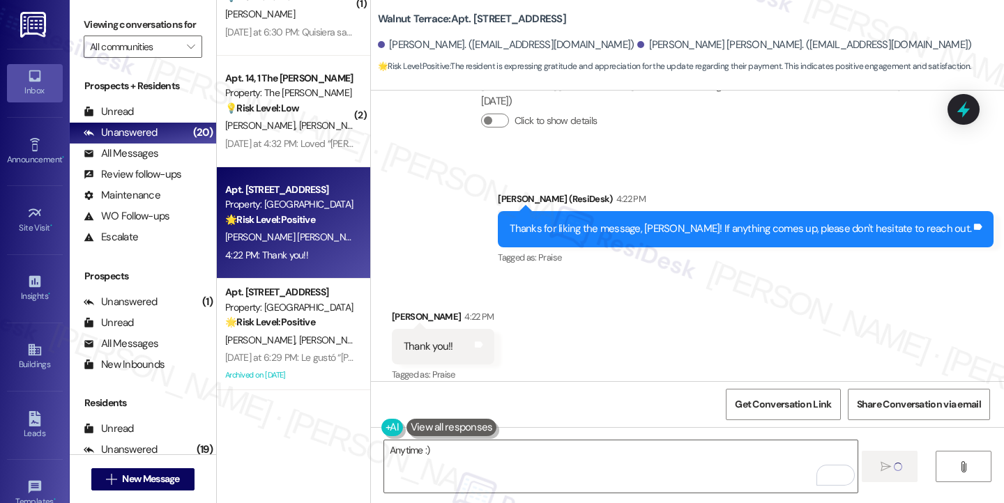
click at [417, 339] on div "Thank you!!" at bounding box center [428, 346] width 49 height 15
click at [436, 455] on textarea "Anytime :)" at bounding box center [620, 466] width 473 height 52
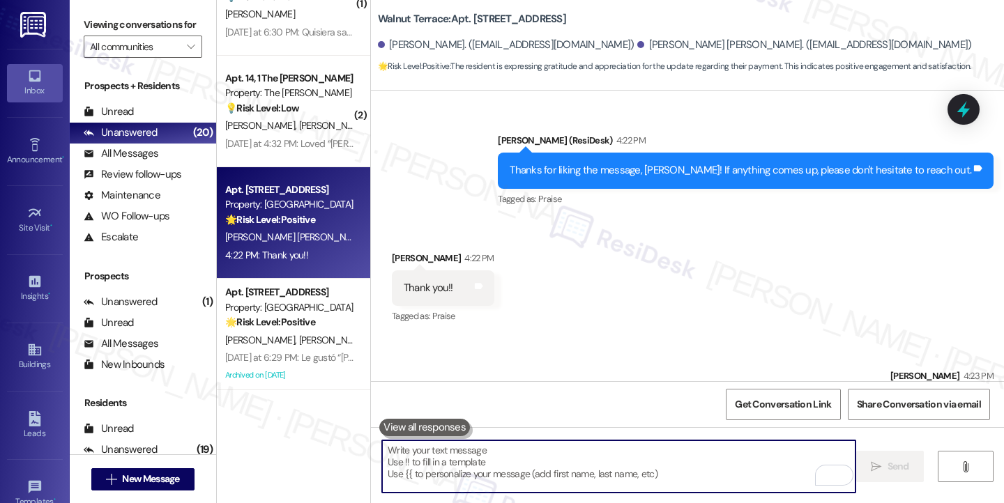
scroll to position [1311, 0]
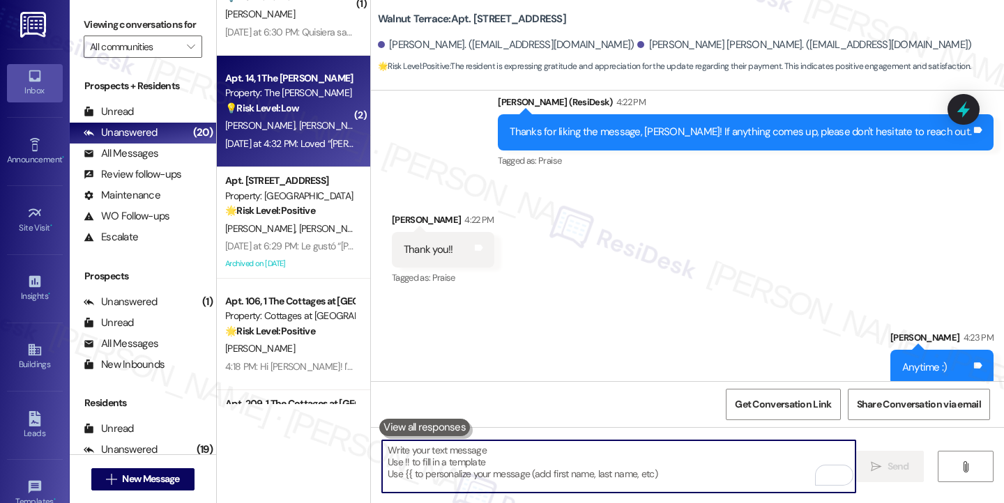
click at [298, 129] on span "[PERSON_NAME]" at bounding box center [335, 125] width 74 height 13
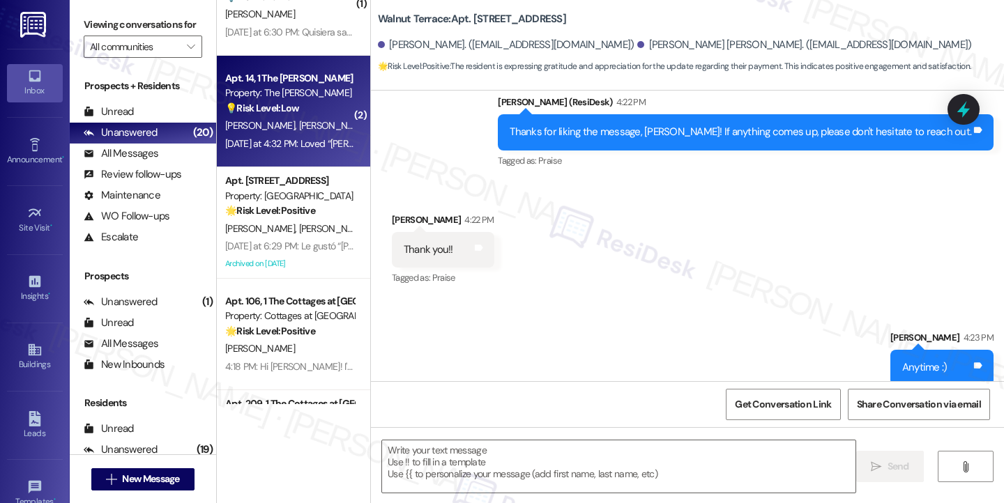
type textarea "Fetching suggested responses. Please feel free to read through the conversation…"
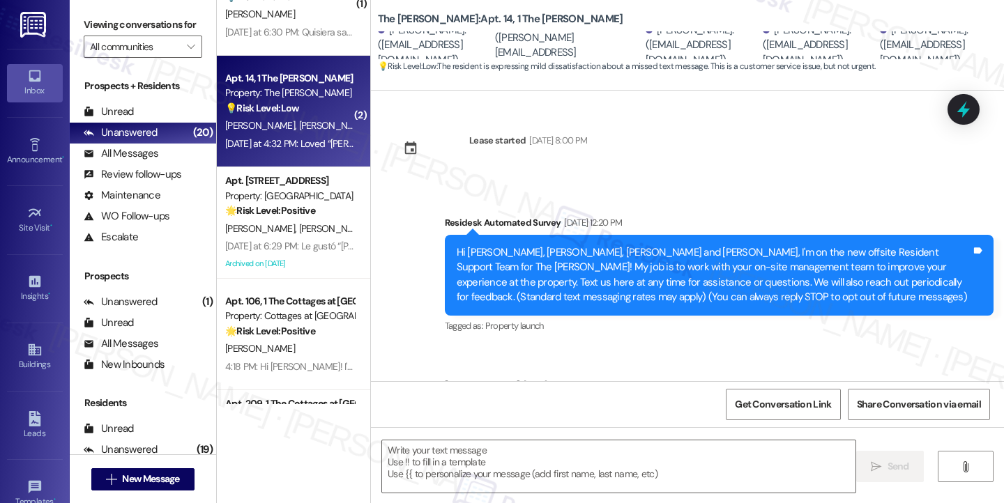
scroll to position [7860, 0]
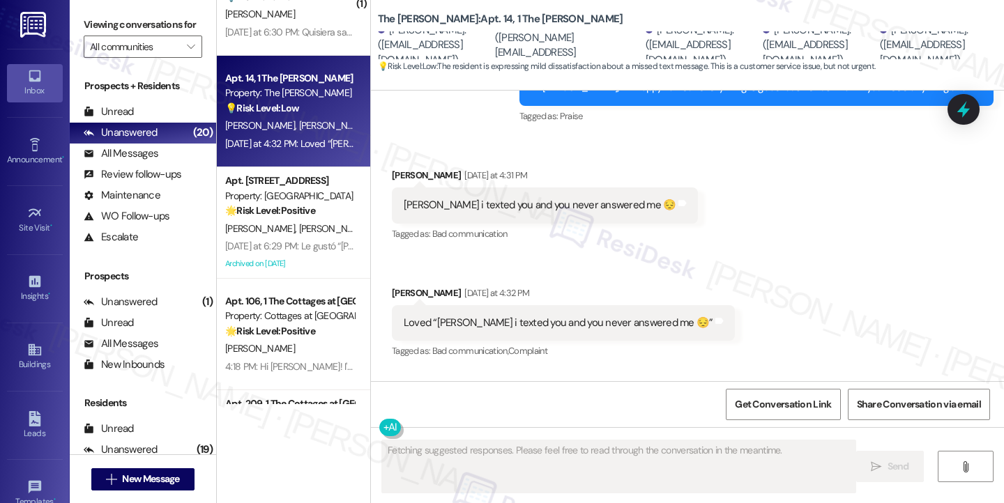
click at [493, 316] on div "Loved “[PERSON_NAME] i texted you and you never answered me 😔”" at bounding box center [558, 323] width 309 height 15
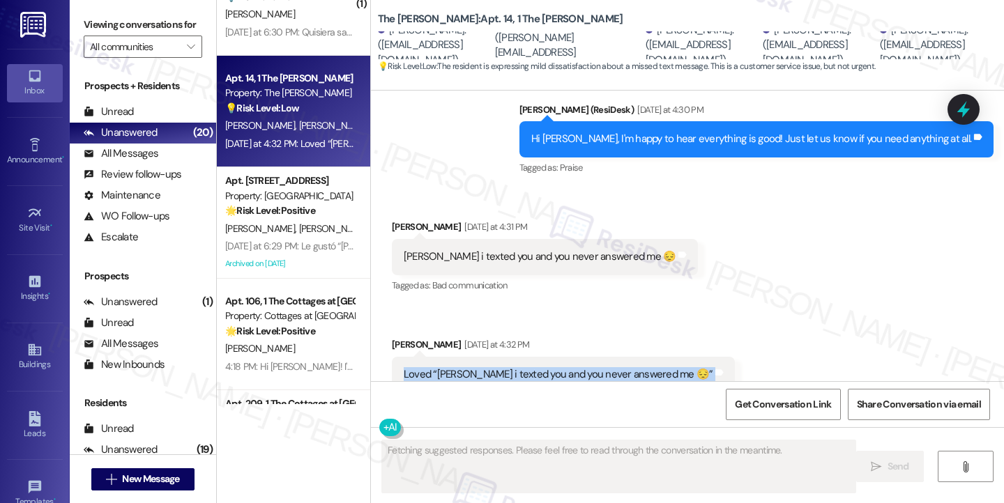
scroll to position [7721, 0]
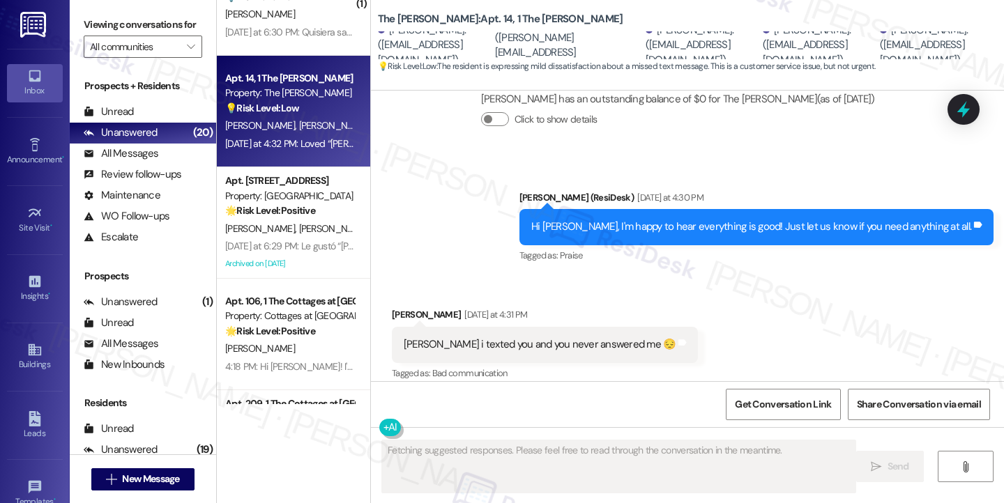
click at [457, 337] on div "[PERSON_NAME] i texted you and you never answered me 😔" at bounding box center [540, 344] width 273 height 15
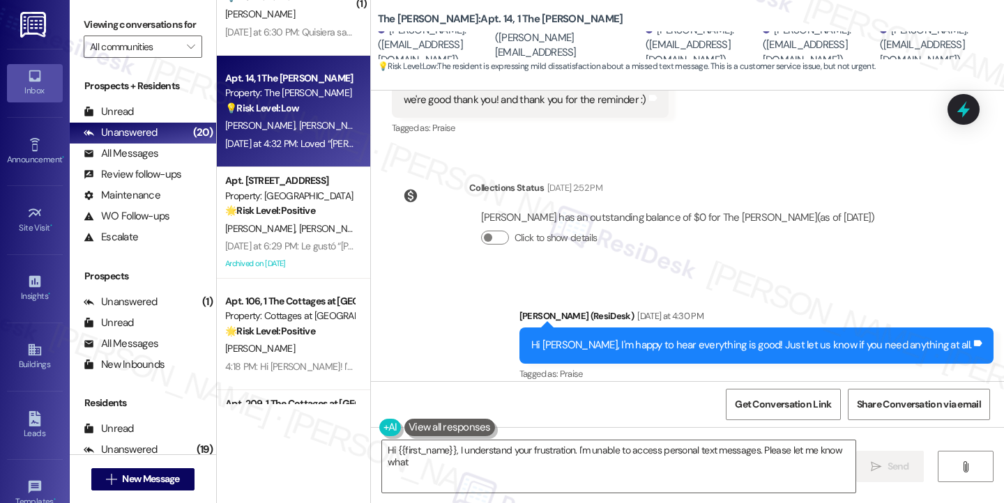
scroll to position [7512, 0]
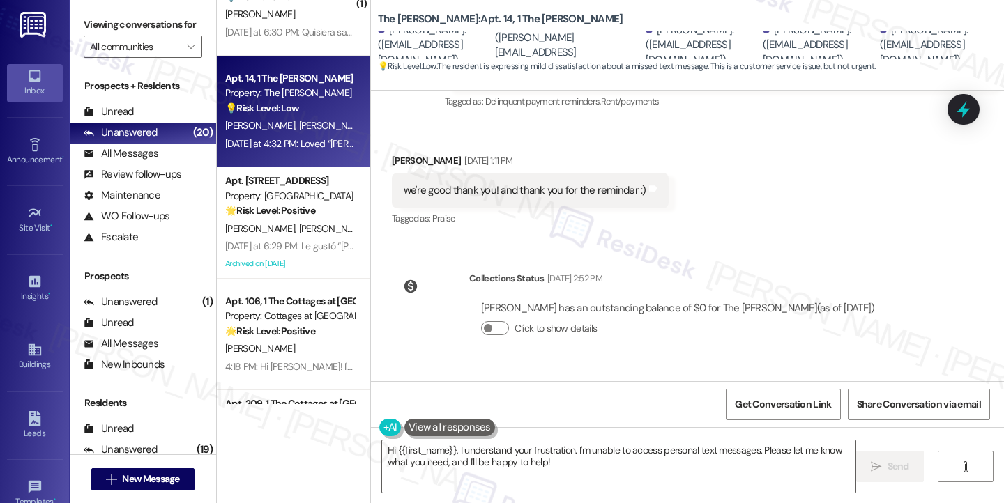
click at [655, 429] on div "Hi [PERSON_NAME], I'm happy to hear everything is good! Just let us know if you…" at bounding box center [751, 436] width 440 height 15
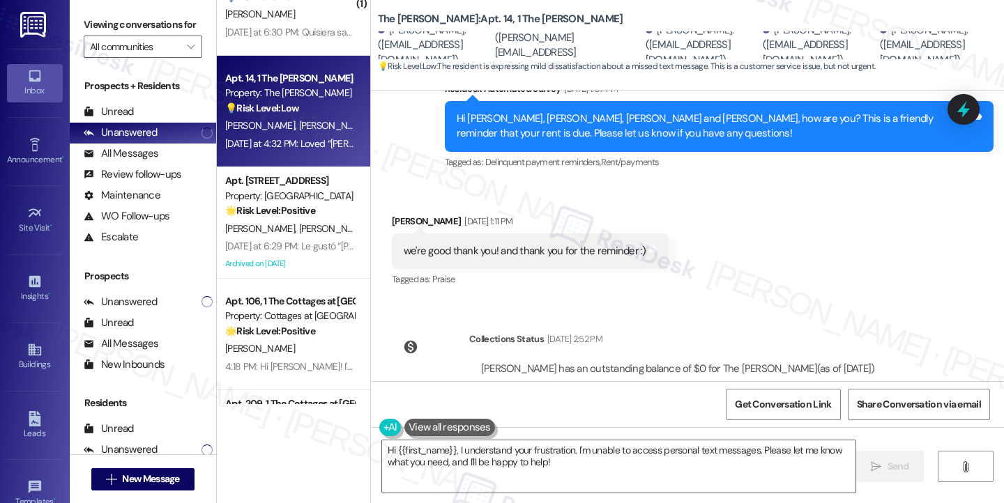
scroll to position [7373, 0]
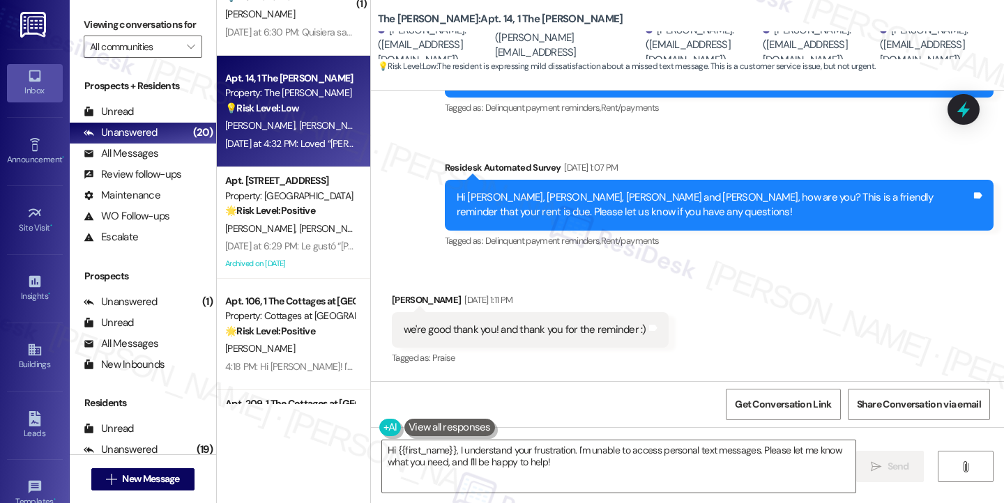
click at [528, 323] on div "we're good thank you! and thank you for the reminder :)" at bounding box center [525, 330] width 243 height 15
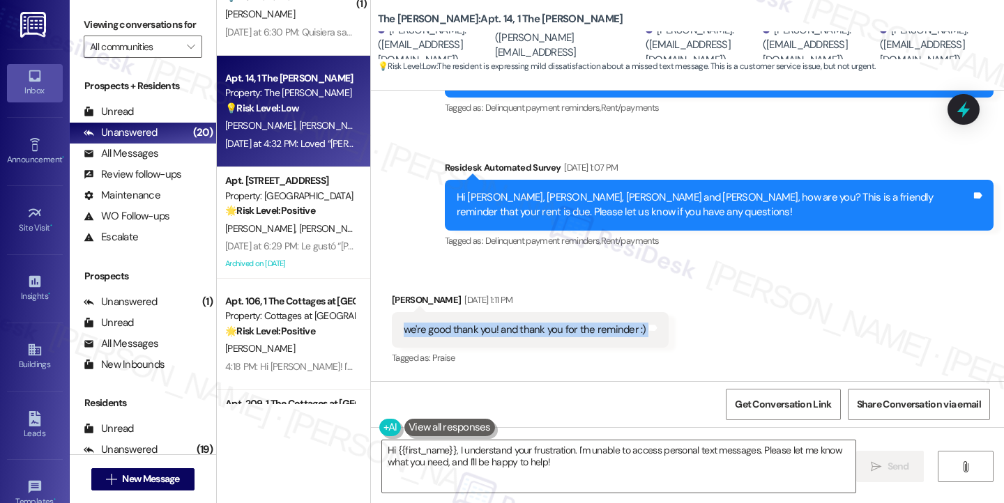
click at [528, 323] on div "we're good thank you! and thank you for the reminder :)" at bounding box center [525, 330] width 243 height 15
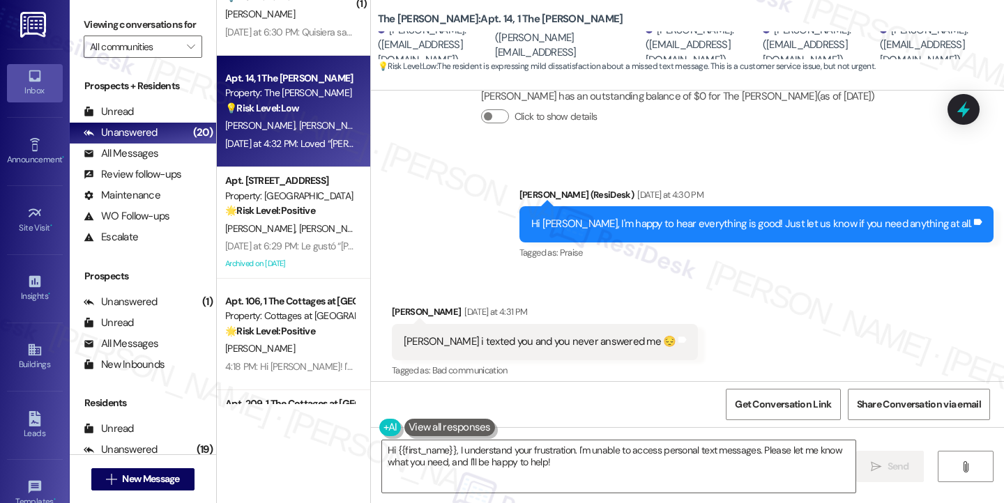
scroll to position [7721, 0]
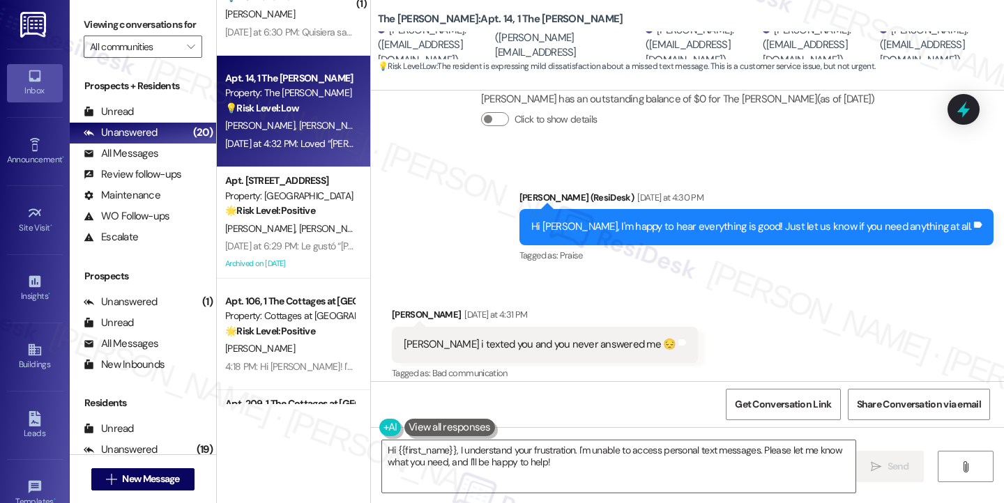
click at [463, 337] on div "[PERSON_NAME] i texted you and you never answered me 😔" at bounding box center [540, 344] width 273 height 15
click at [413, 327] on div "[PERSON_NAME] i texted you and you never answered me 😔 Tags and notes" at bounding box center [545, 345] width 307 height 36
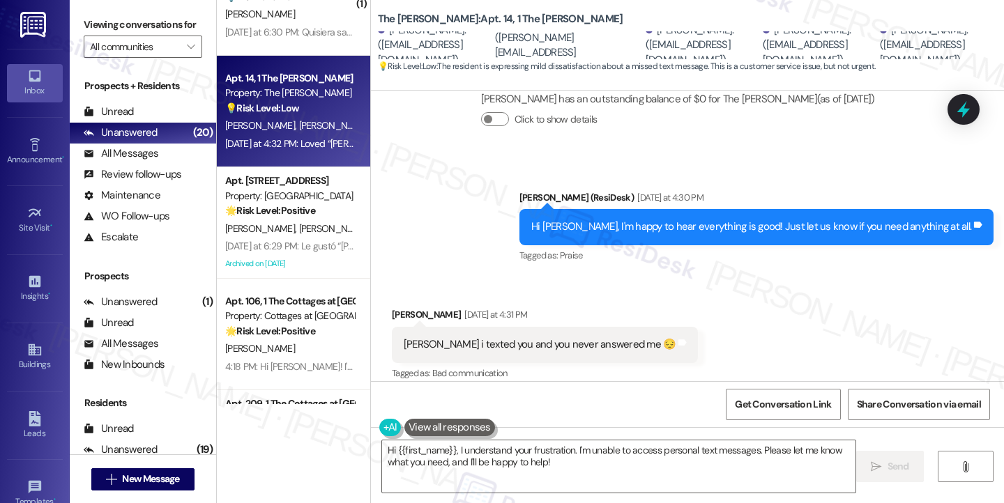
click at [406, 307] on div "[PERSON_NAME] [DATE] at 4:31 PM" at bounding box center [545, 317] width 307 height 20
click at [396, 307] on div "[PERSON_NAME] [DATE] at 4:31 PM" at bounding box center [545, 317] width 307 height 20
copy div "[PERSON_NAME]"
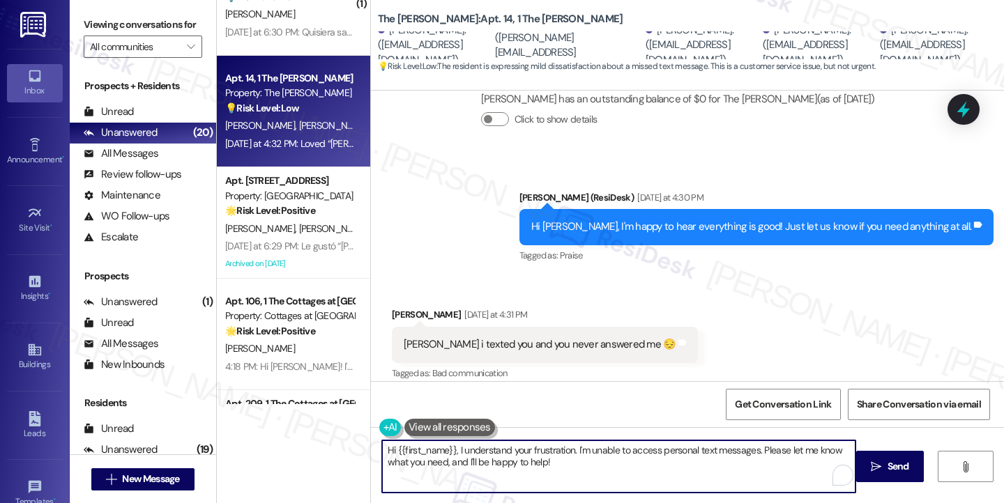
drag, startPoint x: 447, startPoint y: 445, endPoint x: 389, endPoint y: 447, distance: 57.9
click at [389, 447] on textarea "Hi {{first_name}}, I understand your frustration. I'm unable to access personal…" at bounding box center [618, 466] width 473 height 52
paste textarea "[PERSON_NAME]"
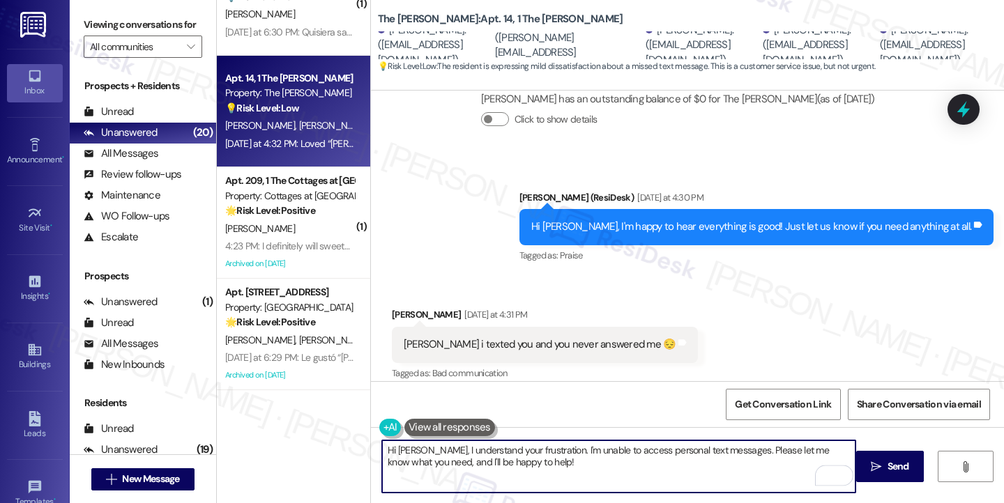
click at [520, 445] on textarea "Hi [PERSON_NAME], I understand your frustration. I'm unable to access personal …" at bounding box center [618, 466] width 473 height 52
type textarea "Hi [PERSON_NAME], I understand your frustration. I'm unable to access personal …"
click at [392, 307] on div "[PERSON_NAME] [DATE] at 4:31 PM" at bounding box center [545, 317] width 307 height 20
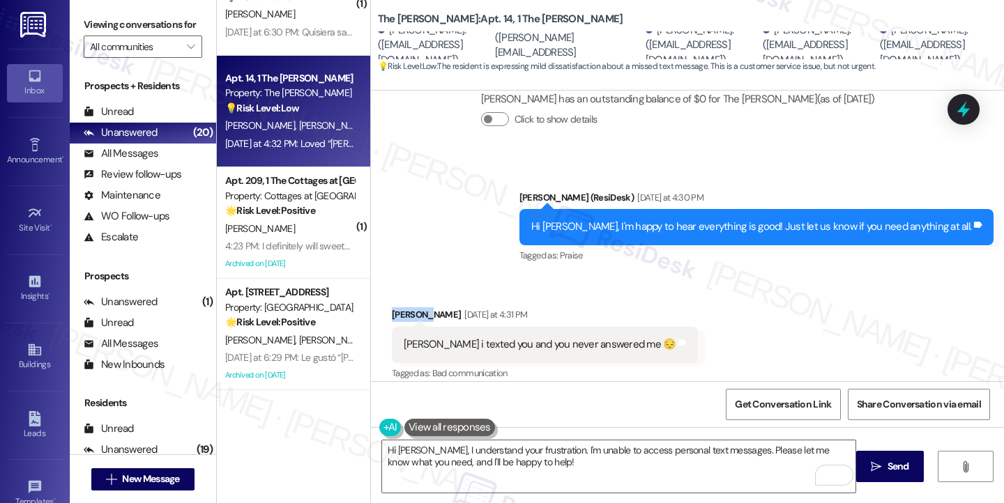
click at [392, 307] on div "[PERSON_NAME] [DATE] at 4:31 PM" at bounding box center [545, 317] width 307 height 20
copy div "[PERSON_NAME]"
click at [154, 476] on span "New Message" at bounding box center [150, 479] width 57 height 15
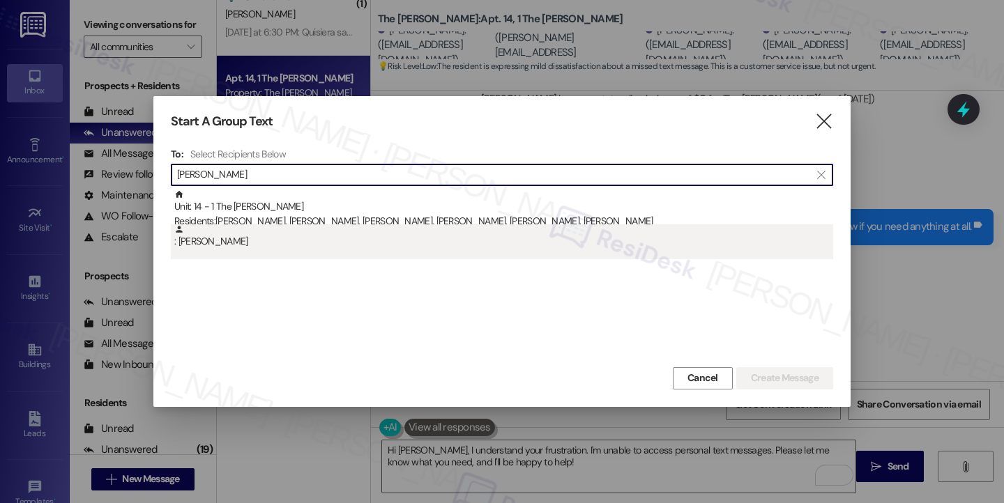
type input "[PERSON_NAME]"
click at [208, 247] on div ": [PERSON_NAME]" at bounding box center [503, 236] width 659 height 24
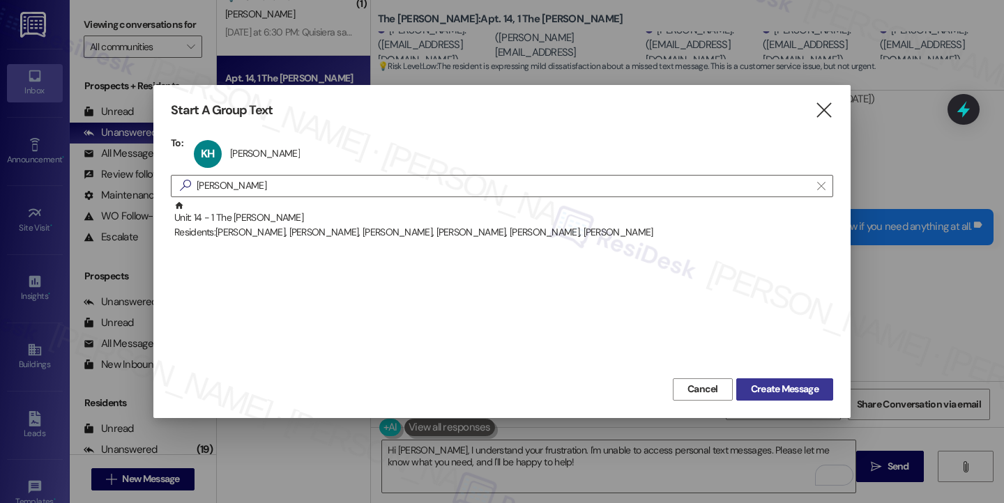
click at [753, 389] on span "Create Message" at bounding box center [785, 389] width 68 height 15
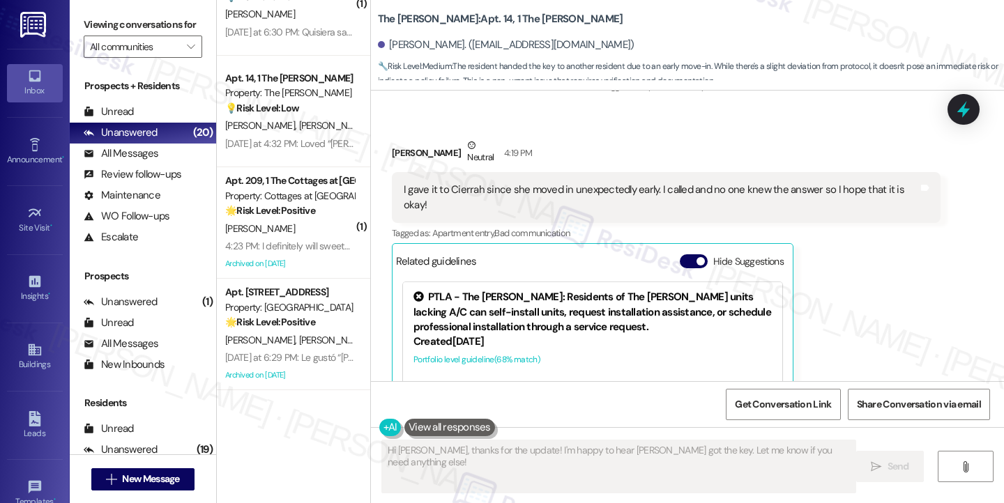
scroll to position [321, 0]
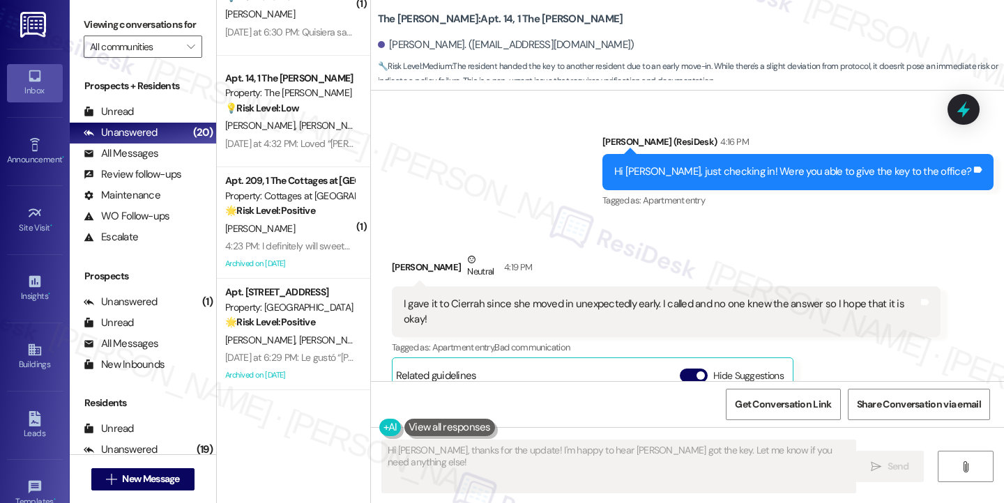
click at [491, 309] on div "I gave it to Cierrah since she moved in unexpectedly early. I called and no one…" at bounding box center [661, 312] width 514 height 30
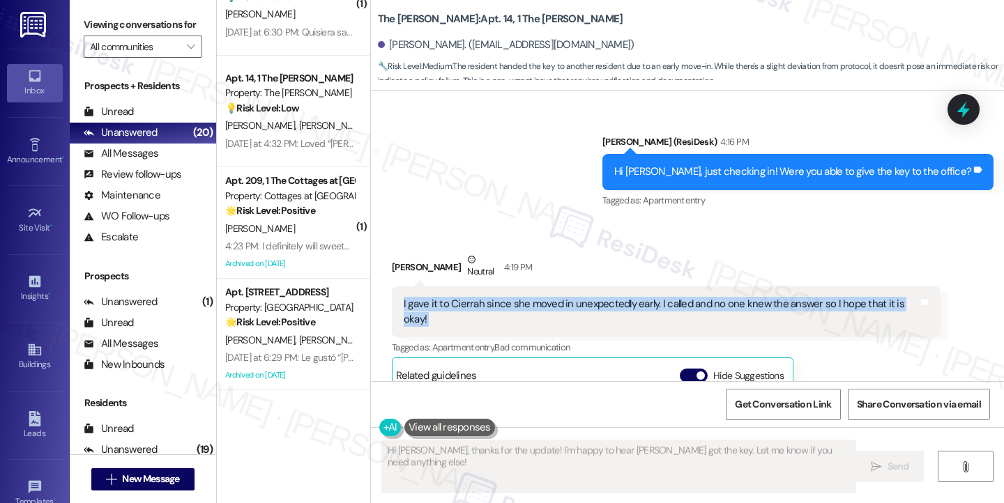
click at [491, 309] on div "I gave it to Cierrah since she moved in unexpectedly early. I called and no one…" at bounding box center [661, 312] width 514 height 30
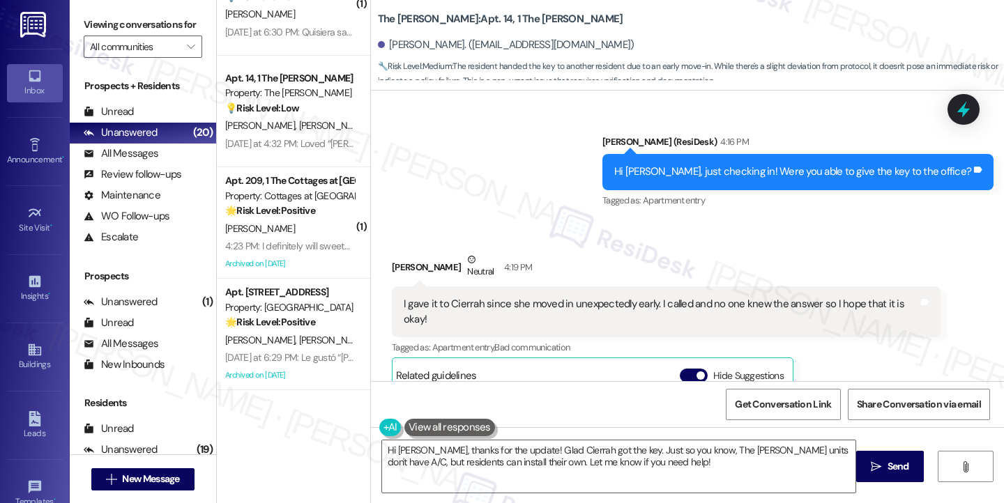
click at [717, 178] on div "Hi [PERSON_NAME], just checking in! Were you able to give the key to the office?" at bounding box center [792, 171] width 357 height 15
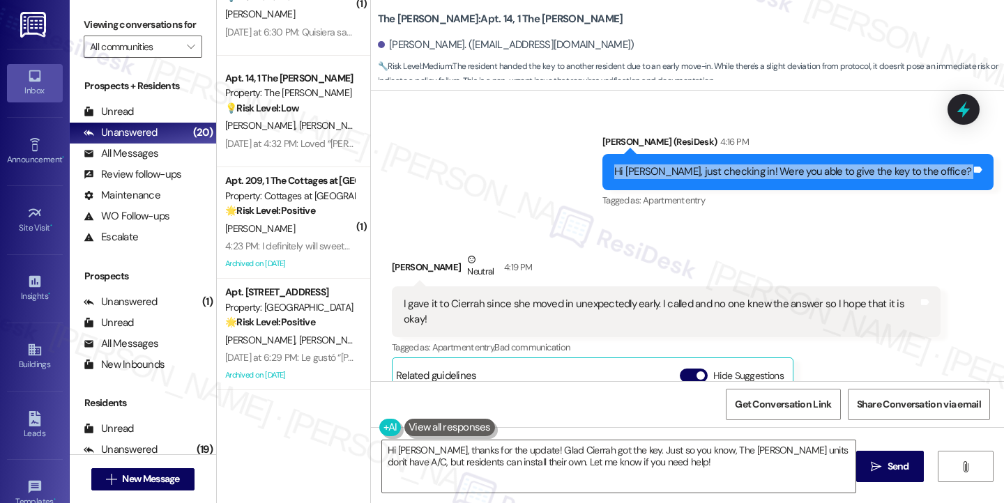
click at [717, 178] on div "Hi [PERSON_NAME], just checking in! Were you able to give the key to the office?" at bounding box center [792, 171] width 357 height 15
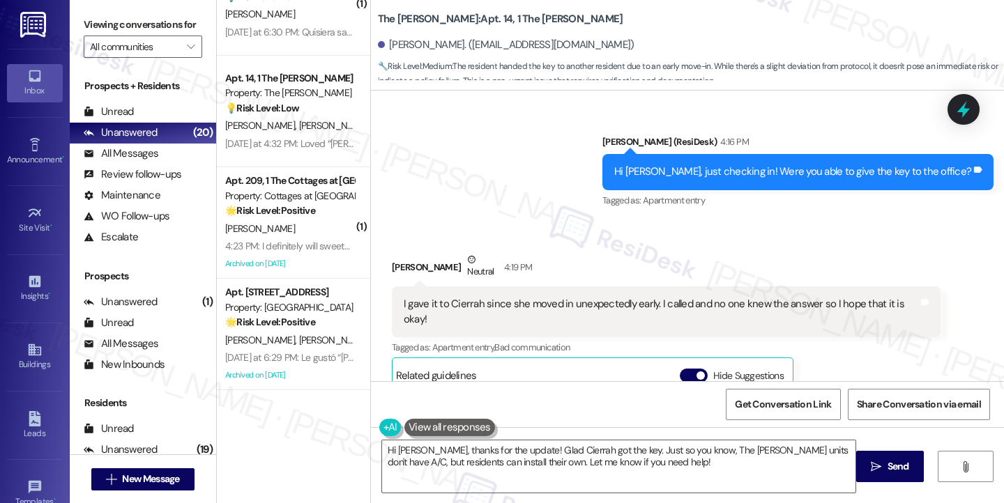
click at [506, 307] on div "I gave it to Cierrah since she moved in unexpectedly early. I called and no one…" at bounding box center [661, 312] width 514 height 30
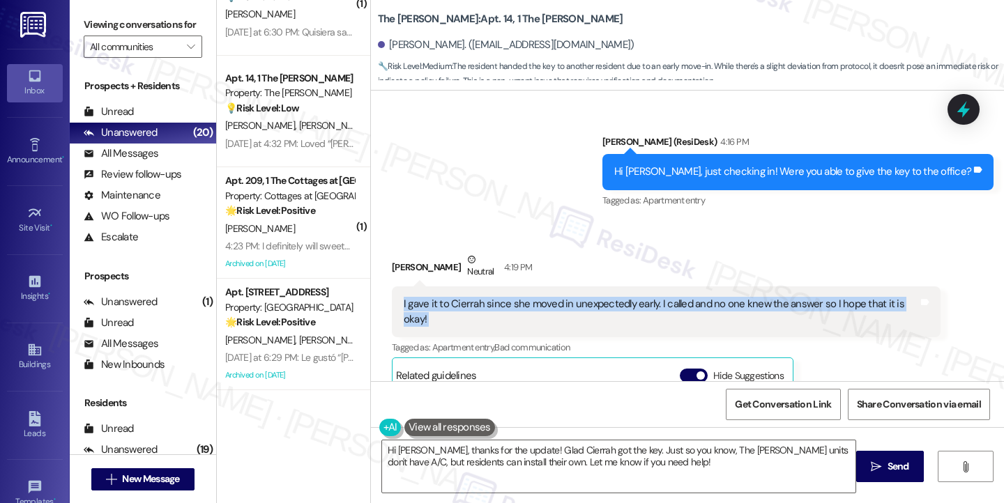
click at [506, 307] on div "I gave it to Cierrah since she moved in unexpectedly early. I called and no one…" at bounding box center [661, 312] width 514 height 30
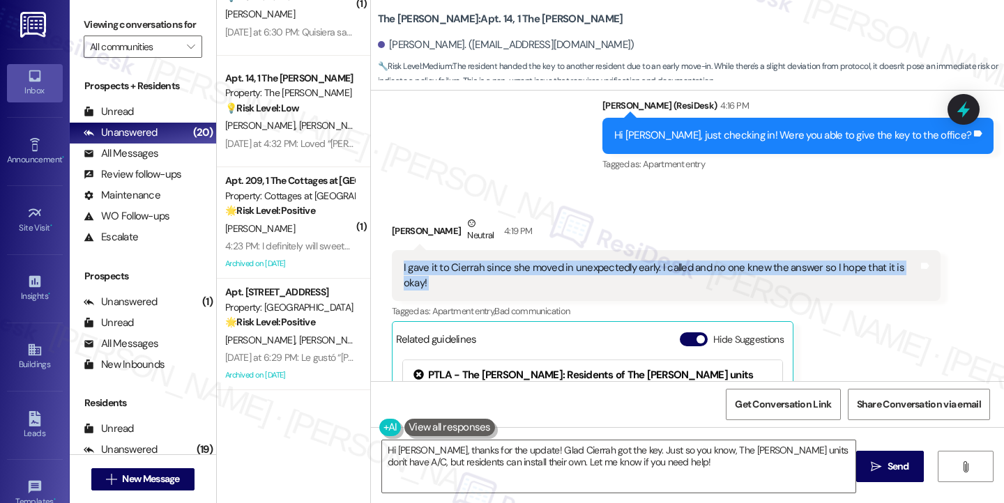
scroll to position [251, 0]
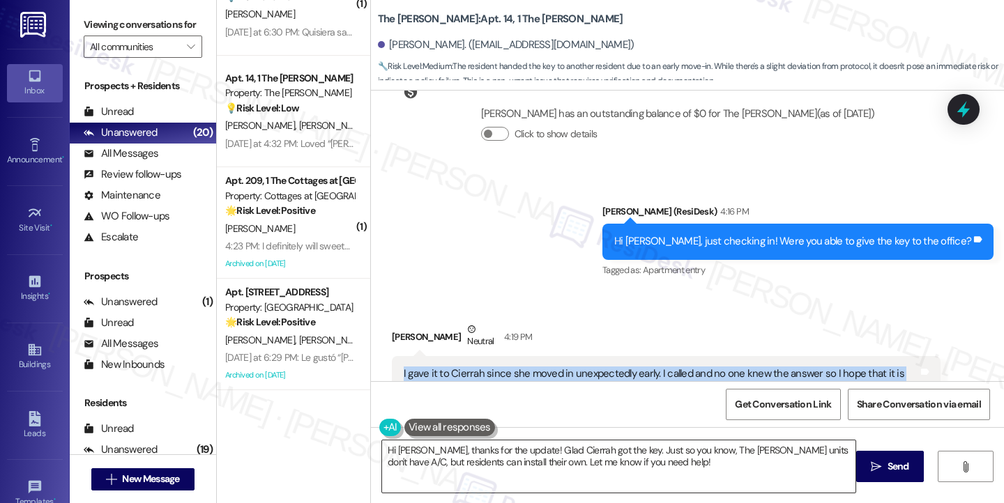
click at [429, 455] on textarea "Hi [PERSON_NAME], thanks for the update! Glad Cierrah got the key. Just so you …" at bounding box center [618, 466] width 473 height 52
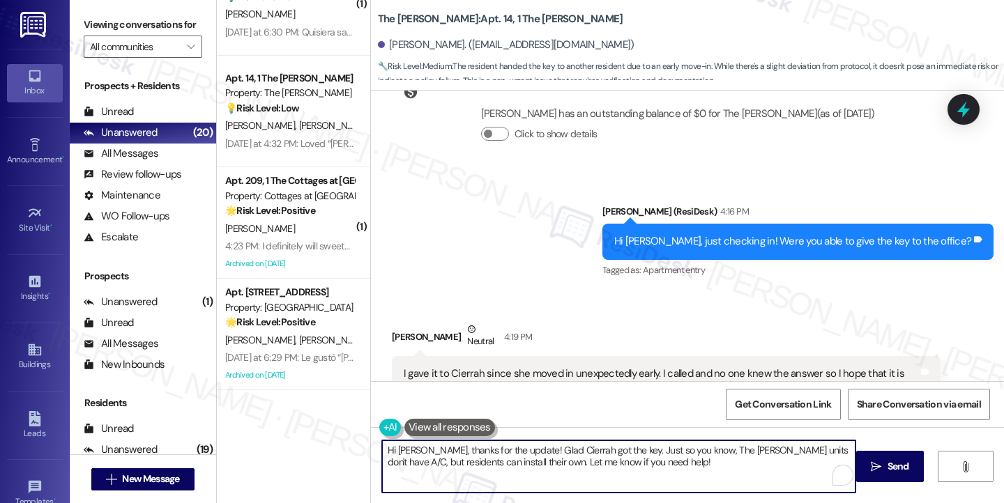
click at [429, 455] on textarea "Hi [PERSON_NAME], thanks for the update! Glad Cierrah got the key. Just so you …" at bounding box center [618, 466] width 473 height 52
click at [431, 455] on textarea "Hi [PERSON_NAME], thanks for the update! Glad Cierrah got the key. Just so you …" at bounding box center [618, 466] width 473 height 52
click at [538, 452] on textarea "Hi [PERSON_NAME], thanks for the update! Glad Cierrah got the key. Just so you …" at bounding box center [618, 466] width 473 height 52
drag, startPoint x: 654, startPoint y: 470, endPoint x: 678, endPoint y: 451, distance: 31.2
click at [678, 451] on textarea "Hi [PERSON_NAME], thanks for the update! Glad Cierrah got the key. Just so you …" at bounding box center [618, 466] width 473 height 52
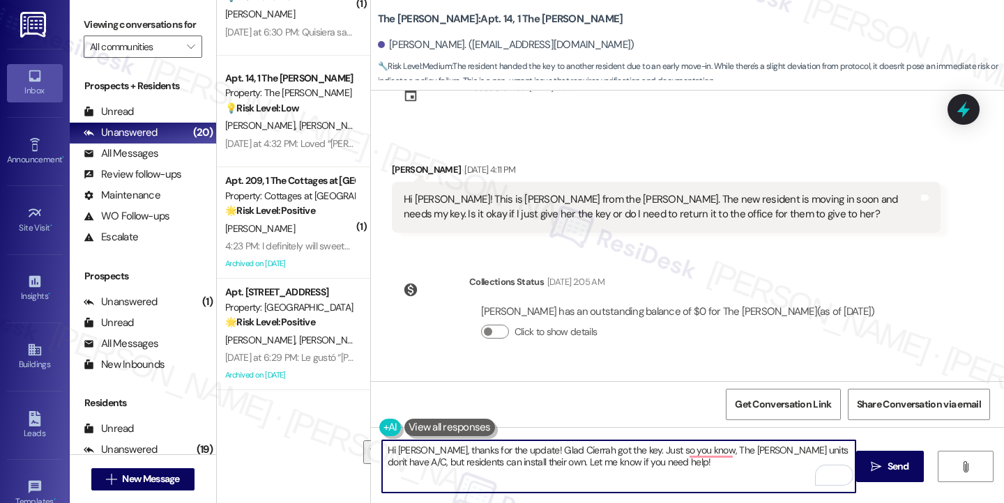
scroll to position [42, 0]
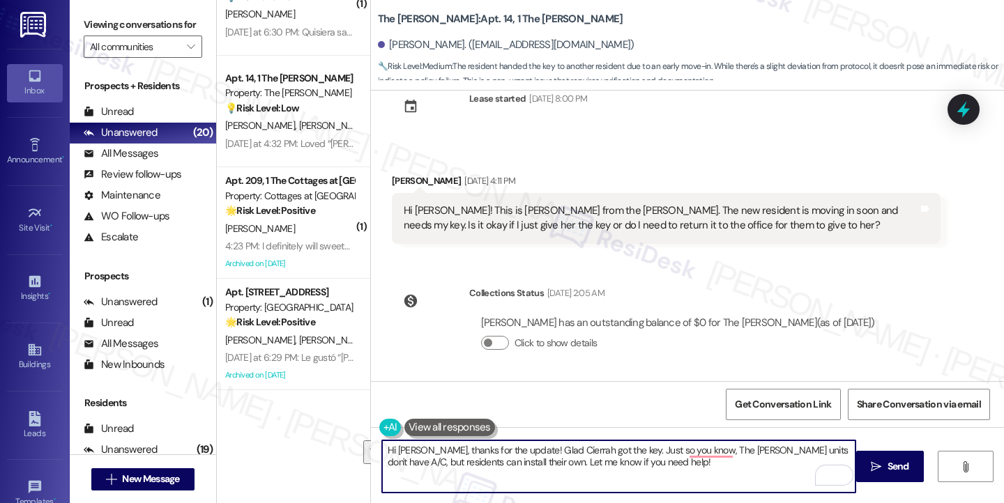
click at [553, 232] on div "Hi [PERSON_NAME]! This is [PERSON_NAME] from the [PERSON_NAME]. The new residen…" at bounding box center [661, 219] width 514 height 30
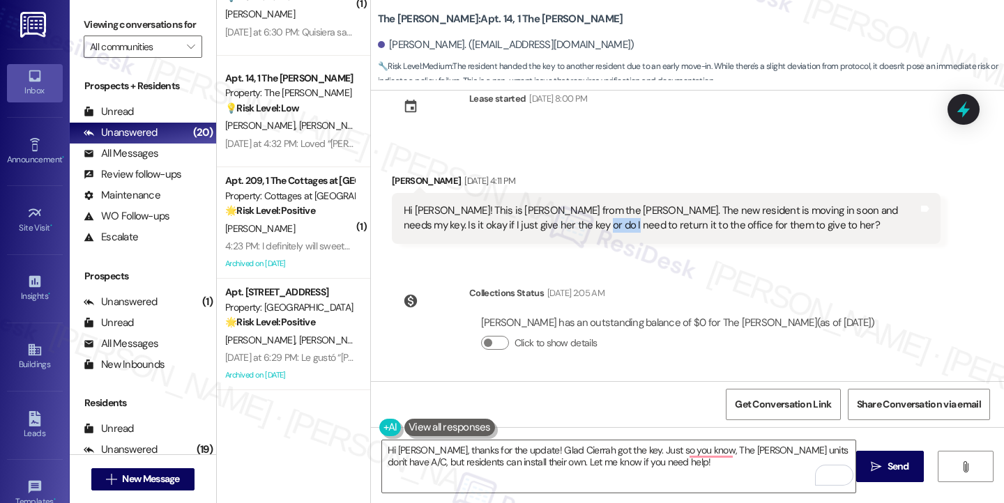
click at [553, 232] on div "Hi [PERSON_NAME]! This is [PERSON_NAME] from the [PERSON_NAME]. The new residen…" at bounding box center [661, 219] width 514 height 30
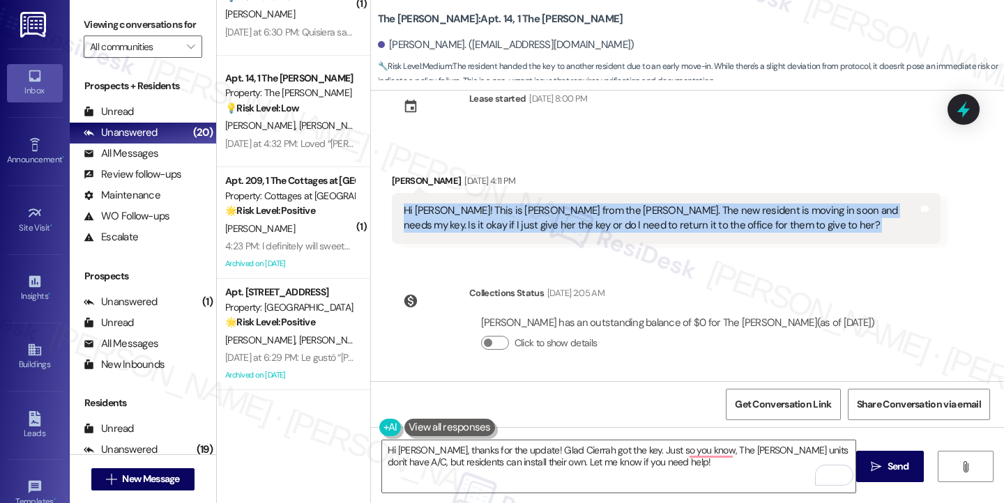
click at [553, 232] on div "Hi [PERSON_NAME]! This is [PERSON_NAME] from the [PERSON_NAME]. The new residen…" at bounding box center [661, 219] width 514 height 30
click at [596, 228] on div "Hi [PERSON_NAME]! This is [PERSON_NAME] from the [PERSON_NAME]. The new residen…" at bounding box center [661, 219] width 514 height 30
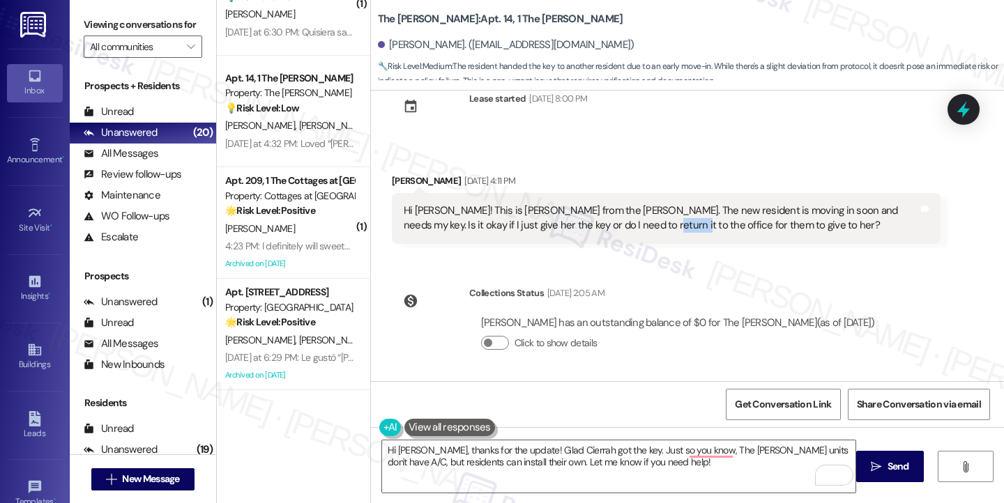
click at [596, 228] on div "Hi [PERSON_NAME]! This is [PERSON_NAME] from the [PERSON_NAME]. The new residen…" at bounding box center [661, 219] width 514 height 30
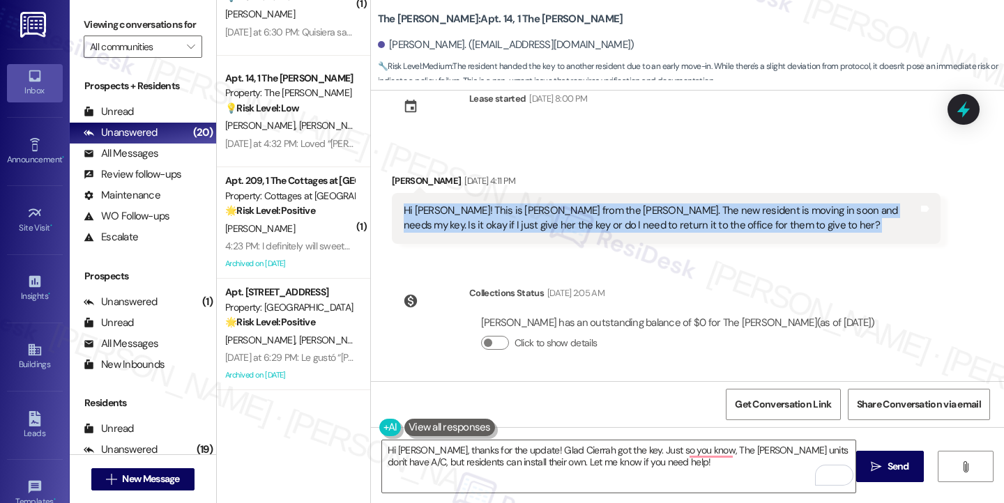
click at [596, 228] on div "Hi [PERSON_NAME]! This is [PERSON_NAME] from the [PERSON_NAME]. The new residen…" at bounding box center [661, 219] width 514 height 30
click at [714, 228] on div "Hi [PERSON_NAME]! This is [PERSON_NAME] from the [PERSON_NAME]. The new residen…" at bounding box center [661, 219] width 514 height 30
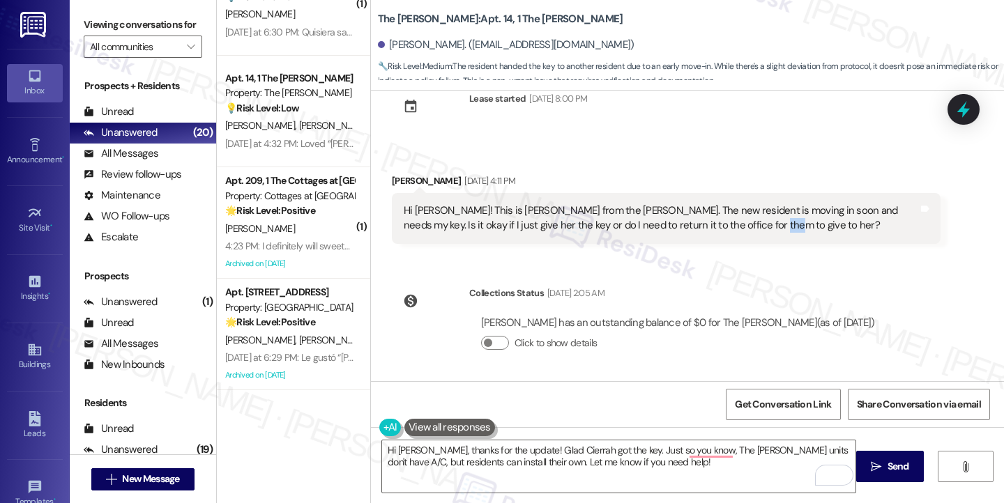
click at [714, 228] on div "Hi [PERSON_NAME]! This is [PERSON_NAME] from the [PERSON_NAME]. The new residen…" at bounding box center [661, 219] width 514 height 30
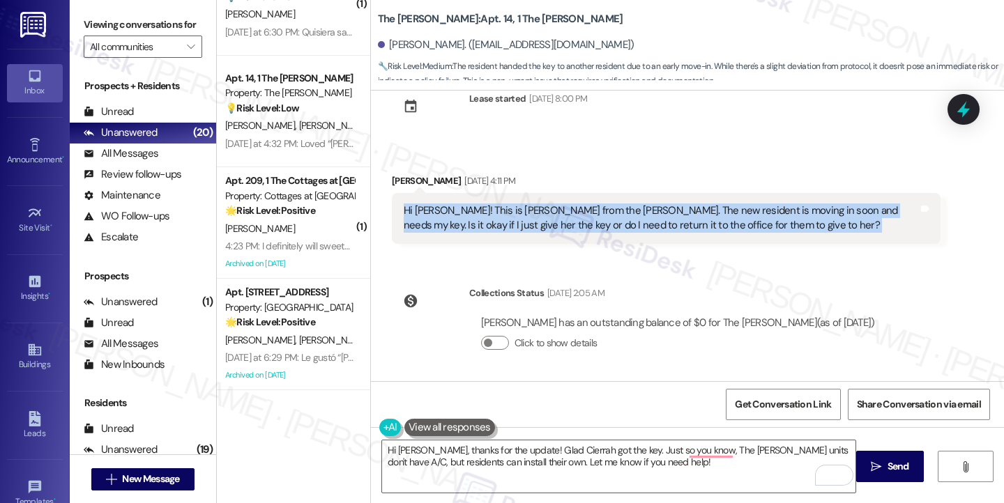
click at [714, 228] on div "Hi [PERSON_NAME]! This is [PERSON_NAME] from the [PERSON_NAME]. The new residen…" at bounding box center [661, 219] width 514 height 30
click at [580, 227] on div "Hi [PERSON_NAME]! This is [PERSON_NAME] from the [PERSON_NAME]. The new residen…" at bounding box center [661, 219] width 514 height 30
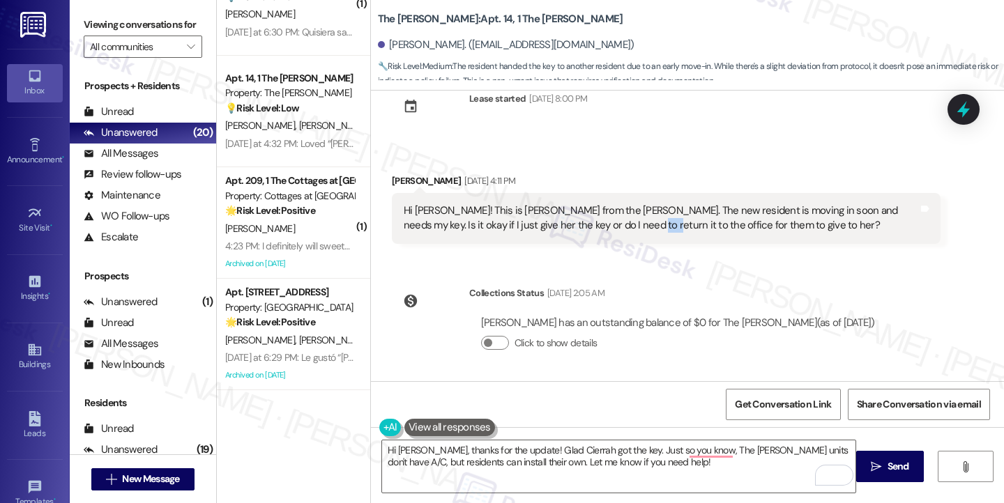
click at [580, 227] on div "Hi [PERSON_NAME]! This is [PERSON_NAME] from the [PERSON_NAME]. The new residen…" at bounding box center [661, 219] width 514 height 30
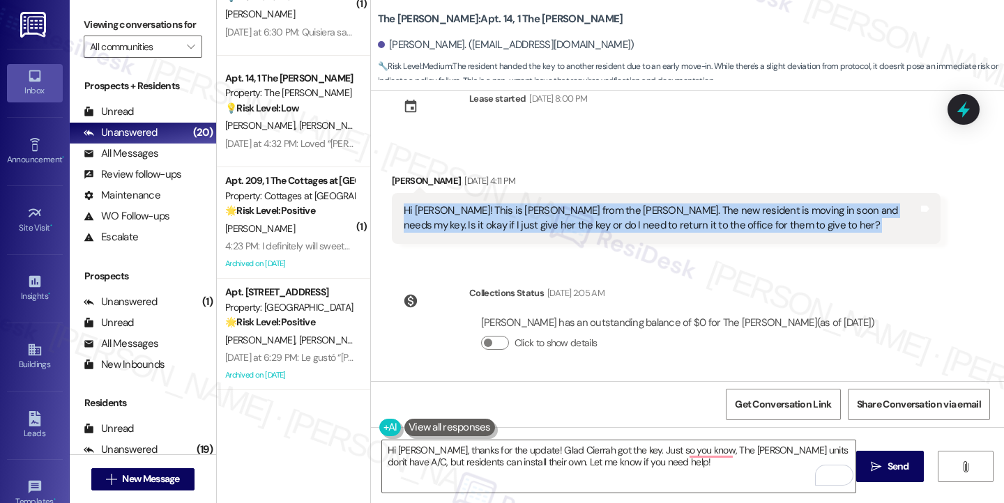
click at [580, 227] on div "Hi [PERSON_NAME]! This is [PERSON_NAME] from the [PERSON_NAME]. The new residen…" at bounding box center [661, 219] width 514 height 30
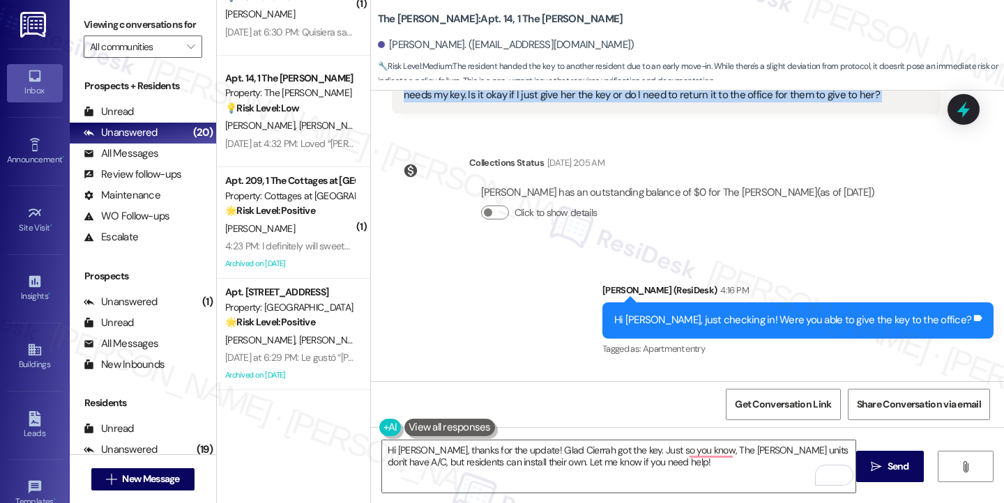
scroll to position [251, 0]
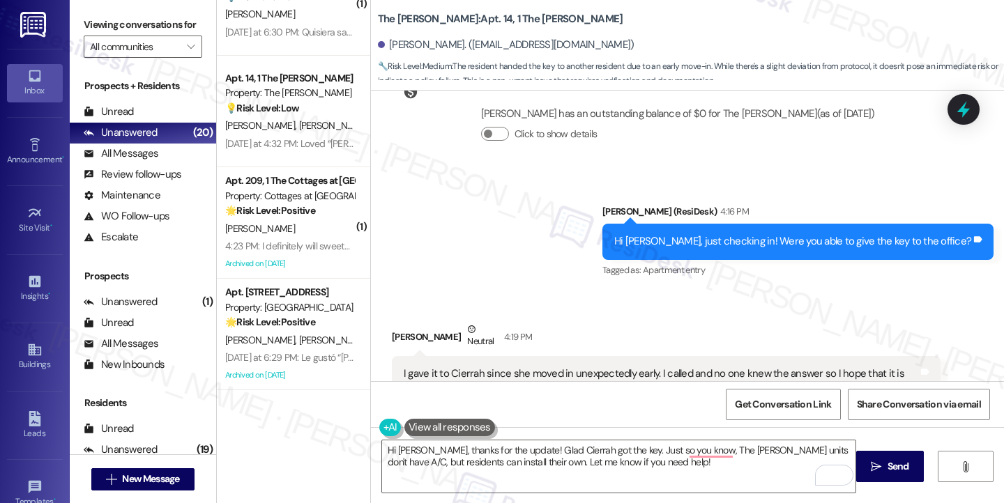
click at [705, 235] on div "Hi [PERSON_NAME], just checking in! Were you able to give the key to the office?" at bounding box center [792, 241] width 357 height 15
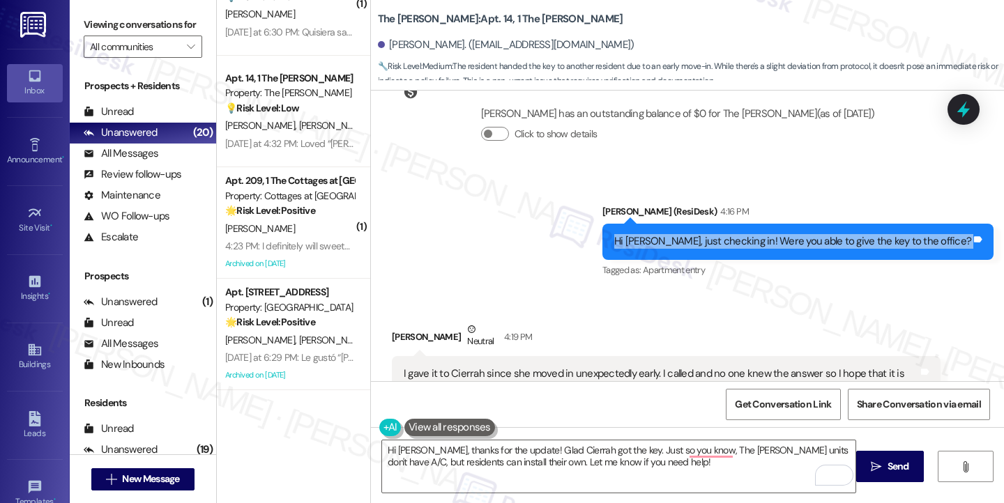
click at [705, 235] on div "Hi [PERSON_NAME], just checking in! Were you able to give the key to the office?" at bounding box center [792, 241] width 357 height 15
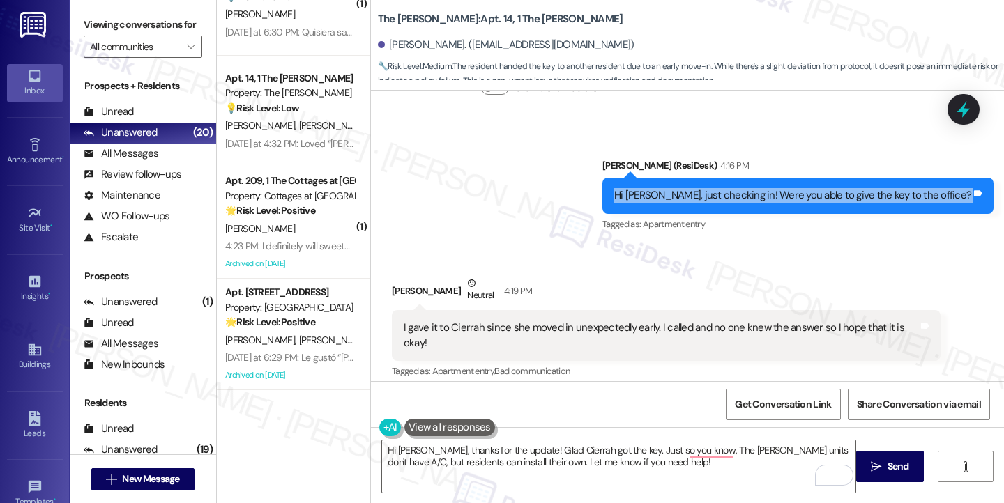
scroll to position [321, 0]
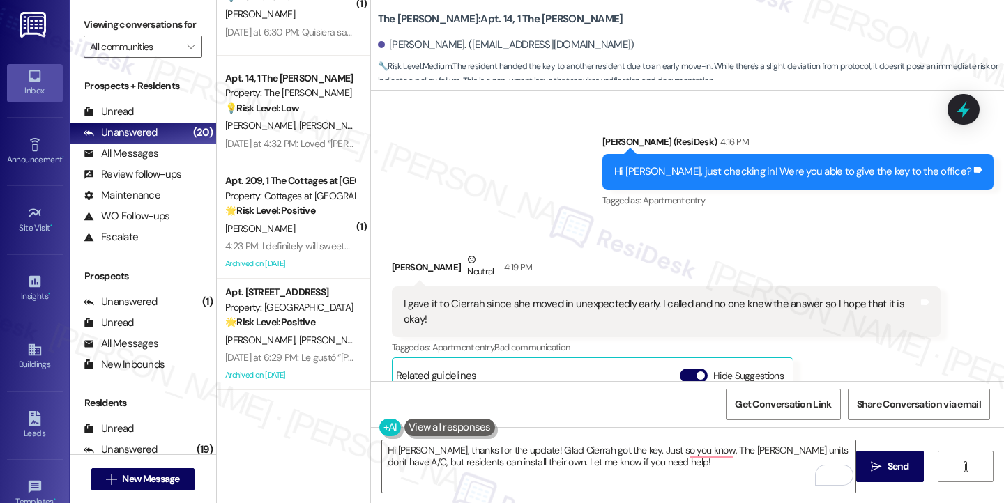
click at [457, 308] on div "I gave it to Cierrah since she moved in unexpectedly early. I called and no one…" at bounding box center [661, 312] width 514 height 30
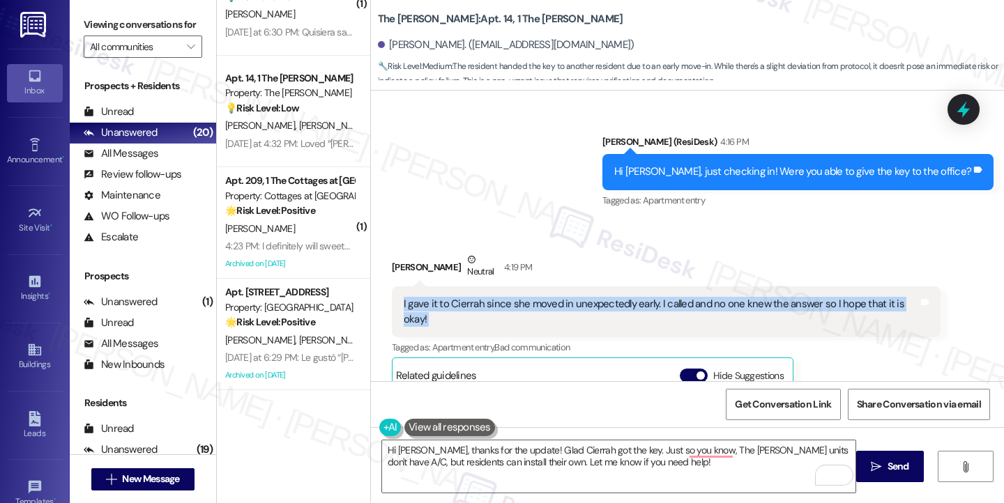
click at [457, 308] on div "I gave it to Cierrah since she moved in unexpectedly early. I called and no one…" at bounding box center [661, 312] width 514 height 30
click at [611, 302] on div "I gave it to Cierrah since she moved in unexpectedly early. I called and no one…" at bounding box center [661, 312] width 514 height 30
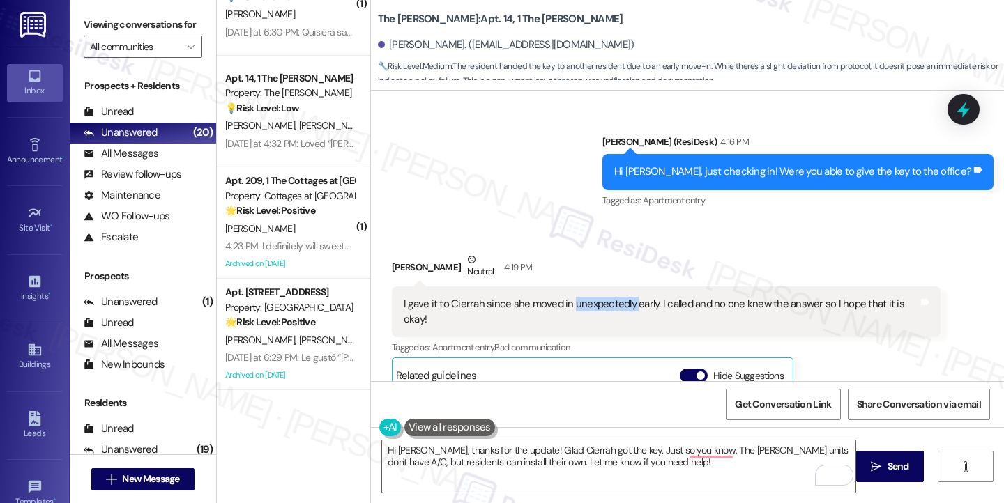
click at [612, 302] on div "I gave it to Cierrah since she moved in unexpectedly early. I called and no one…" at bounding box center [661, 312] width 514 height 30
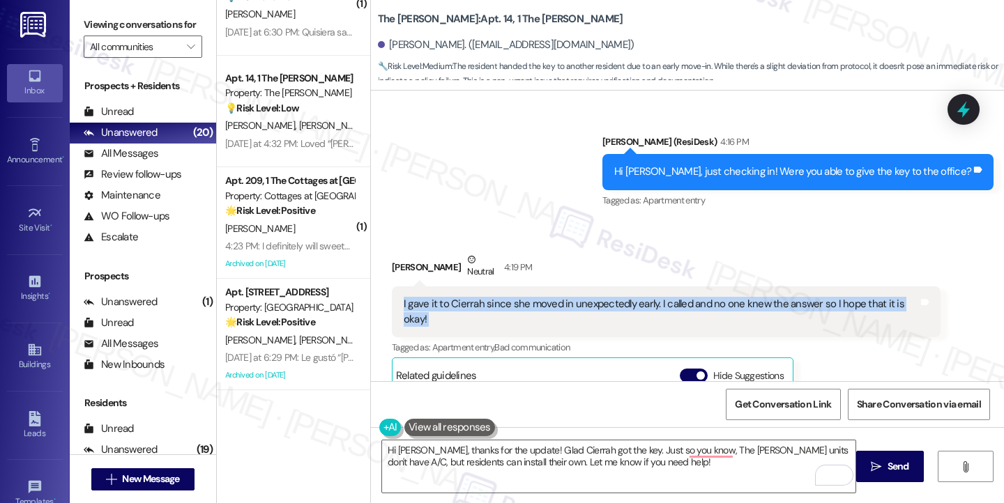
click at [612, 302] on div "I gave it to Cierrah since she moved in unexpectedly early. I called and no one…" at bounding box center [661, 312] width 514 height 30
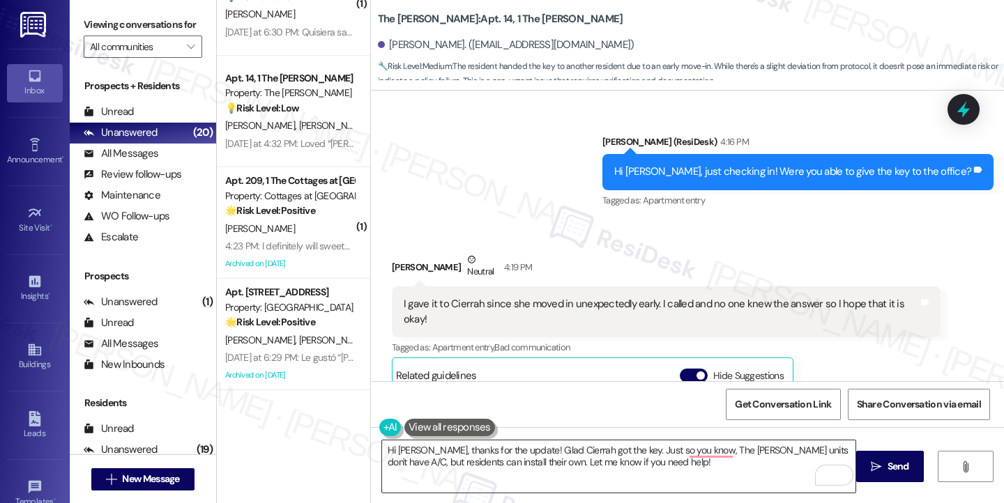
click at [670, 463] on textarea "Hi [PERSON_NAME], thanks for the update! Glad Cierrah got the key. Just so you …" at bounding box center [618, 466] width 473 height 52
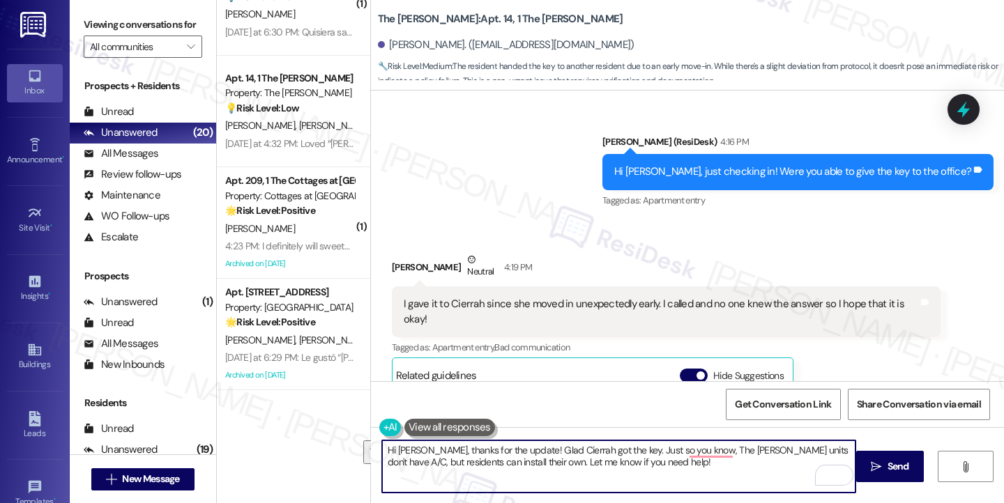
drag, startPoint x: 665, startPoint y: 466, endPoint x: 508, endPoint y: 452, distance: 157.4
click at [508, 452] on textarea "Hi [PERSON_NAME], thanks for the update! Glad Cierrah got the key. Just so you …" at bounding box center [618, 466] width 473 height 52
drag, startPoint x: 419, startPoint y: 452, endPoint x: 331, endPoint y: 452, distance: 87.8
click at [331, 452] on div "( 1 ) Apt. 207, 1 The Cottages at [GEOGRAPHIC_DATA] Property: Cottages at [GEOG…" at bounding box center [610, 251] width 787 height 503
click at [468, 448] on textarea "Thanks for the update! Glad Cierrah got the key. Just so you know, The [PERSON_…" at bounding box center [618, 466] width 473 height 52
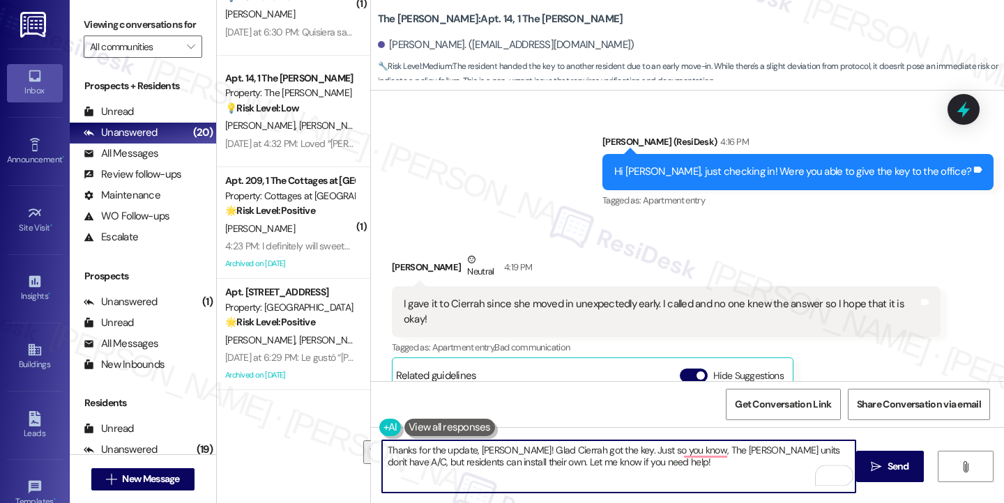
drag, startPoint x: 637, startPoint y: 466, endPoint x: 504, endPoint y: 448, distance: 134.3
click at [504, 448] on textarea "Thanks for the update, [PERSON_NAME]! Glad Cierrah got the key. Just so you kno…" at bounding box center [618, 466] width 473 height 52
click at [620, 298] on div "I gave it to Cierrah since she moved in unexpectedly early. I called and no one…" at bounding box center [661, 312] width 514 height 30
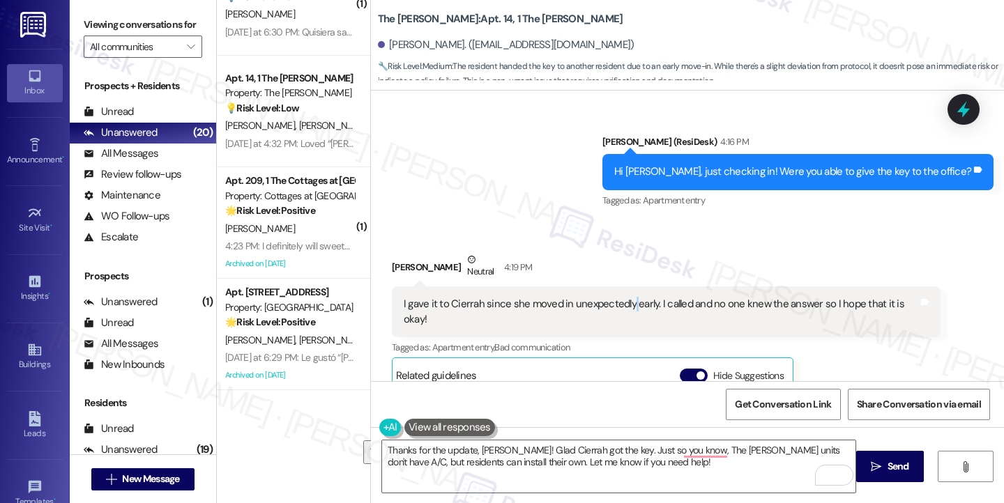
click at [620, 298] on div "I gave it to Cierrah since she moved in unexpectedly early. I called and no one…" at bounding box center [661, 312] width 514 height 30
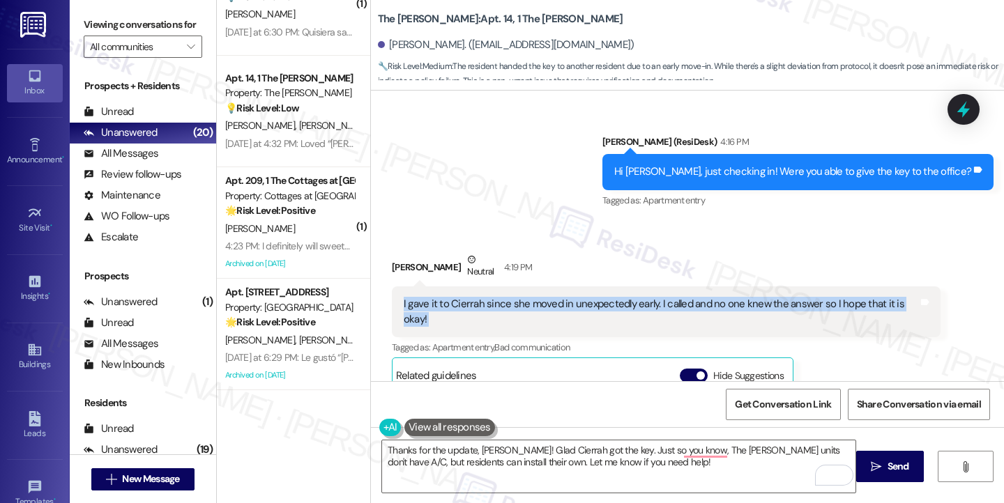
click at [620, 298] on div "I gave it to Cierrah since she moved in unexpectedly early. I called and no one…" at bounding box center [661, 312] width 514 height 30
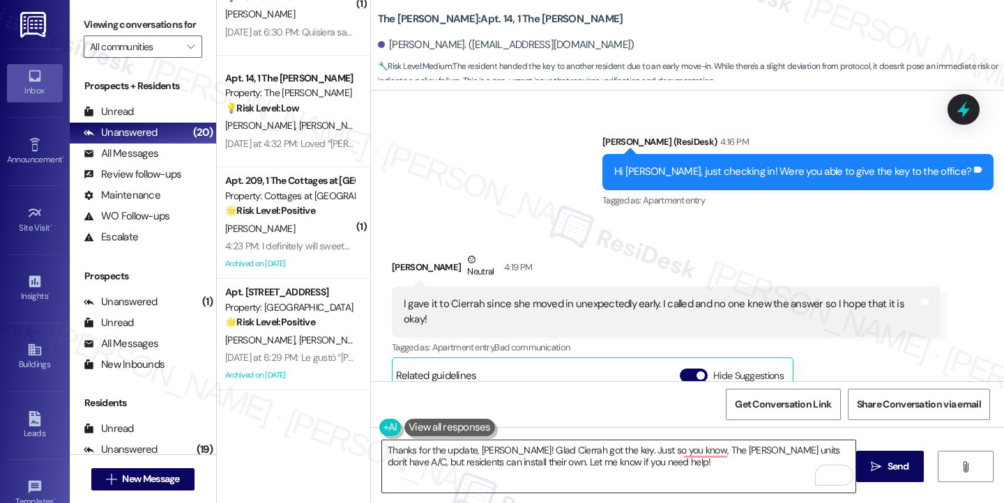
click at [661, 461] on textarea "Thanks for the update, [PERSON_NAME]! Glad Cierrah got the key. Just so you kno…" at bounding box center [618, 466] width 473 height 52
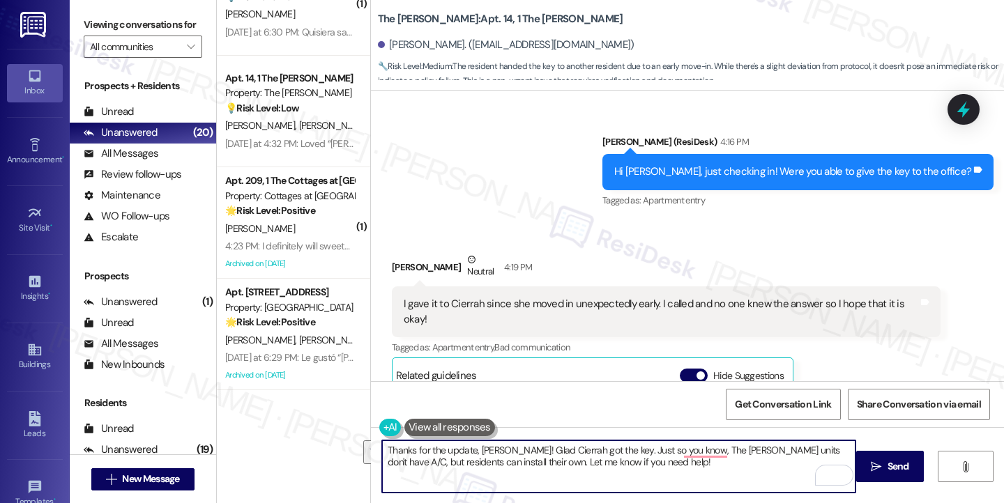
drag, startPoint x: 659, startPoint y: 461, endPoint x: 503, endPoint y: 449, distance: 156.6
click at [503, 449] on textarea "Thanks for the update, [PERSON_NAME]! Glad Cierrah got the key. Just so you kno…" at bounding box center [618, 466] width 473 height 52
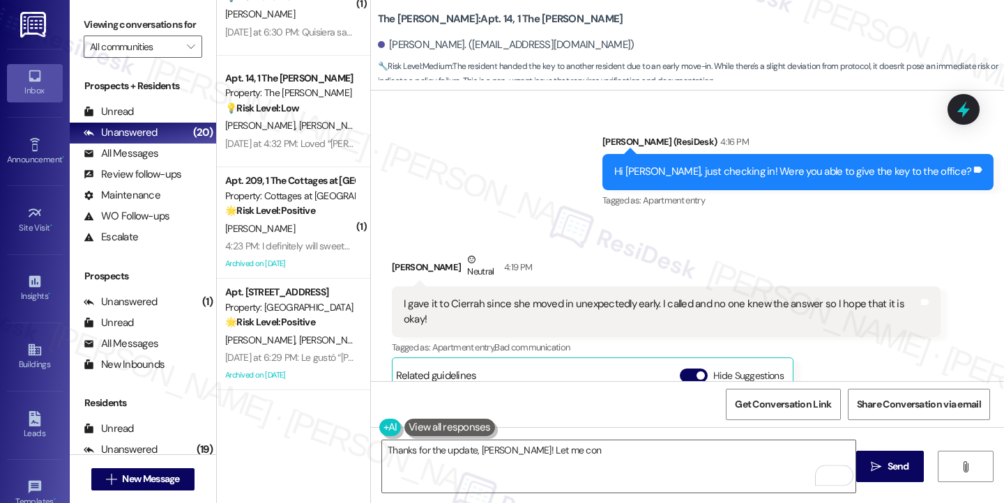
click at [783, 169] on div "Hi [PERSON_NAME], just checking in! Were you able to give the key to the office?" at bounding box center [792, 171] width 357 height 15
click at [784, 169] on div "Hi [PERSON_NAME], just checking in! Were you able to give the key to the office?" at bounding box center [792, 171] width 357 height 15
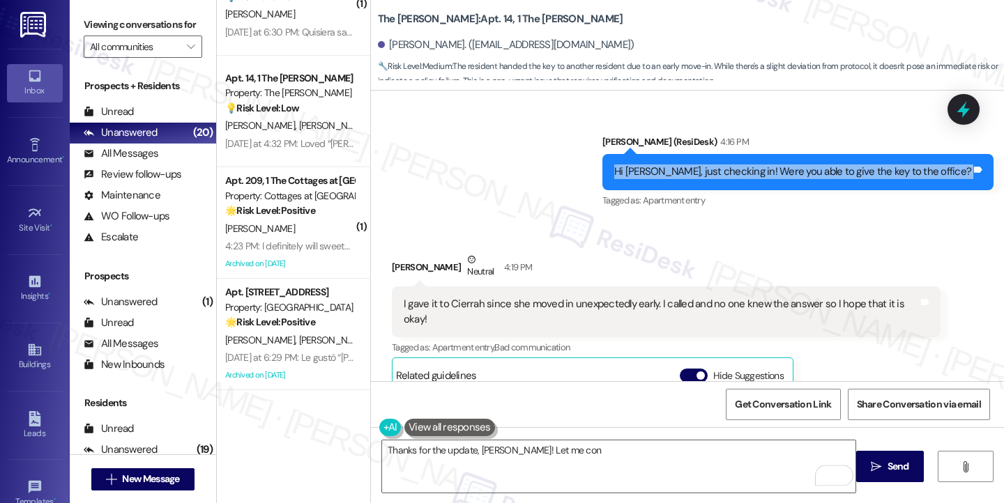
click at [784, 169] on div "Hi [PERSON_NAME], just checking in! Were you able to give the key to the office?" at bounding box center [792, 171] width 357 height 15
copy div "Hi [PERSON_NAME], just checking in! Were you able to give the key to the office…"
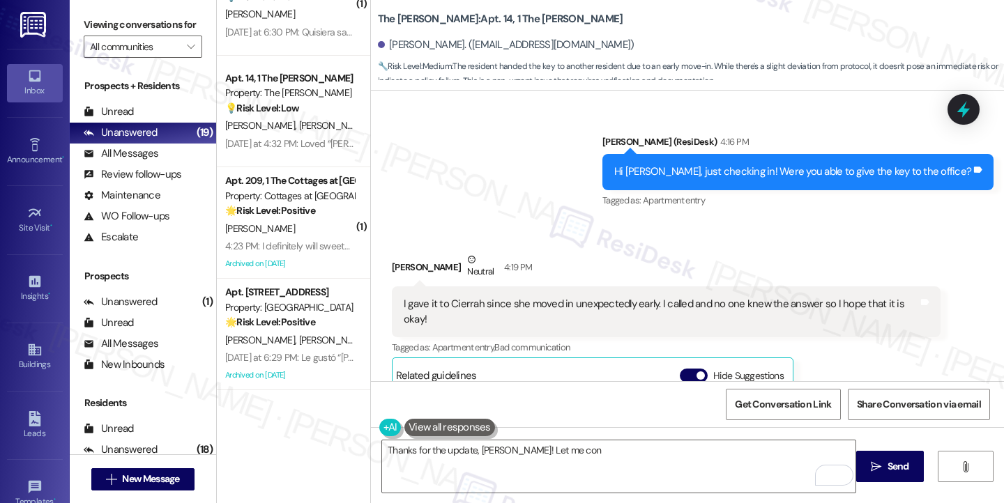
click at [513, 337] on div "Tagged as: Apartment entry , Click to highlight conversations about Apartment e…" at bounding box center [666, 347] width 549 height 20
click at [512, 337] on div "Tagged as: Apartment entry , Click to highlight conversations about Apartment e…" at bounding box center [666, 347] width 549 height 20
click at [550, 298] on div "I gave it to Cierrah since she moved in unexpectedly early. I called and no one…" at bounding box center [661, 312] width 514 height 30
click at [551, 297] on div "I gave it to Cierrah since she moved in unexpectedly early. I called and no one…" at bounding box center [661, 312] width 514 height 30
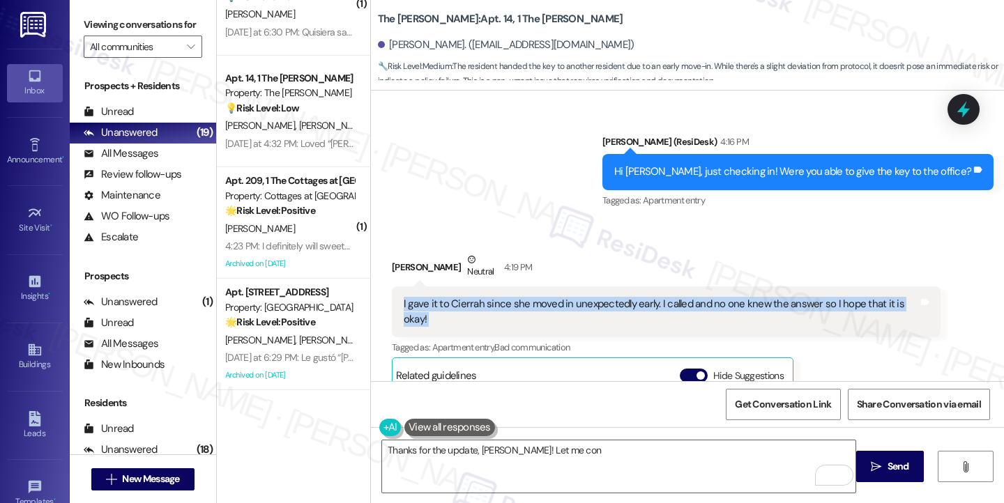
click at [551, 297] on div "I gave it to Cierrah since she moved in unexpectedly early. I called and no one…" at bounding box center [661, 312] width 514 height 30
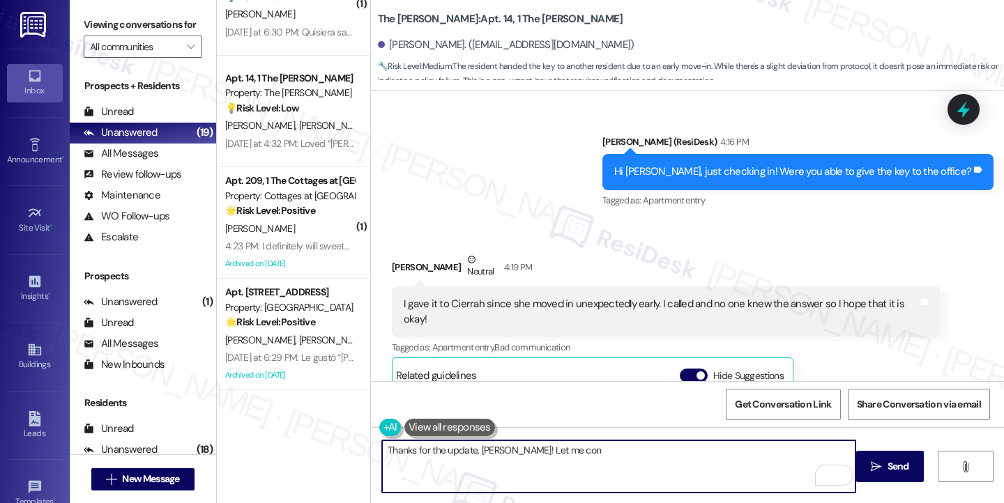
click at [569, 458] on textarea "Thanks for the update, [PERSON_NAME]! Let me con" at bounding box center [618, 466] width 473 height 52
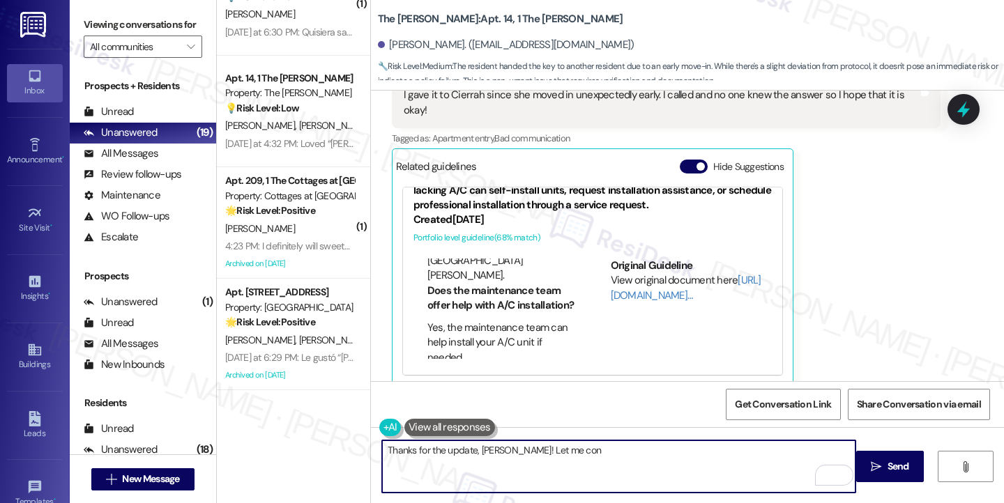
scroll to position [209, 0]
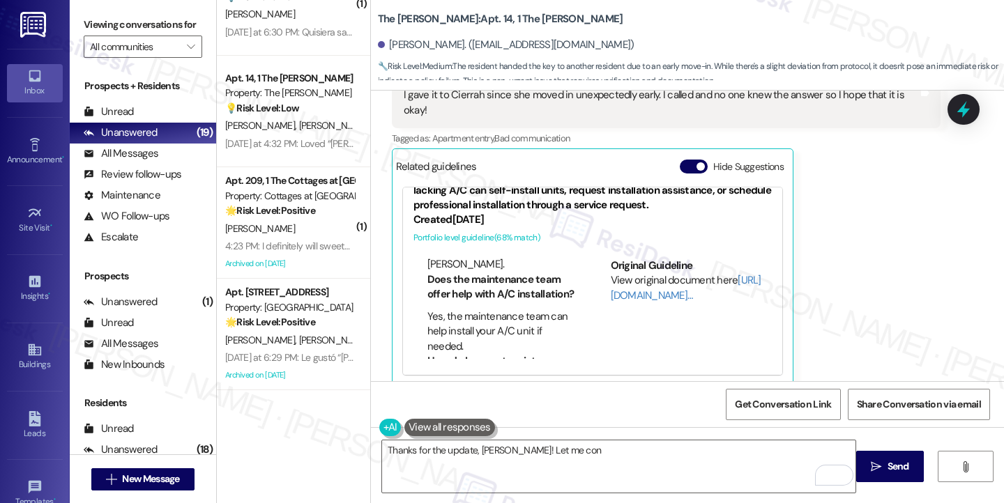
click at [128, 19] on label "Viewing conversations for" at bounding box center [143, 25] width 118 height 22
click at [552, 457] on textarea "Thanks for the update, [PERSON_NAME]! Let me con" at bounding box center [618, 466] width 473 height 52
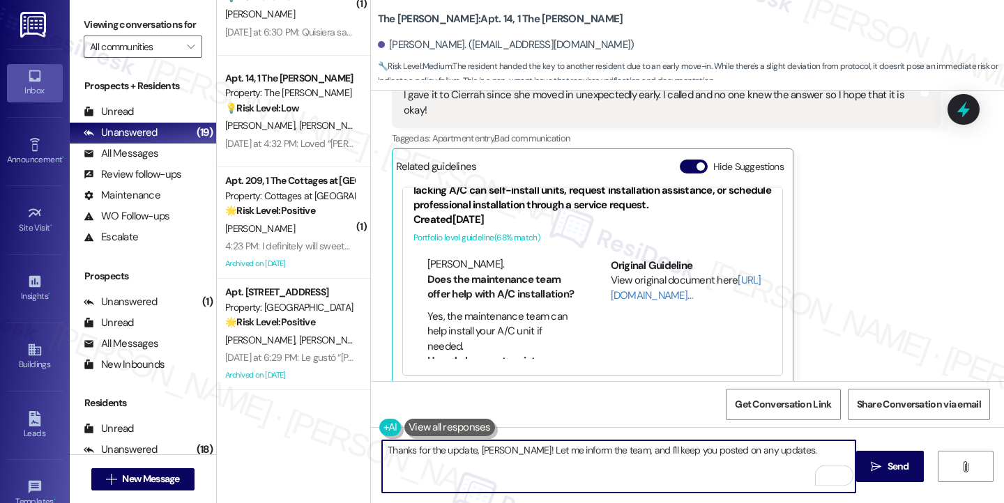
click at [459, 445] on textarea "Thanks for the update, [PERSON_NAME]! Let me inform the team, and I'll keep you…" at bounding box center [618, 466] width 473 height 52
click at [827, 451] on textarea "Thanks for getting back to me, [PERSON_NAME]! Let me inform the team, and I'll …" at bounding box center [618, 466] width 473 height 52
type textarea "Thanks for getting back to me, [PERSON_NAME]! Let me inform the team, and I'll …"
click at [898, 457] on button " Send" at bounding box center [890, 466] width 68 height 31
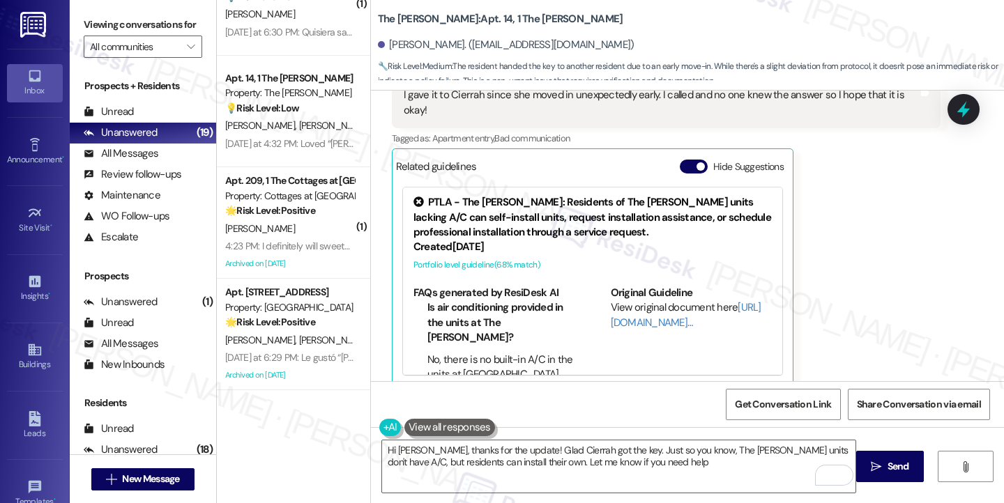
type textarea "Hi [PERSON_NAME], thanks for the update! Glad Cierrah got the key. Just so you …"
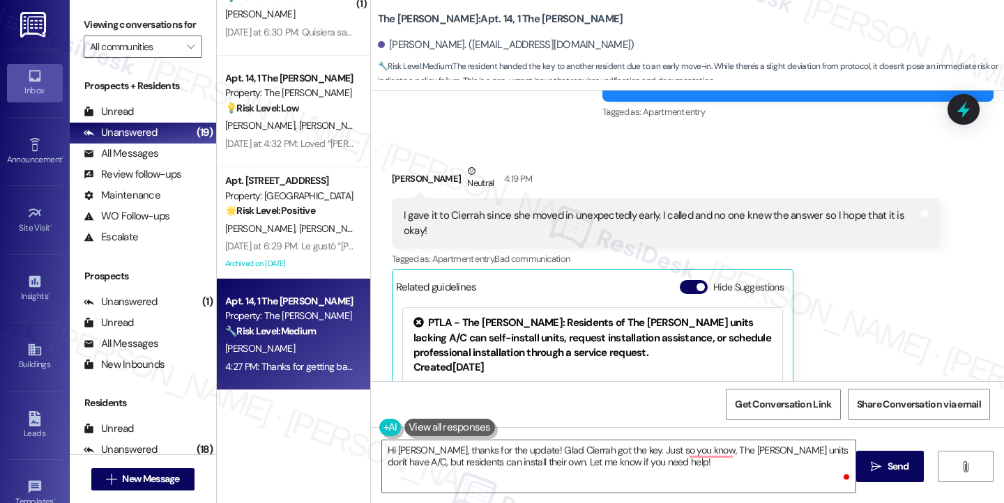
scroll to position [279, 0]
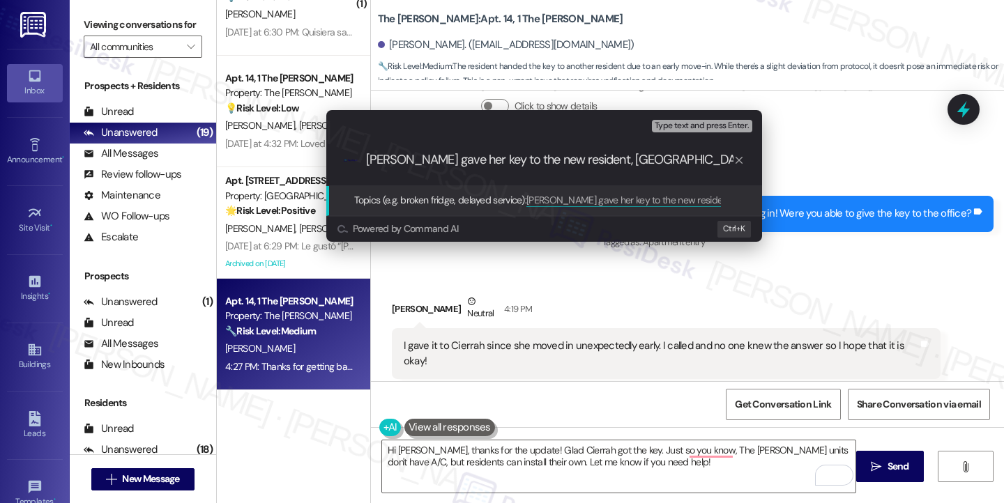
type input "[PERSON_NAME] gave her key to the new resident, [GEOGRAPHIC_DATA] - is that okay"
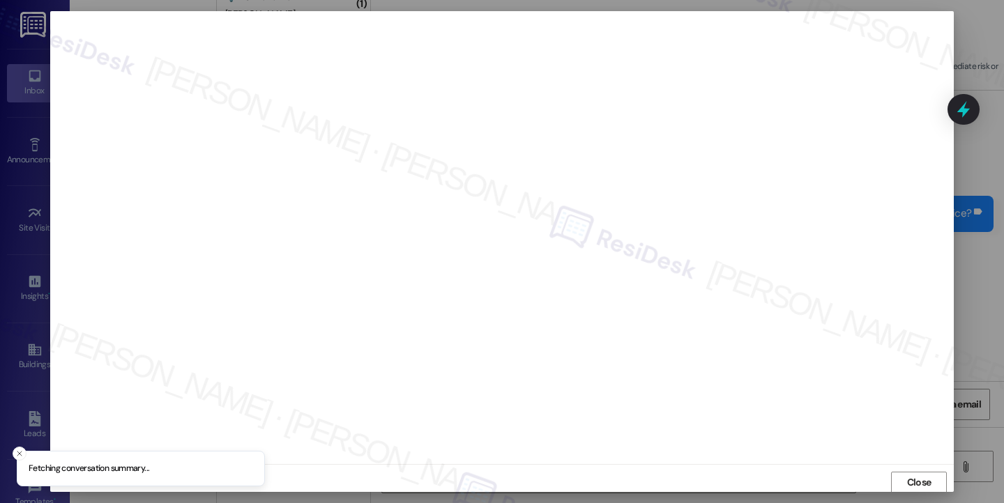
scroll to position [1, 0]
click at [912, 475] on button "Close" at bounding box center [919, 481] width 56 height 22
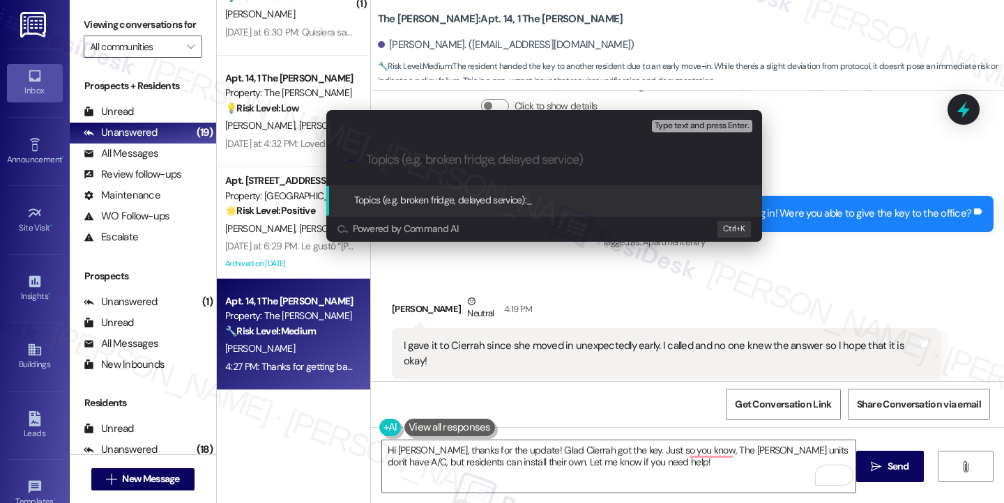
paste input "[PERSON_NAME] gave her key to the new resident, [GEOGRAPHIC_DATA] - is that okay"
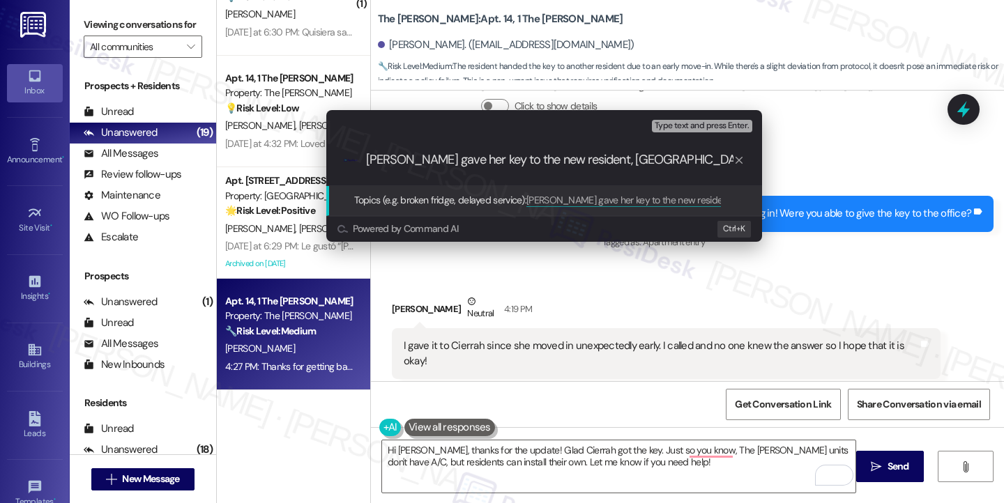
type input "[PERSON_NAME] gave her key to the new resident, [GEOGRAPHIC_DATA]"
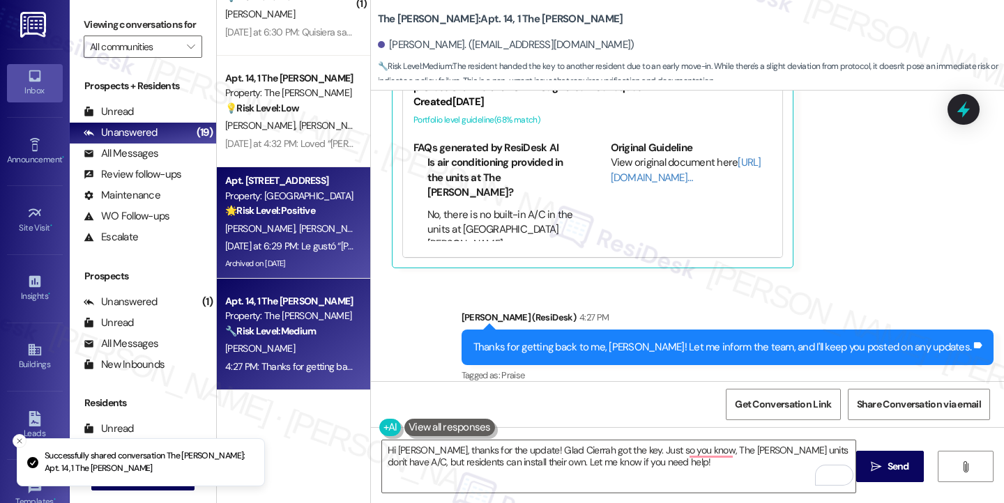
scroll to position [1436, 0]
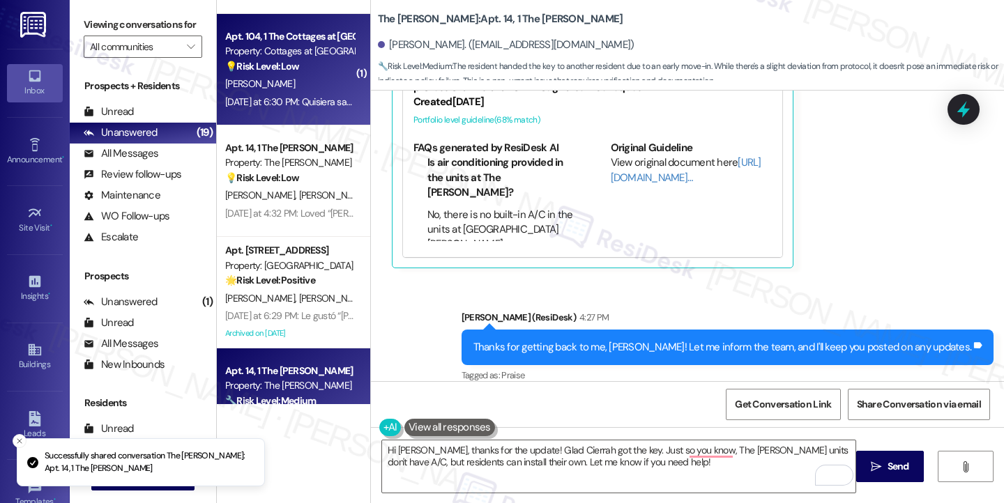
click at [296, 95] on div "[DATE] at 6:30 PM: Quisiera saber si ustedes tienen , [PERSON_NAME] en renta? […" at bounding box center [386, 101] width 322 height 13
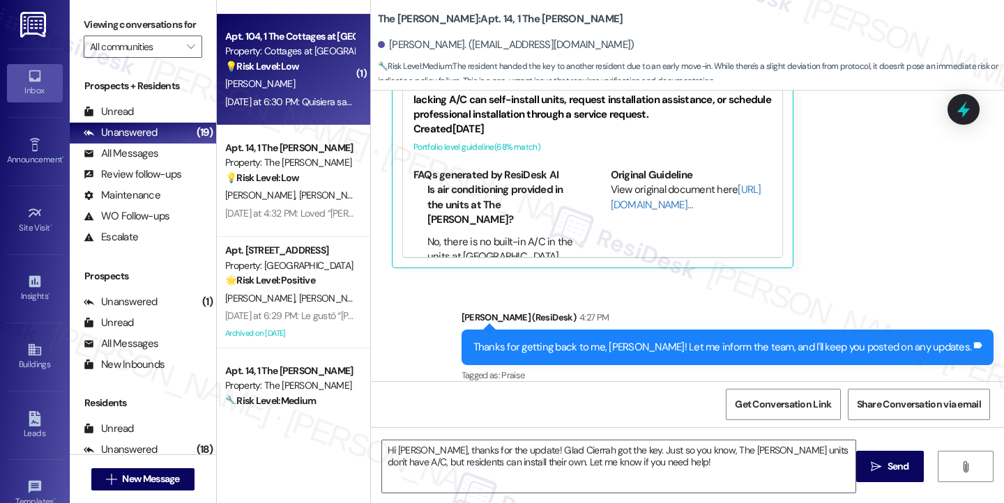
type textarea "Fetching suggested responses. Please feel free to read through the conversation…"
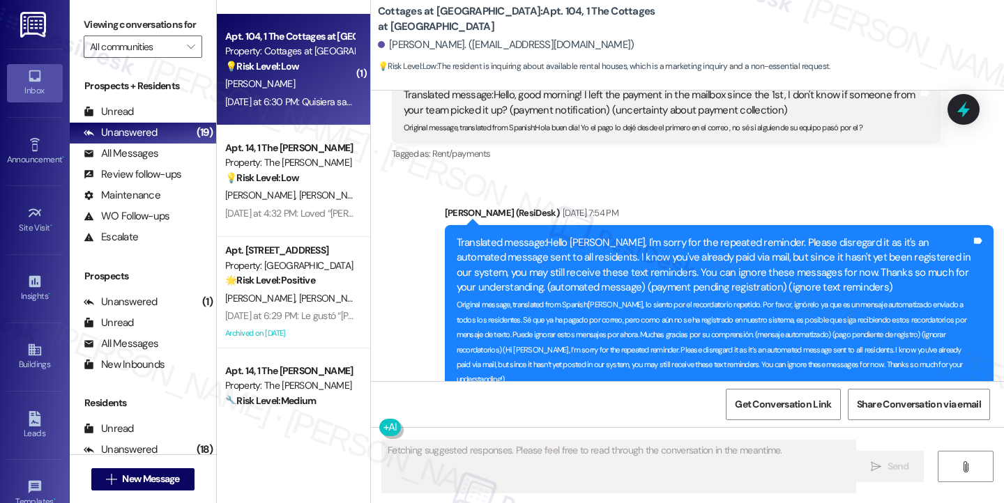
scroll to position [10477, 0]
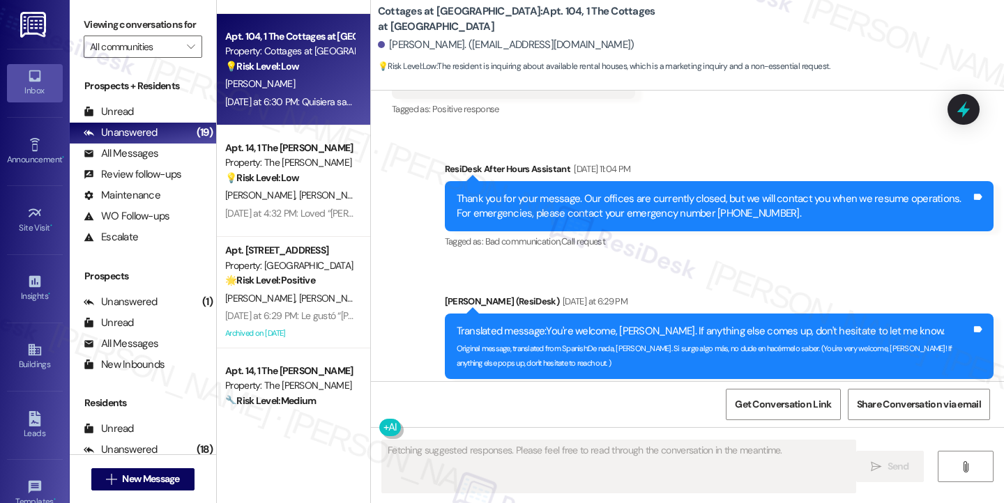
click at [549, 474] on div "Translated message: I would like to know if you have houses for rent?" at bounding box center [554, 481] width 300 height 15
click at [519, 494] on sub "Original message, translated from Spanish : Quisiera saber si ustedes tienen , …" at bounding box center [545, 499] width 282 height 10
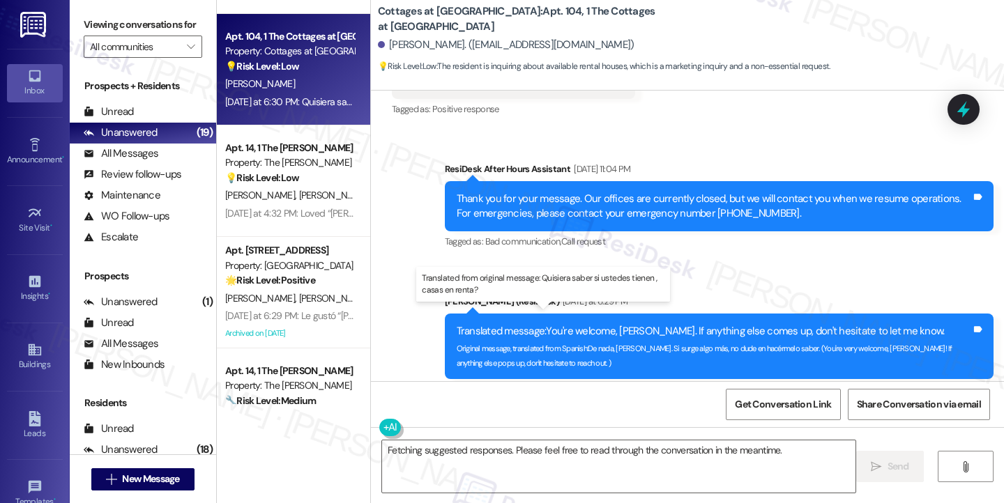
drag, startPoint x: 689, startPoint y: 316, endPoint x: 487, endPoint y: 315, distance: 201.4
click at [487, 474] on div "Translated message: I would like to know if you have houses for rent?" at bounding box center [554, 481] width 300 height 15
click at [384, 17] on b "Cottages at [GEOGRAPHIC_DATA]: Apt. 104, 1 The Cottages at [GEOGRAPHIC_DATA]" at bounding box center [517, 19] width 279 height 30
copy b "Cottages"
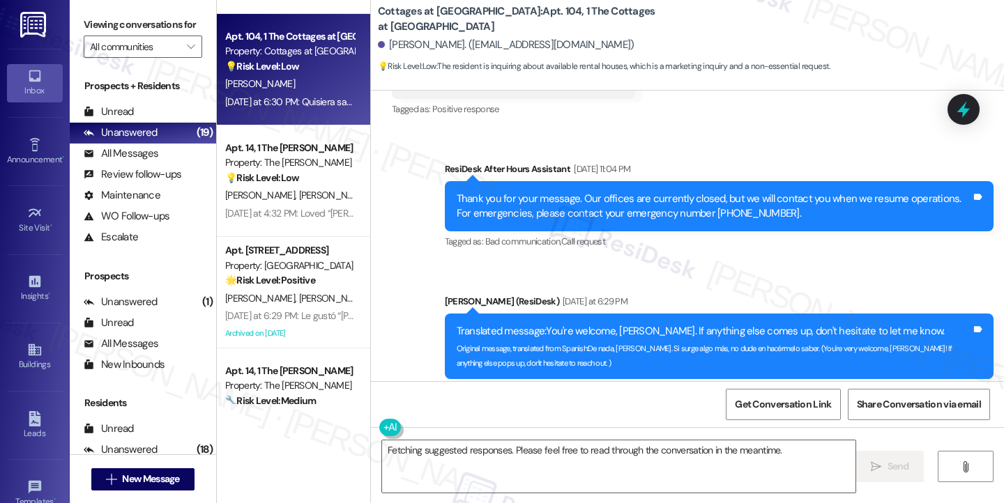
click at [107, 21] on label "Viewing conversations for" at bounding box center [143, 25] width 118 height 22
drag, startPoint x: 483, startPoint y: 317, endPoint x: 693, endPoint y: 312, distance: 210.6
click at [693, 463] on div "Translated message: I would like to know if you have houses for rent? Original …" at bounding box center [559, 488] width 334 height 51
click at [508, 457] on textarea "Fetching suggested responses. Please feel free to read through the conversation…" at bounding box center [618, 466] width 473 height 52
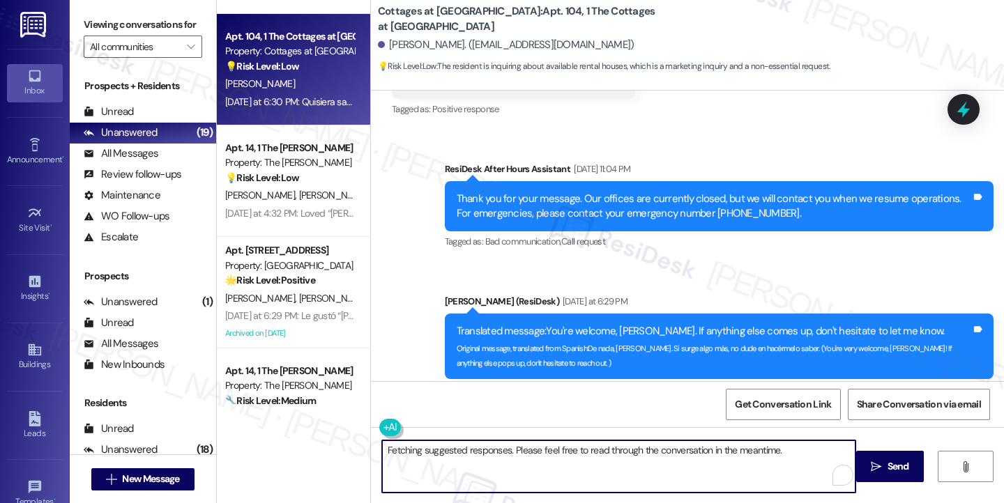
click at [508, 457] on textarea "Fetching suggested responses. Please feel free to read through the conversation…" at bounding box center [618, 466] width 473 height 52
click at [560, 447] on textarea "Hi [PERSON_NAME], I understand you're inquiring if the Cottages at [GEOGRAPHIC_…" at bounding box center [618, 466] width 473 height 52
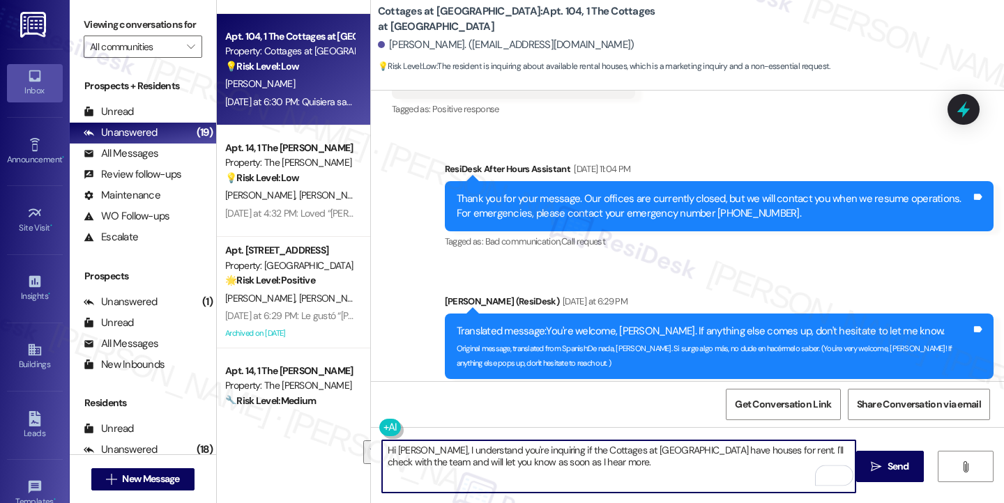
click at [661, 462] on textarea "Hi [PERSON_NAME], I understand you're inquiring if the Cottages at [GEOGRAPHIC_…" at bounding box center [618, 466] width 473 height 52
click at [579, 452] on textarea "Hi [PERSON_NAME], I understand you're inquiring if the Cottages at [GEOGRAPHIC_…" at bounding box center [618, 466] width 473 height 52
click at [578, 452] on textarea "Hi [PERSON_NAME], I understand you're inquiring if the Cottages at [GEOGRAPHIC_…" at bounding box center [618, 466] width 473 height 52
type textarea "Hi [PERSON_NAME], I understand you're inquiring if the Cottages at [GEOGRAPHIC_…"
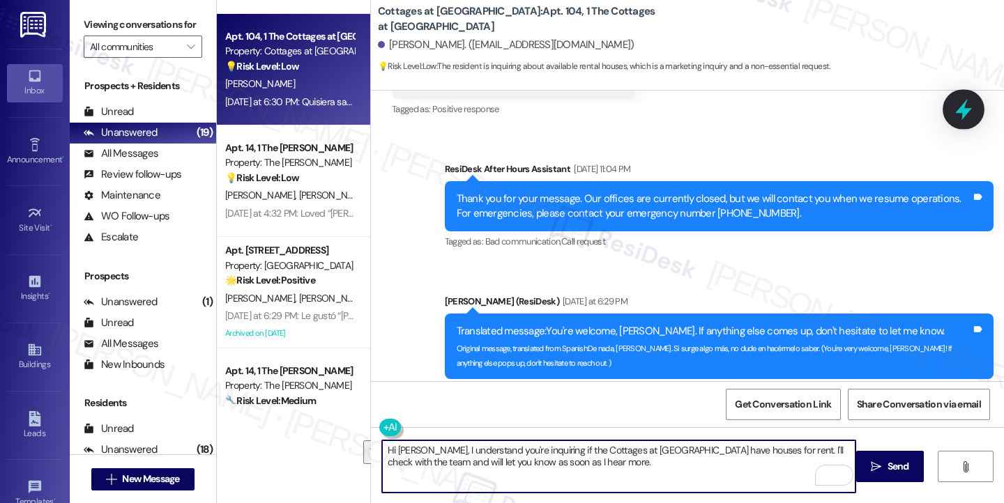
click at [965, 114] on icon at bounding box center [963, 110] width 17 height 22
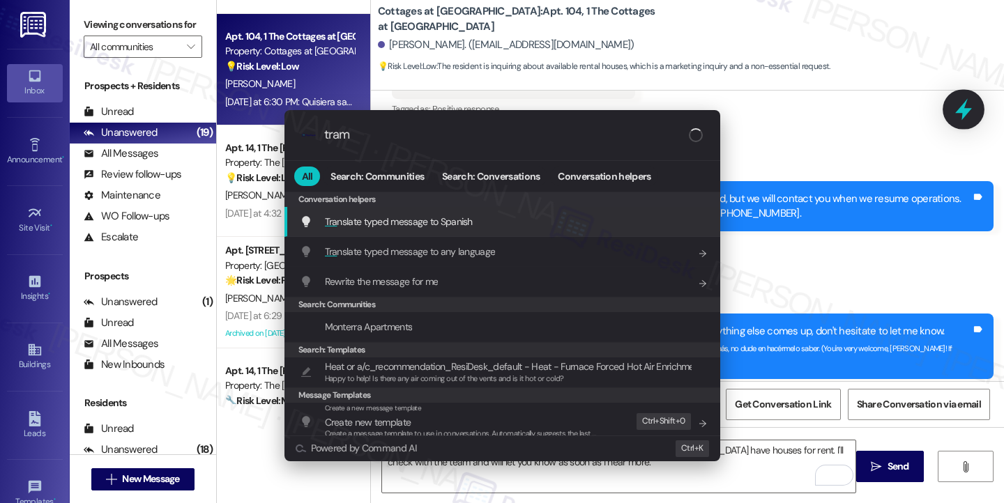
type input "trams"
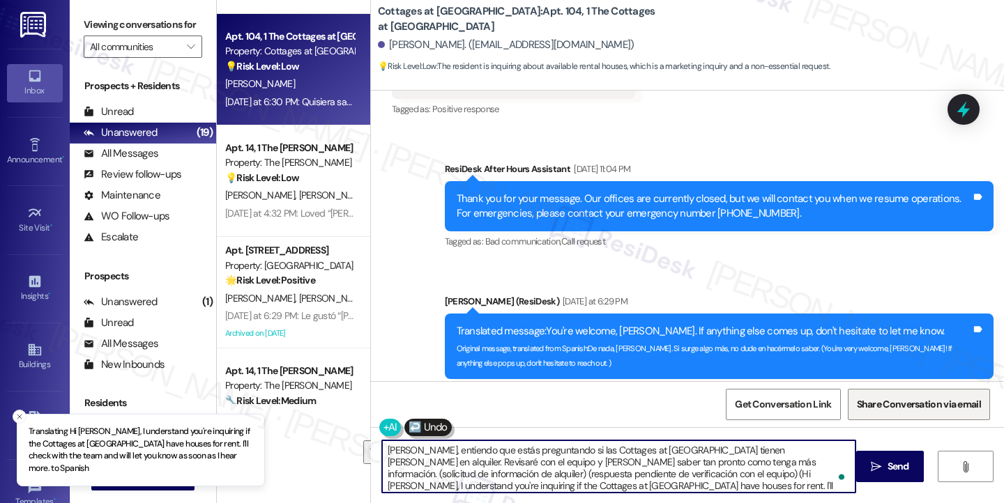
type textarea "[PERSON_NAME], entiendo que estás preguntando si las Cottages at [GEOGRAPHIC_DA…"
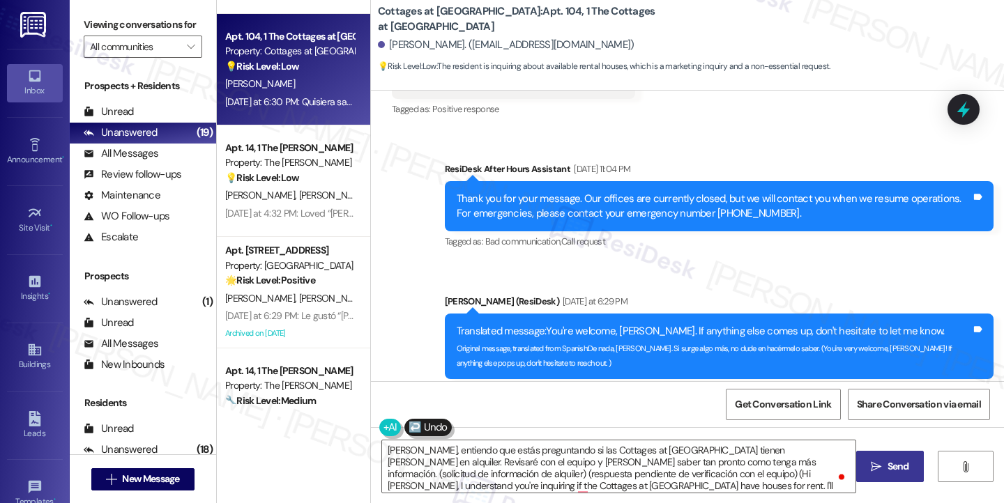
click at [873, 464] on icon "" at bounding box center [876, 466] width 10 height 11
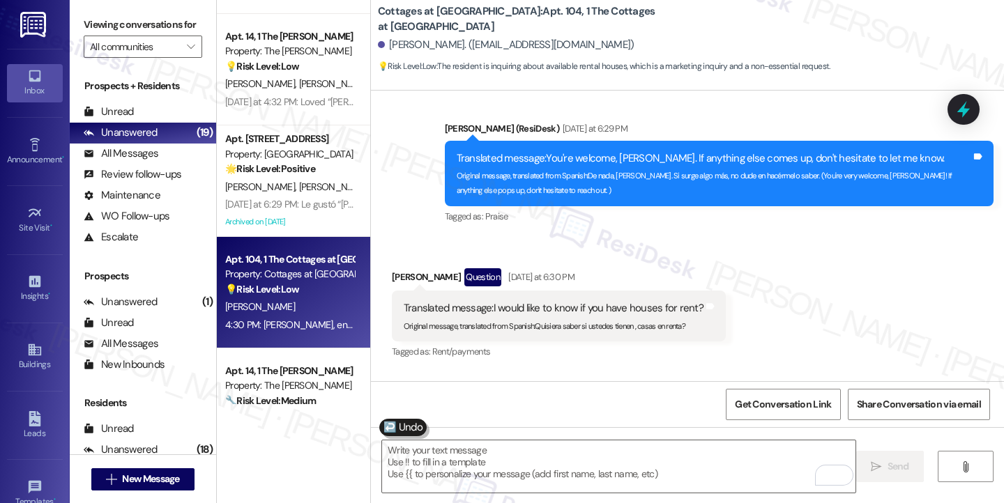
scroll to position [10747, 0]
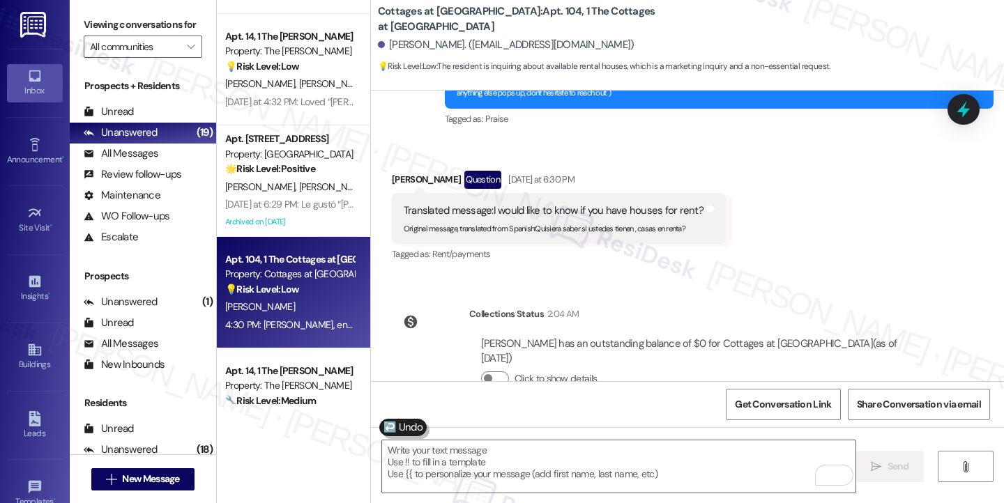
click at [717, 439] on div "Sent via SMS [PERSON_NAME] 4:30 PM [PERSON_NAME], entiendo que estás preguntand…" at bounding box center [718, 507] width 569 height 136
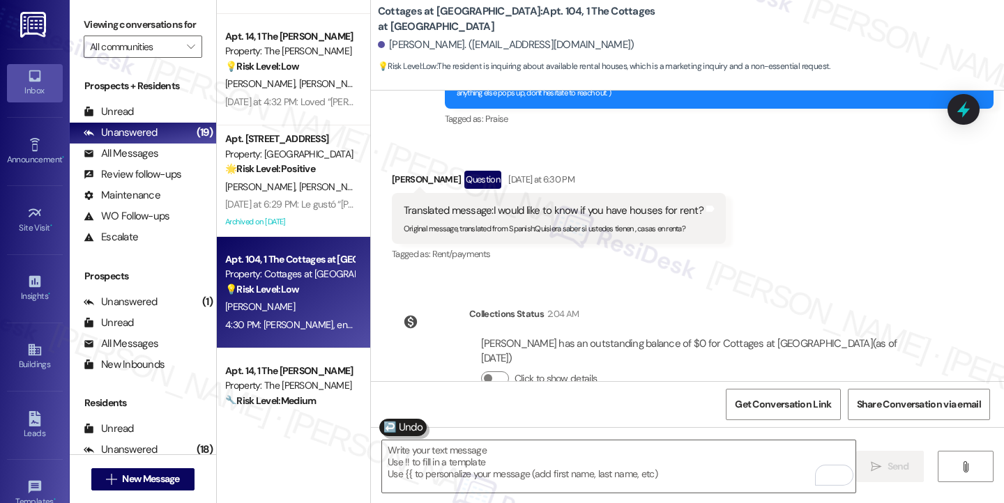
click at [736, 418] on div "Sent via SMS [PERSON_NAME] 4:30 PM [PERSON_NAME], entiendo que estás preguntand…" at bounding box center [687, 496] width 633 height 157
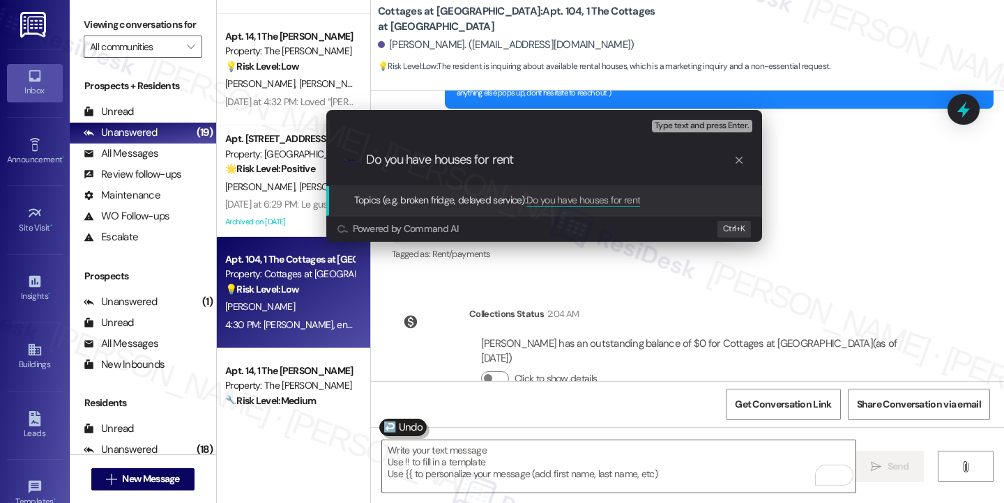
click at [519, 160] on input "Do you have houses for rent" at bounding box center [549, 160] width 367 height 15
type input "D"
type input "House for rent inquiry"
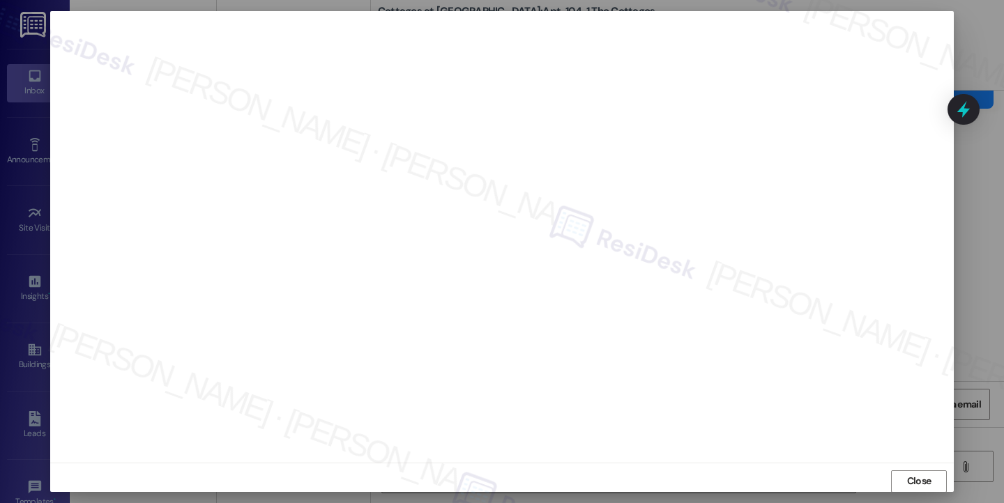
scroll to position [8, 0]
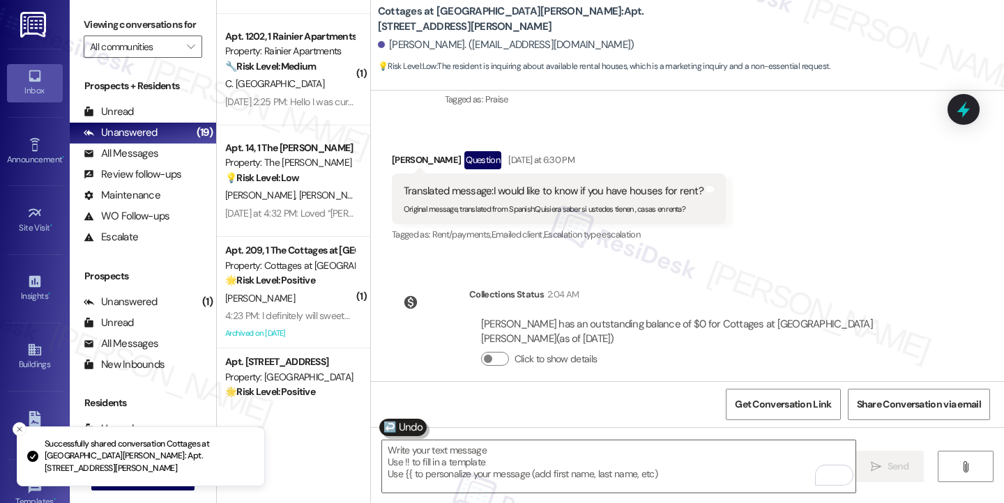
scroll to position [10768, 0]
click at [551, 459] on div "[PERSON_NAME], entiendo que estás preguntando si las Cottages at [GEOGRAPHIC_DA…" at bounding box center [714, 496] width 514 height 75
click at [778, 459] on div "[PERSON_NAME], entiendo que estás preguntando si las Cottages at [GEOGRAPHIC_DA…" at bounding box center [714, 496] width 514 height 75
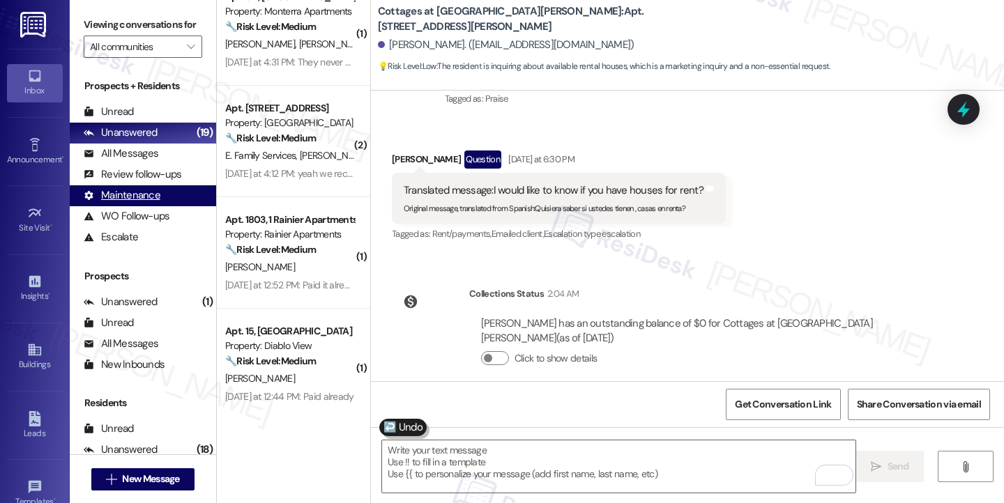
scroll to position [795, 0]
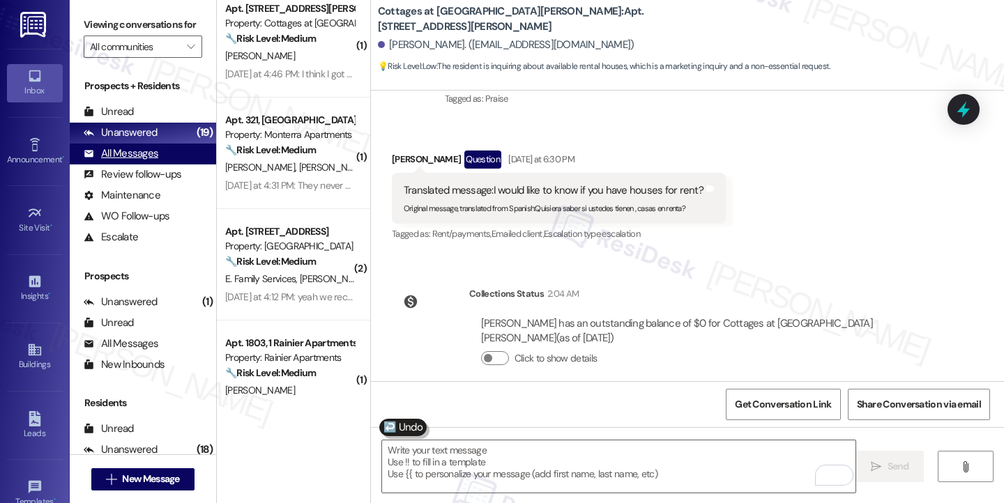
click at [123, 161] on div "All Messages" at bounding box center [121, 153] width 75 height 15
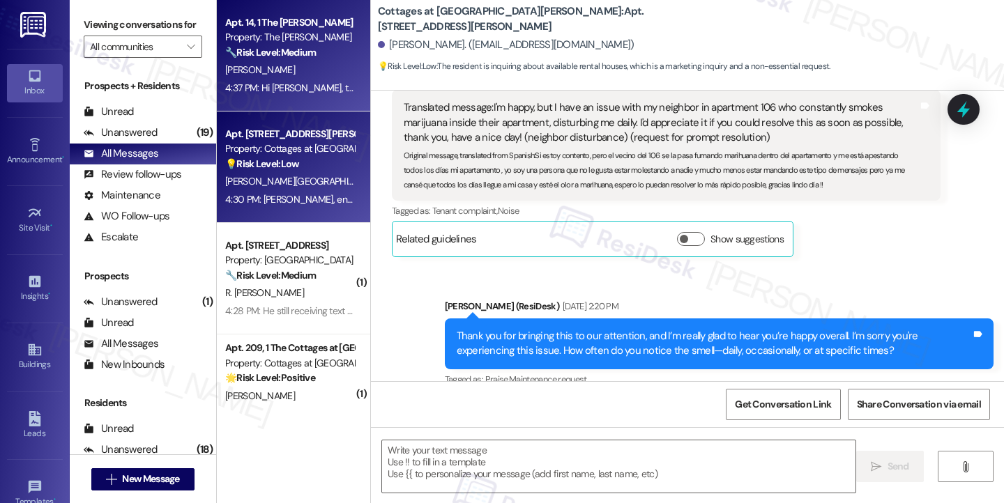
type textarea "Fetching suggested responses. Please feel free to read through the conversation…"
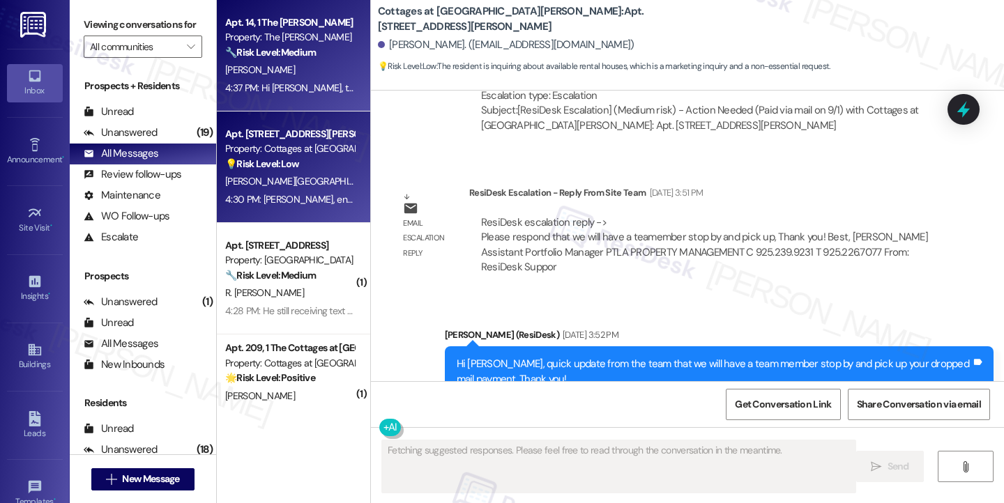
scroll to position [10477, 0]
